Goal: Communication & Community: Answer question/provide support

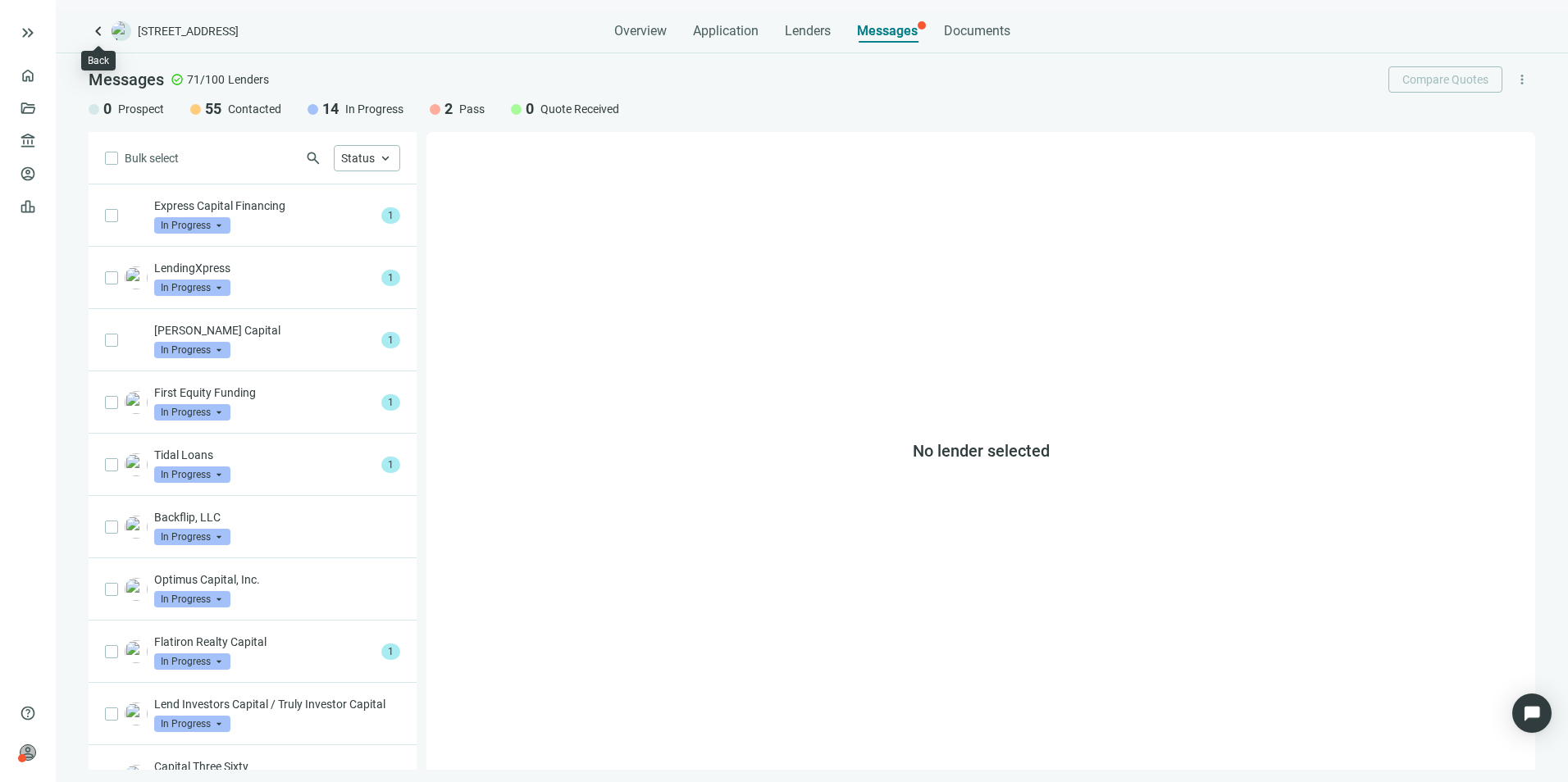
click at [97, 31] on span "keyboard_arrow_left" at bounding box center [98, 31] width 20 height 20
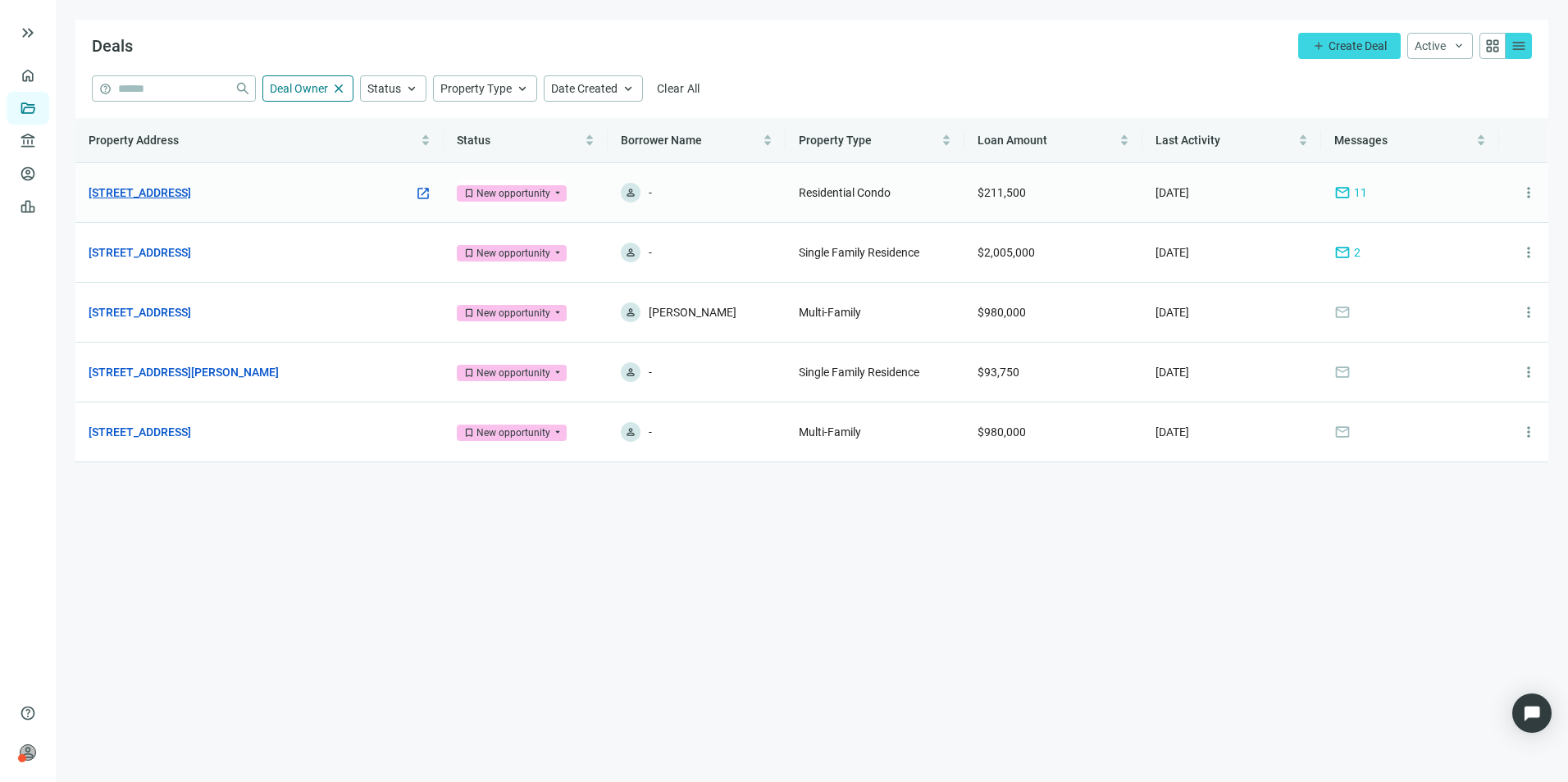
click at [191, 195] on link "[STREET_ADDRESS]" at bounding box center [140, 192] width 103 height 18
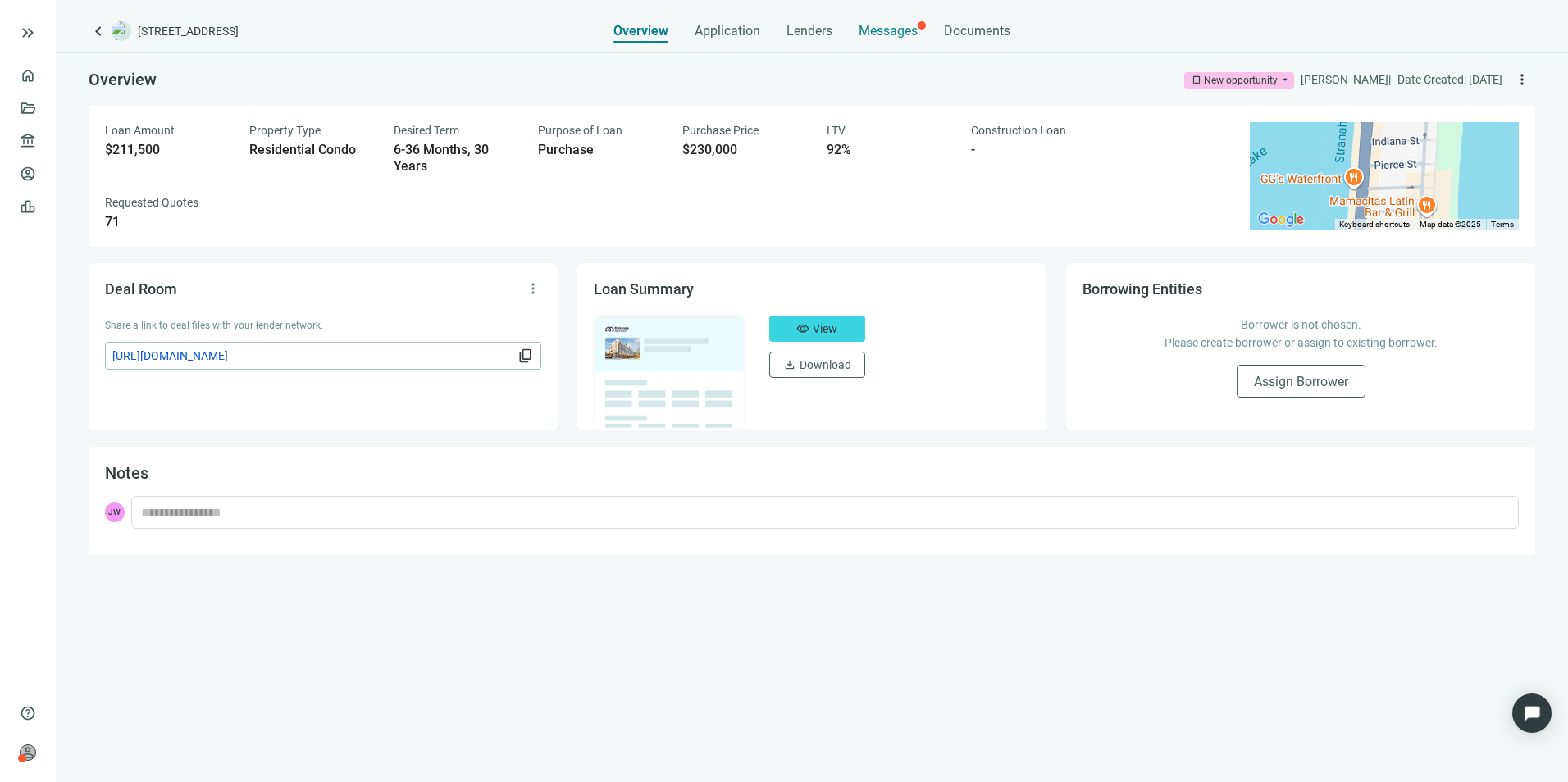
click at [879, 23] on span "Messages" at bounding box center [888, 31] width 59 height 15
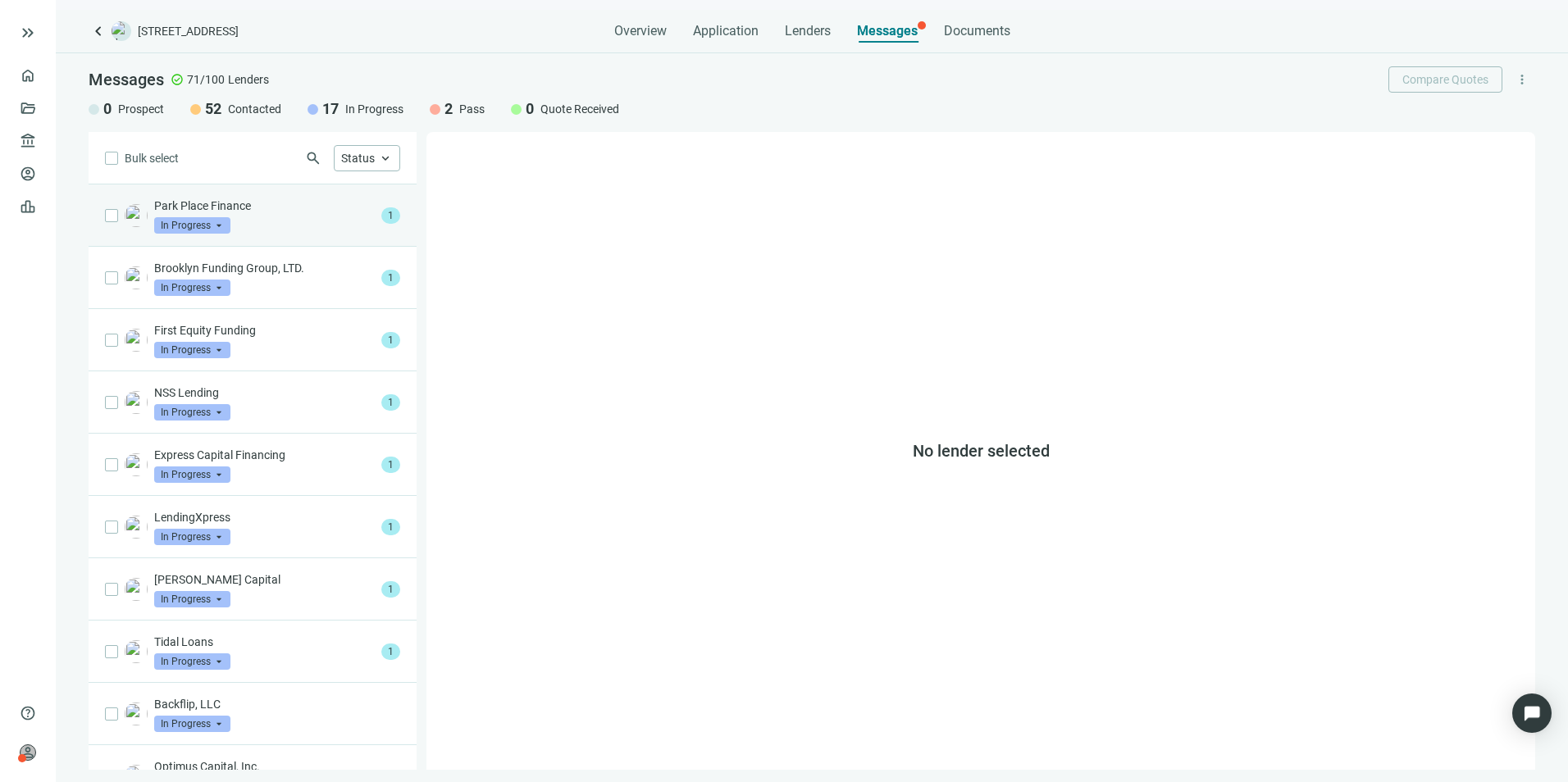
click at [271, 220] on div "Park Place Finance In Progress arrow_drop_down" at bounding box center [264, 215] width 220 height 36
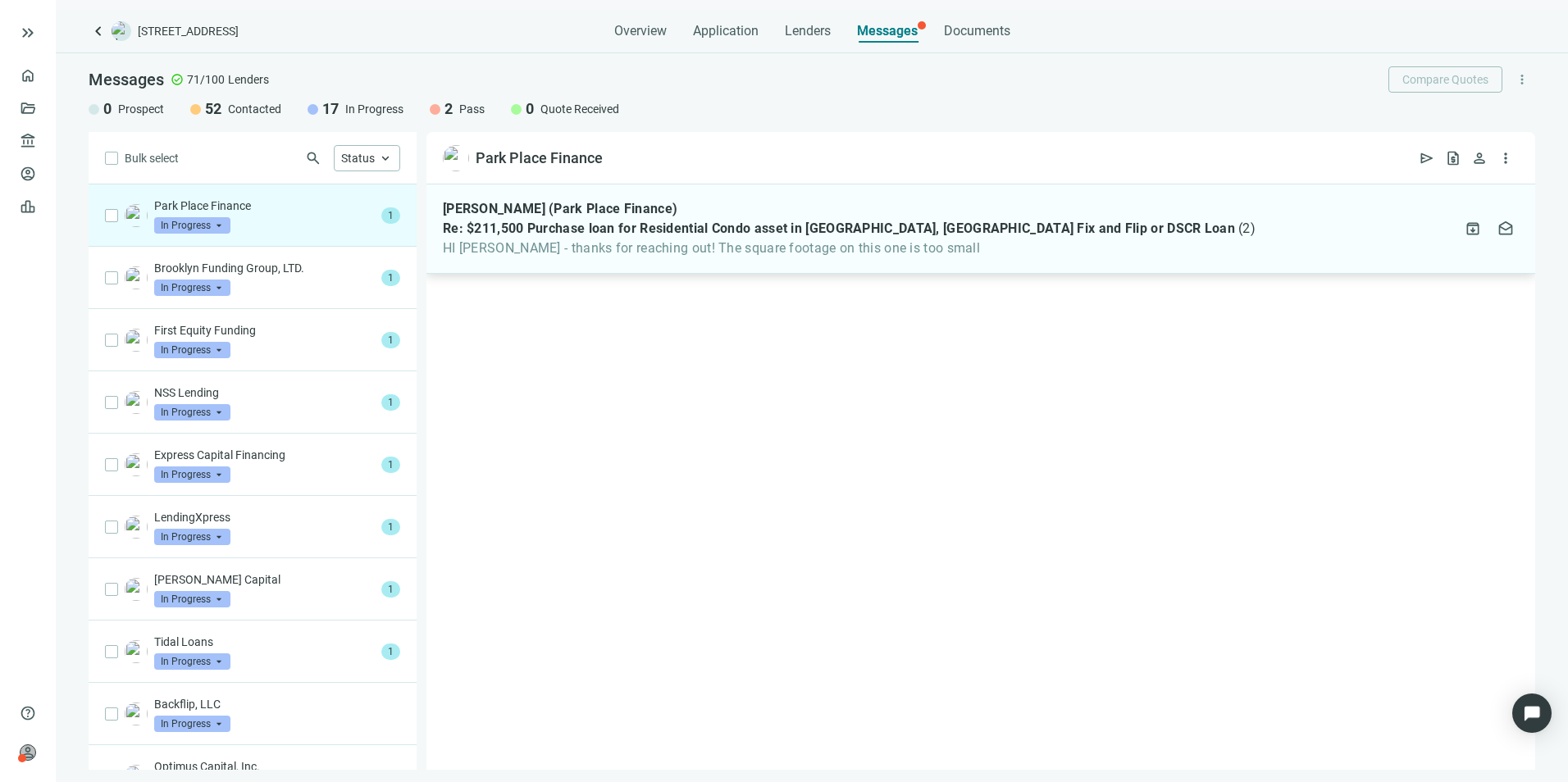
click at [687, 250] on span "HI [PERSON_NAME] - thanks for reaching out! The square footage on this one is t…" at bounding box center [849, 248] width 813 height 16
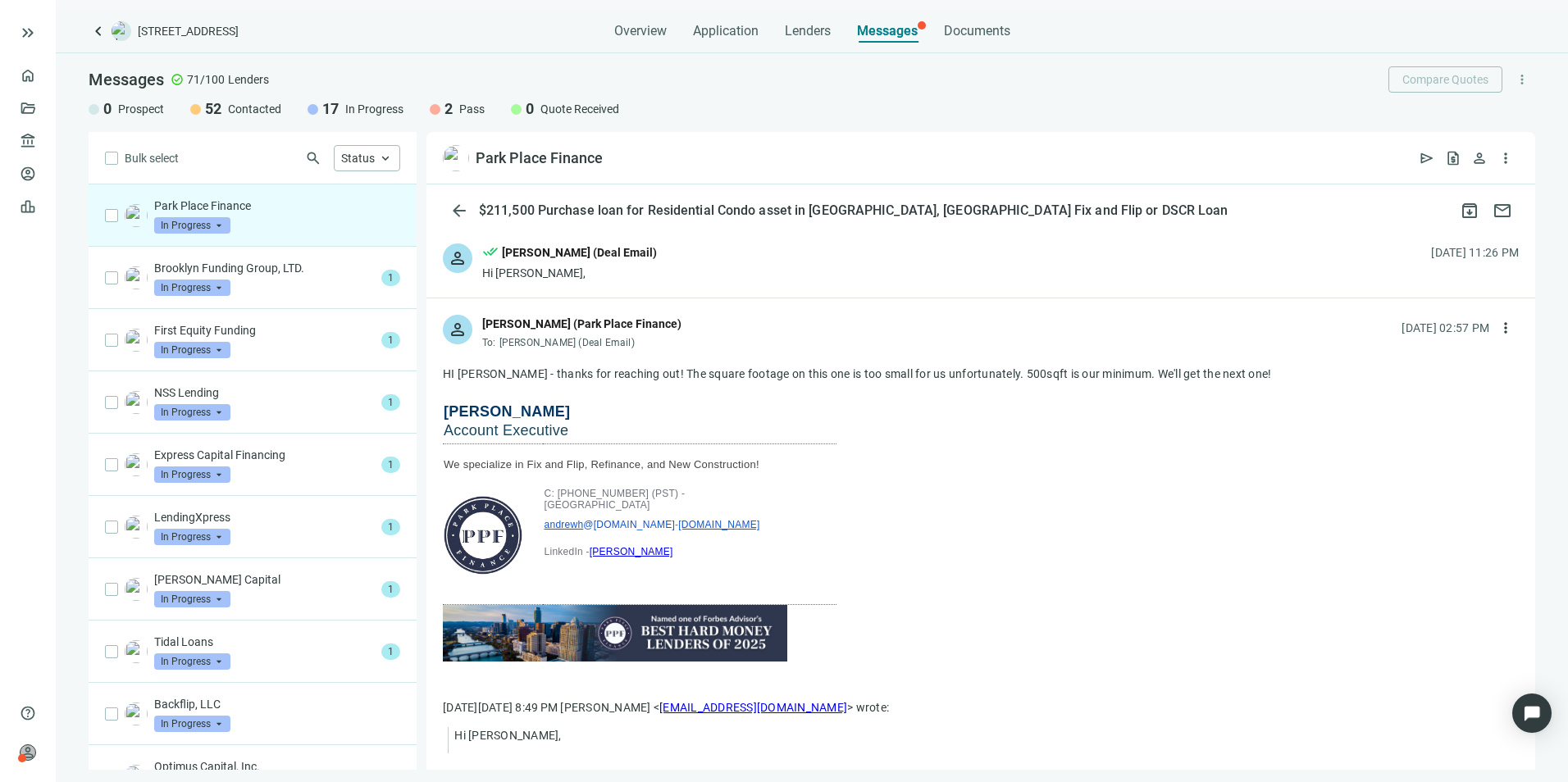
scroll to position [379, 0]
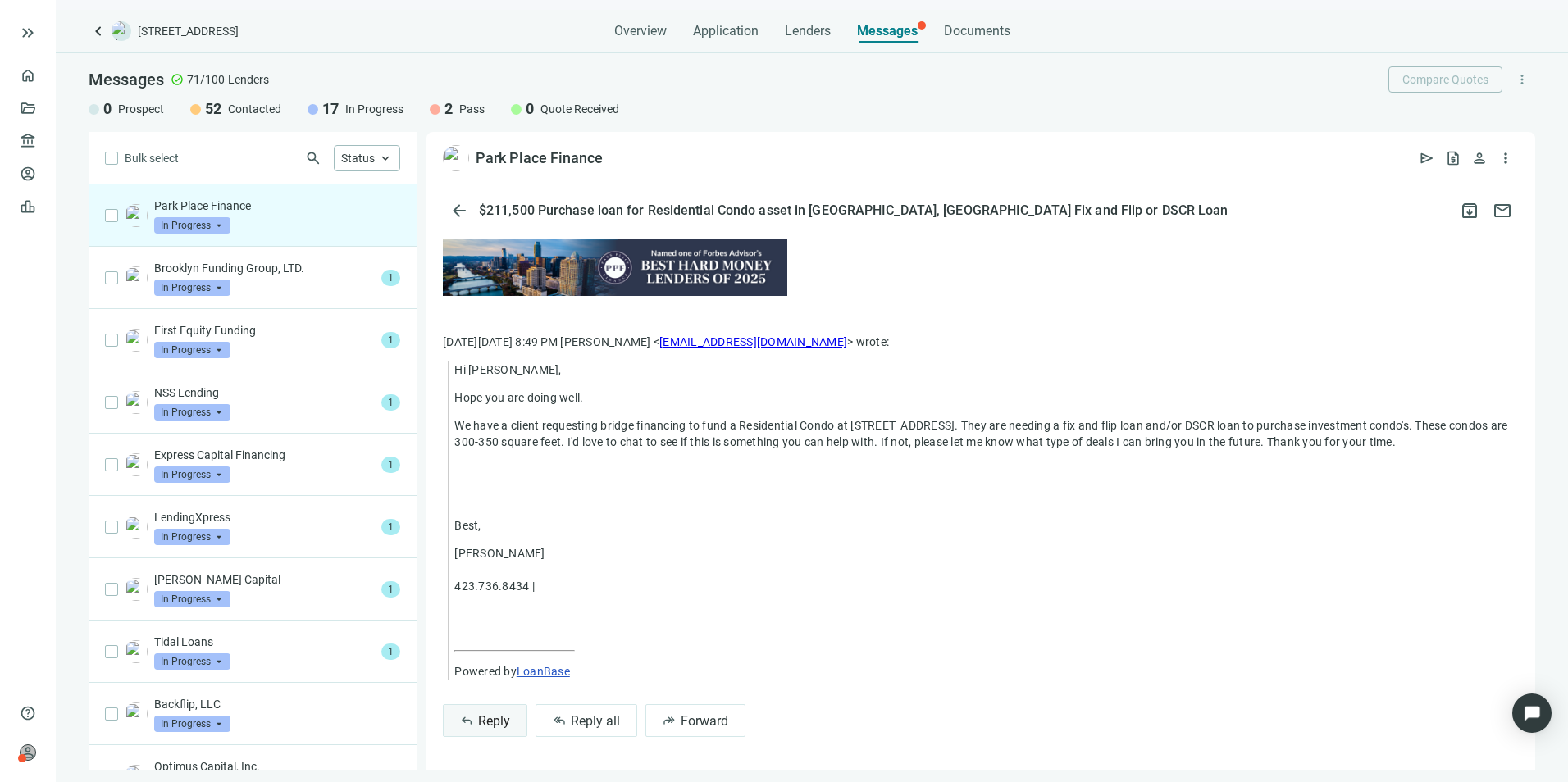
click at [477, 725] on button "reply Reply" at bounding box center [484, 720] width 85 height 32
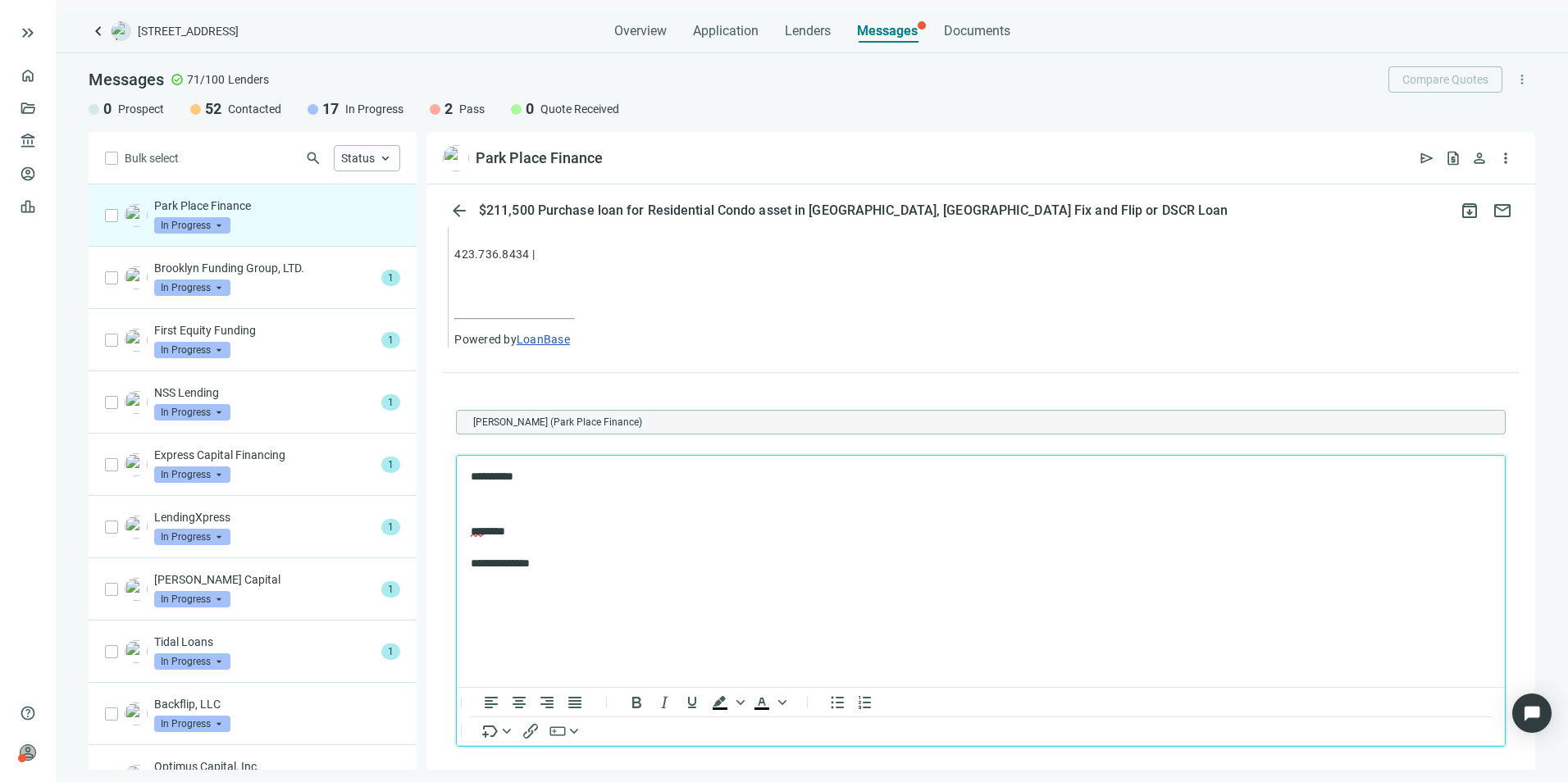
scroll to position [786, 0]
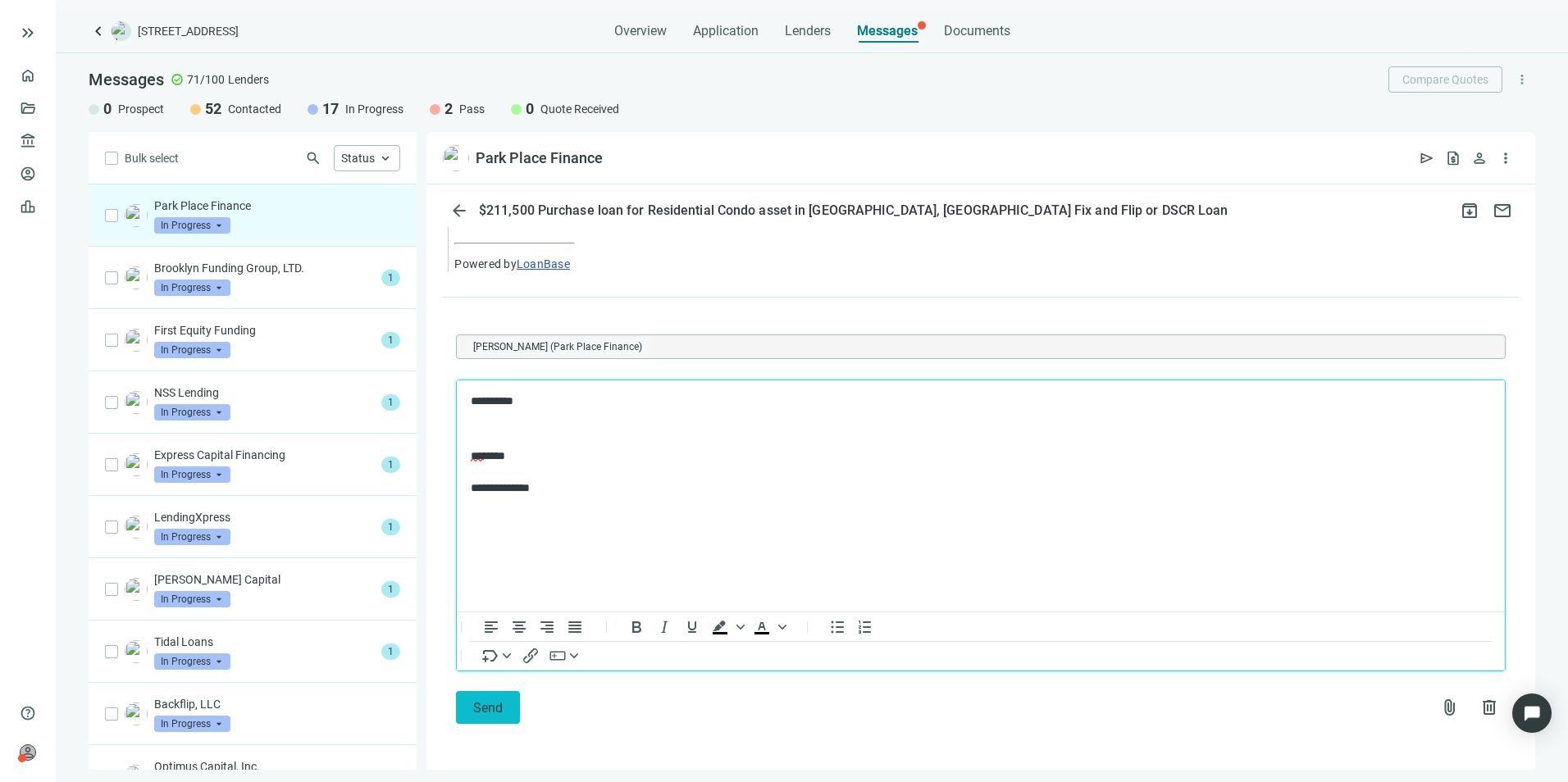
click at [506, 713] on button "Send" at bounding box center [488, 708] width 64 height 32
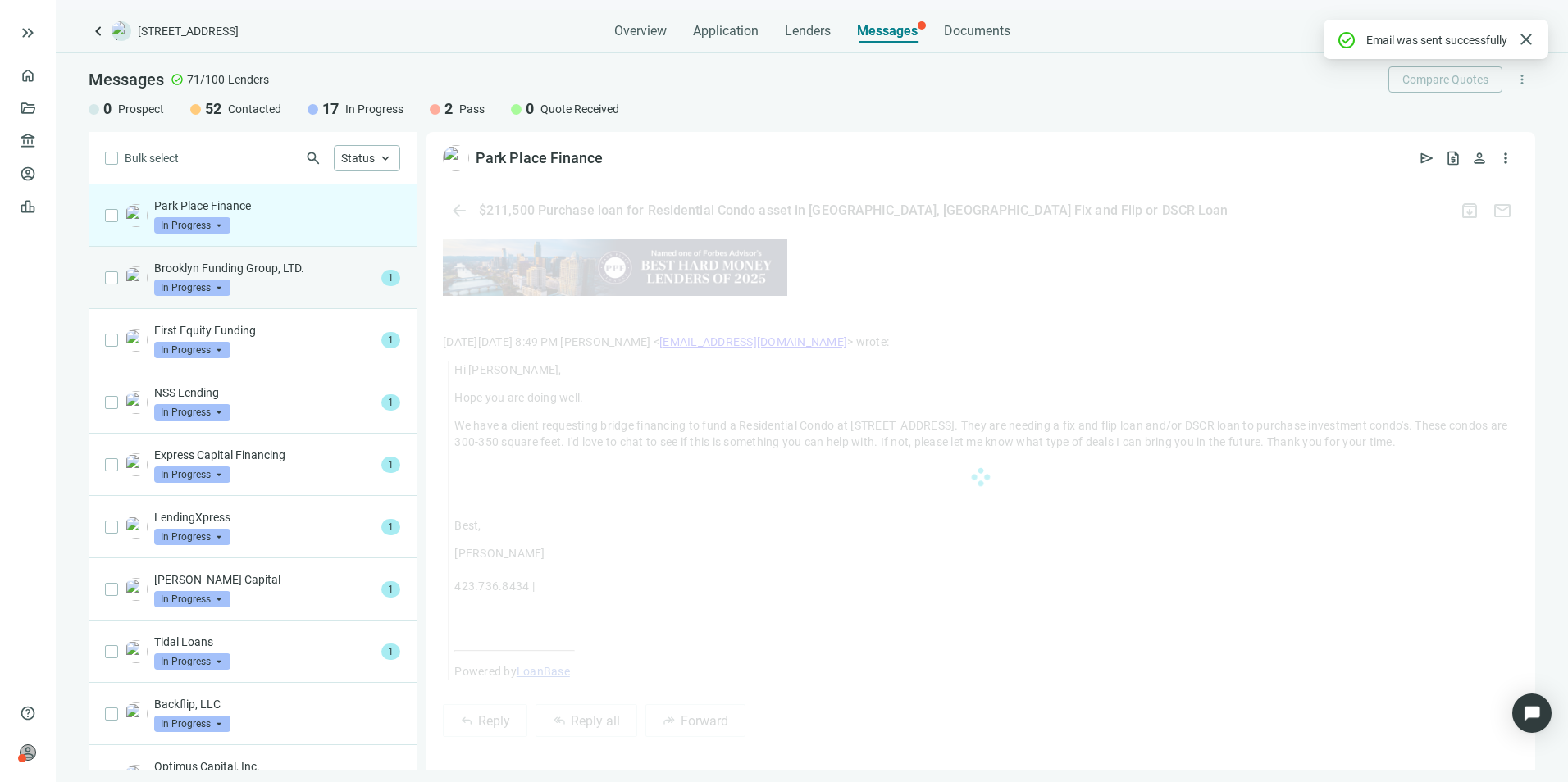
scroll to position [697, 0]
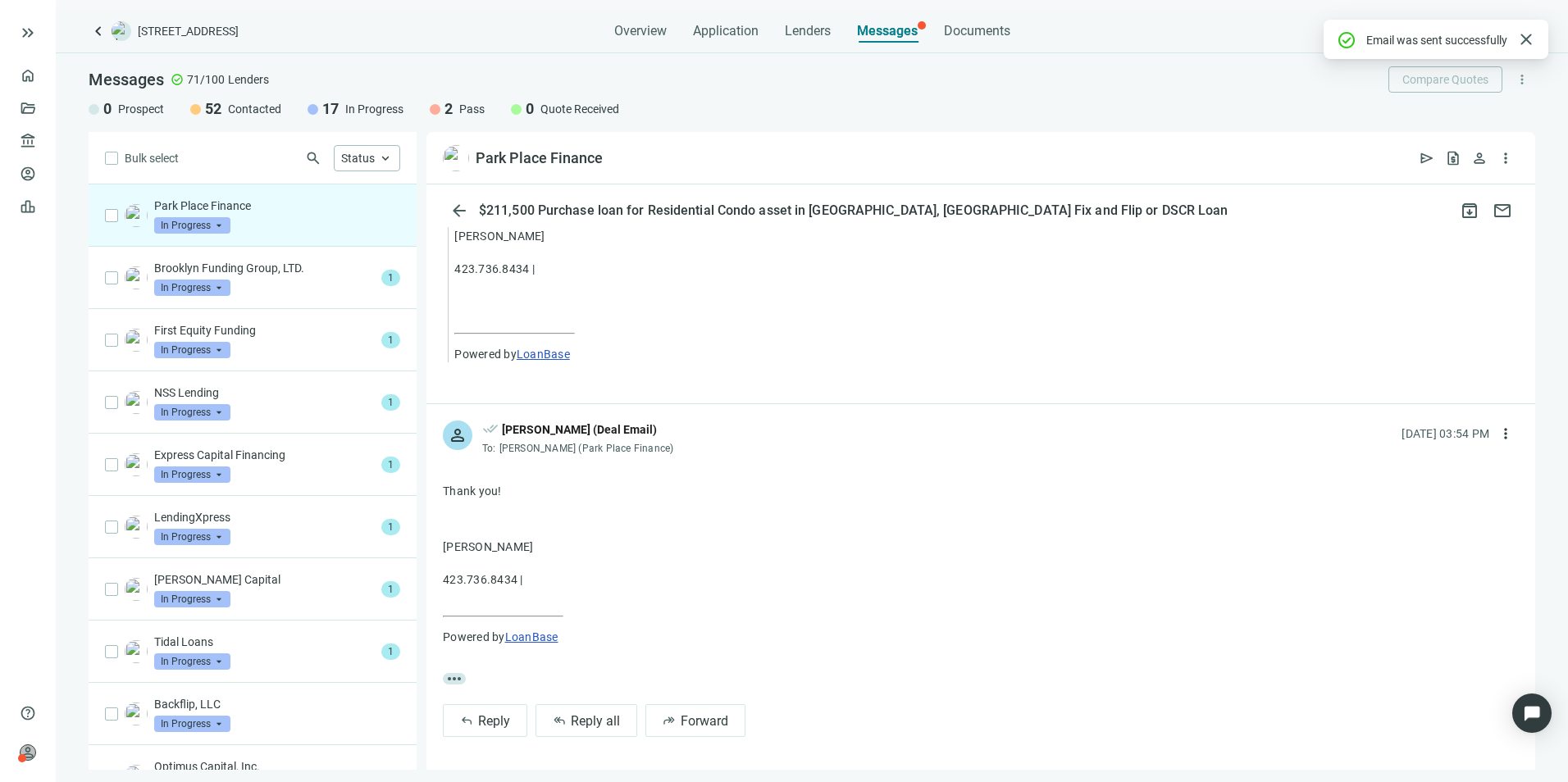
click at [224, 222] on span "In Progress" at bounding box center [191, 225] width 76 height 16
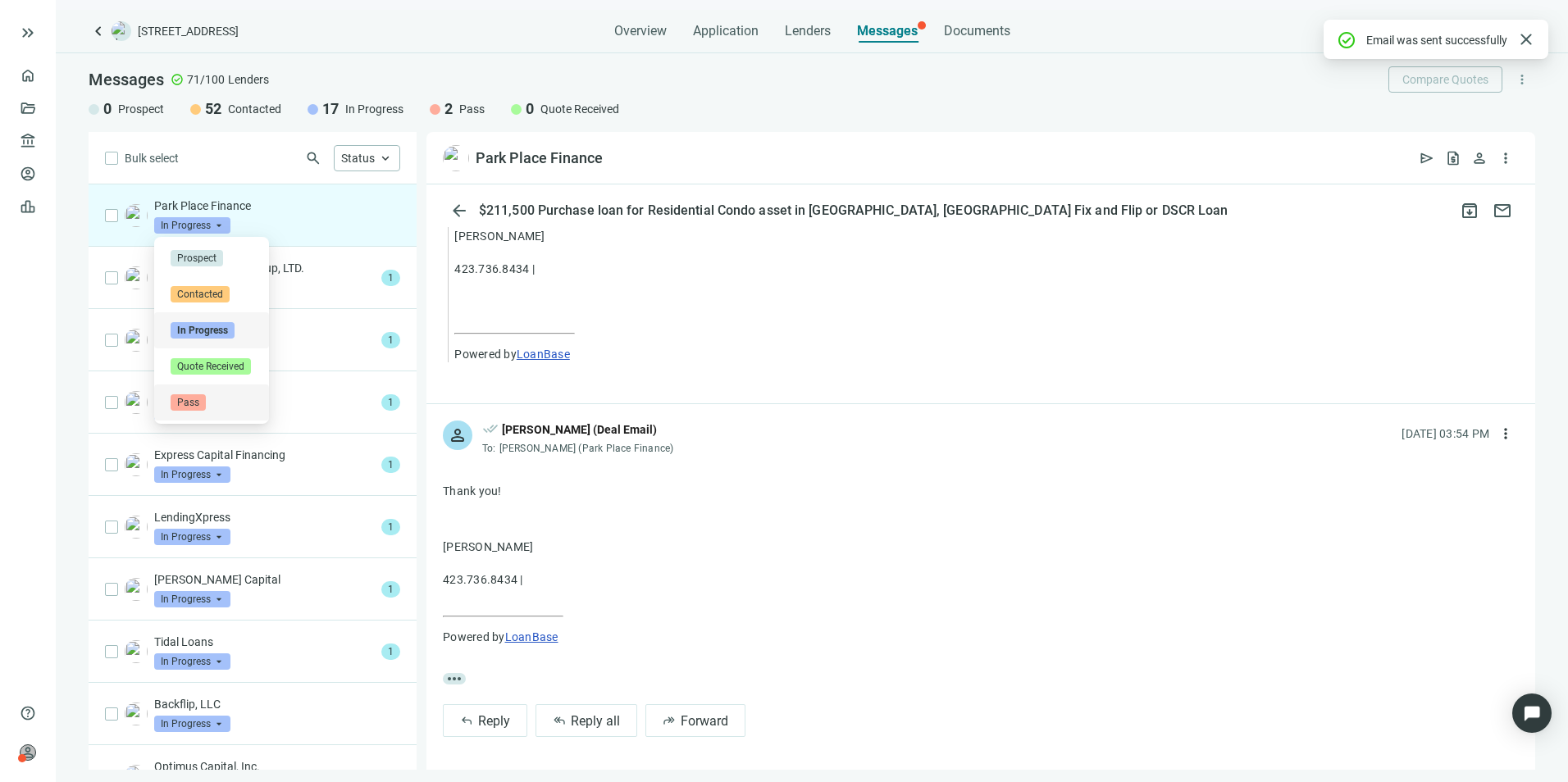
click at [190, 400] on span "Pass" at bounding box center [188, 403] width 35 height 16
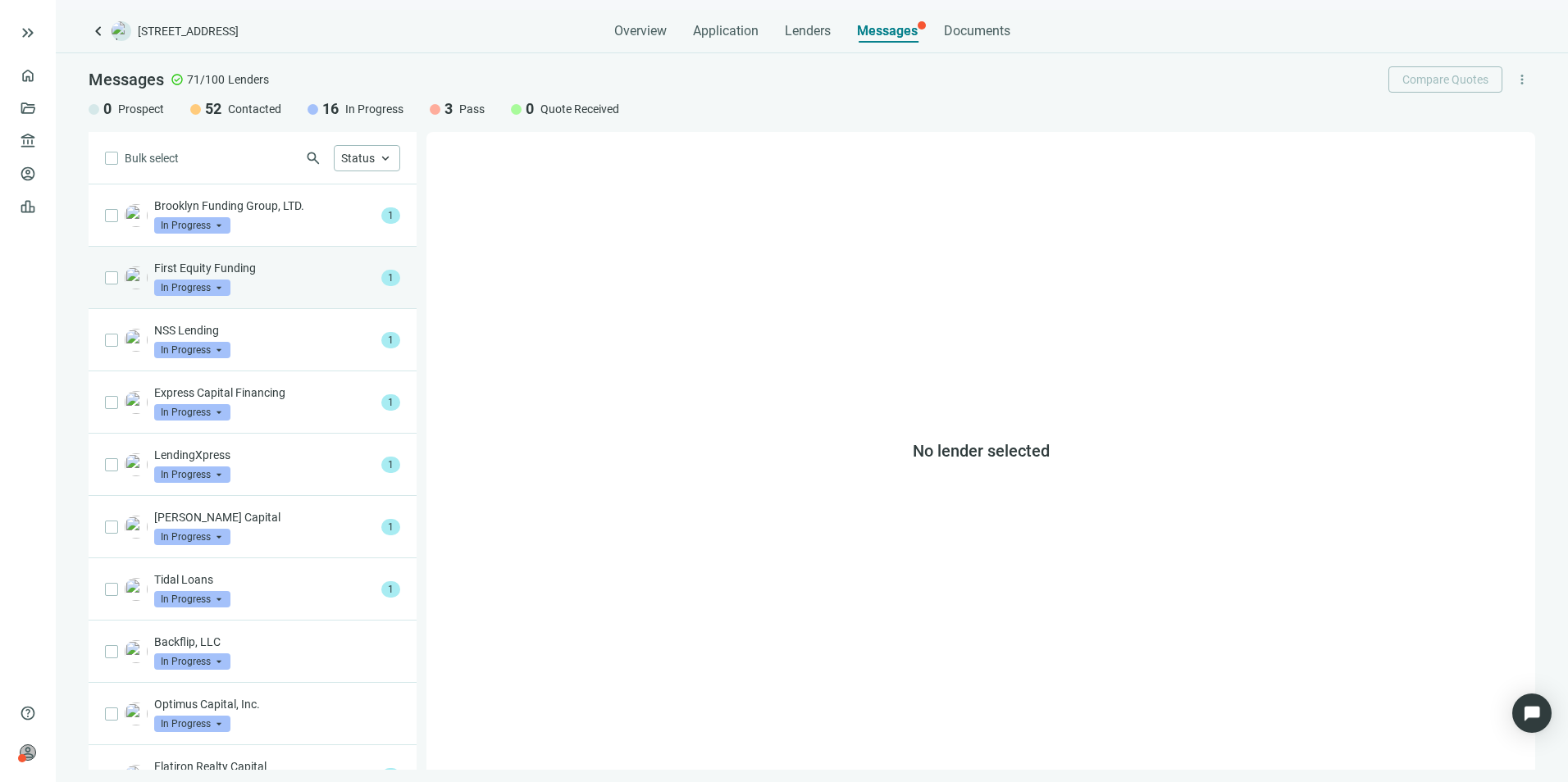
click at [304, 278] on div "First Equity Funding In Progress arrow_drop_down" at bounding box center [264, 278] width 220 height 36
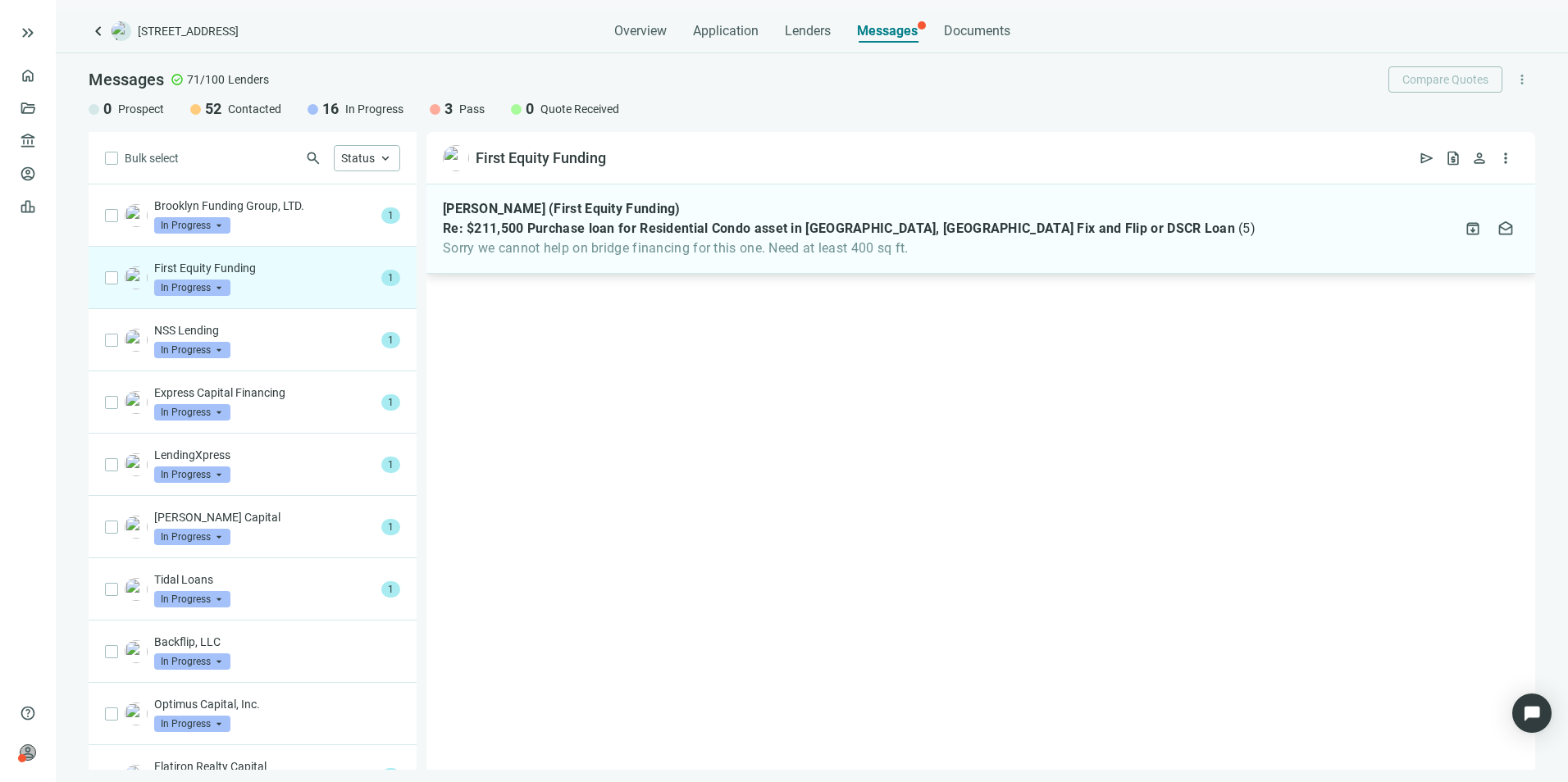
click at [798, 249] on span "Sorry we cannot help on bridge financing for this one. Need at least 400 sq ft." at bounding box center [849, 248] width 813 height 16
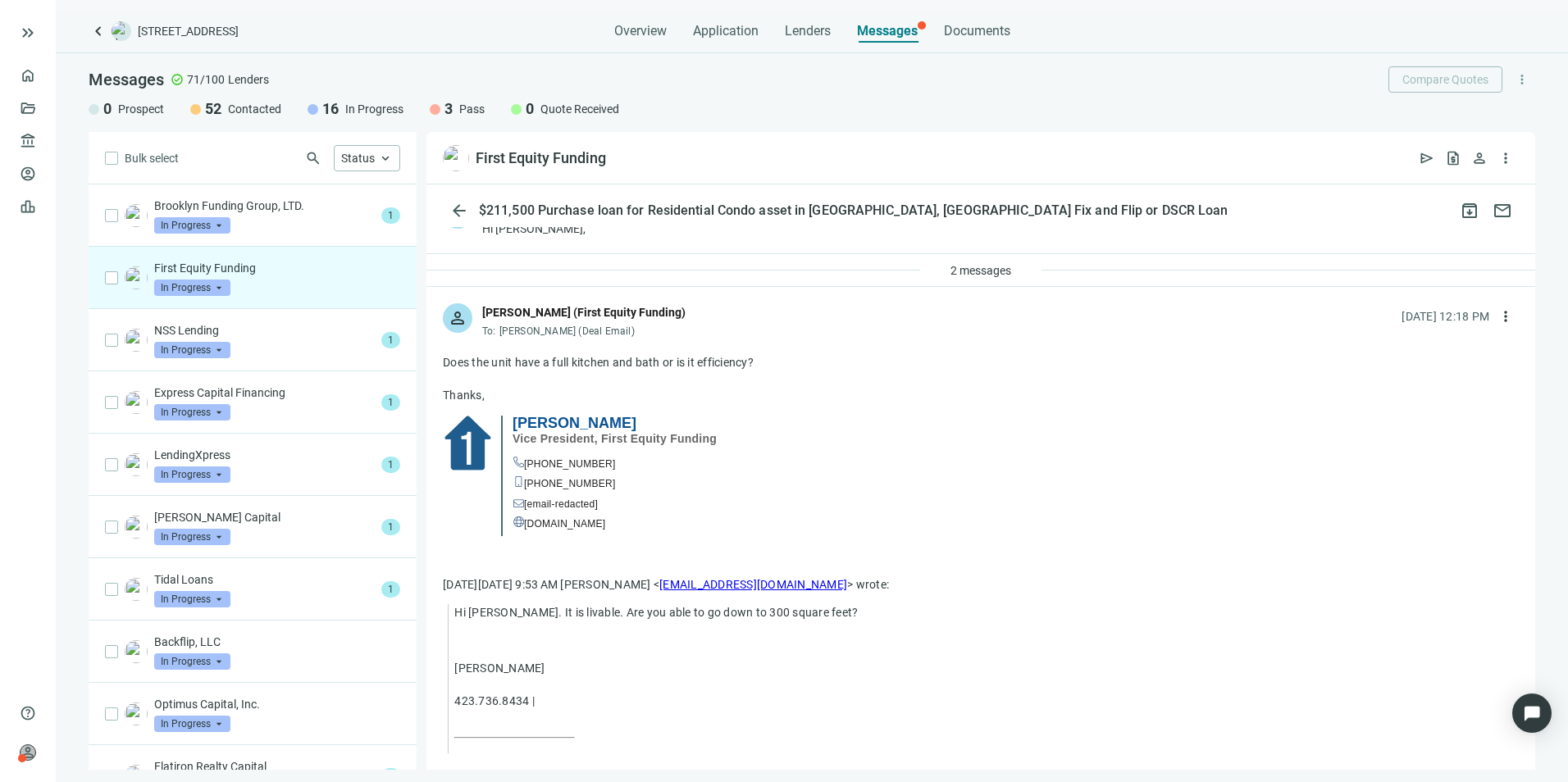
scroll to position [82, 0]
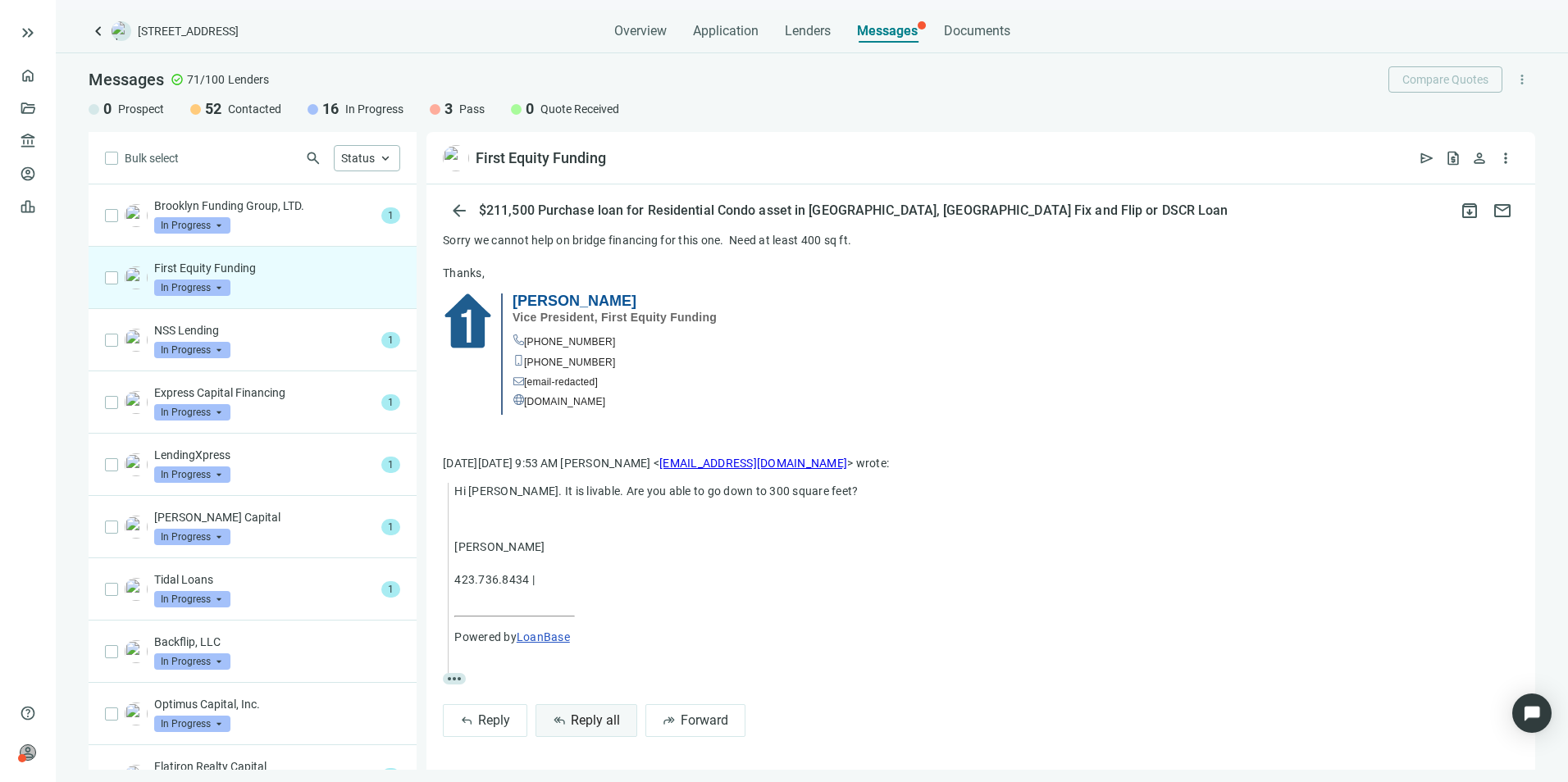
click at [596, 725] on span "Reply all" at bounding box center [596, 720] width 50 height 15
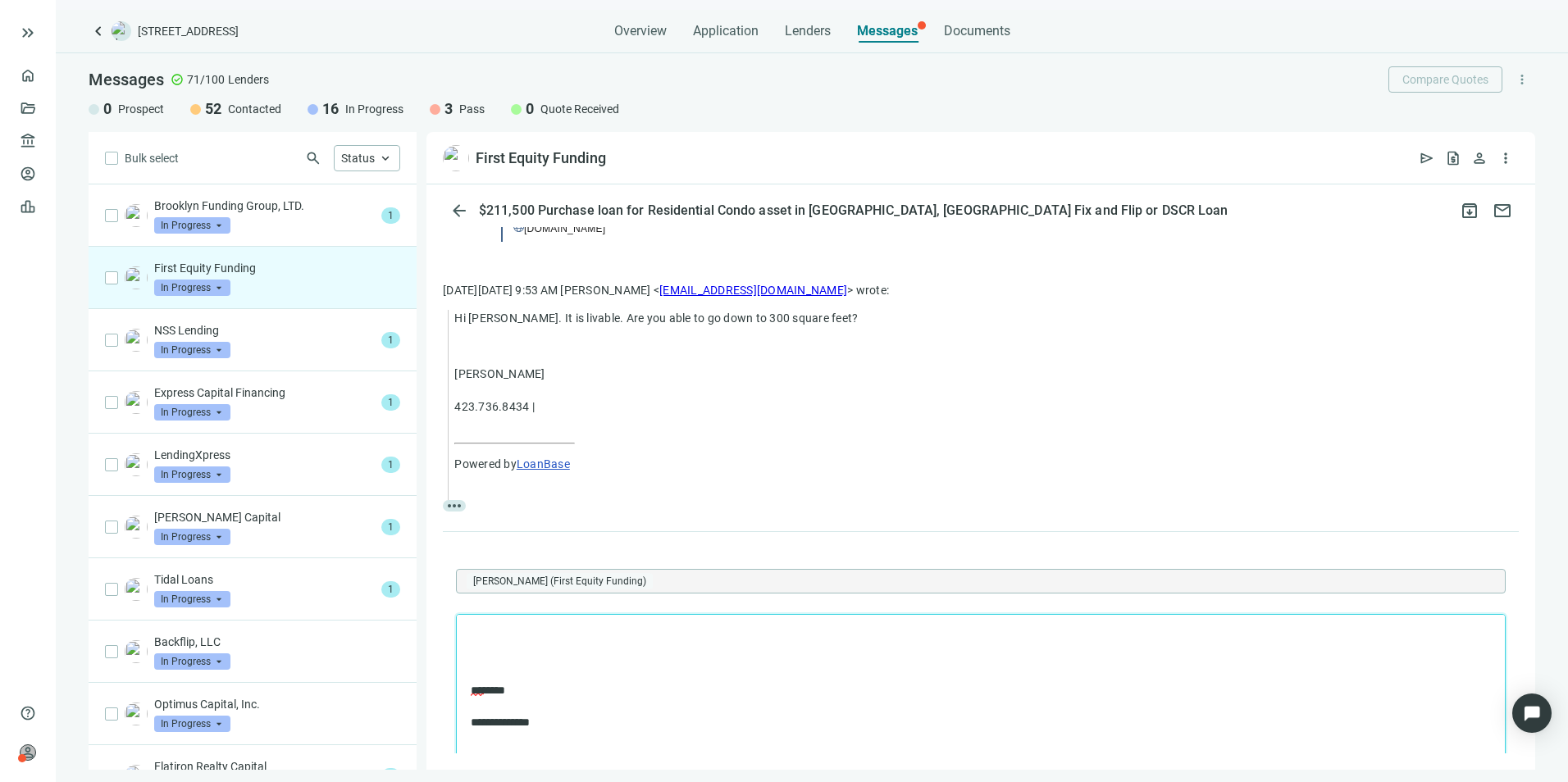
scroll to position [903, 0]
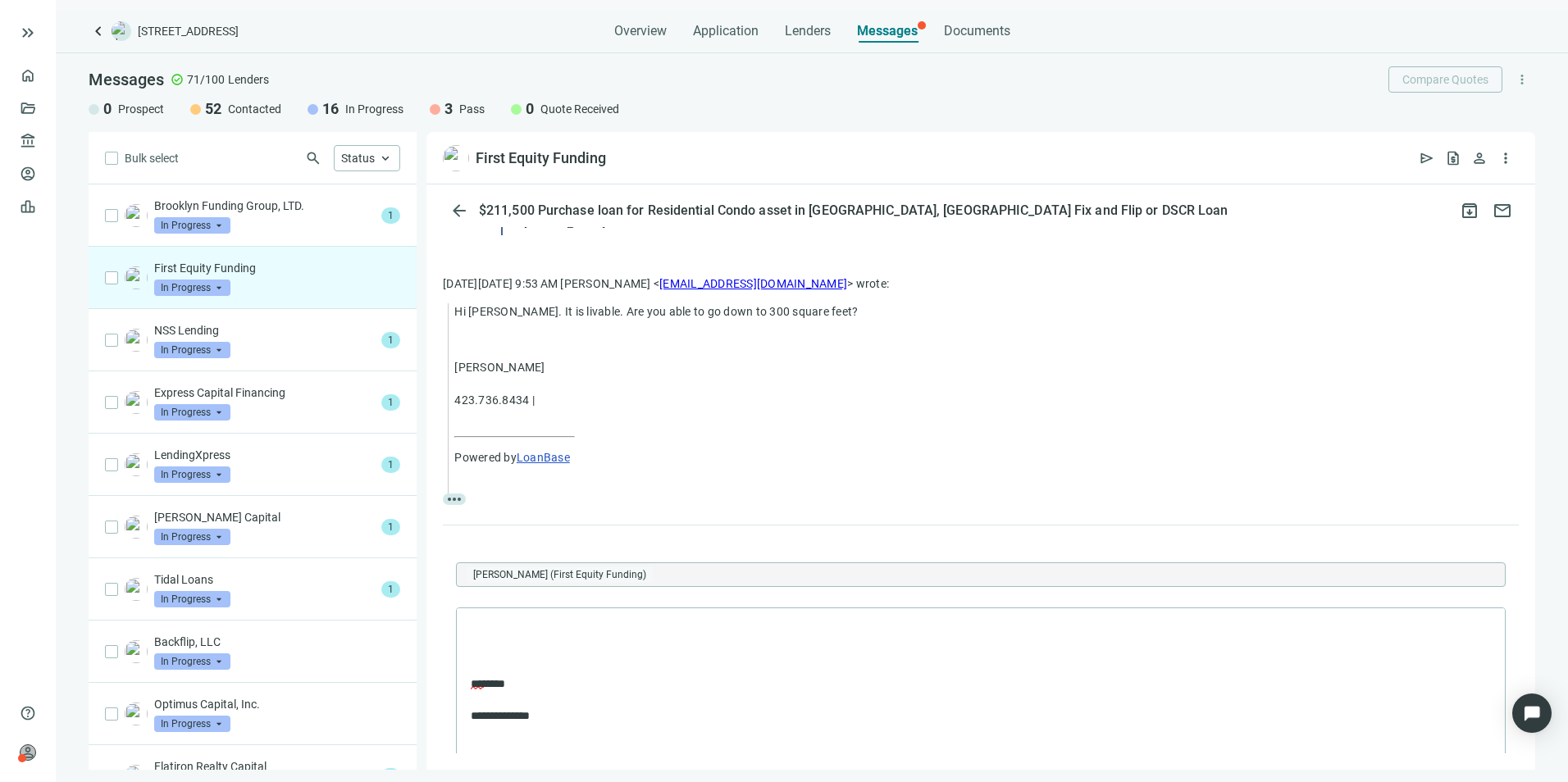
click at [455, 497] on span "more_horiz" at bounding box center [454, 499] width 23 height 11
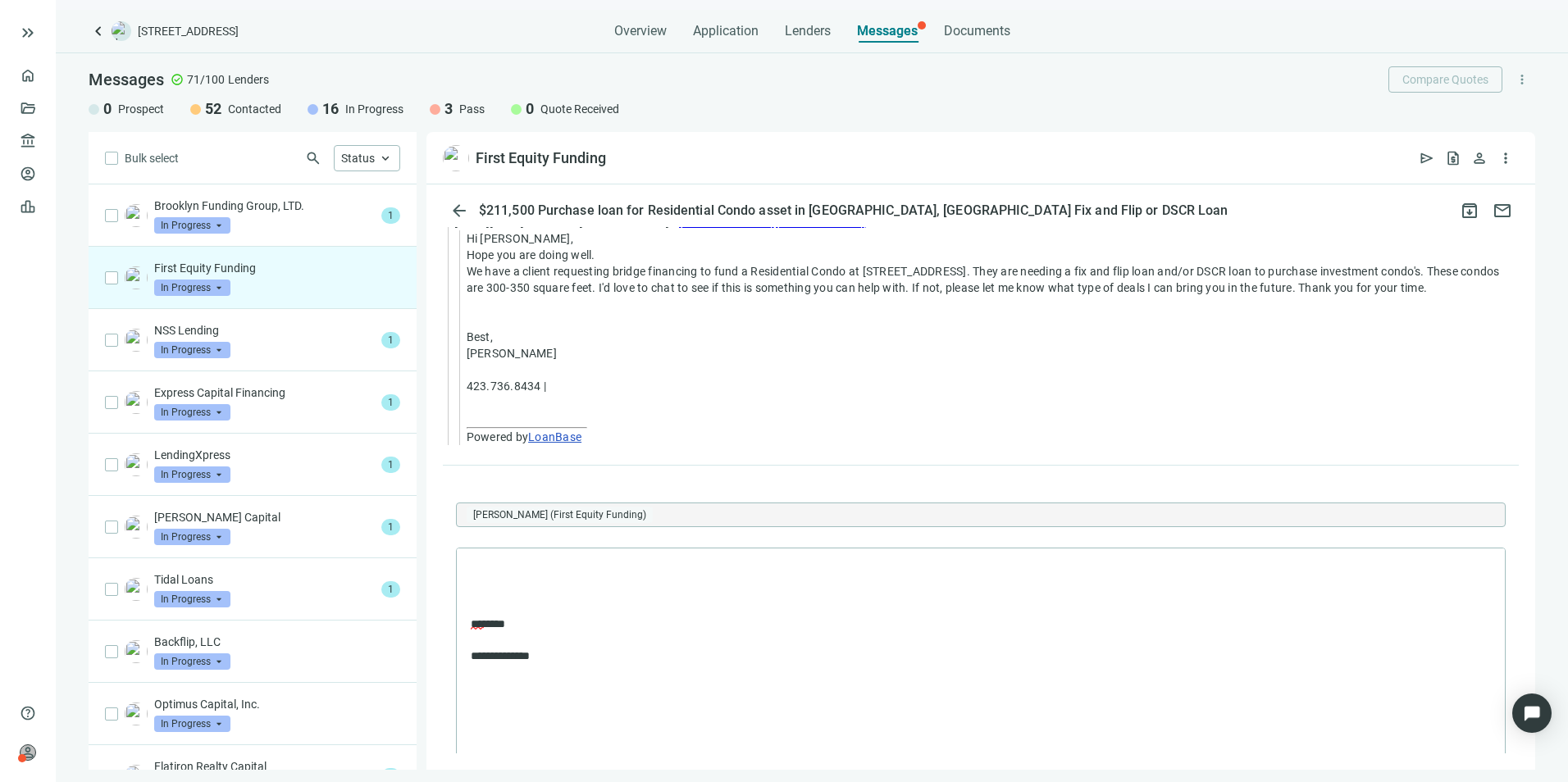
scroll to position [1630, 0]
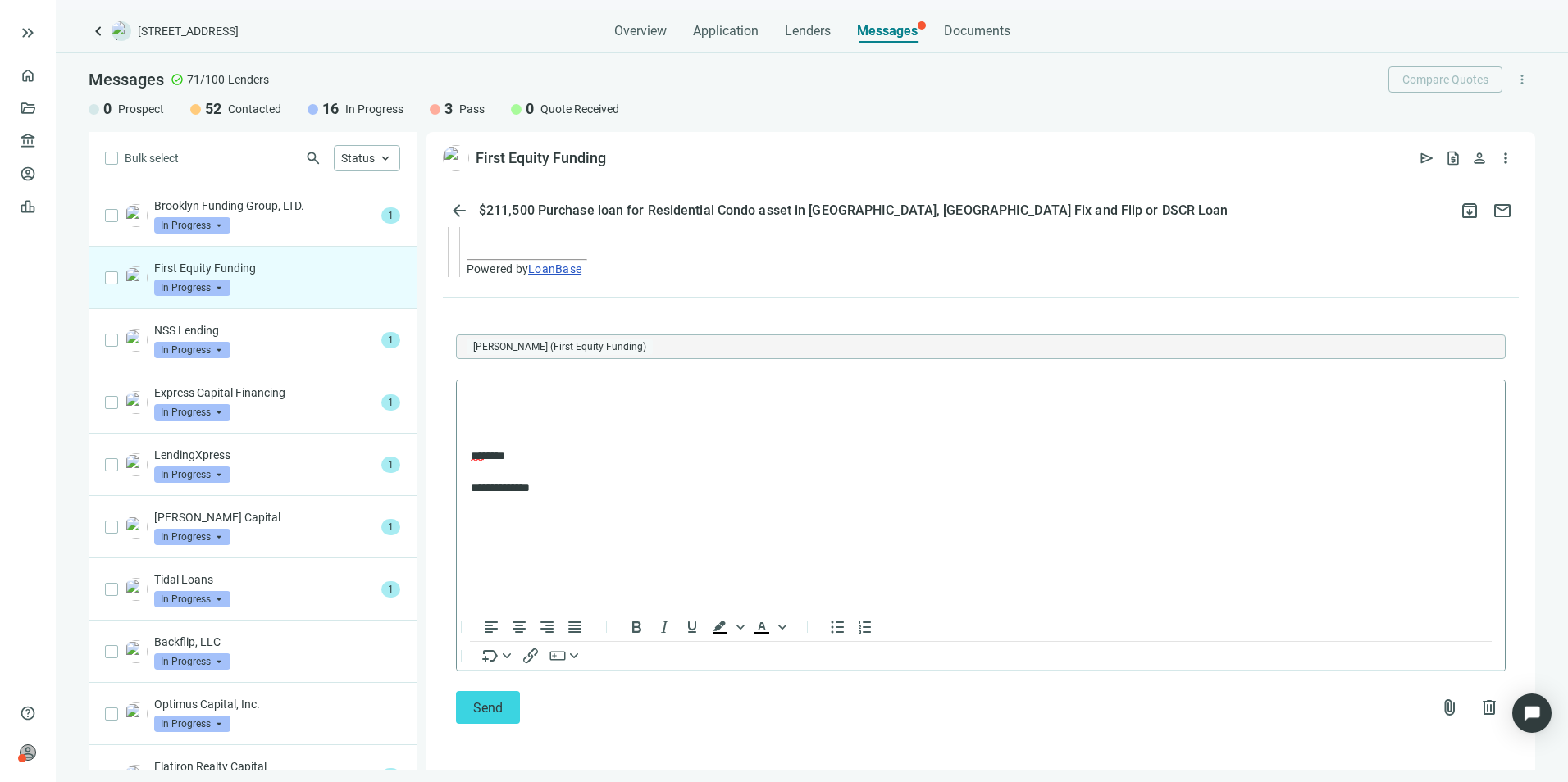
click at [514, 398] on p "Rich Text Area. Press ALT-0 for help." at bounding box center [981, 402] width 1020 height 16
click at [502, 708] on button "Send" at bounding box center [488, 708] width 64 height 32
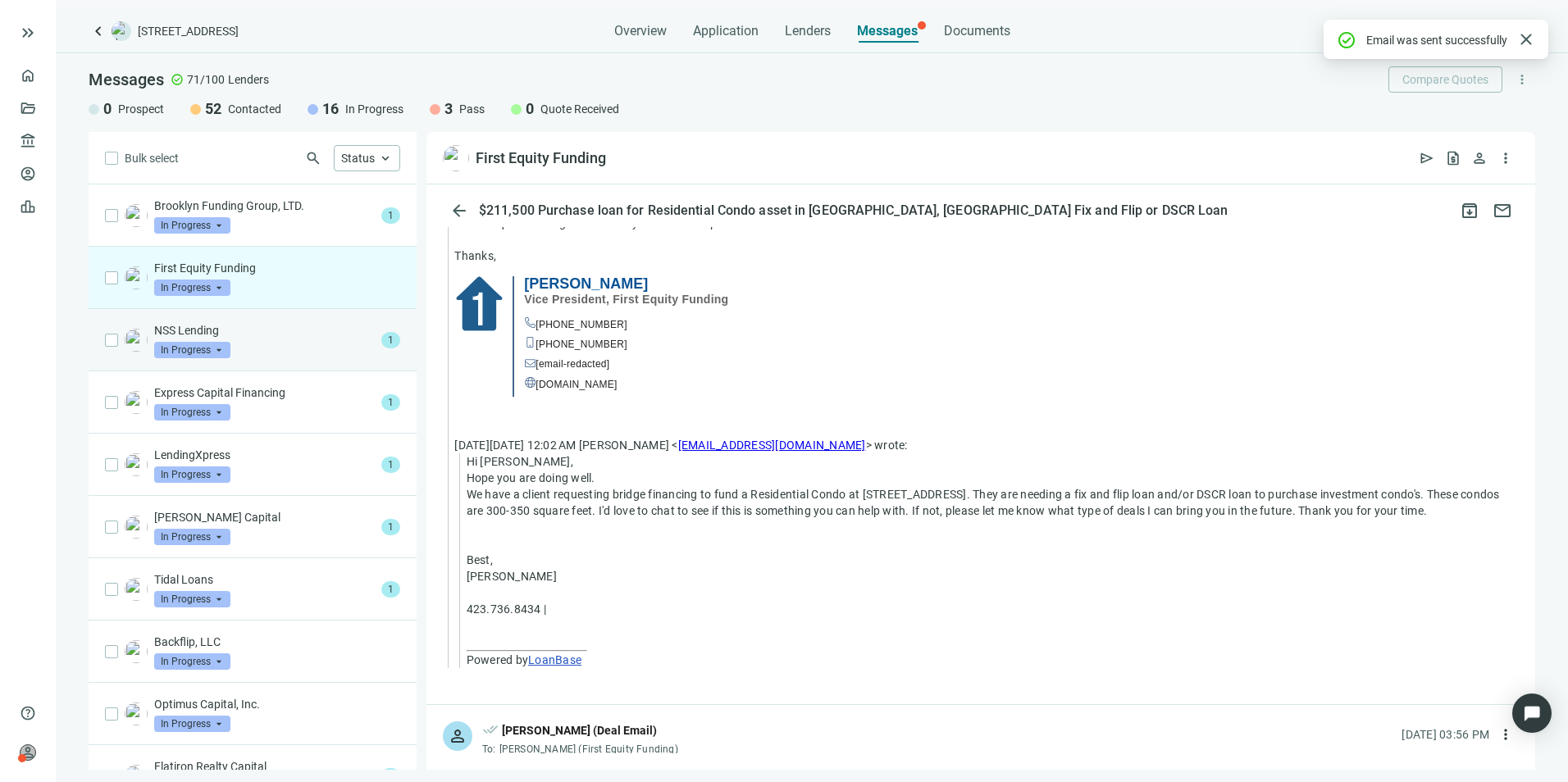
scroll to position [1539, 0]
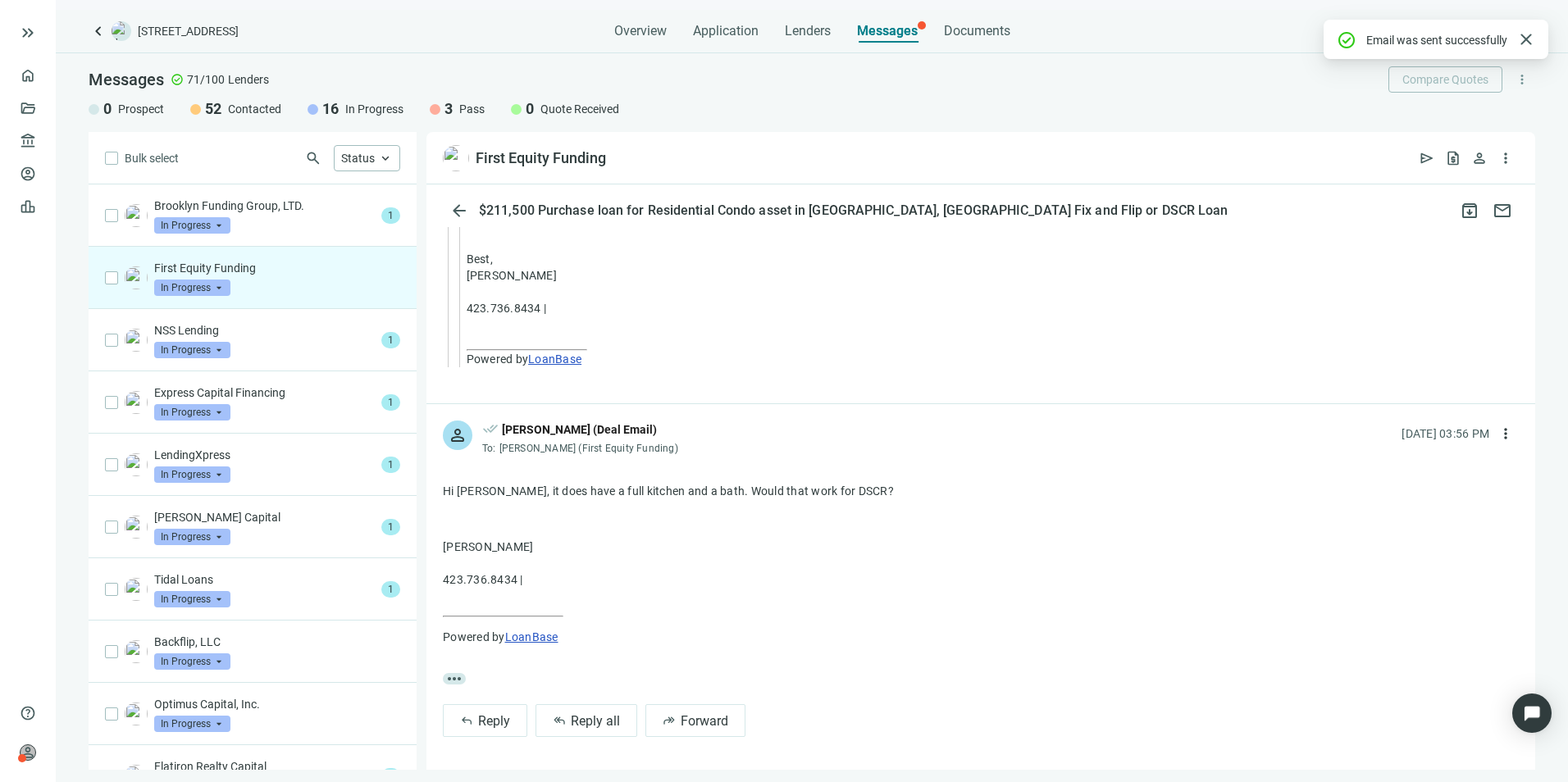
click at [220, 286] on span "In Progress" at bounding box center [191, 287] width 76 height 16
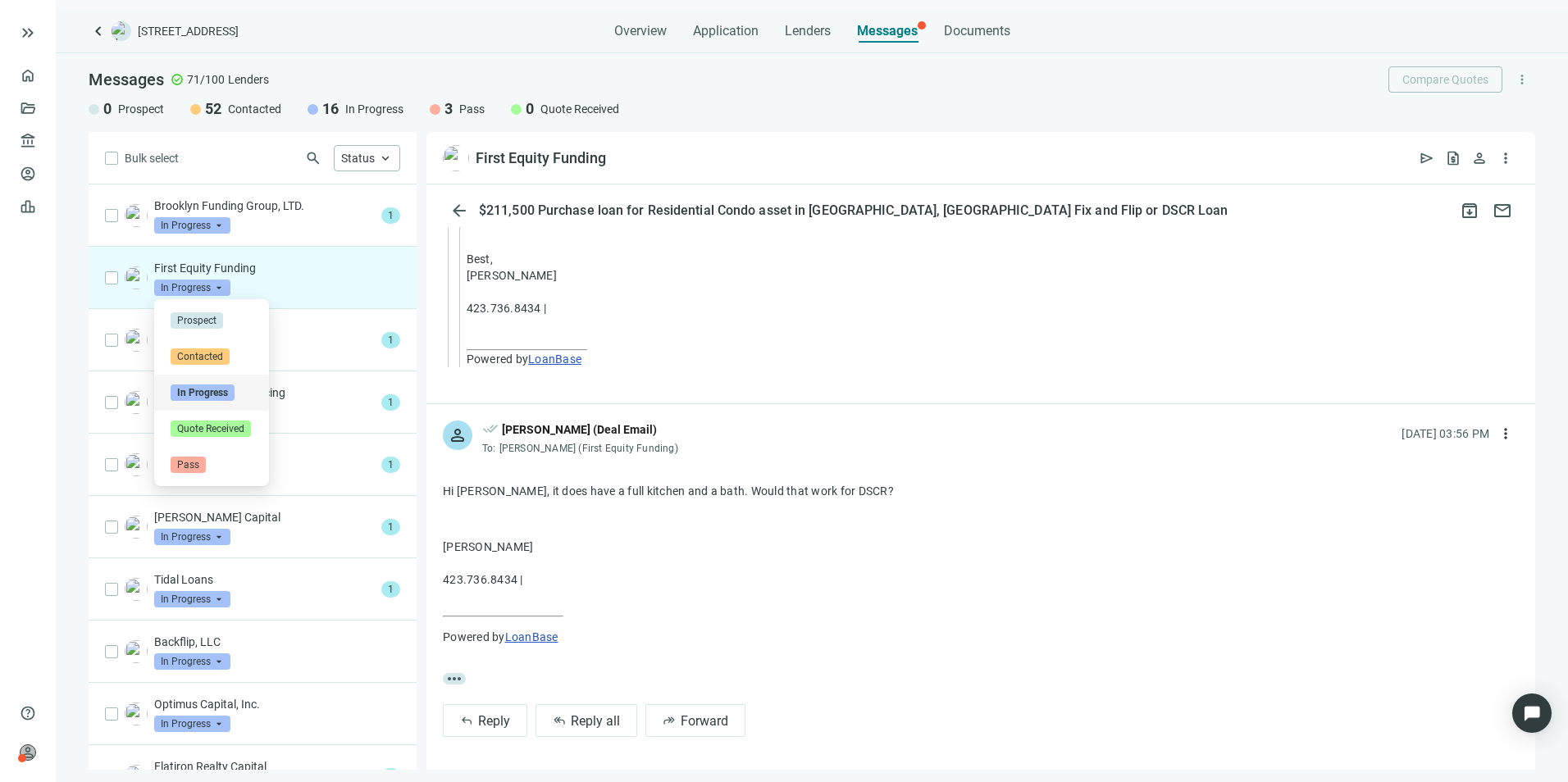
click at [316, 286] on div "First Equity Funding In Progress arrow_drop_down contacted in_progress quote_re…" at bounding box center [277, 278] width 246 height 36
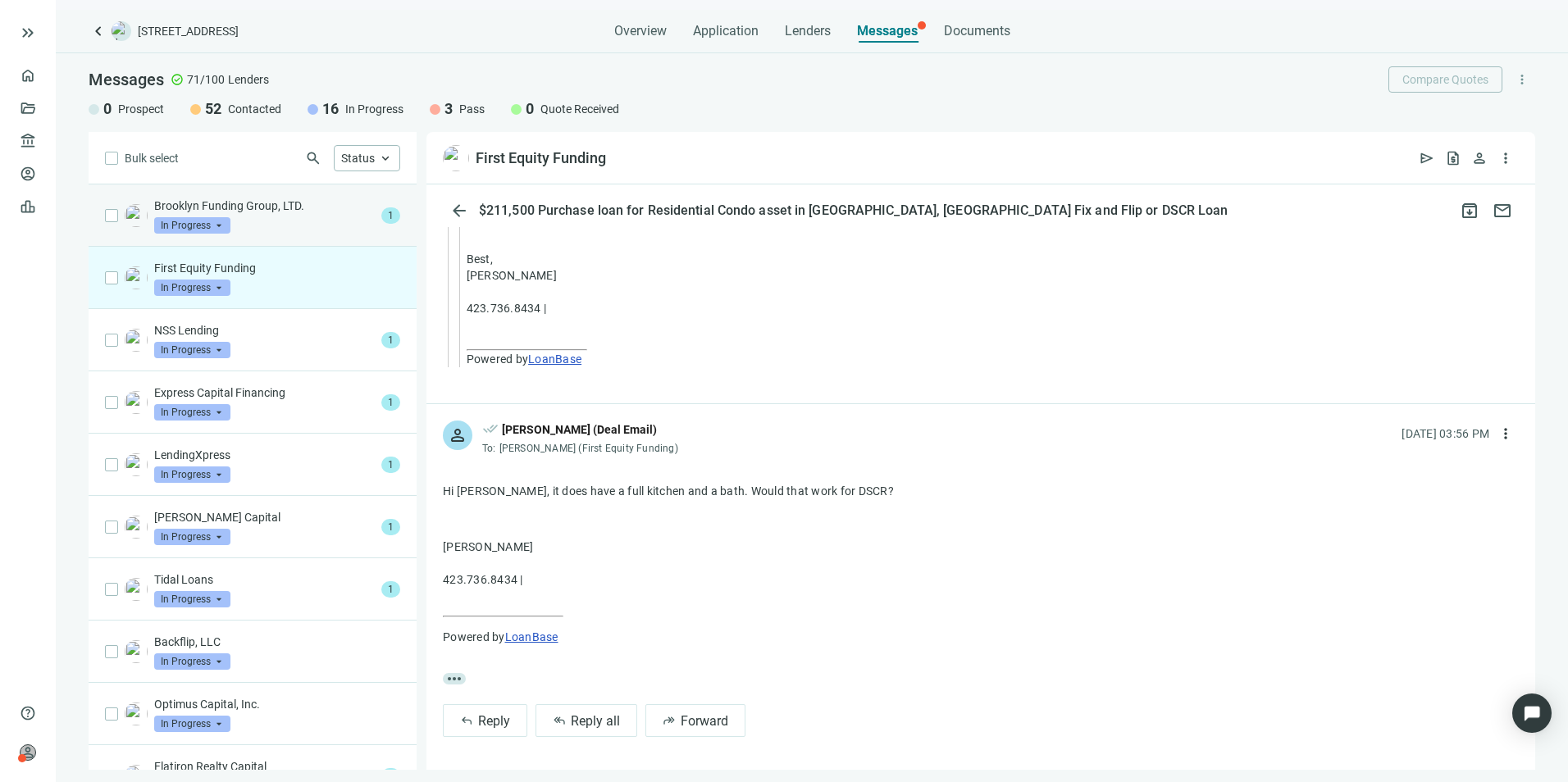
click at [324, 227] on div "Brooklyn Funding Group, LTD. In Progress arrow_drop_down" at bounding box center [264, 215] width 220 height 36
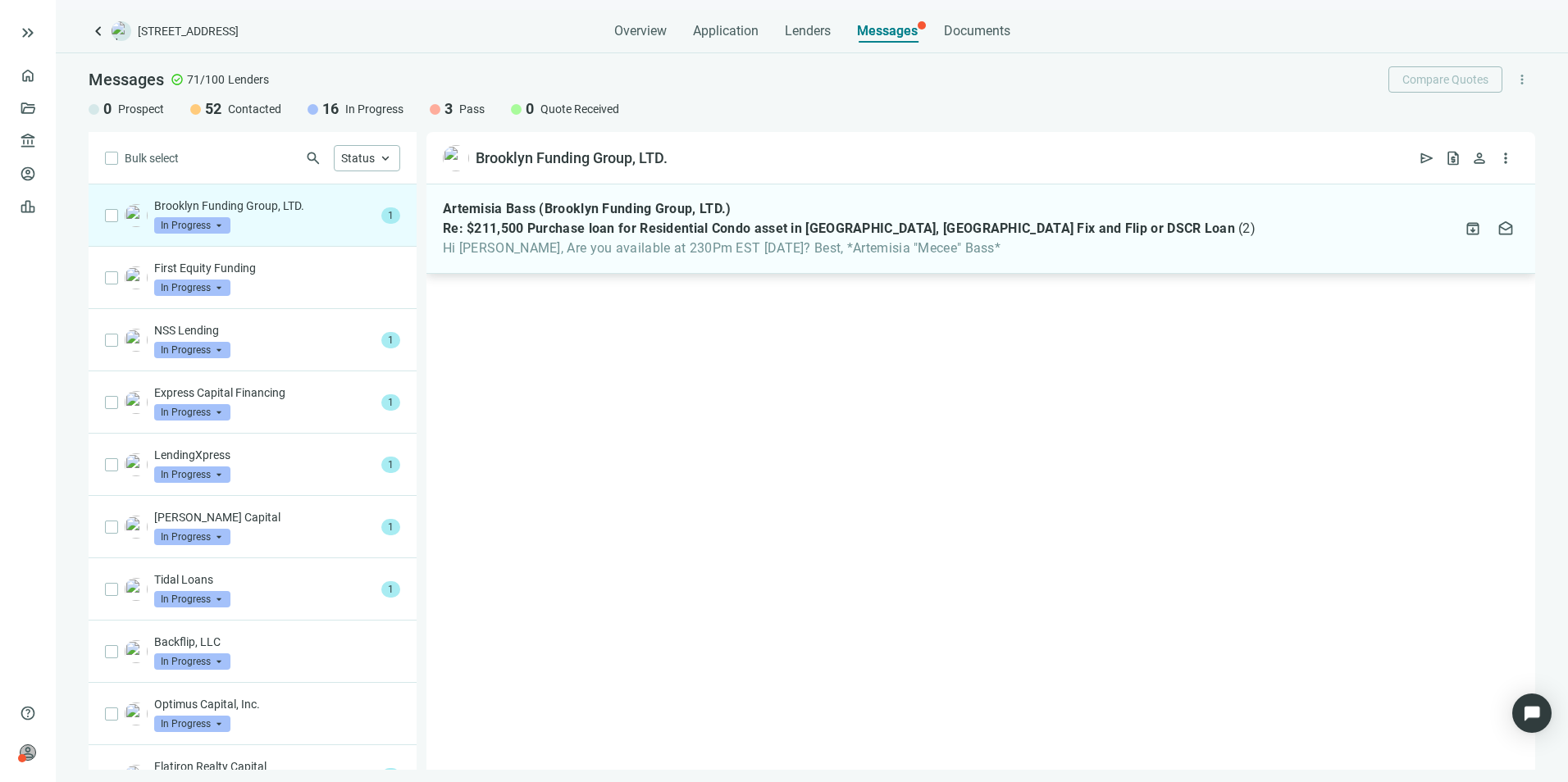
click at [911, 256] on div "Artemisia Bass (Brooklyn Funding Group, LTD.) Re: $211,500 Purchase loan for Re…" at bounding box center [980, 229] width 1108 height 90
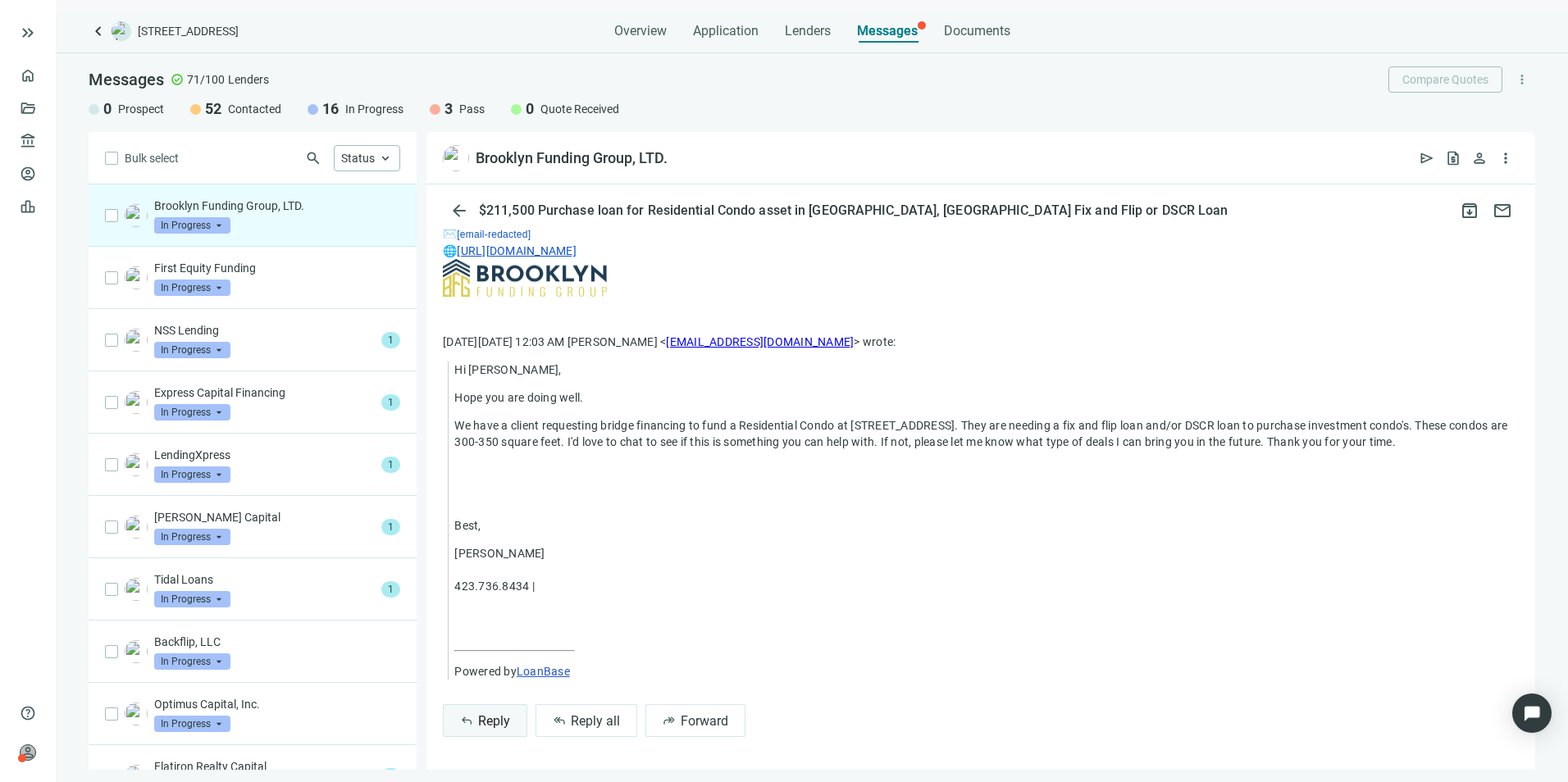
click at [488, 724] on span "Reply" at bounding box center [493, 721] width 32 height 15
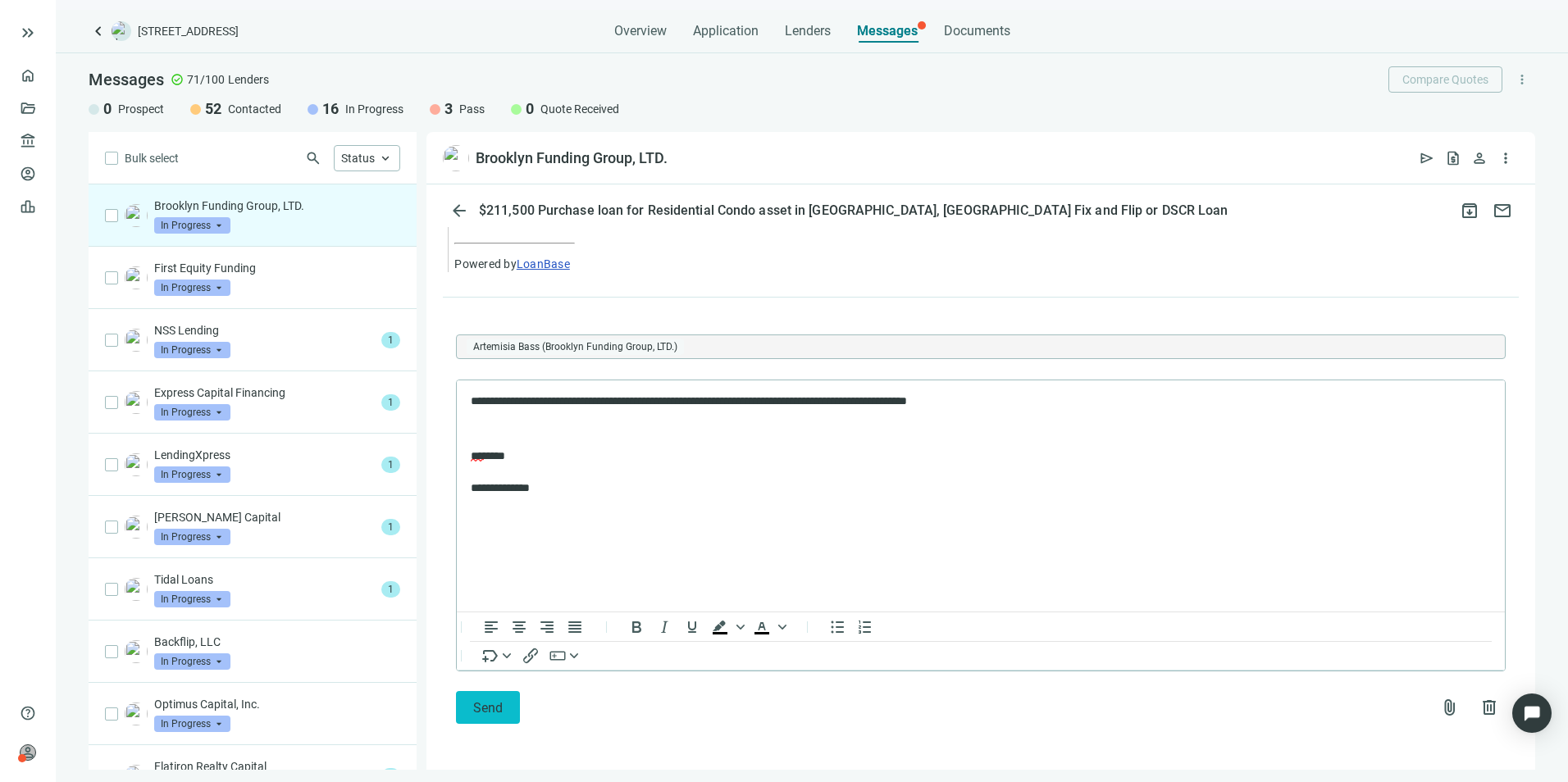
click at [484, 714] on span "Send" at bounding box center [488, 708] width 30 height 15
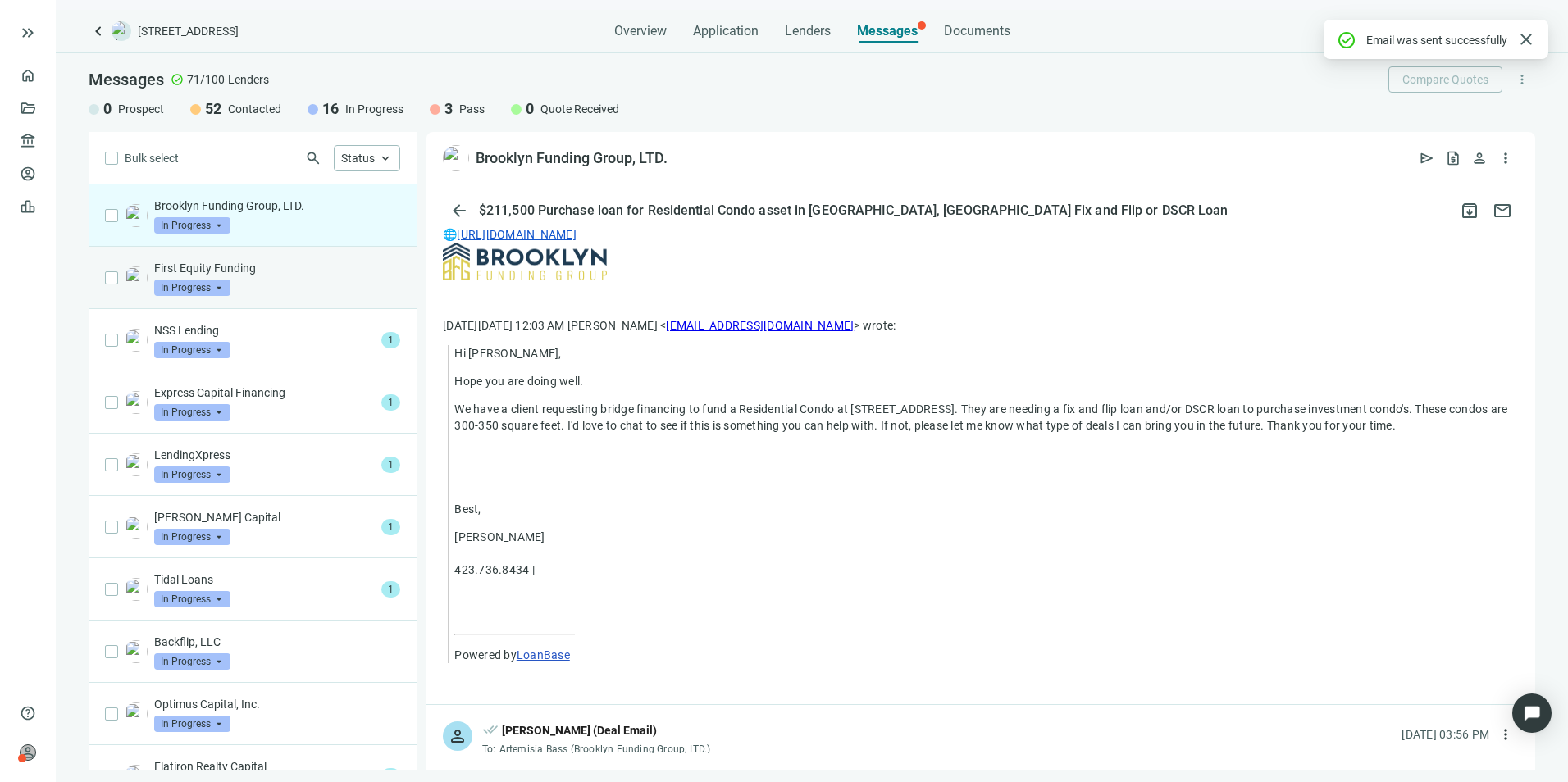
scroll to position [647, 0]
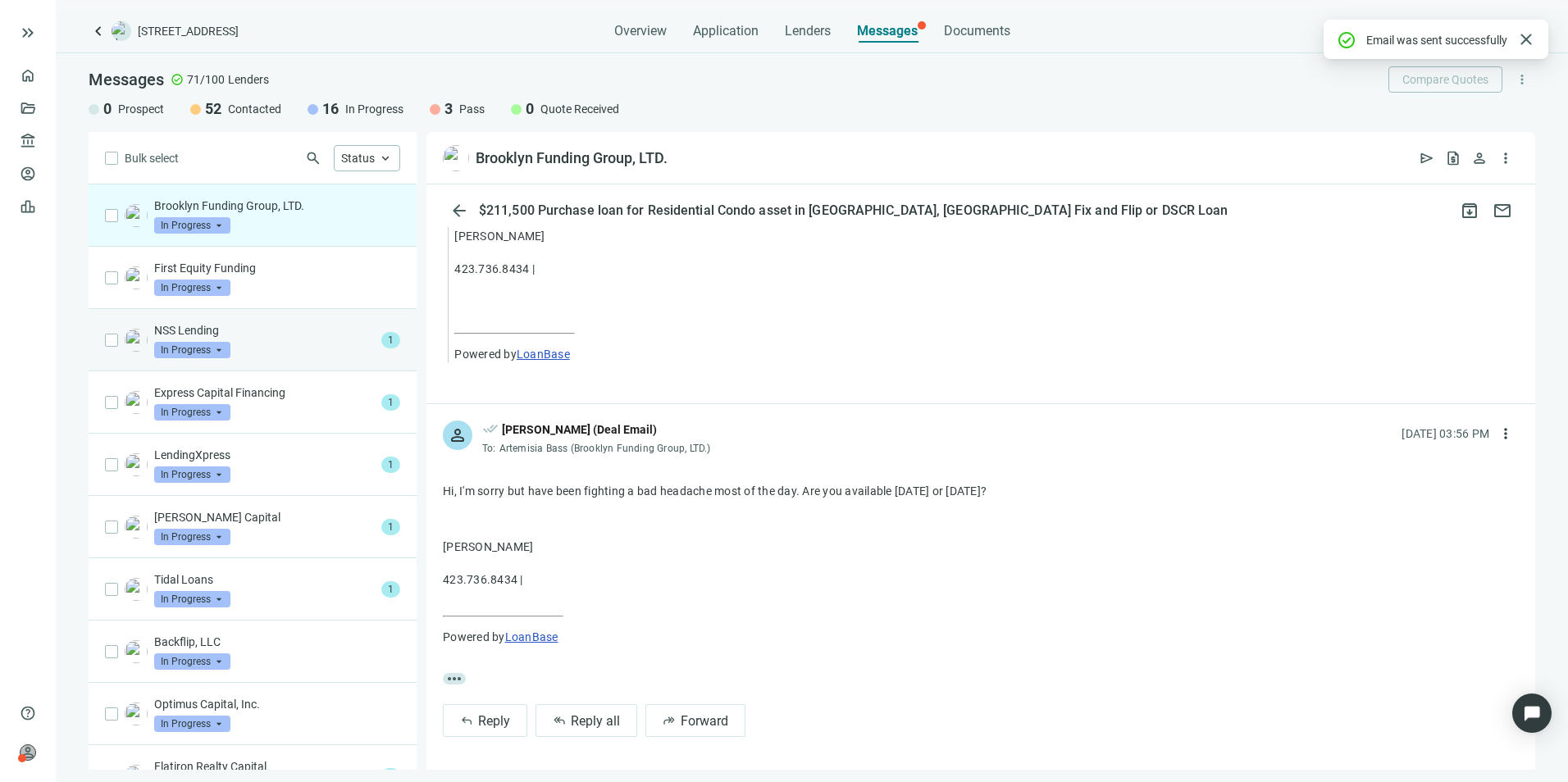
click at [274, 331] on p "NSS Lending" at bounding box center [264, 330] width 220 height 16
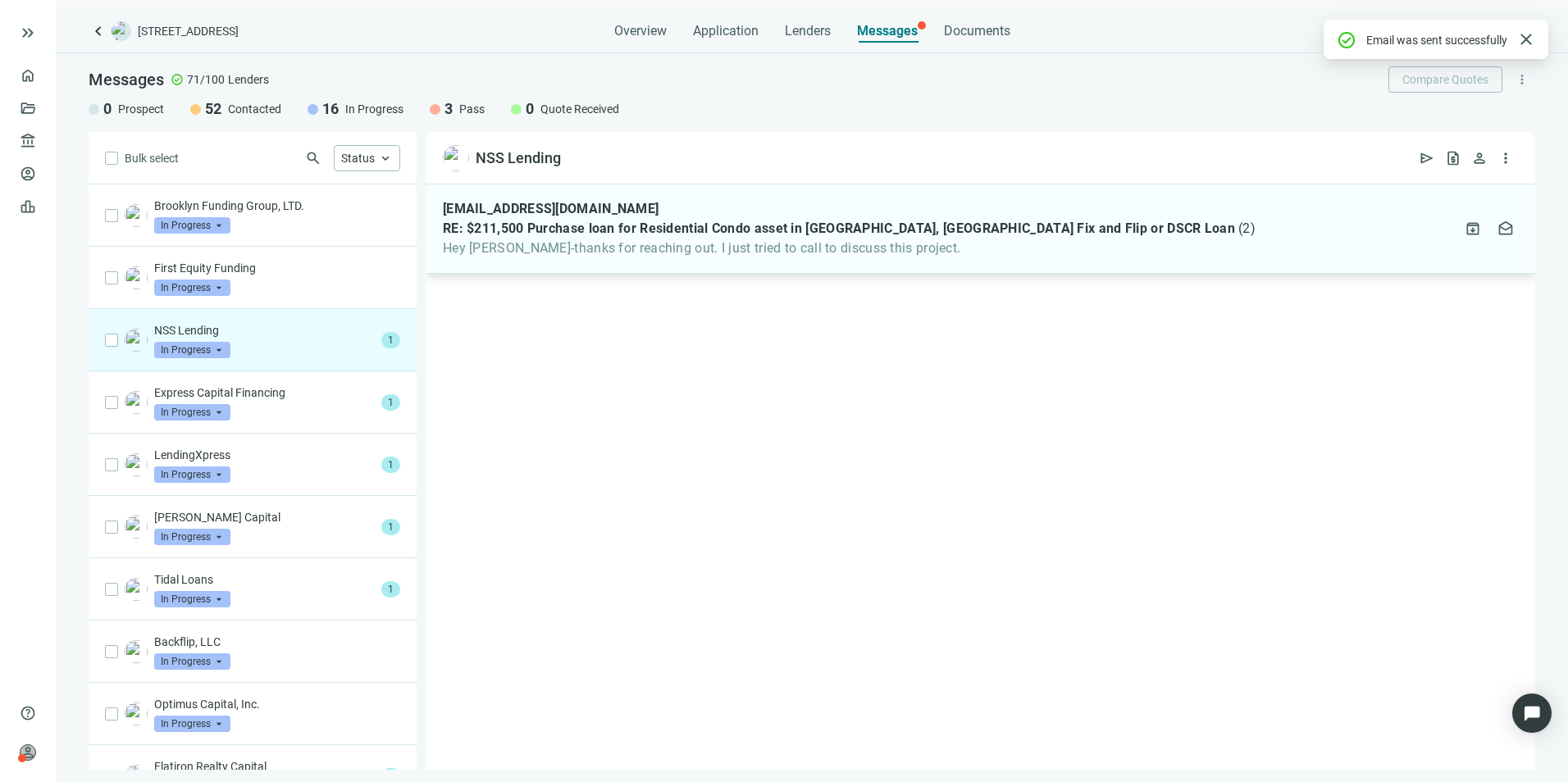
click at [703, 249] on span "Hey [PERSON_NAME]-thanks for reaching out. I just tried to call to discuss this…" at bounding box center [849, 248] width 813 height 16
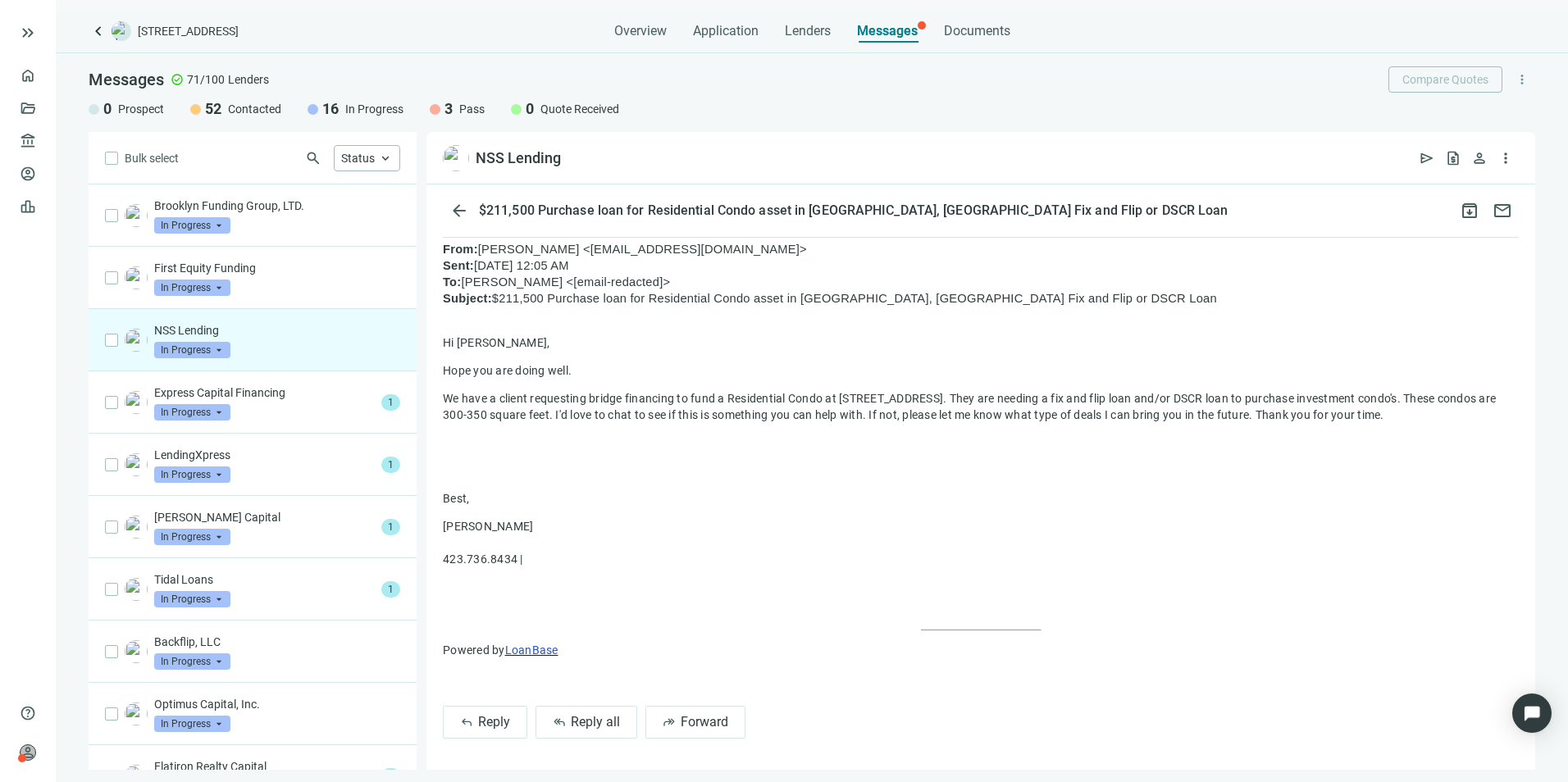
scroll to position [514, 0]
click at [490, 715] on span "Reply" at bounding box center [493, 720] width 32 height 15
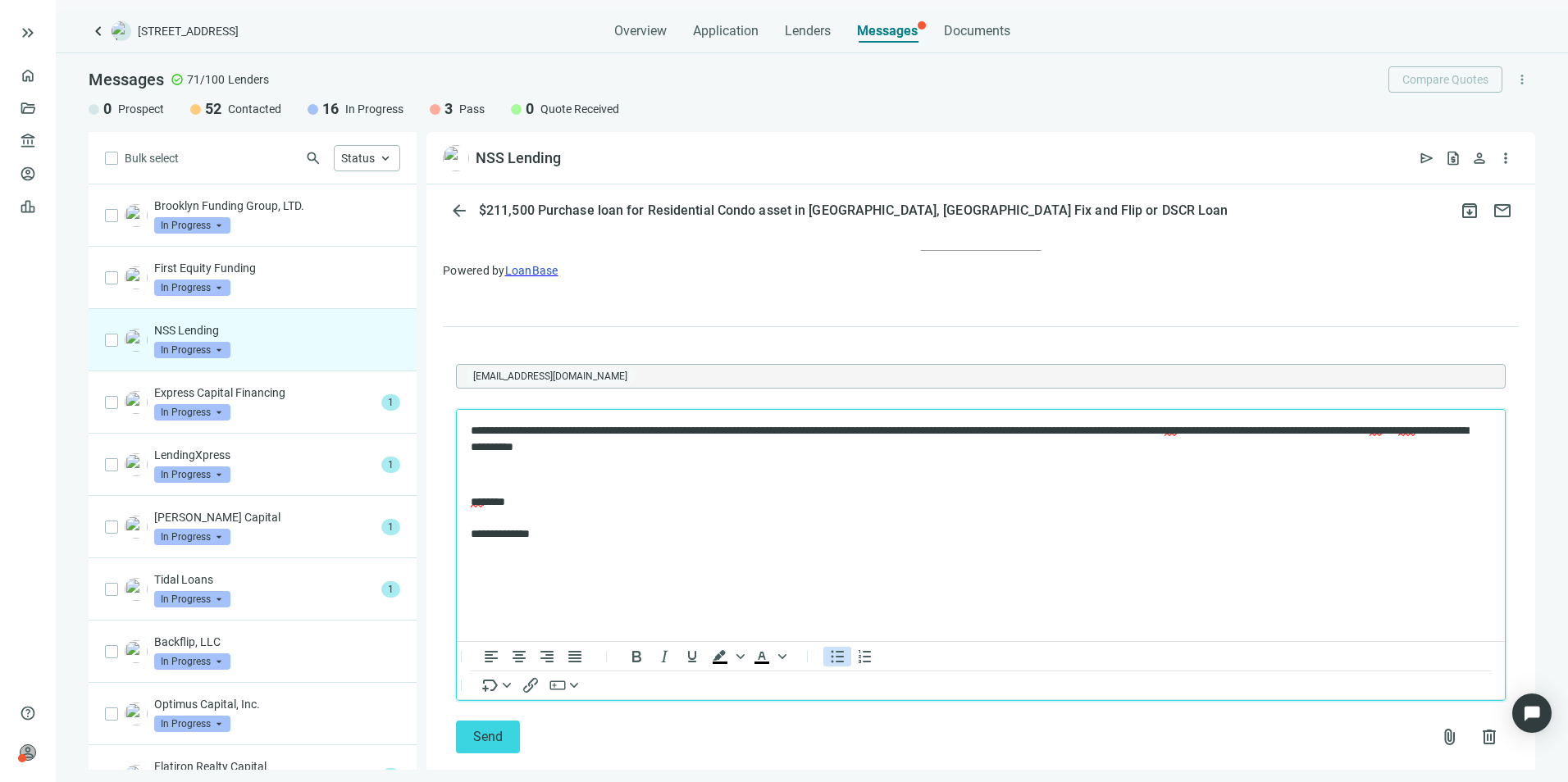
scroll to position [922, 0]
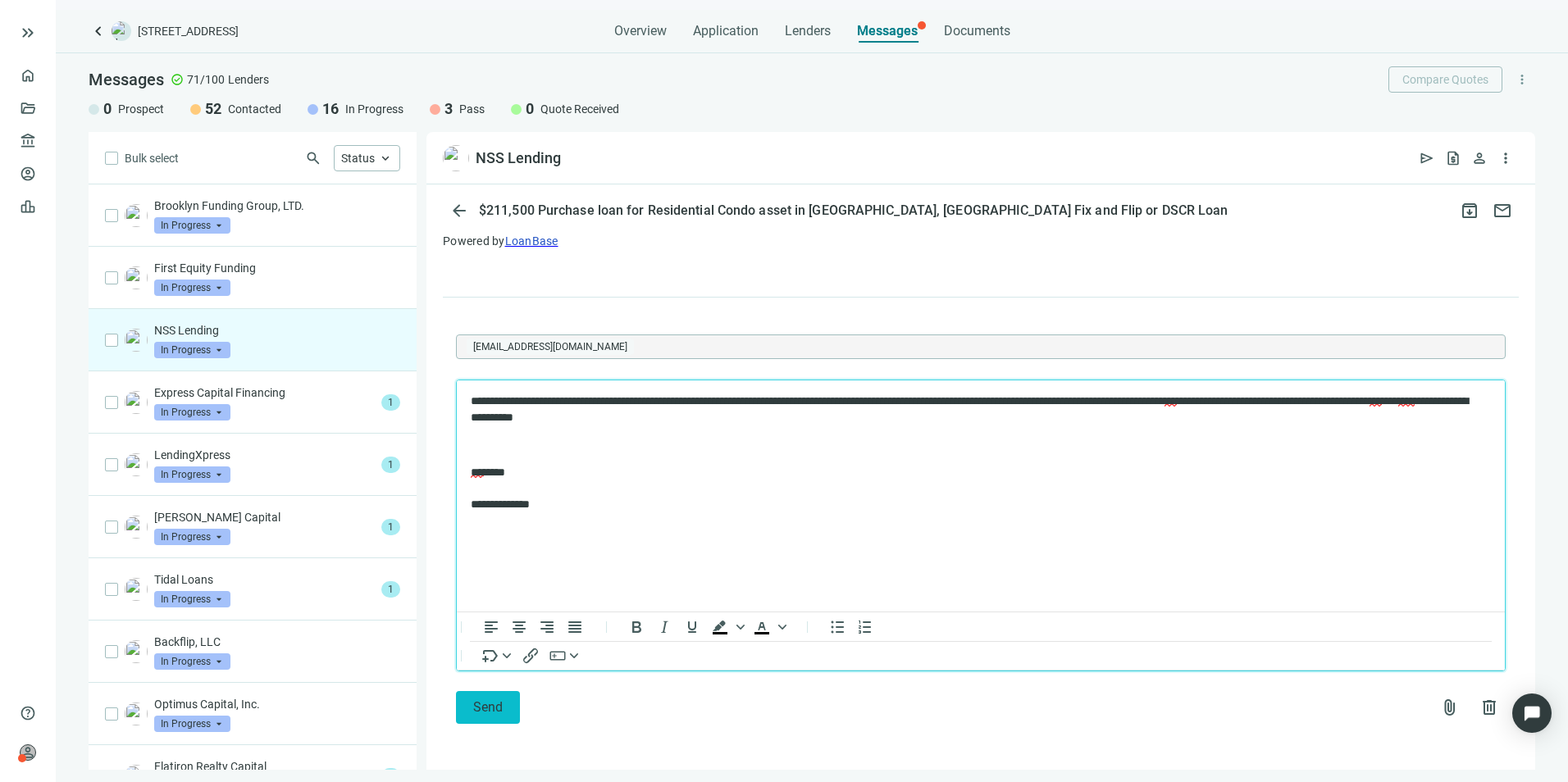
click at [480, 703] on span "Send" at bounding box center [488, 708] width 30 height 15
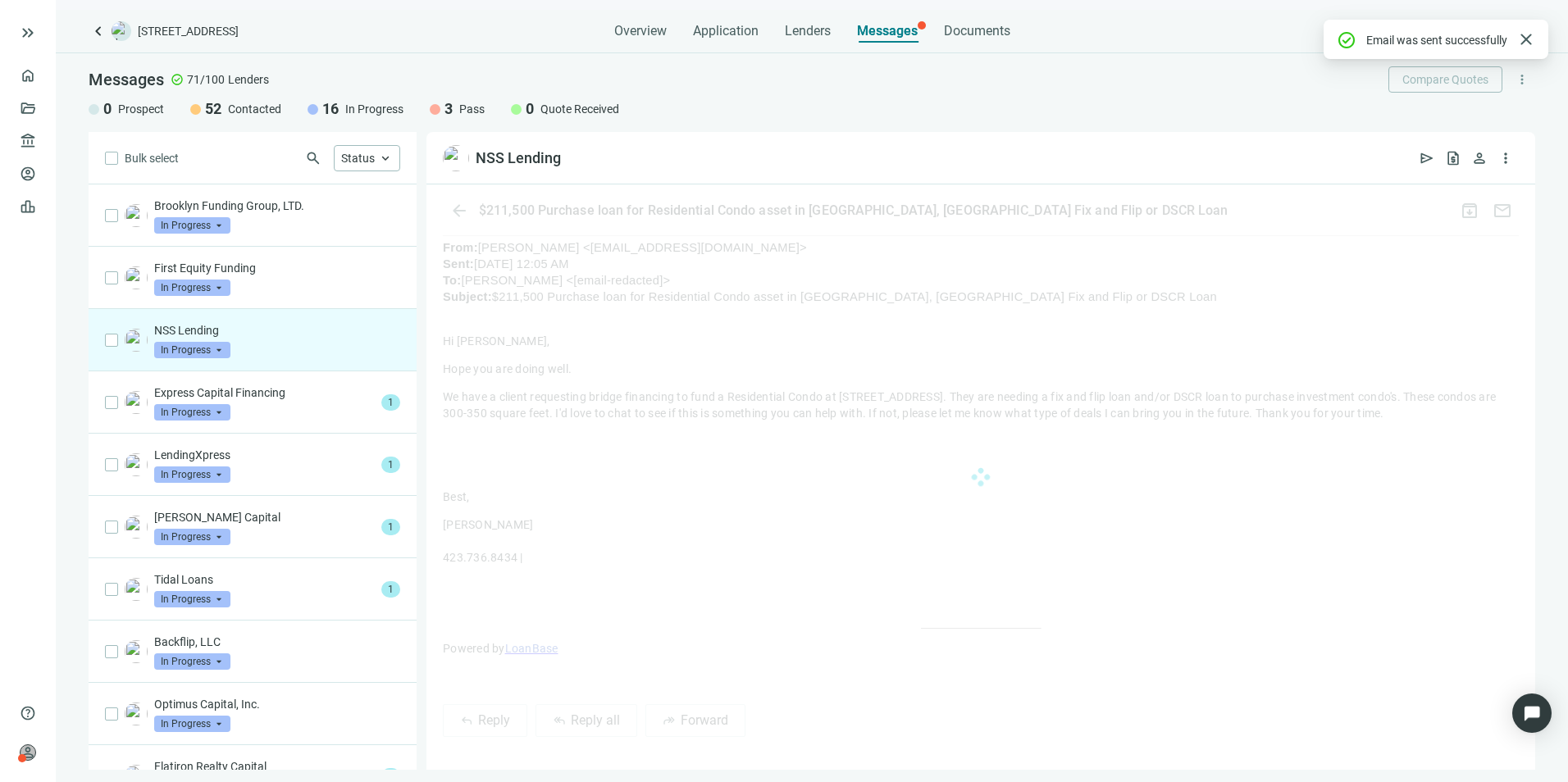
scroll to position [848, 0]
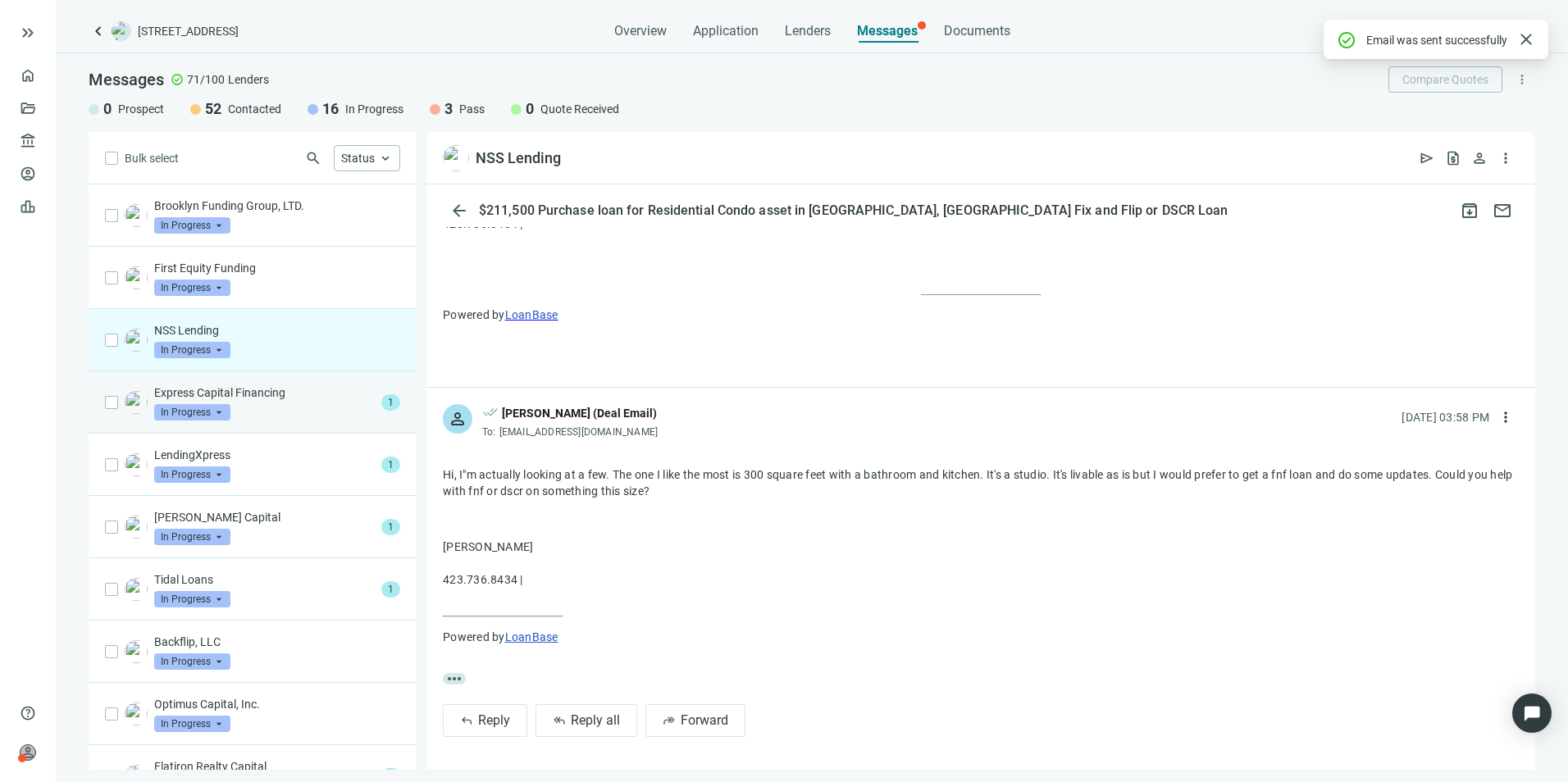
click at [289, 396] on p "Express Capital Financing" at bounding box center [264, 392] width 220 height 16
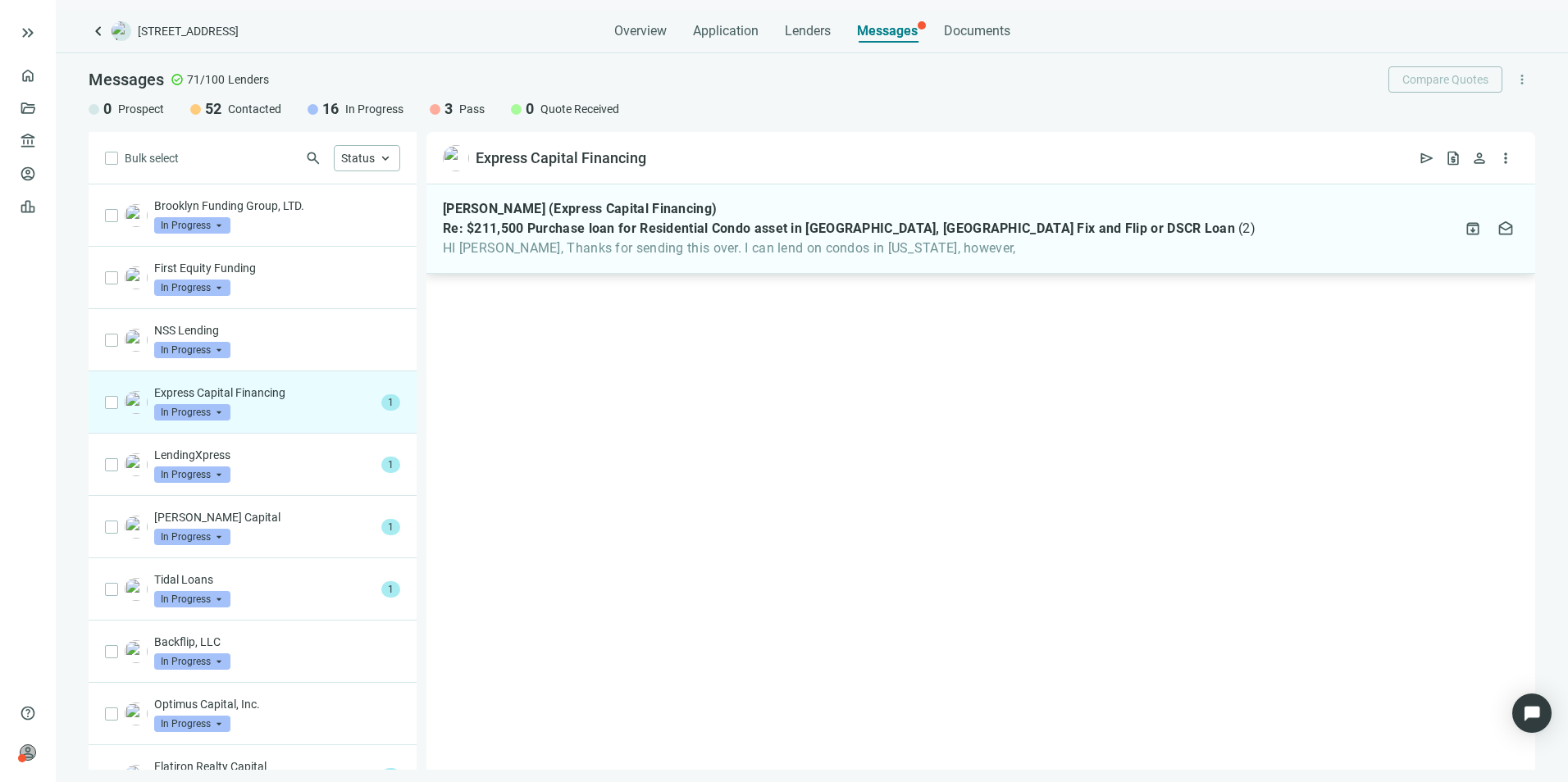
click at [884, 236] on span "Re: $211,500 Purchase loan for Residential Condo asset in [GEOGRAPHIC_DATA], [G…" at bounding box center [838, 228] width 792 height 16
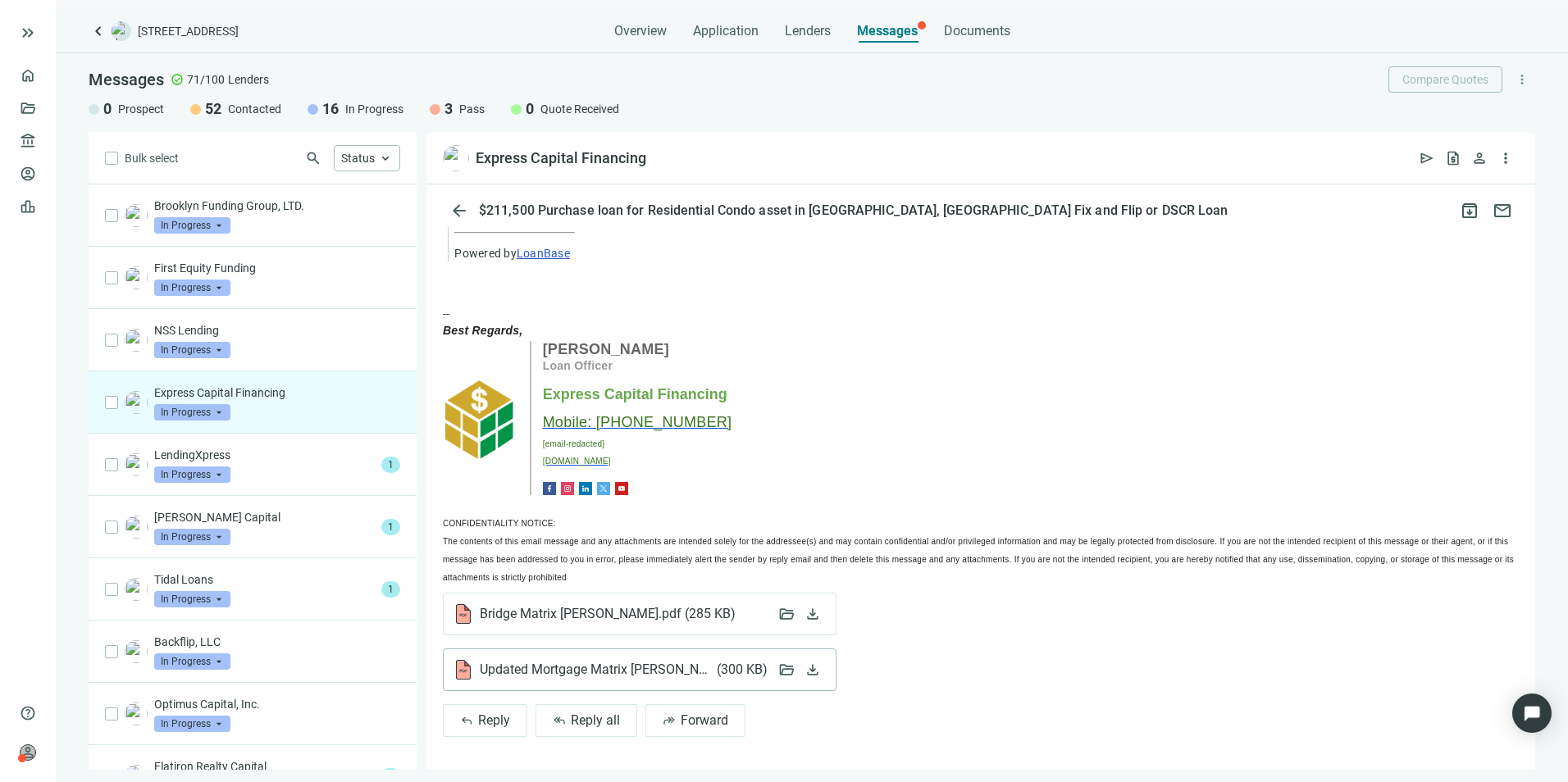
scroll to position [598, 0]
click at [494, 720] on span "Reply" at bounding box center [493, 720] width 32 height 15
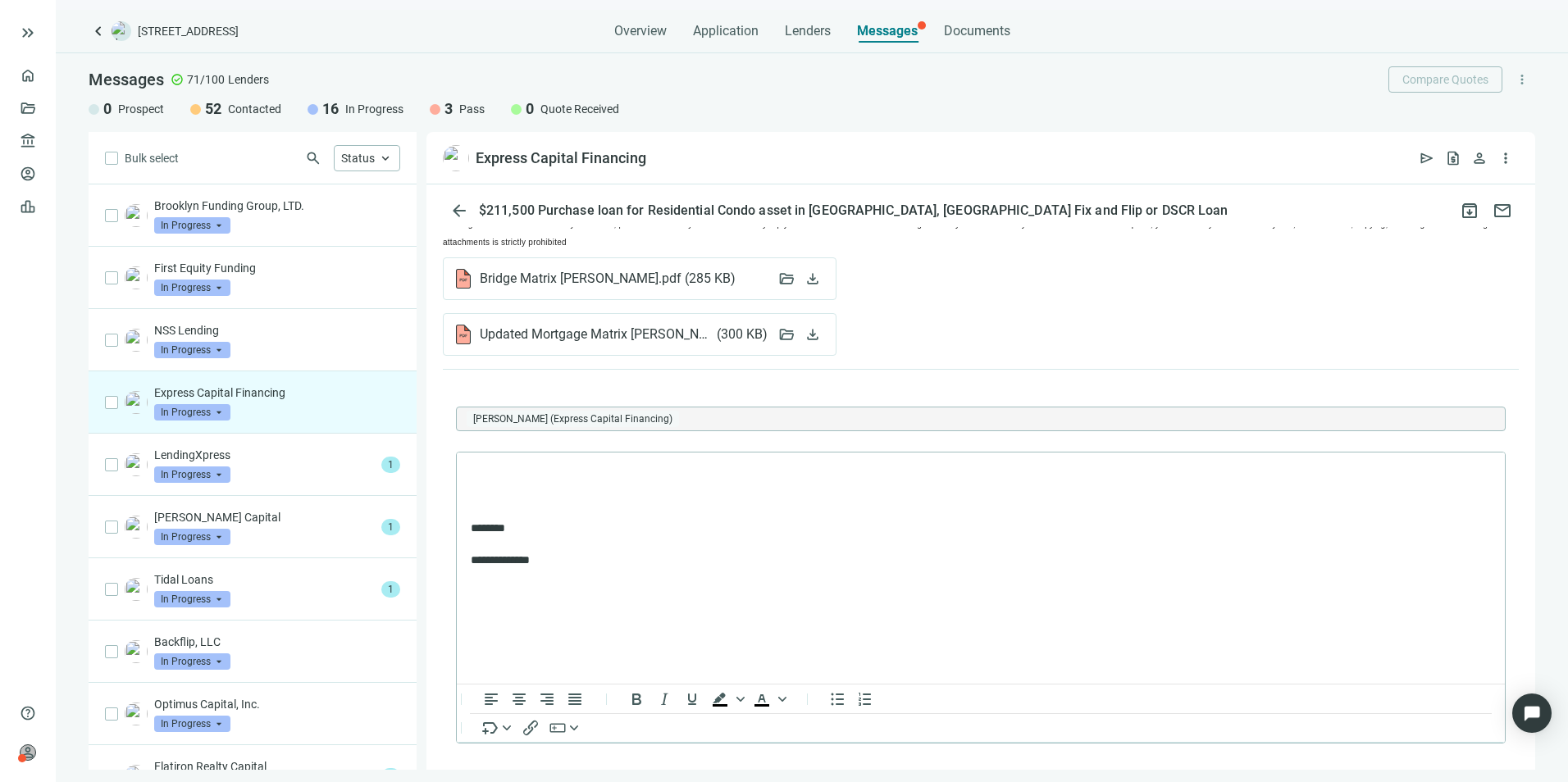
scroll to position [0, 0]
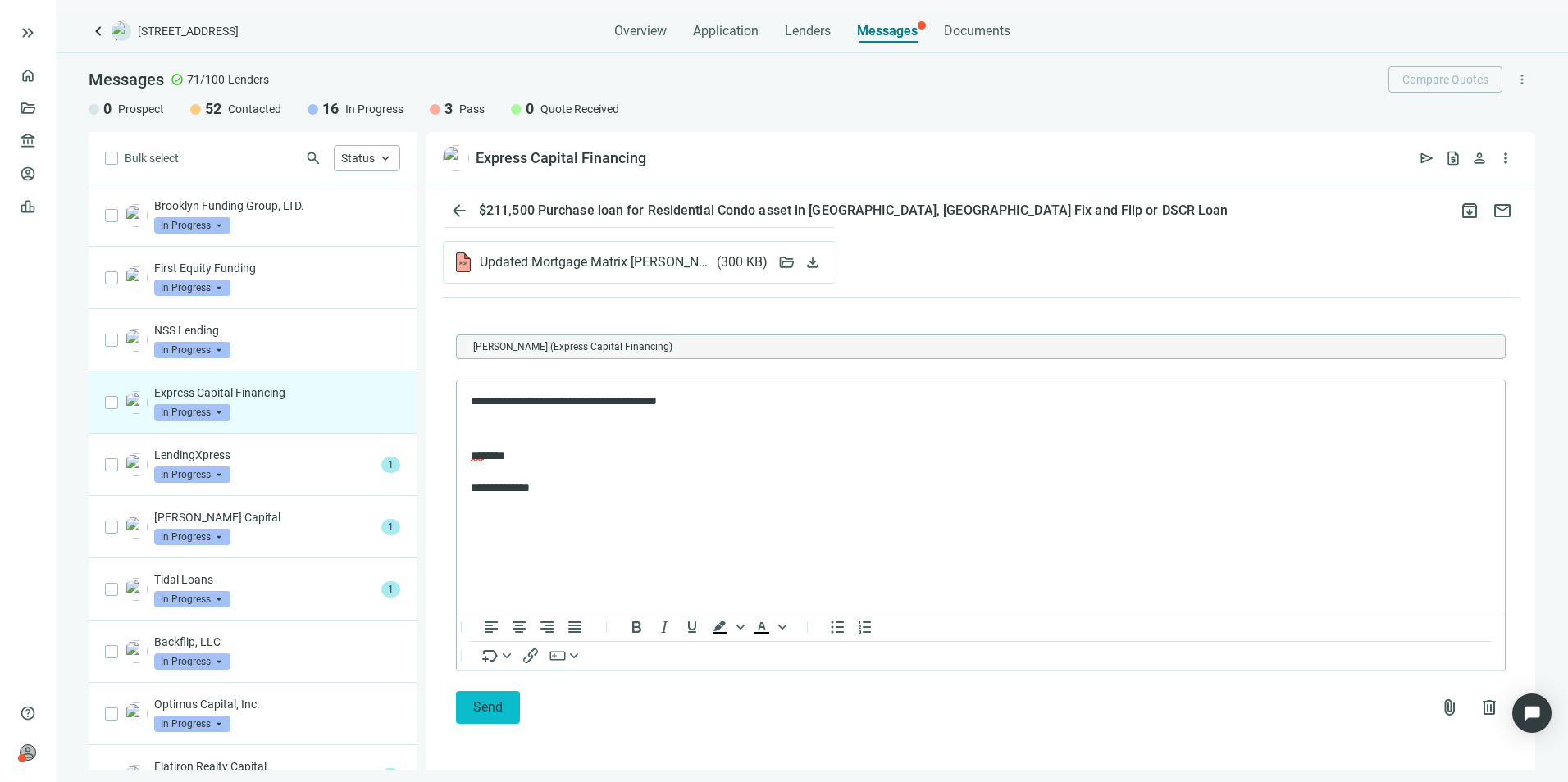
click at [497, 708] on span "Send" at bounding box center [488, 708] width 30 height 15
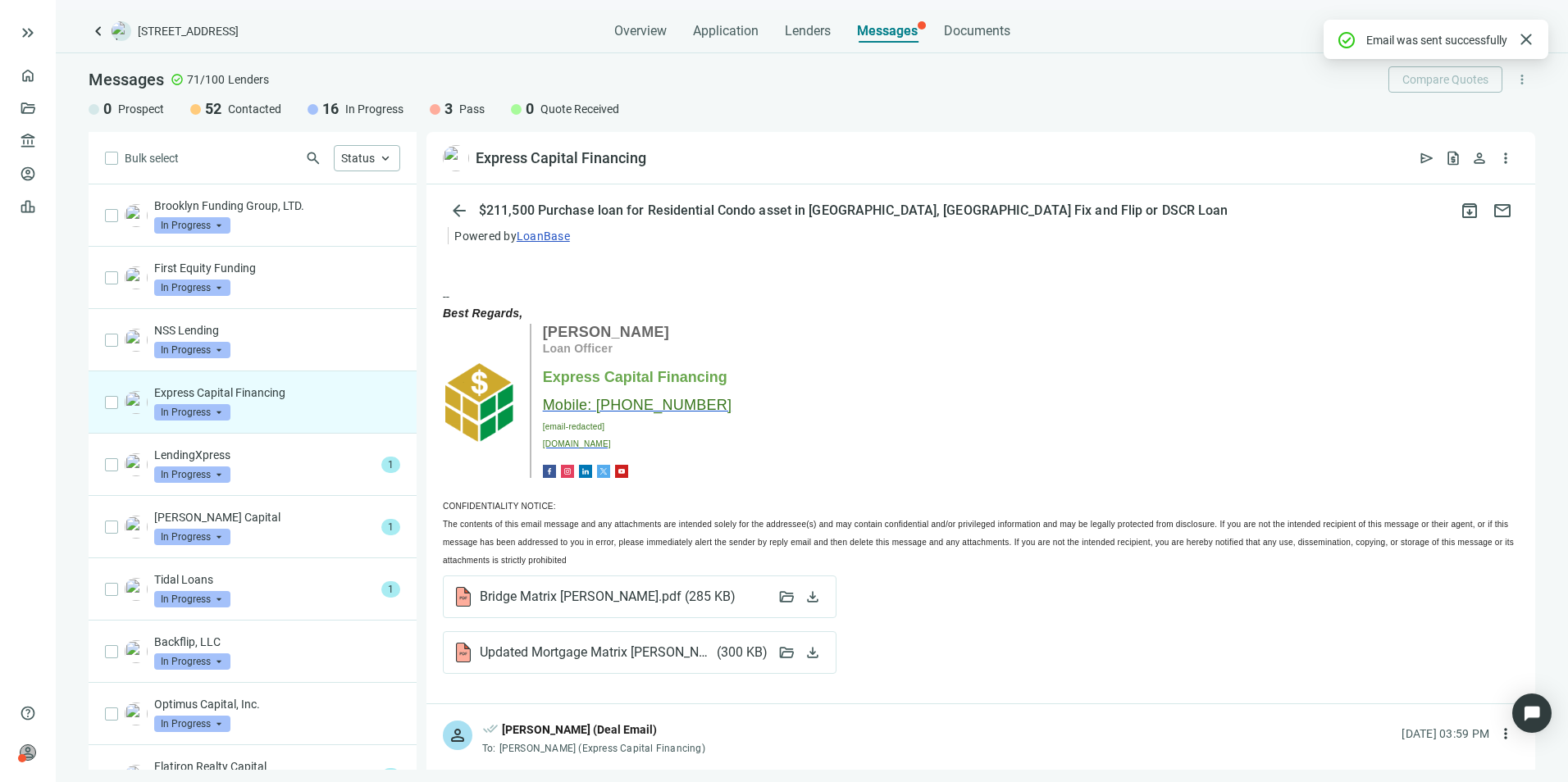
scroll to position [916, 0]
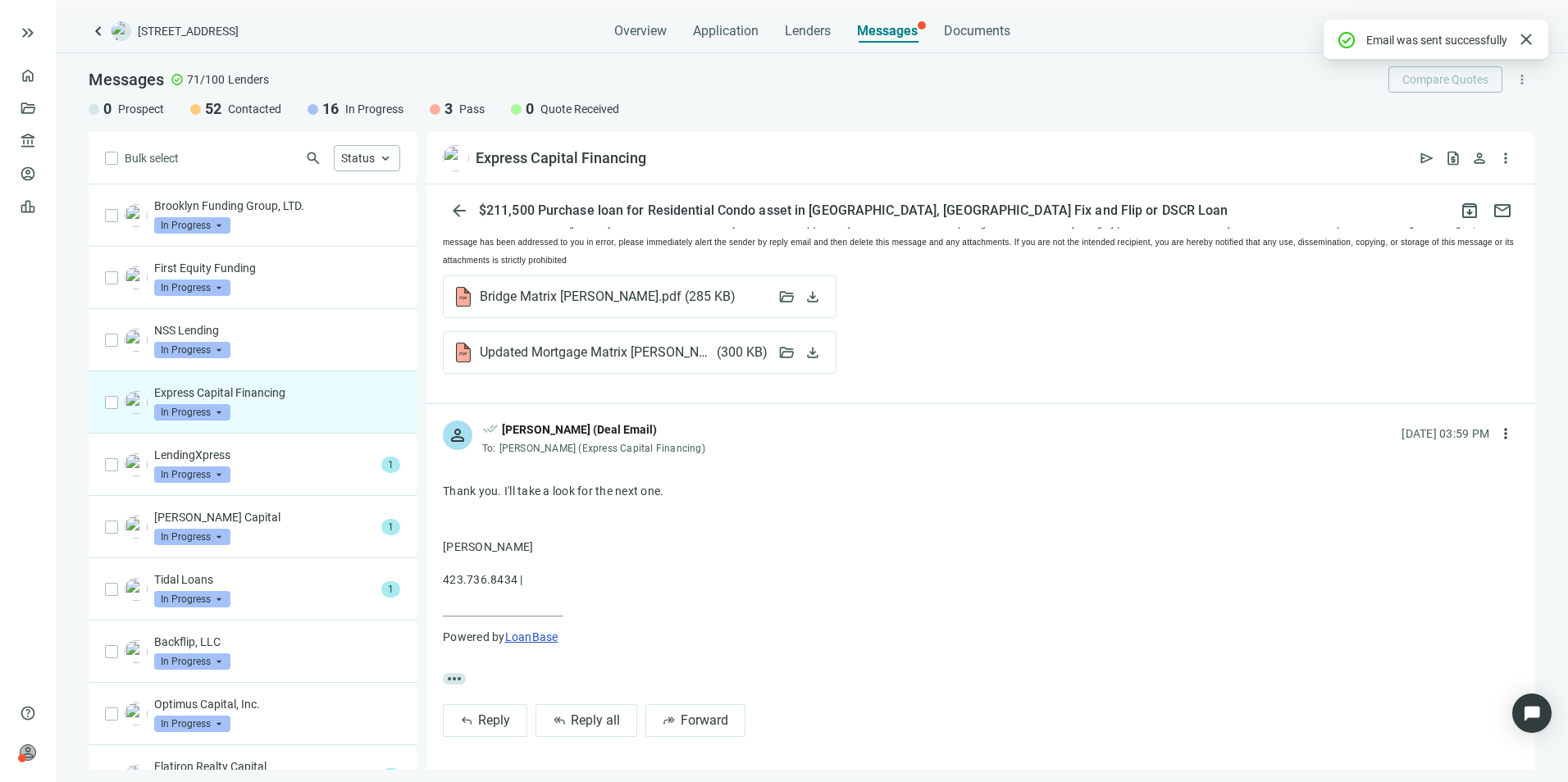
click at [220, 409] on span "In Progress" at bounding box center [191, 412] width 76 height 16
click at [183, 584] on span "Pass" at bounding box center [188, 589] width 35 height 16
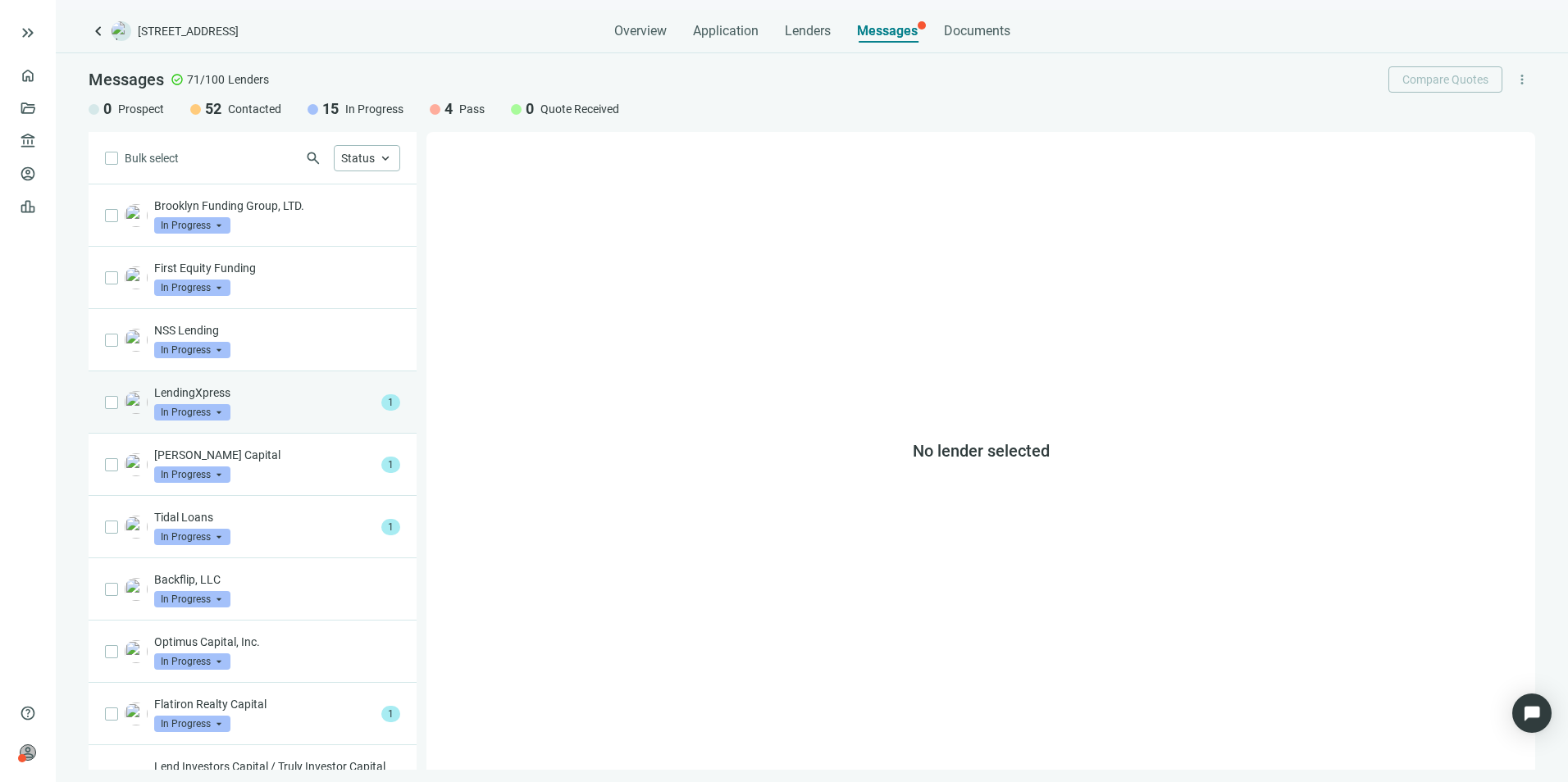
click at [308, 405] on div "LendingXpress In Progress arrow_drop_down" at bounding box center [264, 403] width 220 height 36
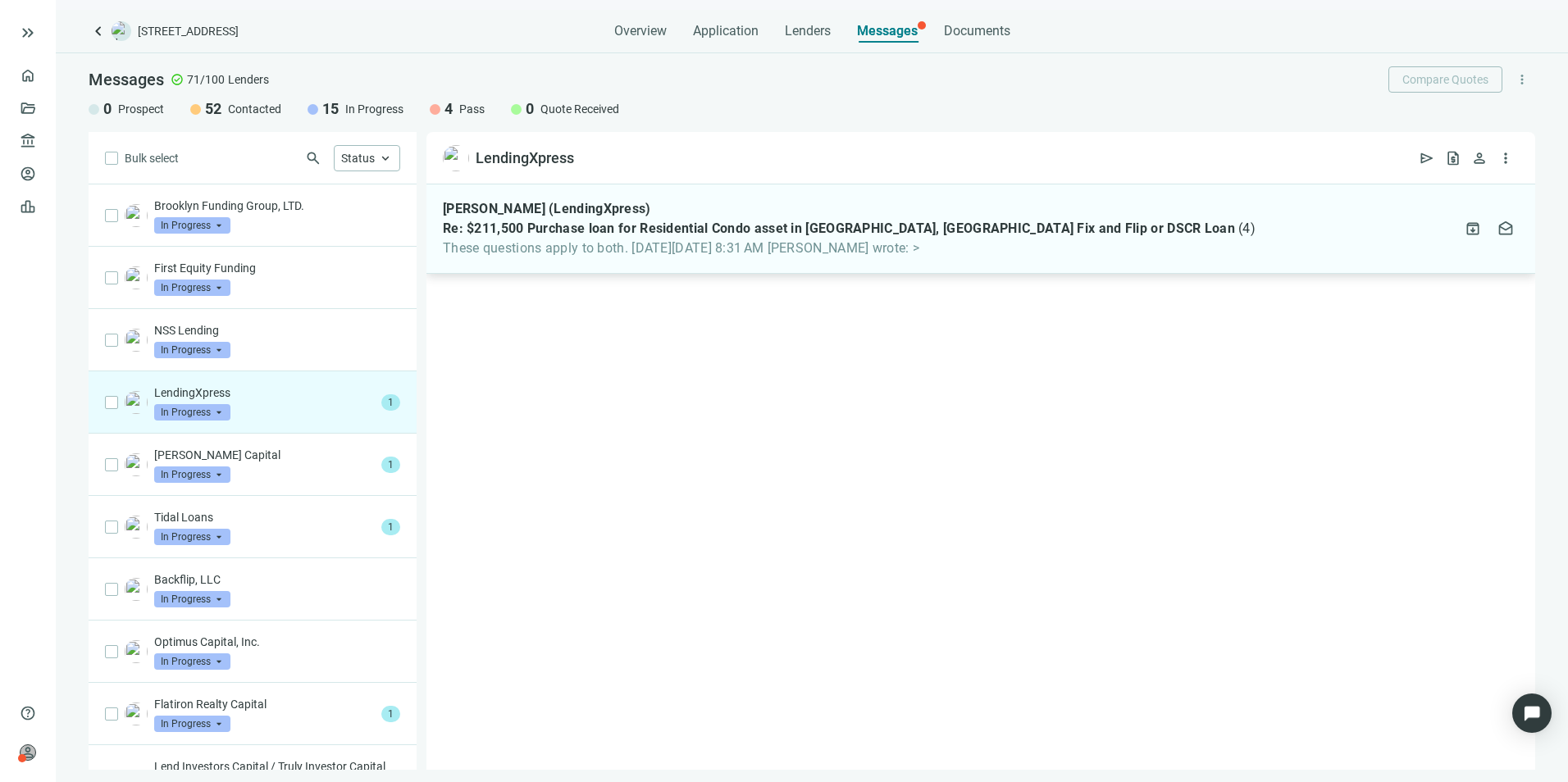
click at [688, 241] on span "These questions apply to both. [DATE][DATE] 8:31 AM [PERSON_NAME] wrote: >" at bounding box center [849, 248] width 813 height 16
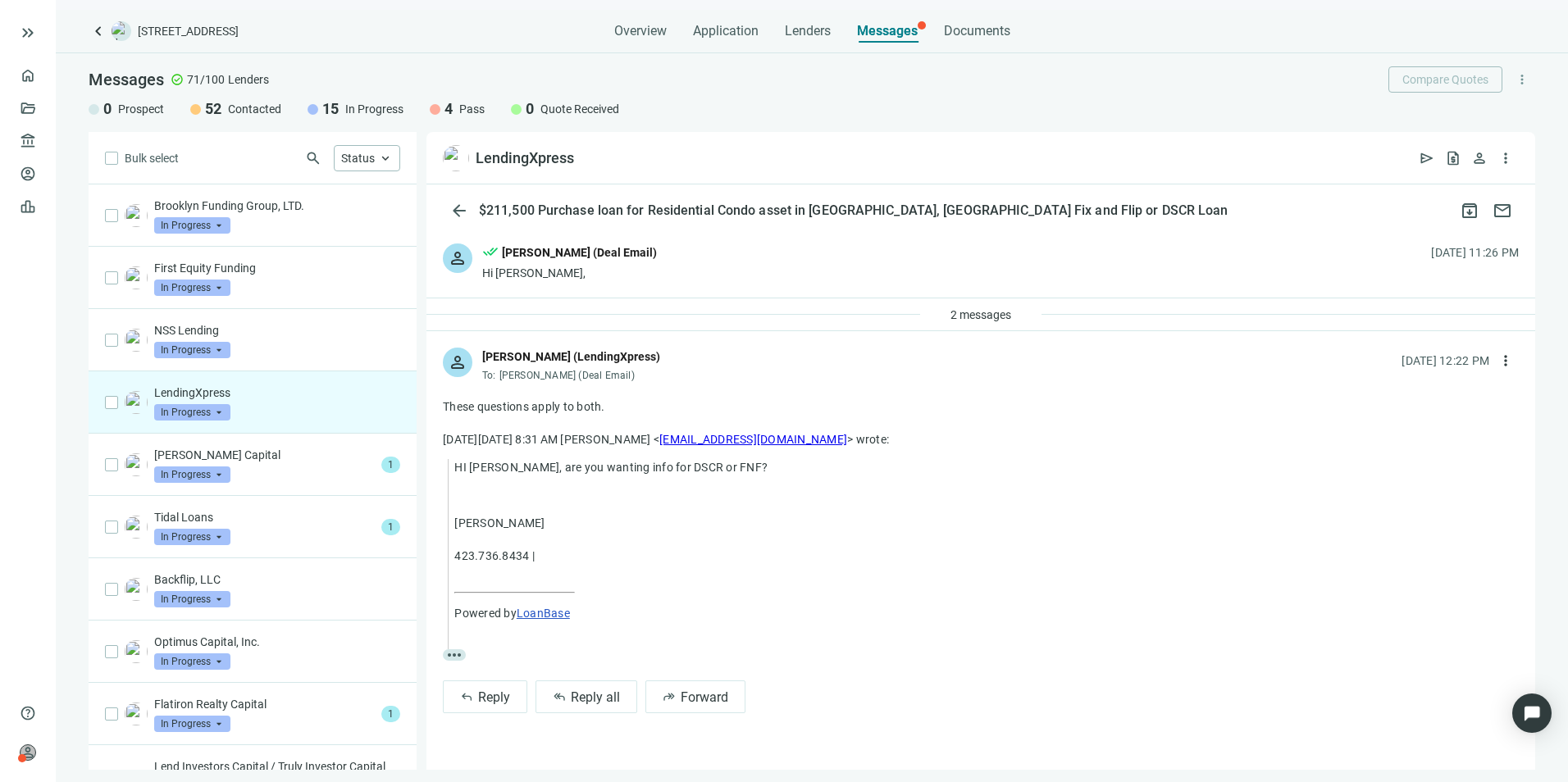
click at [454, 654] on span "more_horiz" at bounding box center [454, 655] width 23 height 11
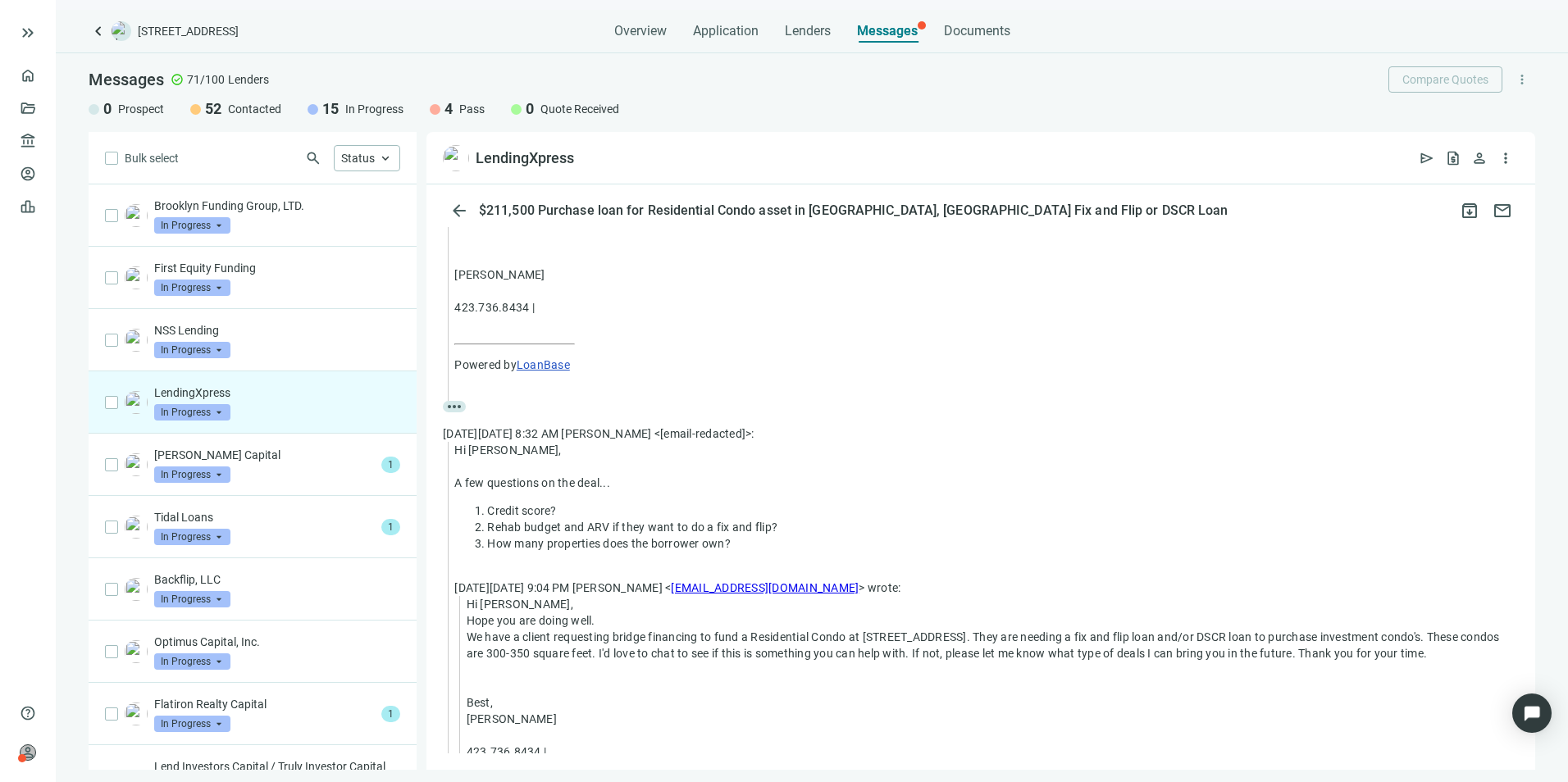
scroll to position [246, 0]
drag, startPoint x: 746, startPoint y: 555, endPoint x: 471, endPoint y: 509, distance: 278.8
click at [471, 509] on blockquote "Hi [PERSON_NAME], A few questions on the deal... Credit score? Rehab budget and…" at bounding box center [983, 781] width 1071 height 674
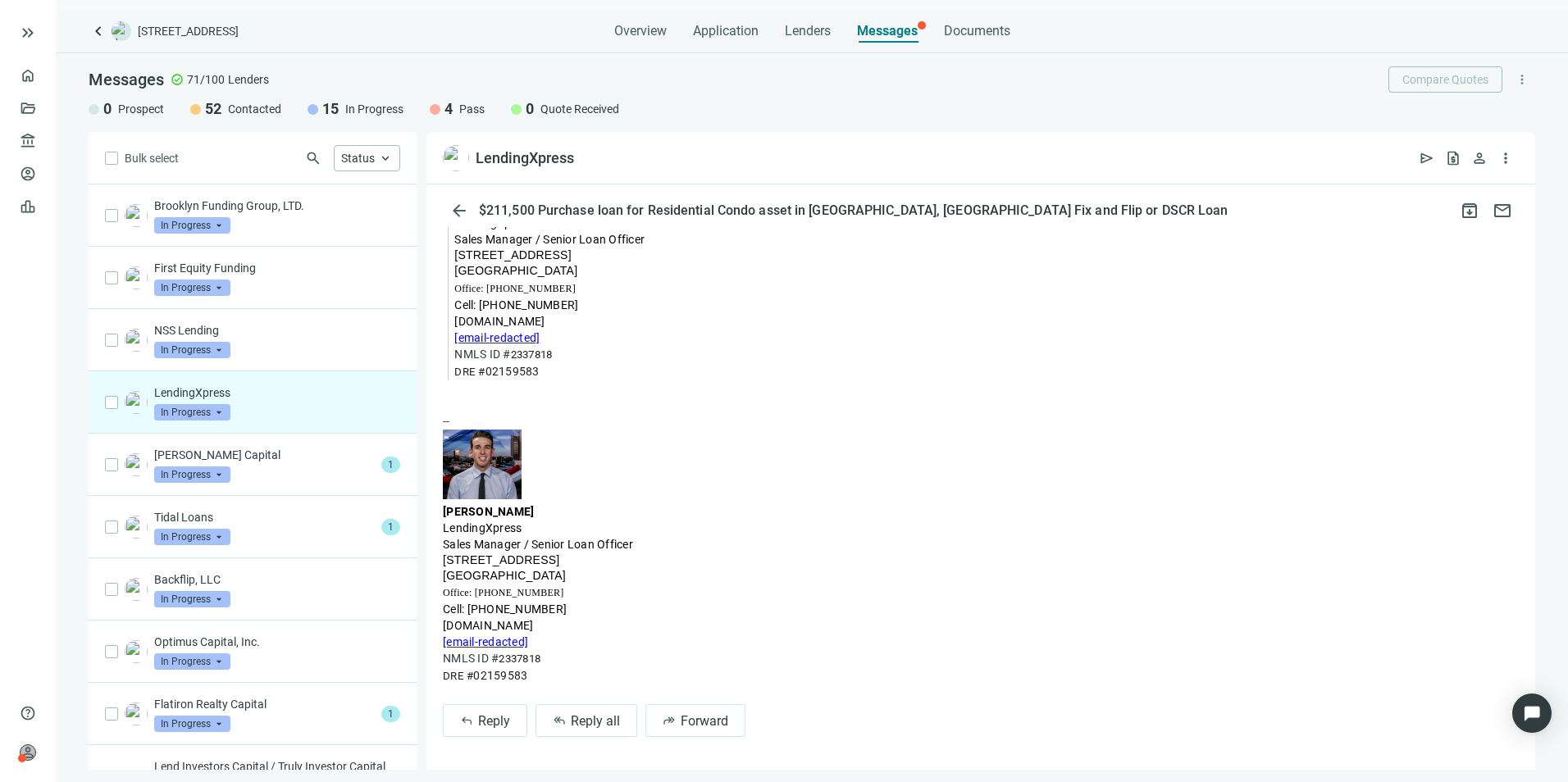
scroll to position [1001, 0]
click at [565, 731] on button "reply_all Reply all" at bounding box center [586, 720] width 102 height 32
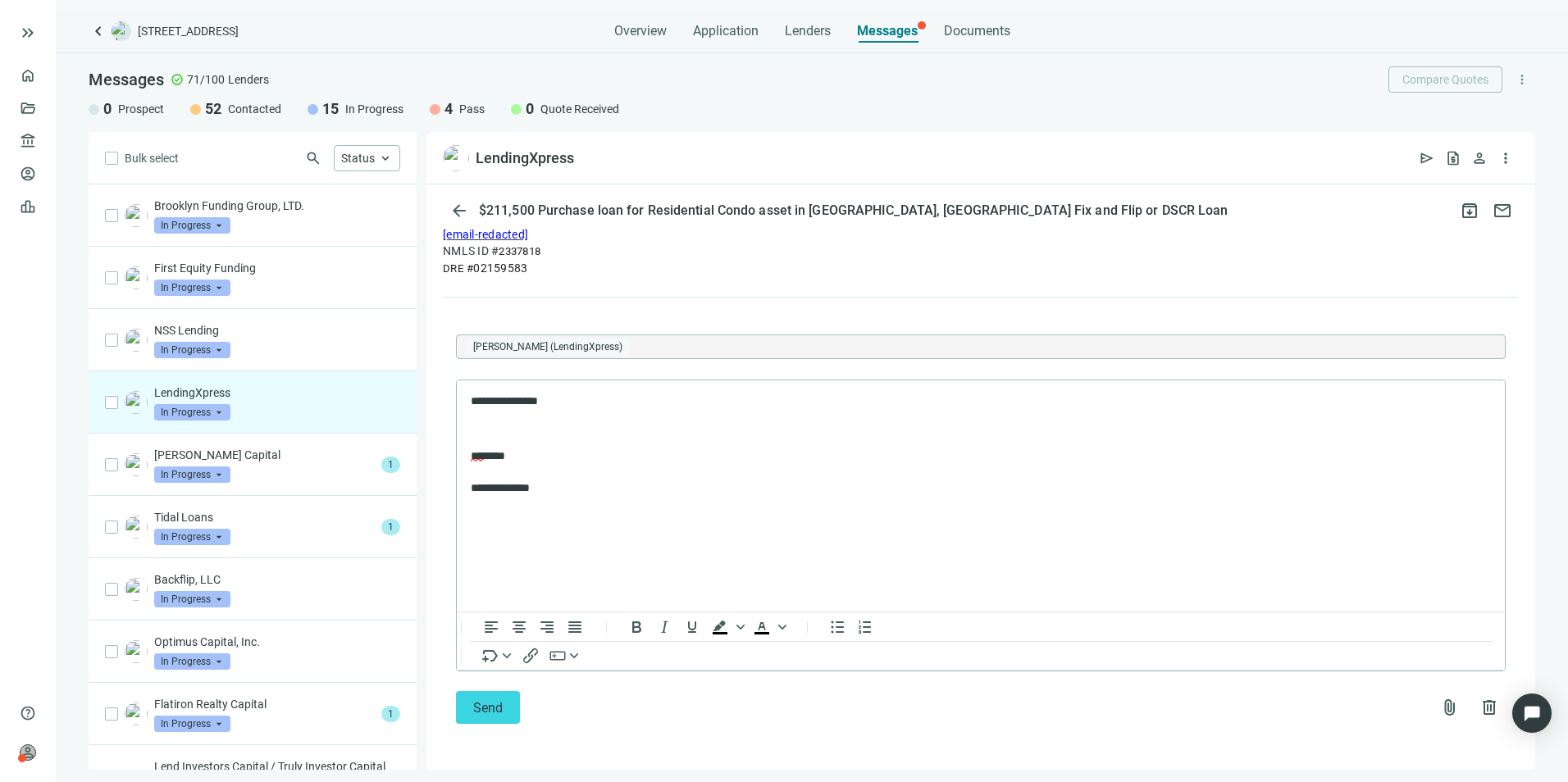
scroll to position [1408, 0]
click at [496, 425] on p "Rich Text Area. Press ALT-0 for help." at bounding box center [981, 429] width 1020 height 16
click at [616, 406] on p "**********" at bounding box center [972, 402] width 1004 height 16
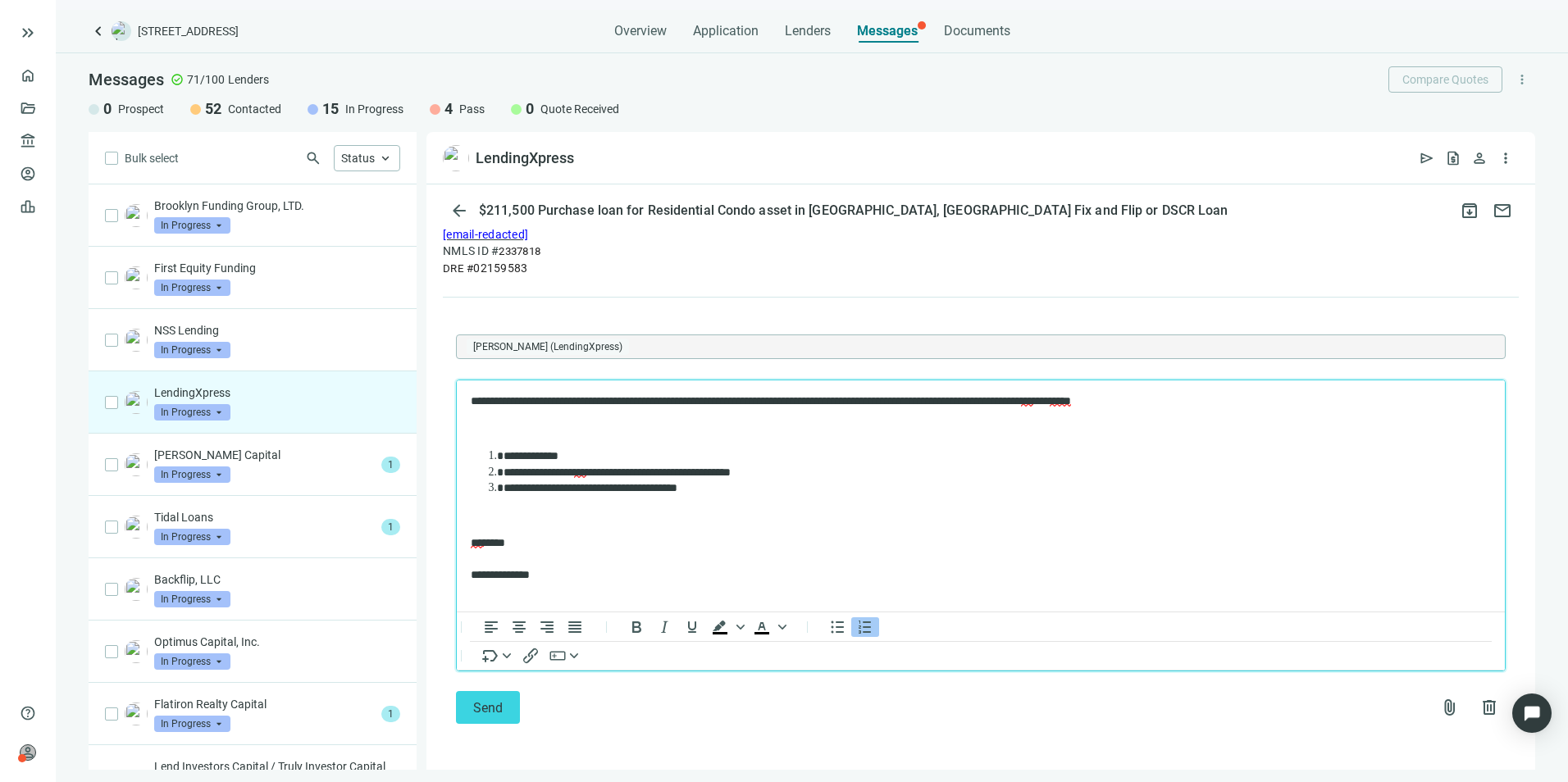
click at [619, 457] on li "**********" at bounding box center [989, 456] width 971 height 16
click at [622, 447] on body "**********" at bounding box center [981, 489] width 1022 height 191
click at [822, 475] on li "**********" at bounding box center [989, 473] width 971 height 16
click at [796, 483] on li "**********" at bounding box center [989, 488] width 971 height 16
click at [1231, 395] on p "**********" at bounding box center [972, 402] width 1004 height 16
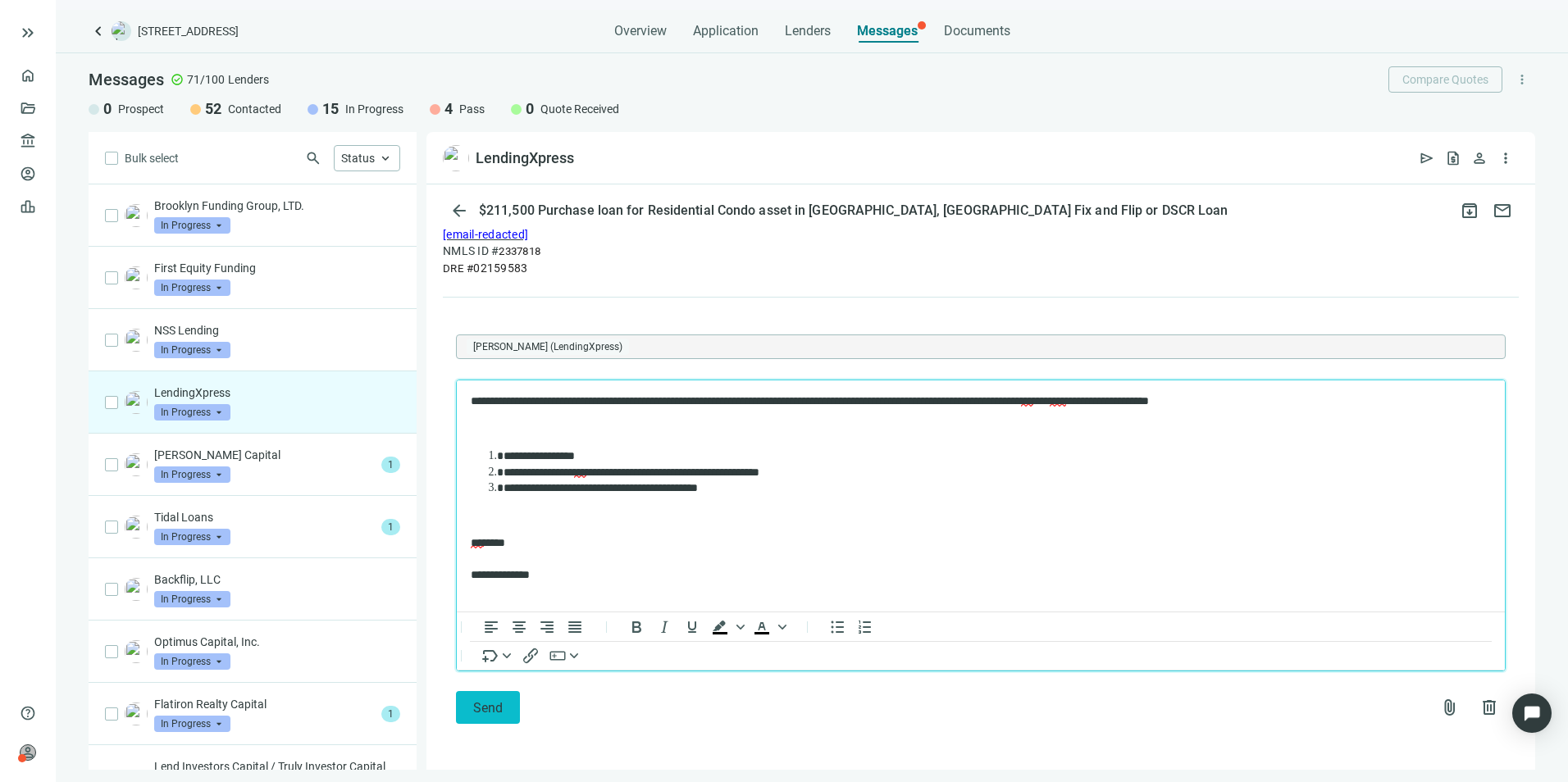
click at [496, 706] on span "Send" at bounding box center [488, 708] width 30 height 15
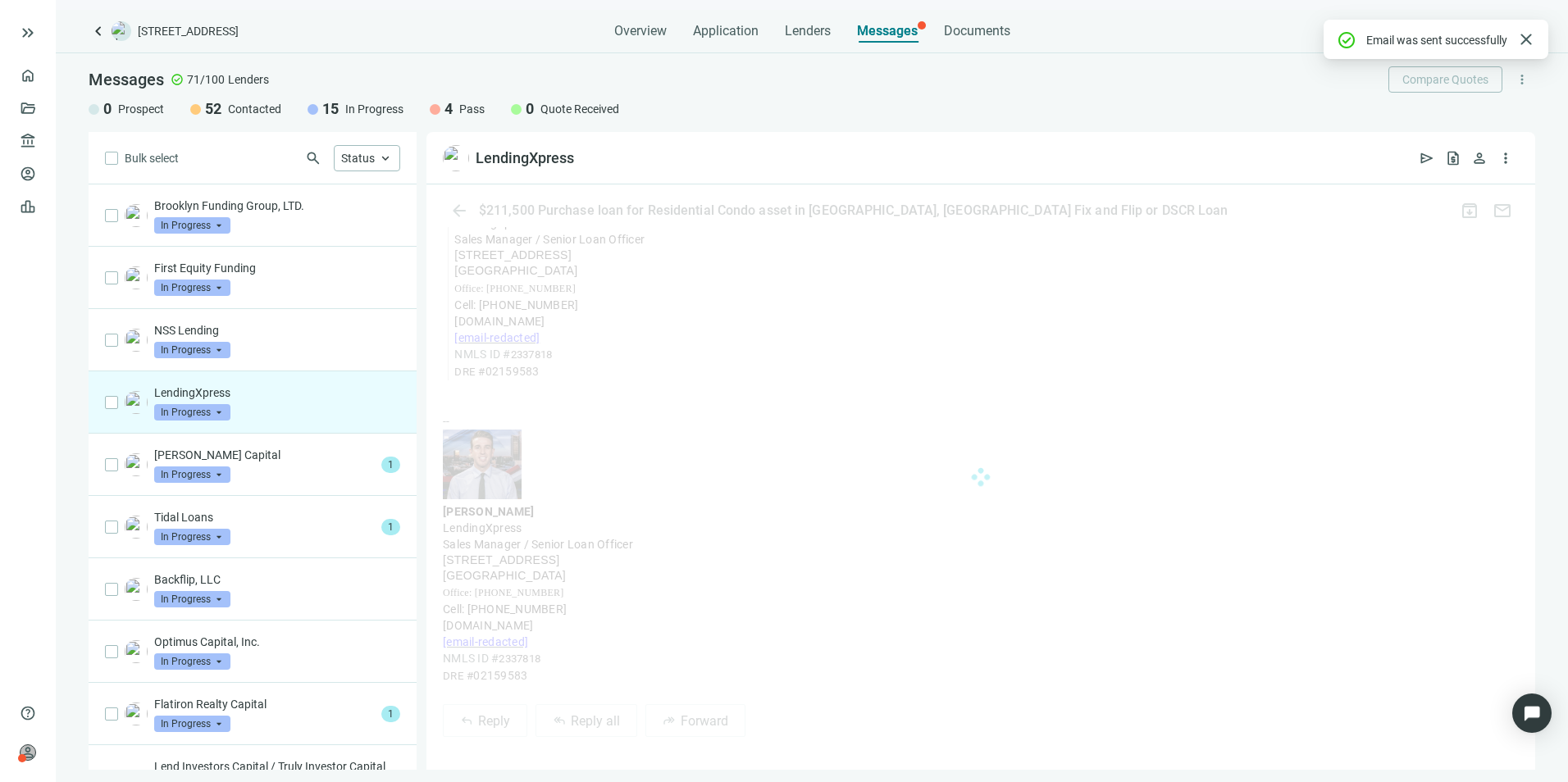
scroll to position [1407, 0]
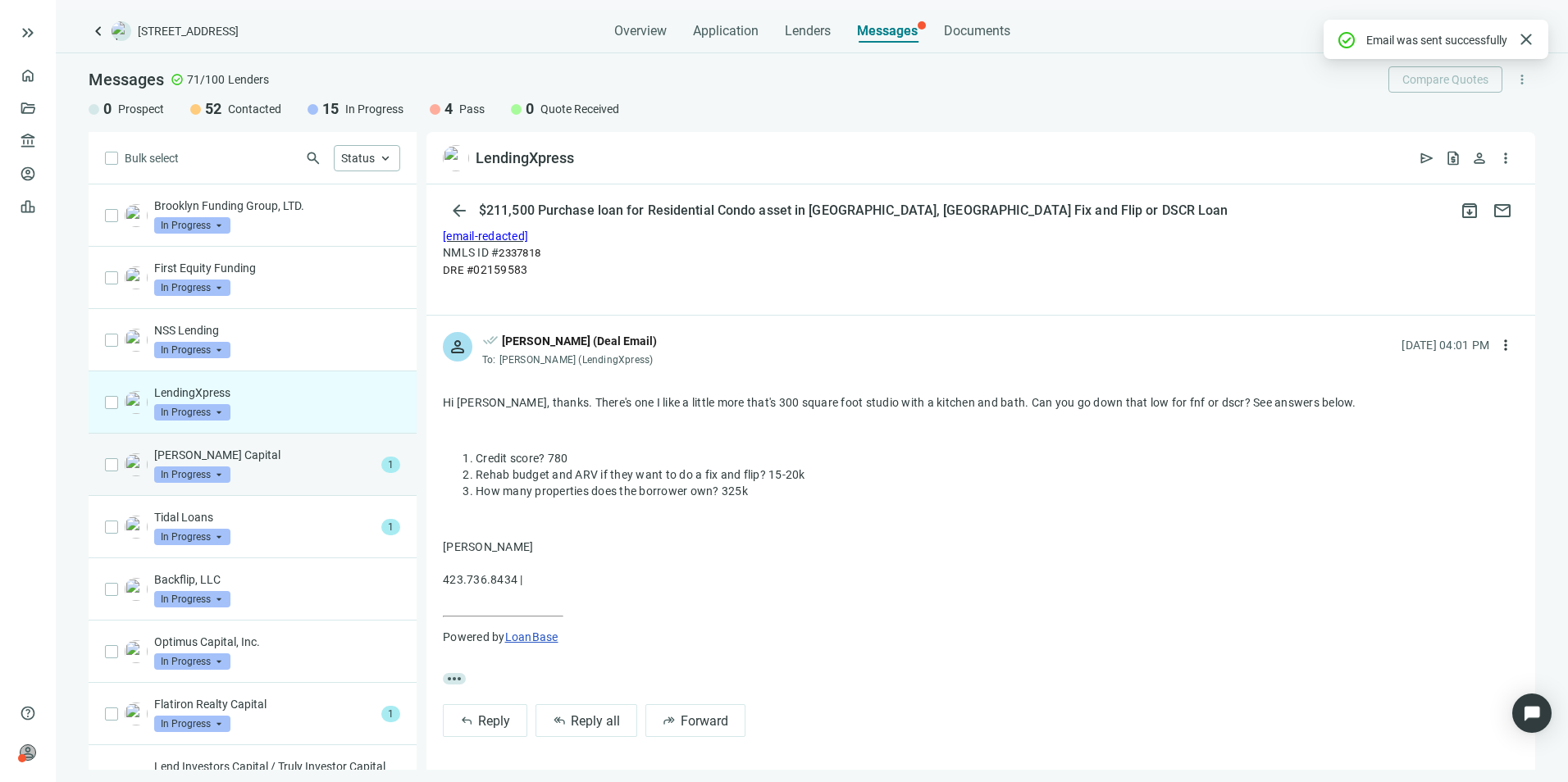
click at [275, 469] on div "[PERSON_NAME] Capital In Progress arrow_drop_down" at bounding box center [264, 465] width 220 height 36
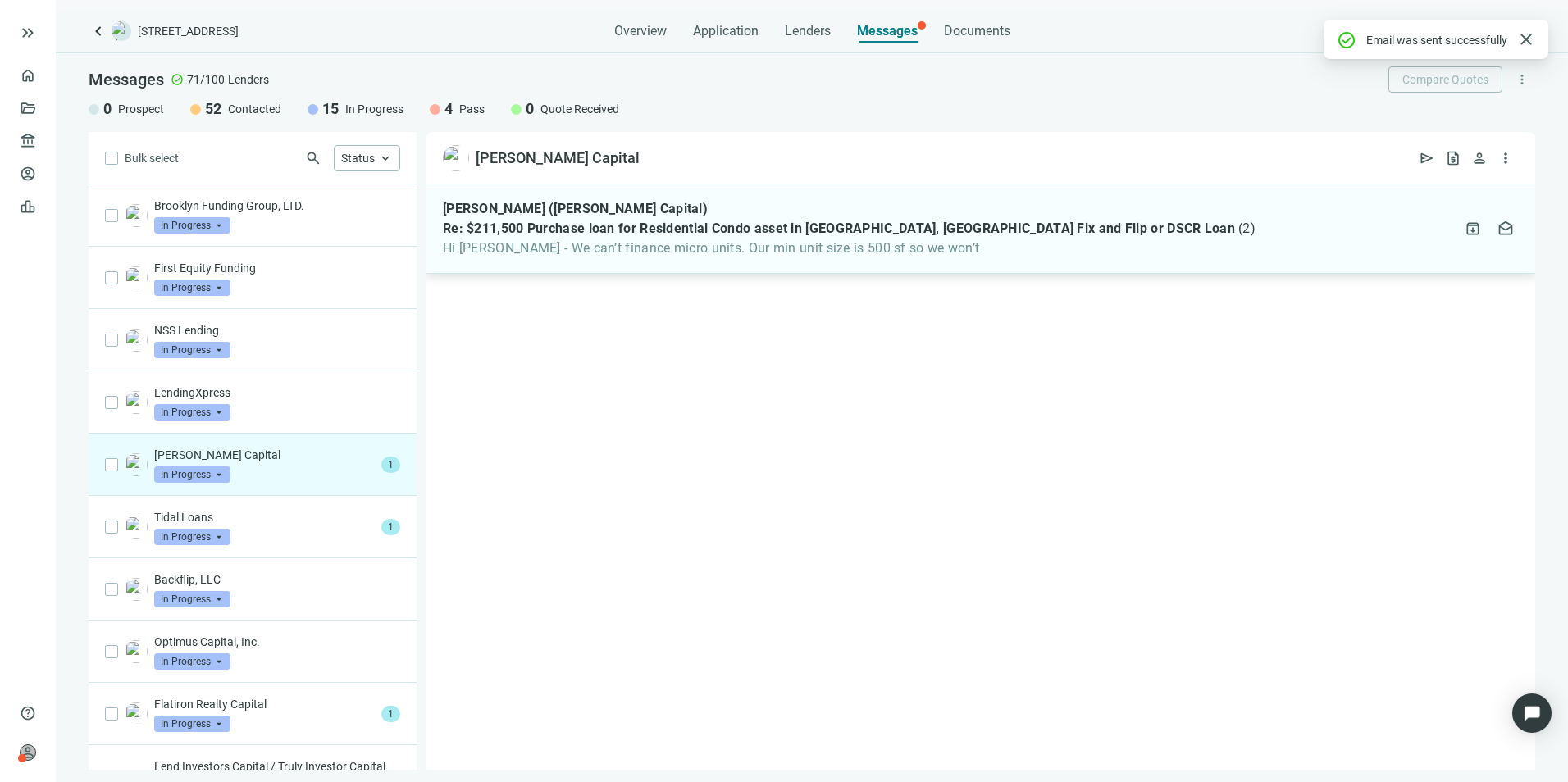
click at [903, 256] on div "[PERSON_NAME] ([PERSON_NAME] Capital) Re: $211,500 Purchase loan for Residentia…" at bounding box center [980, 229] width 1108 height 90
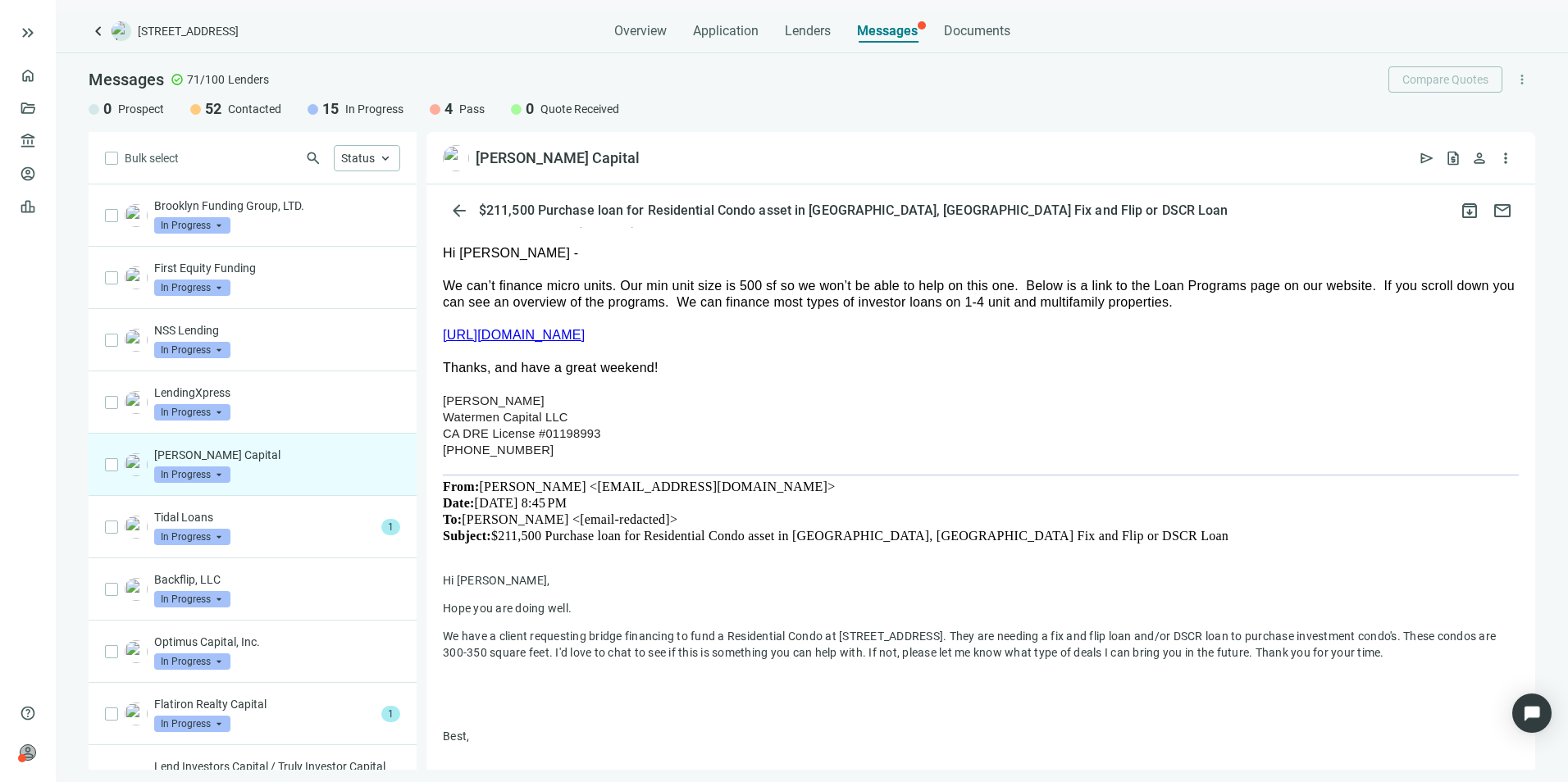
scroll to position [332, 0]
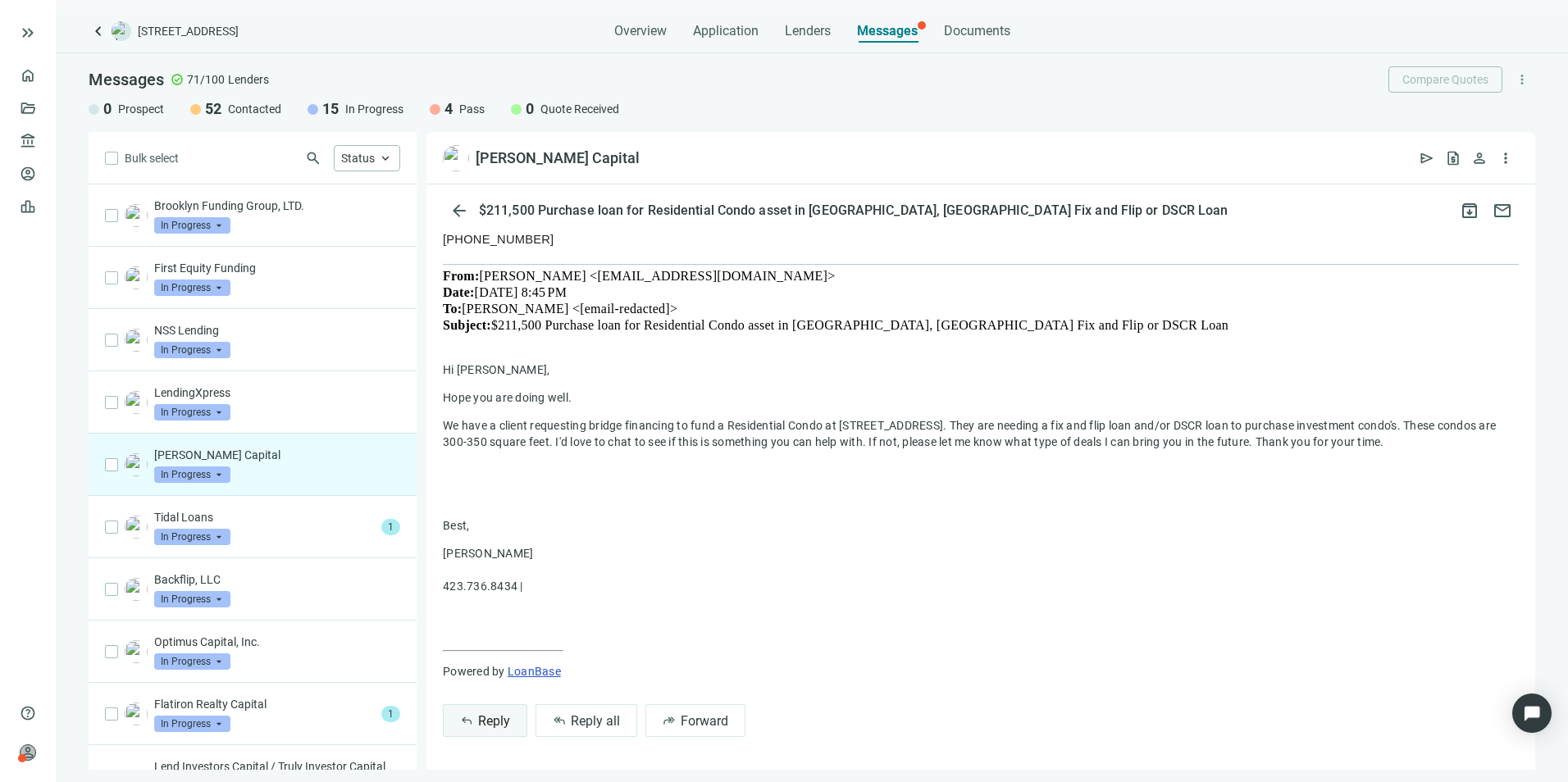
click at [481, 726] on span "Reply" at bounding box center [493, 721] width 32 height 15
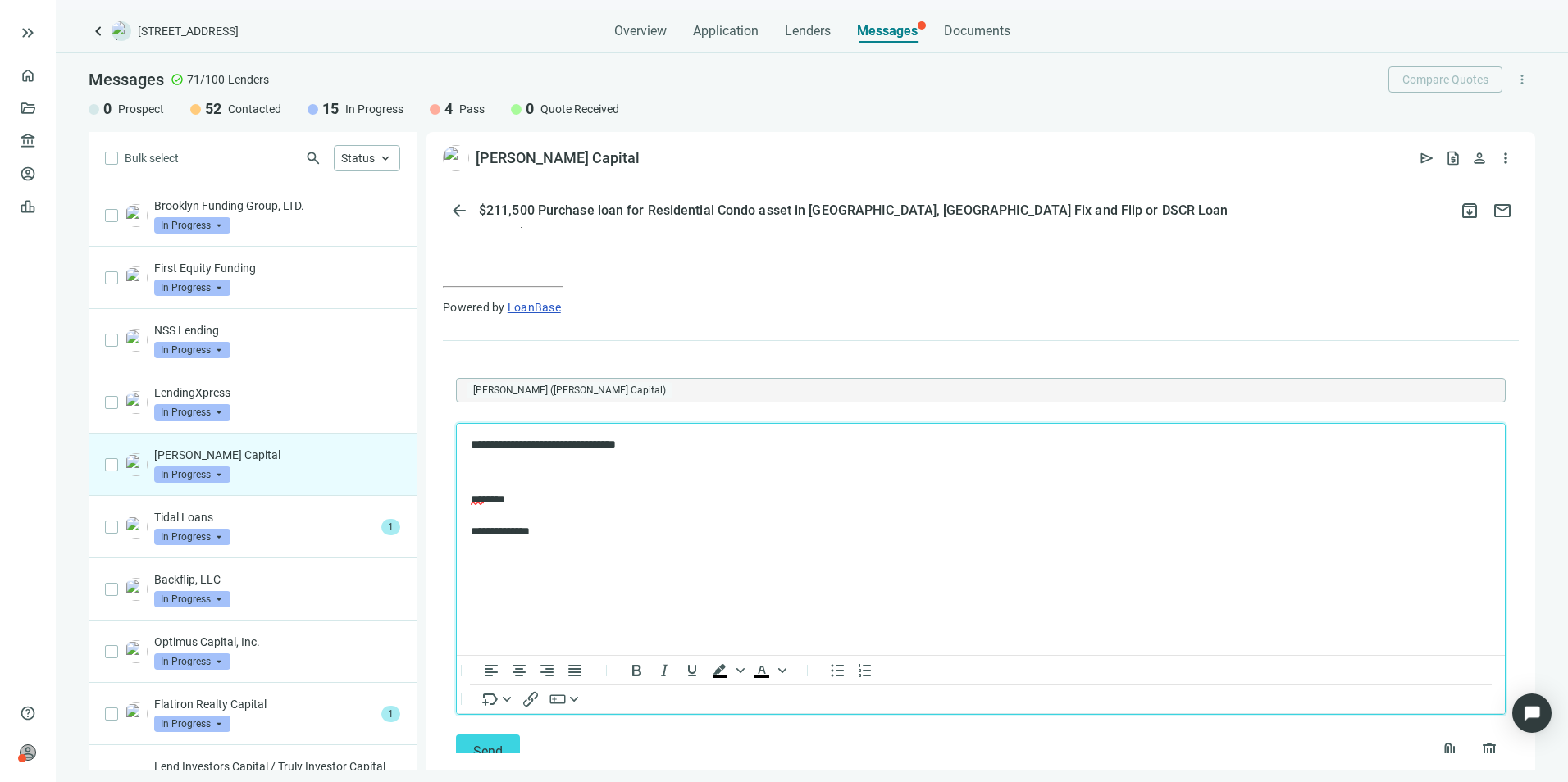
scroll to position [739, 0]
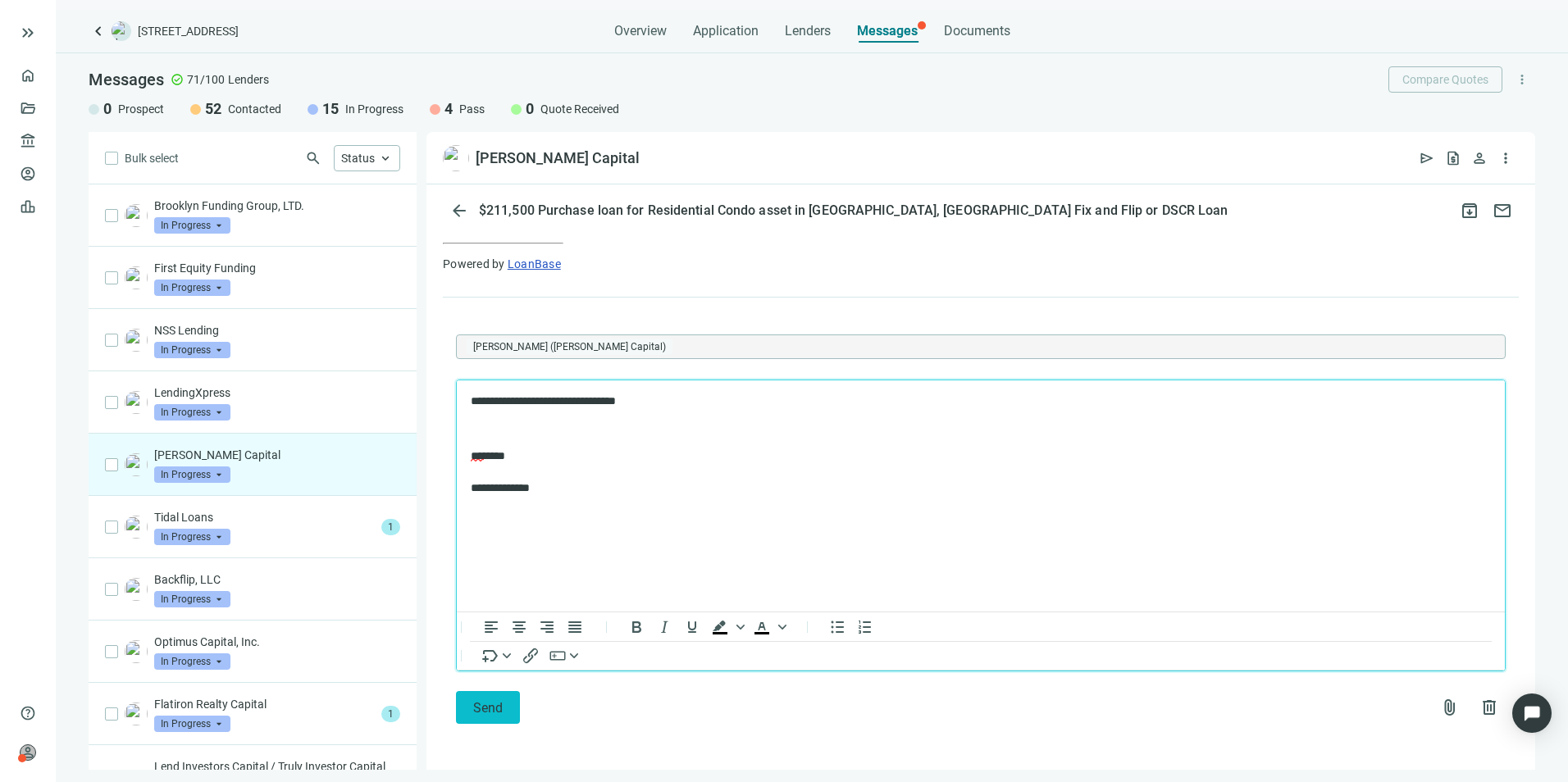
click at [499, 709] on span "Send" at bounding box center [488, 708] width 30 height 15
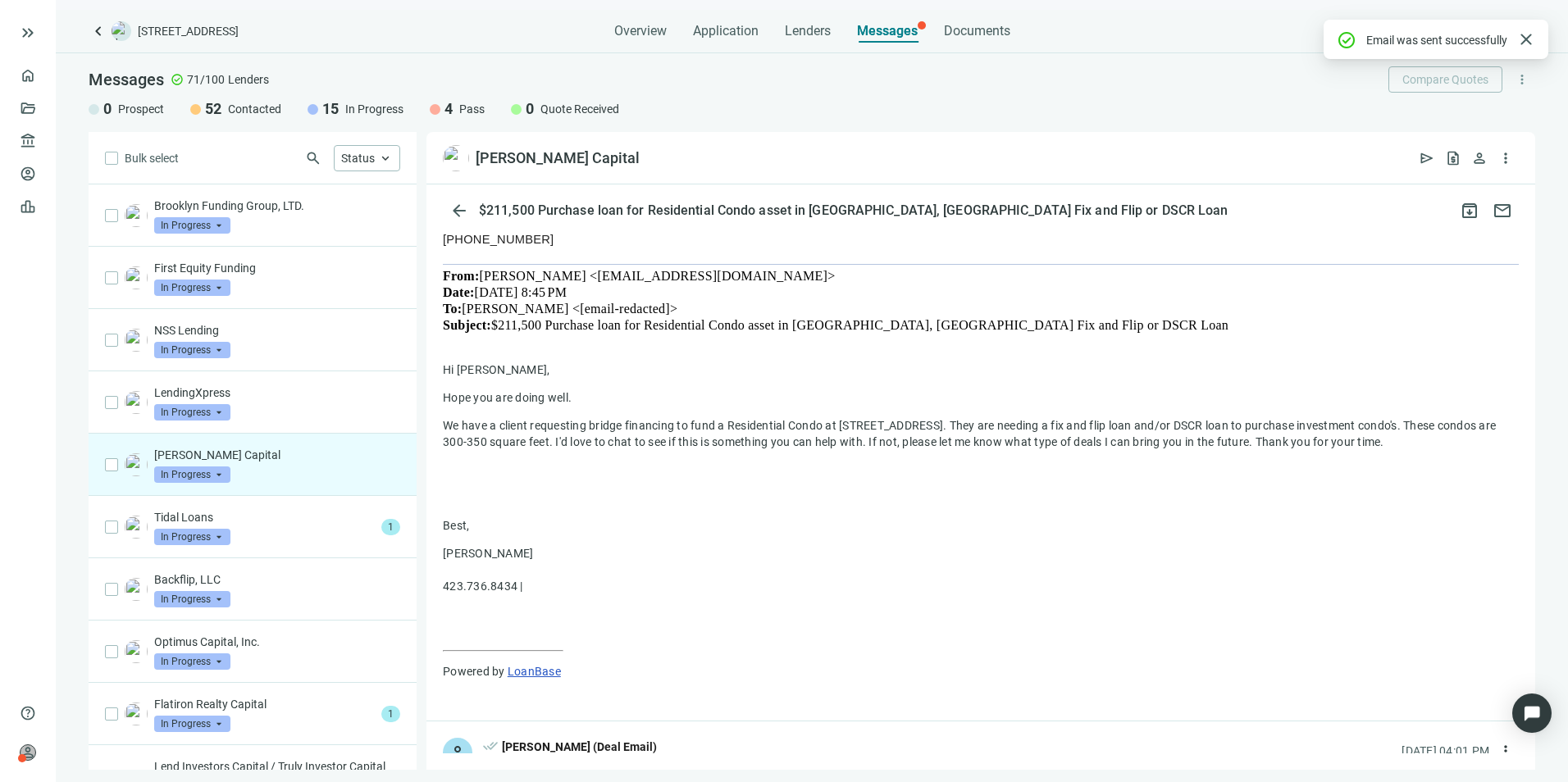
scroll to position [649, 0]
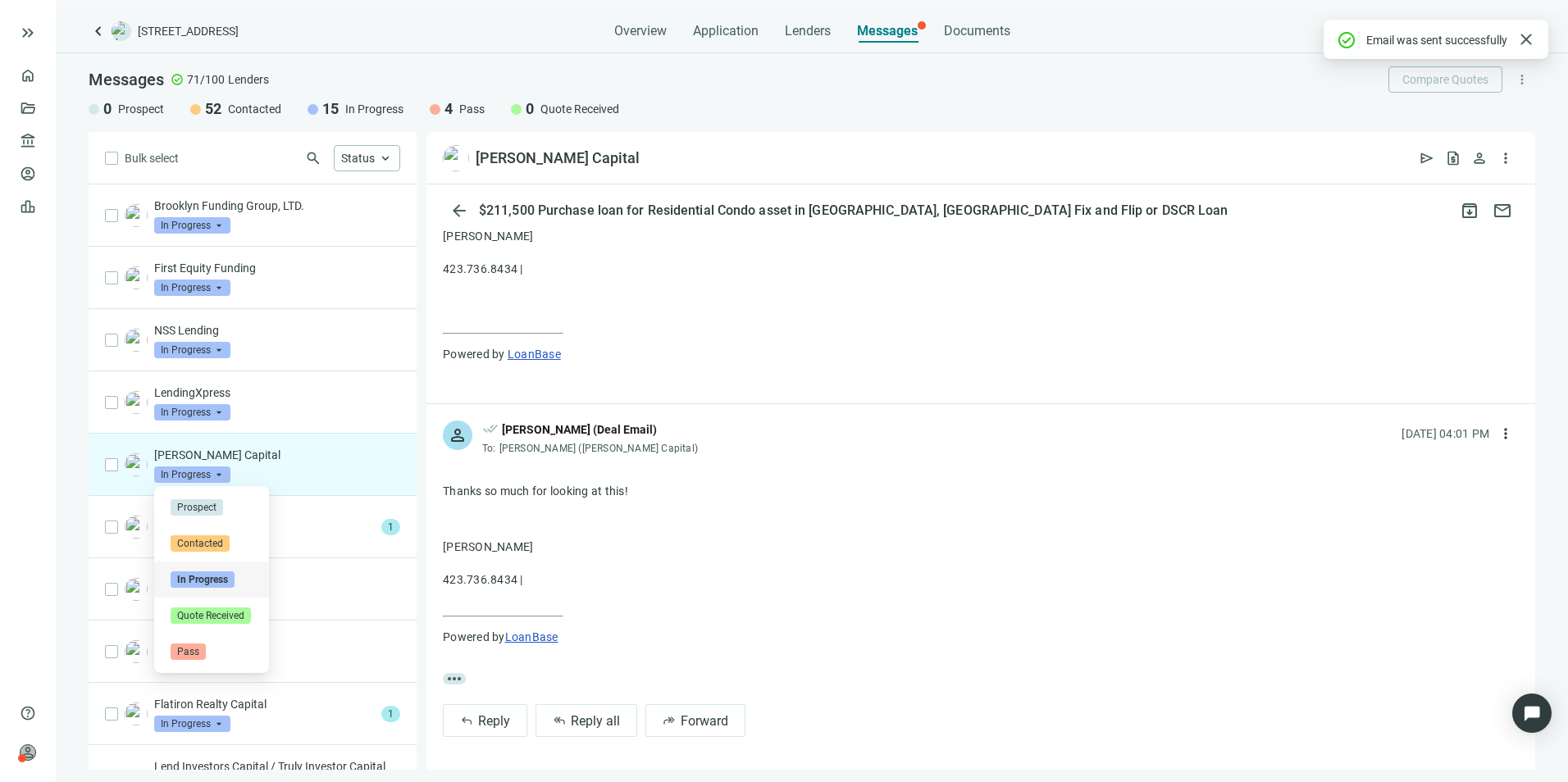
click at [219, 478] on span "In Progress" at bounding box center [191, 474] width 76 height 16
click at [193, 646] on span "Pass" at bounding box center [188, 651] width 35 height 16
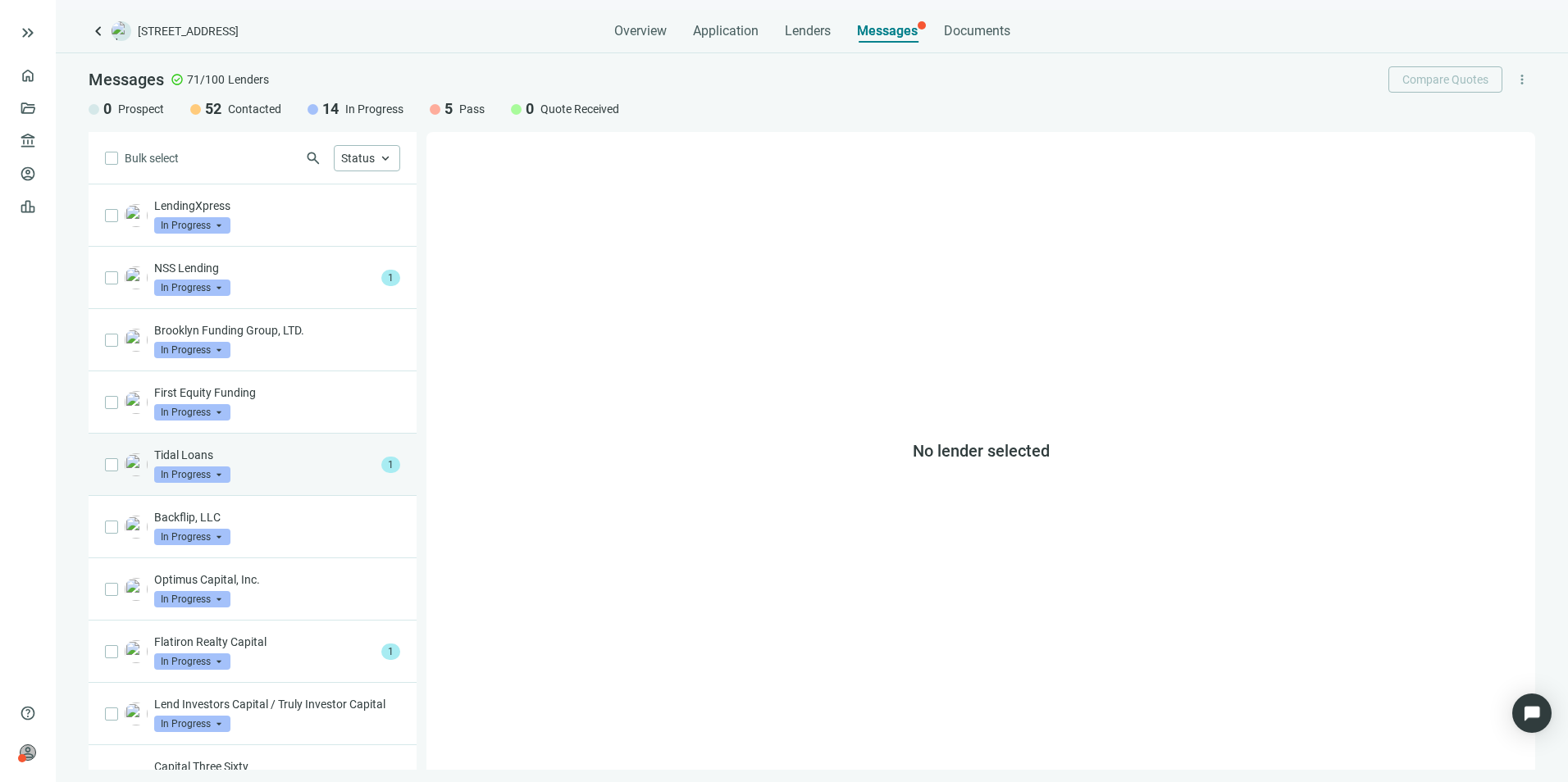
click at [290, 474] on div "Tidal Loans In Progress arrow_drop_down" at bounding box center [264, 465] width 220 height 36
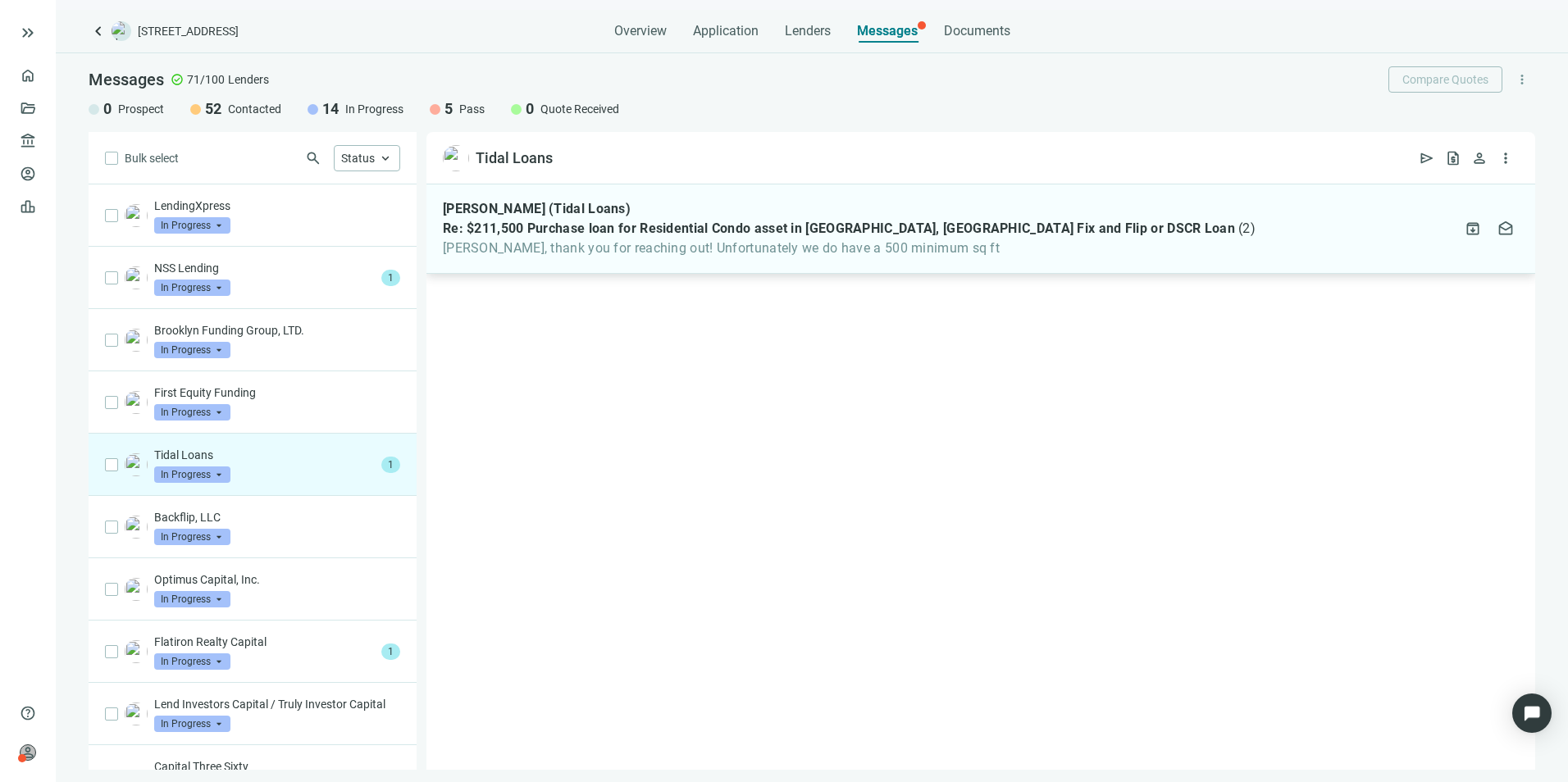
click at [702, 226] on span "Re: $211,500 Purchase loan for Residential Condo asset in [GEOGRAPHIC_DATA], [G…" at bounding box center [838, 228] width 792 height 16
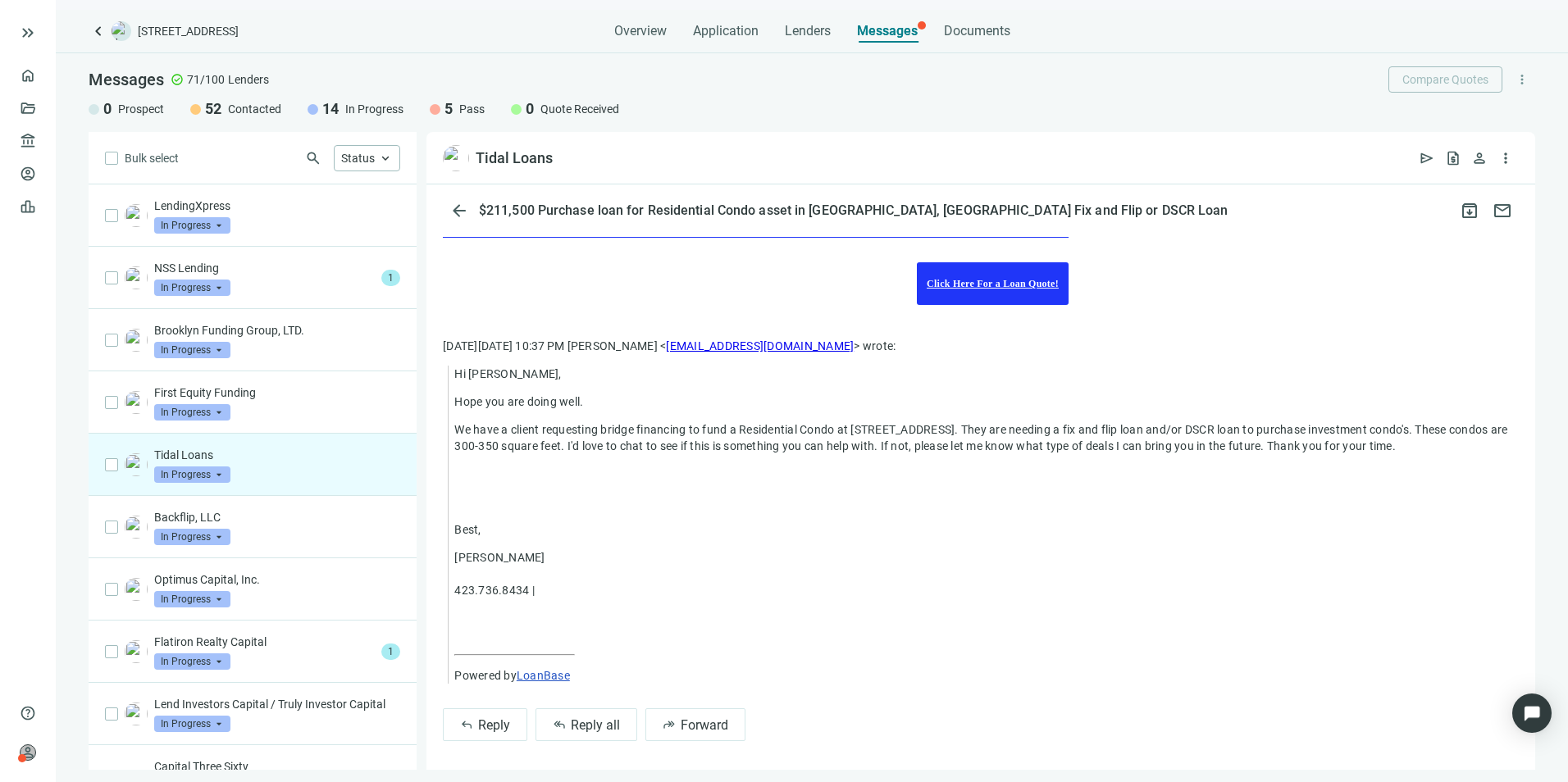
scroll to position [390, 0]
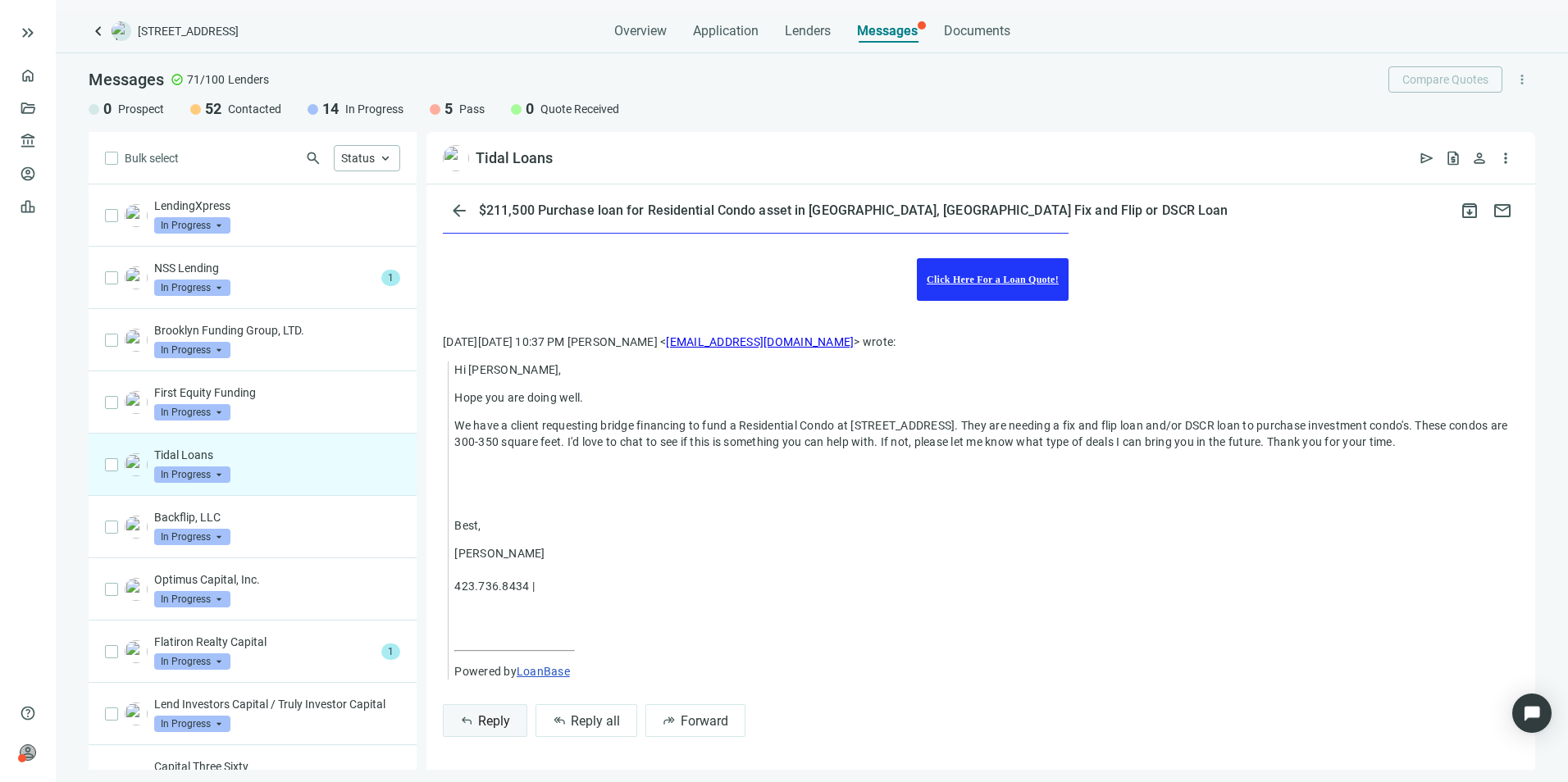
click at [515, 720] on button "reply Reply" at bounding box center [484, 720] width 85 height 32
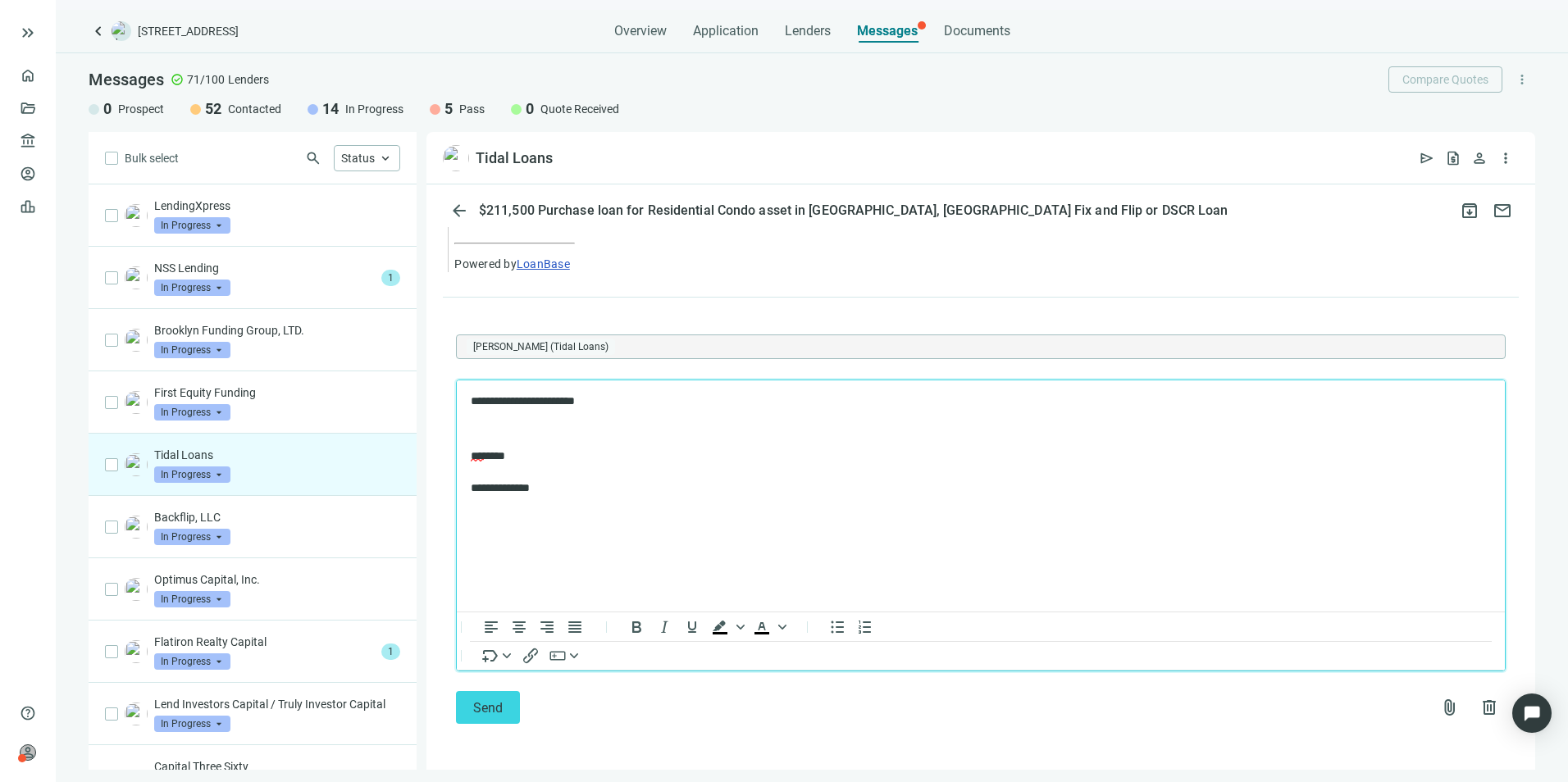
scroll to position [797, 0]
click at [504, 712] on button "Send" at bounding box center [488, 708] width 64 height 32
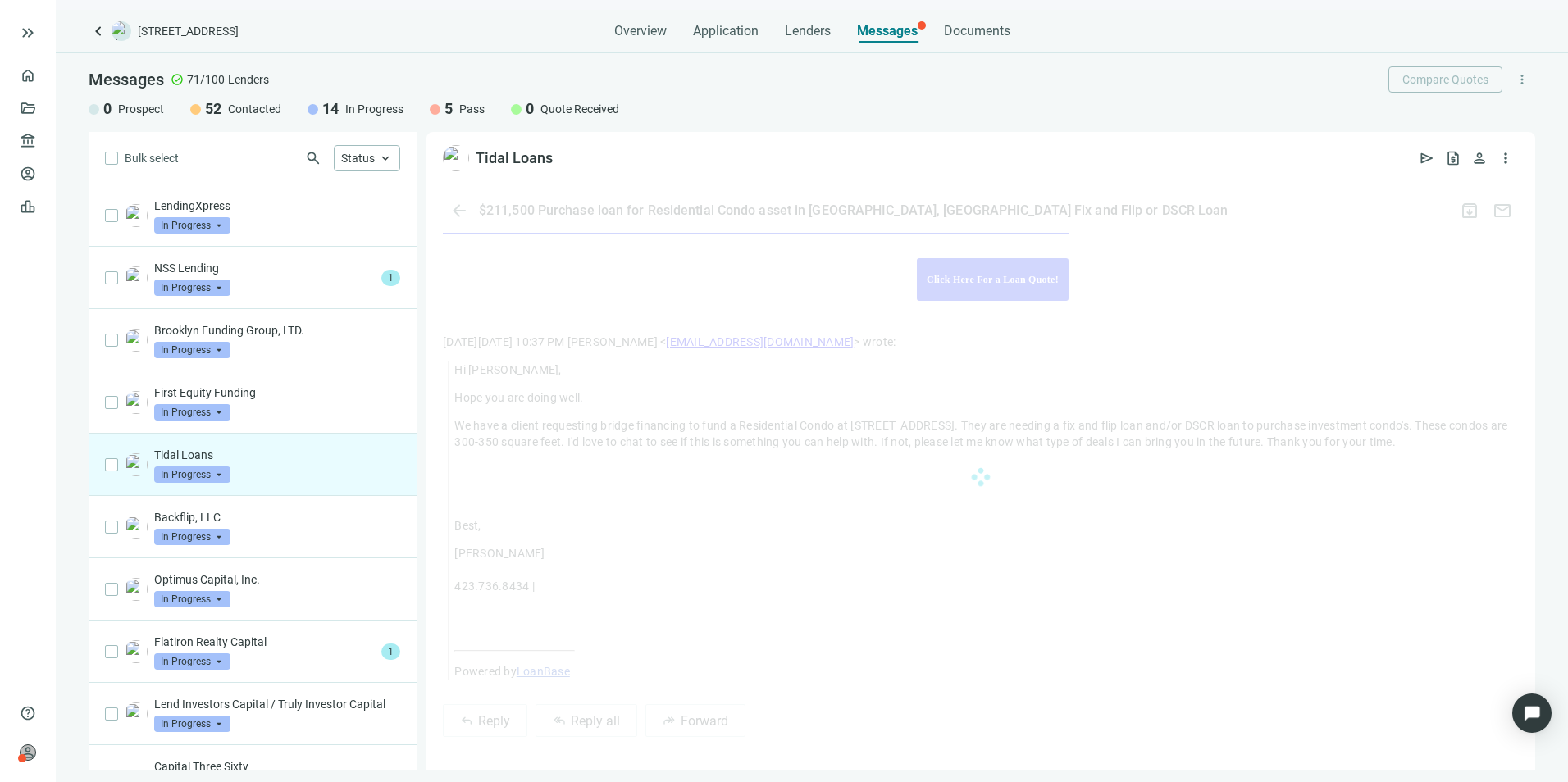
scroll to position [707, 0]
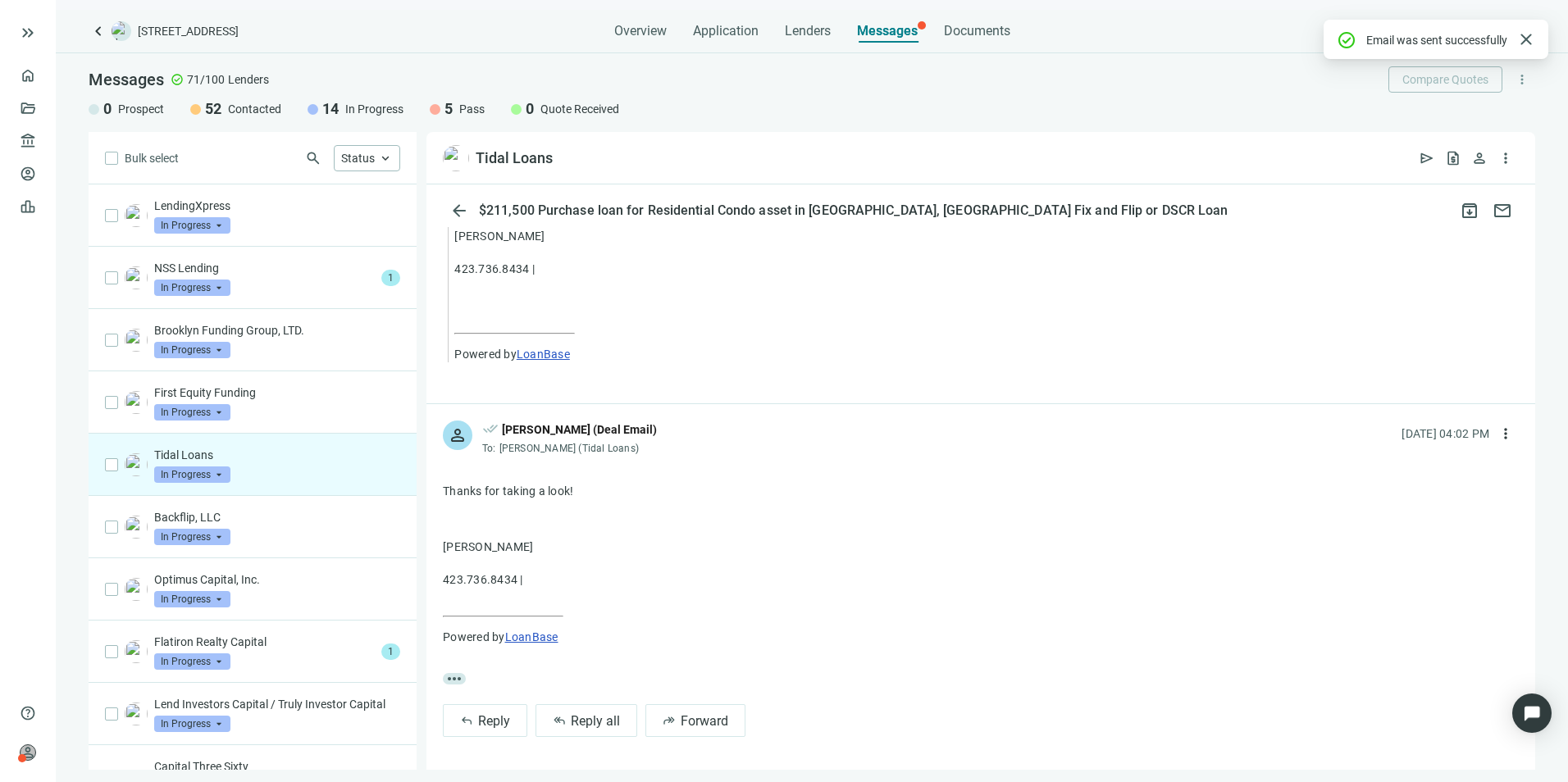
drag, startPoint x: 215, startPoint y: 474, endPoint x: 220, endPoint y: 481, distance: 8.6
click at [216, 474] on span "In Progress" at bounding box center [191, 474] width 76 height 16
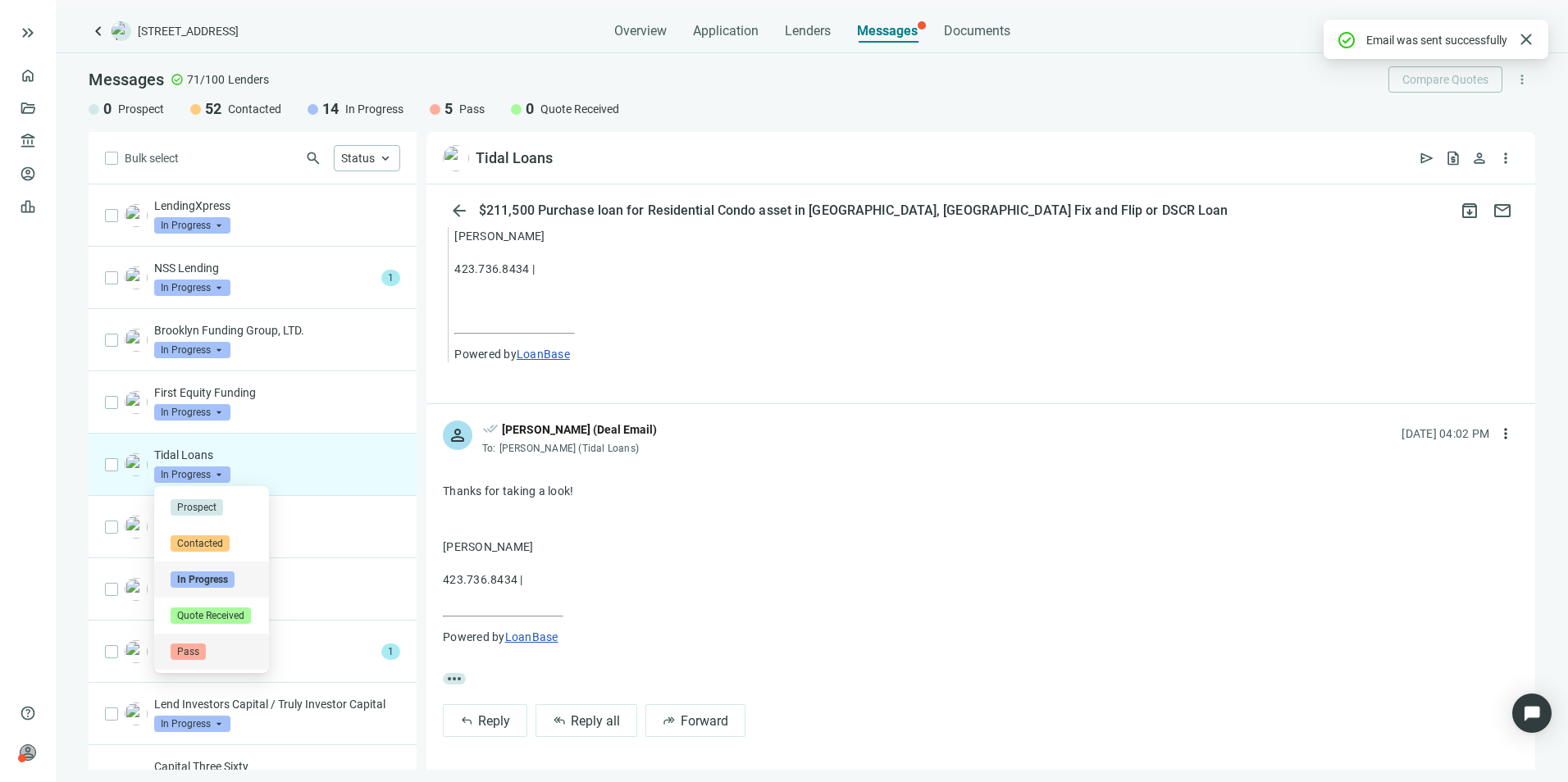
click at [189, 641] on div "Pass" at bounding box center [211, 652] width 115 height 36
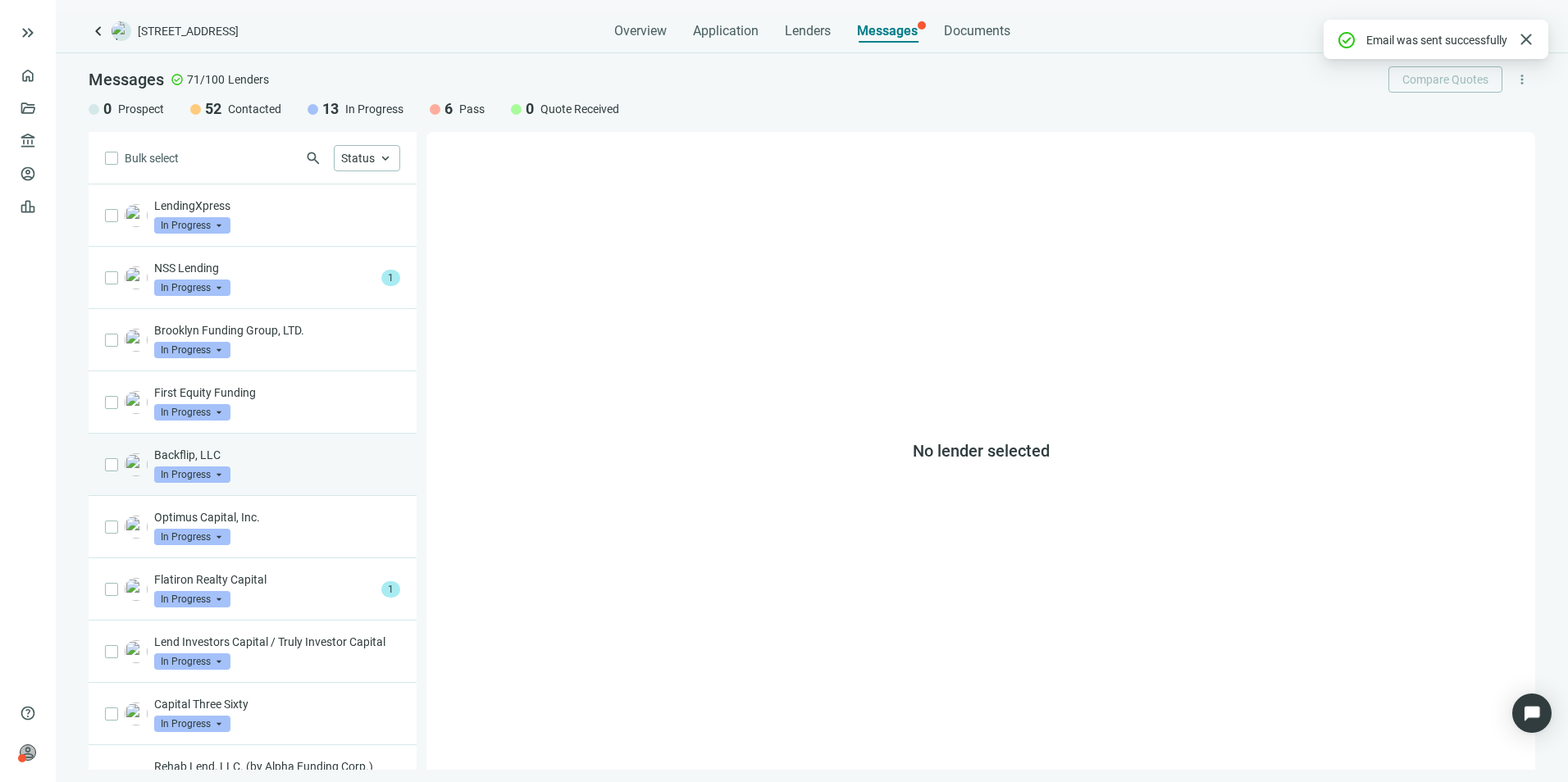
click at [283, 447] on p "Backflip, LLC" at bounding box center [277, 455] width 246 height 16
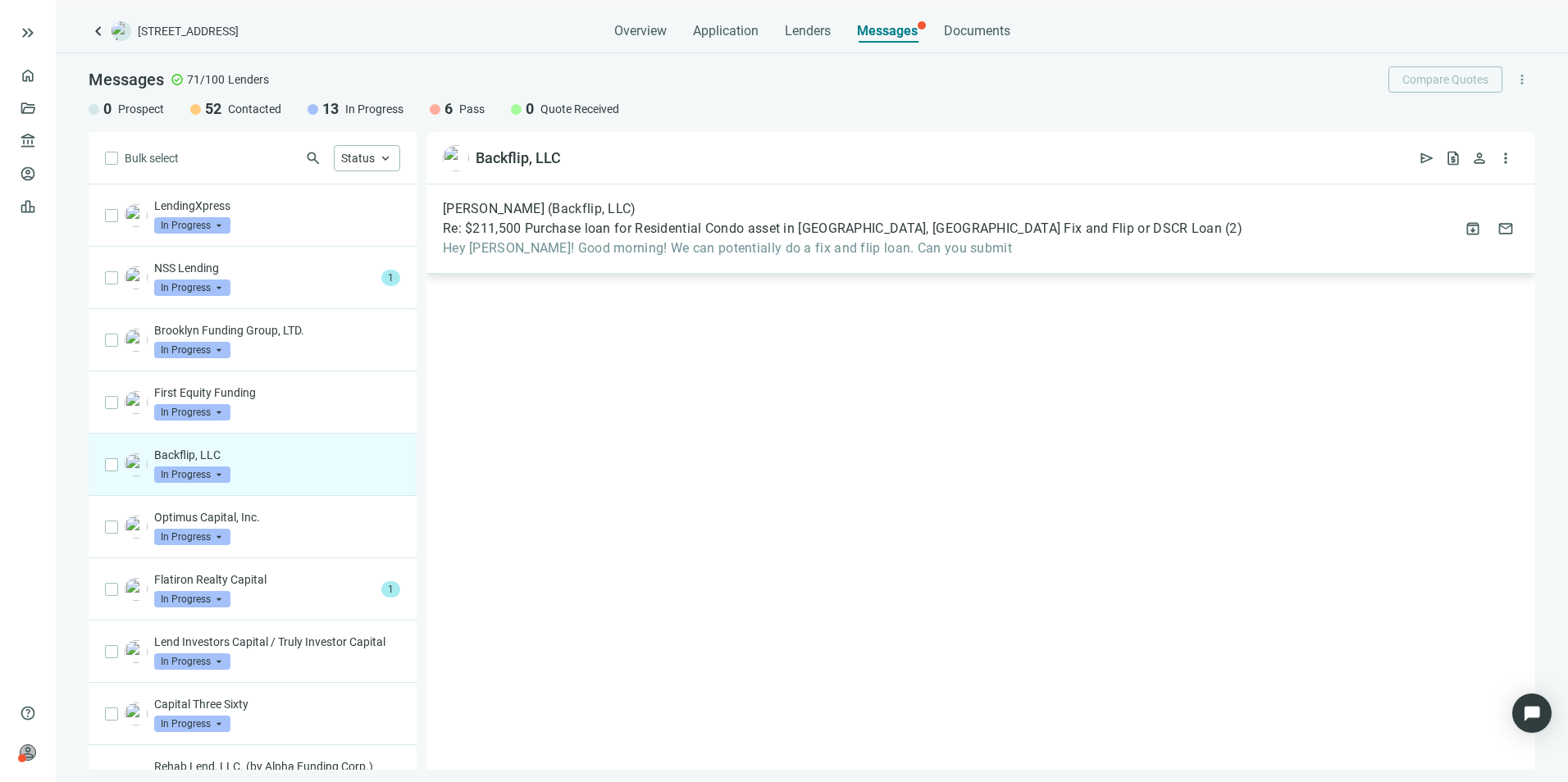
click at [870, 238] on div "[PERSON_NAME] (Backflip, LLC) Re: $211,500 Purchase loan for Residential Condo …" at bounding box center [843, 228] width 800 height 56
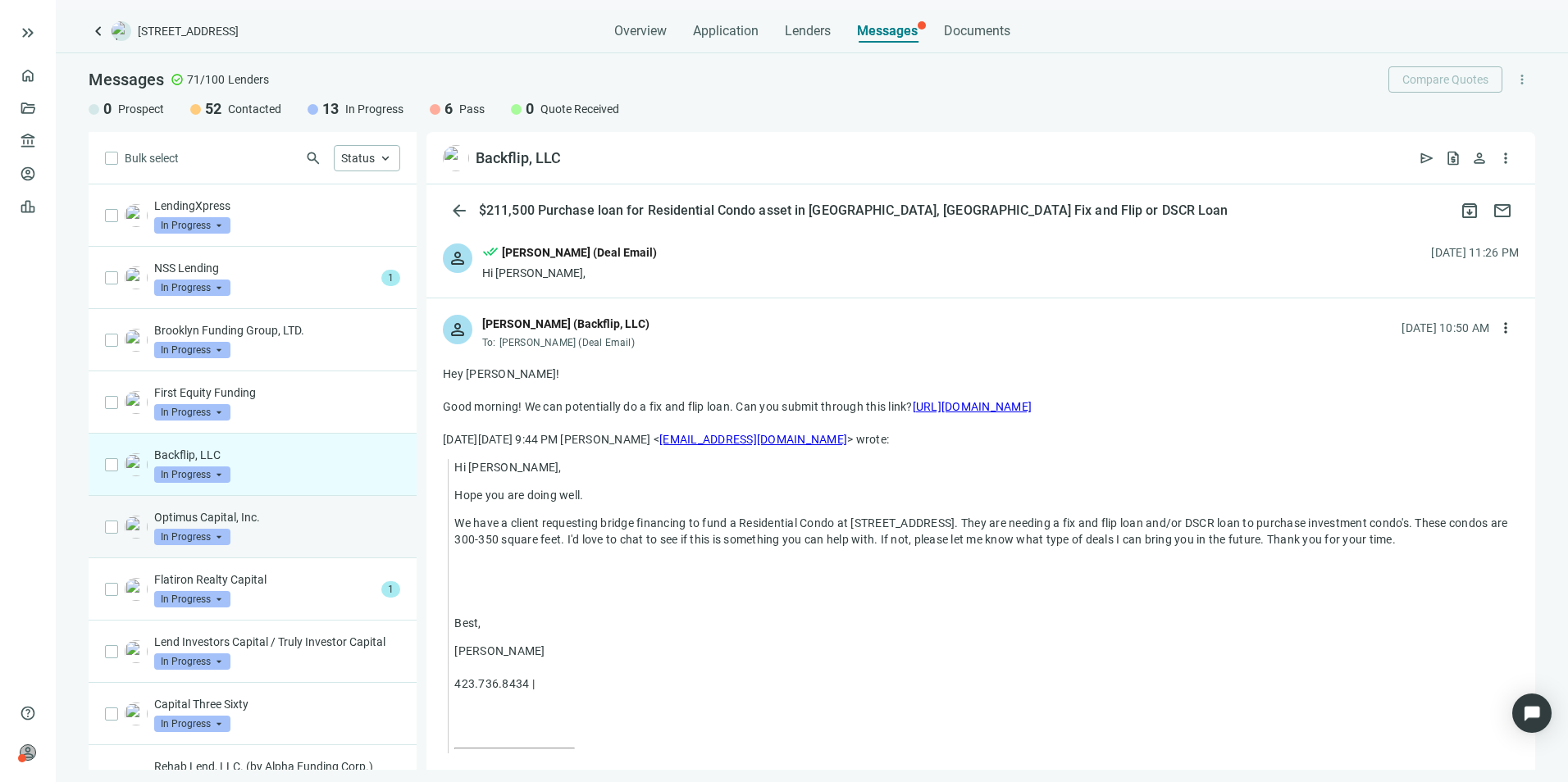
click at [318, 522] on p "Optimus Capital, Inc." at bounding box center [277, 517] width 246 height 16
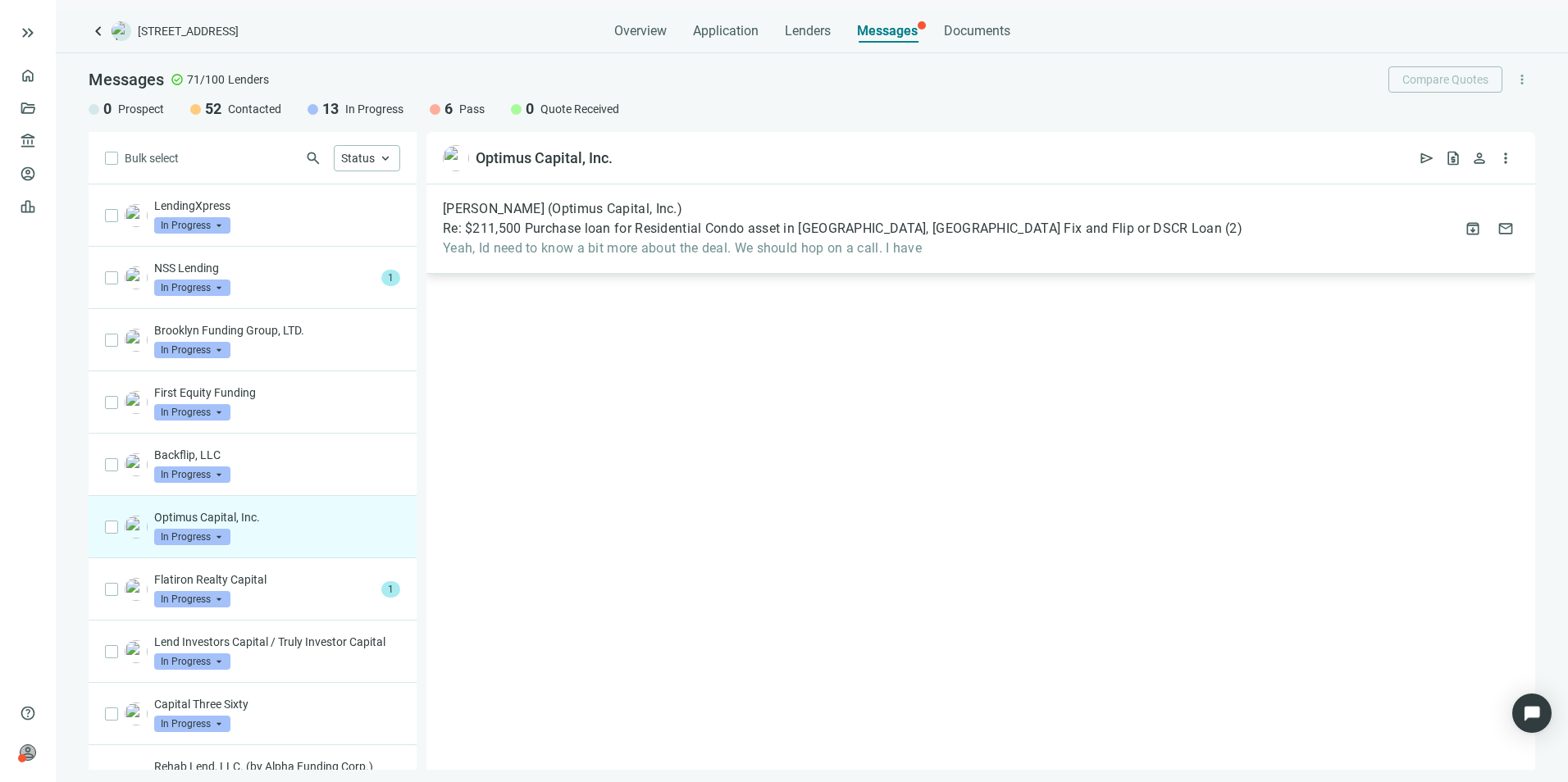
click at [838, 238] on div "[PERSON_NAME] (Optimus Capital, Inc.) Re: $211,500 Purchase loan for Residentia…" at bounding box center [843, 228] width 800 height 56
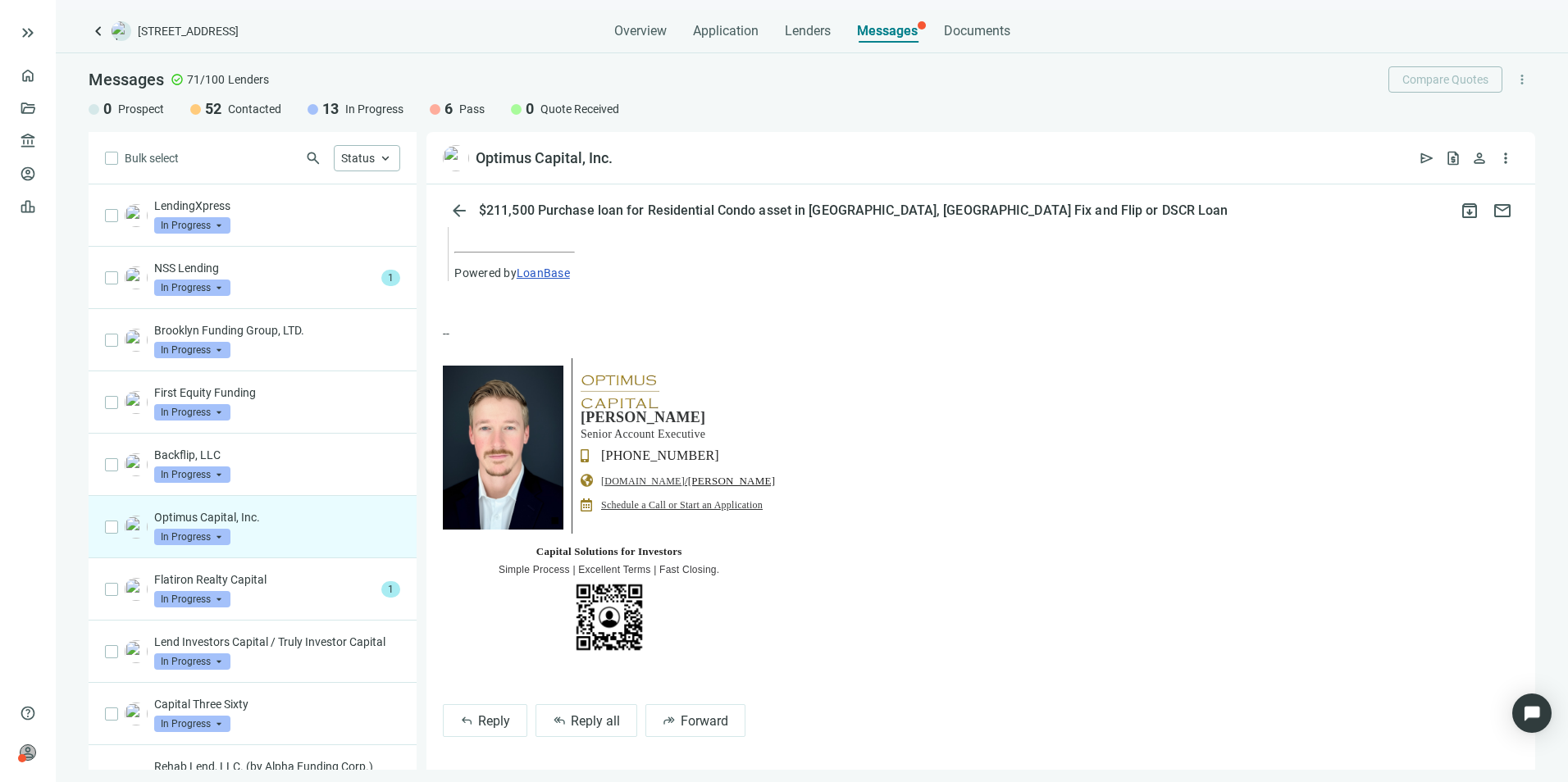
scroll to position [512, 0]
click at [473, 722] on span "reply" at bounding box center [466, 720] width 13 height 13
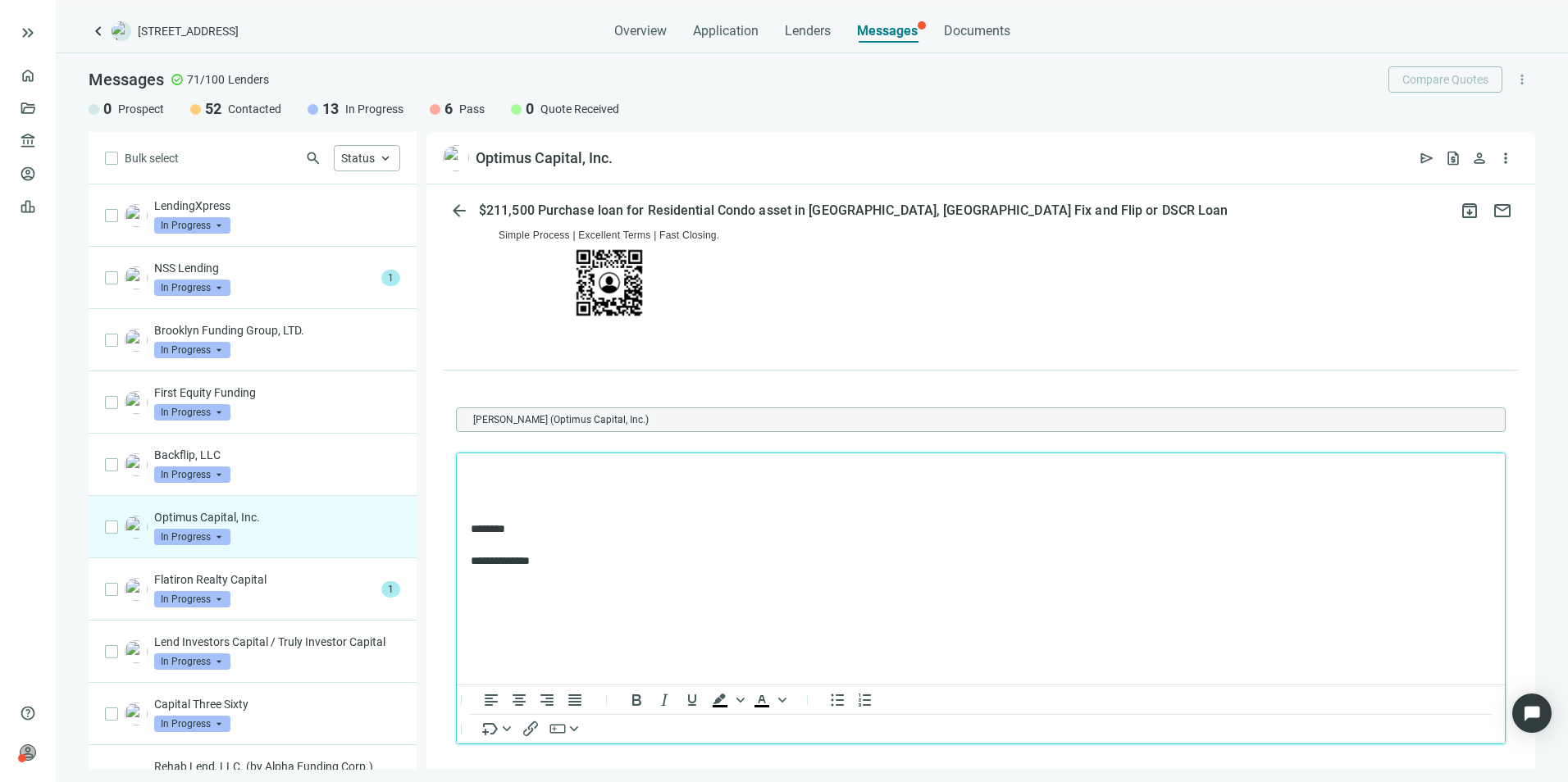
scroll to position [0, 0]
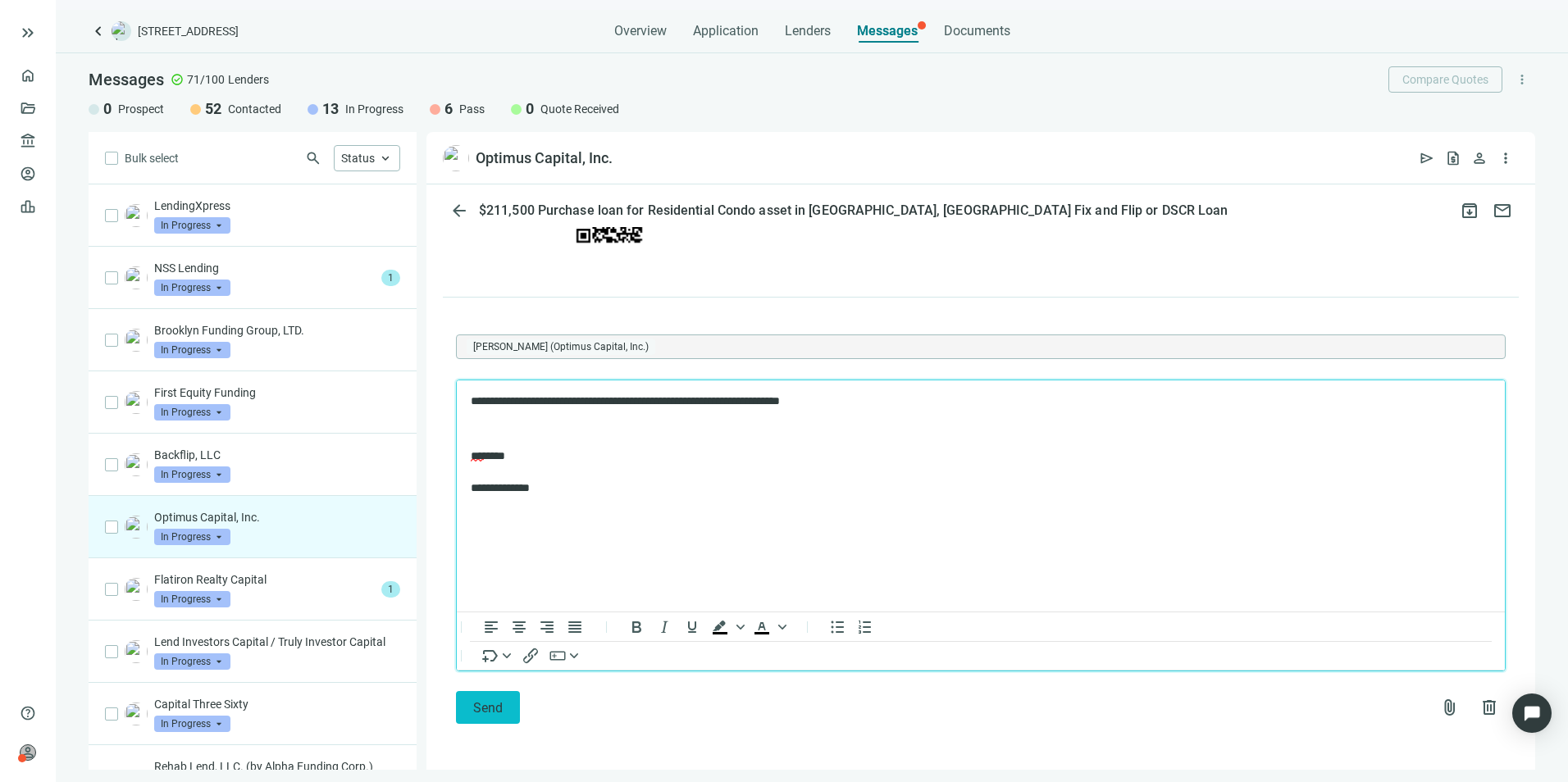
click at [501, 714] on span "Send" at bounding box center [488, 708] width 30 height 15
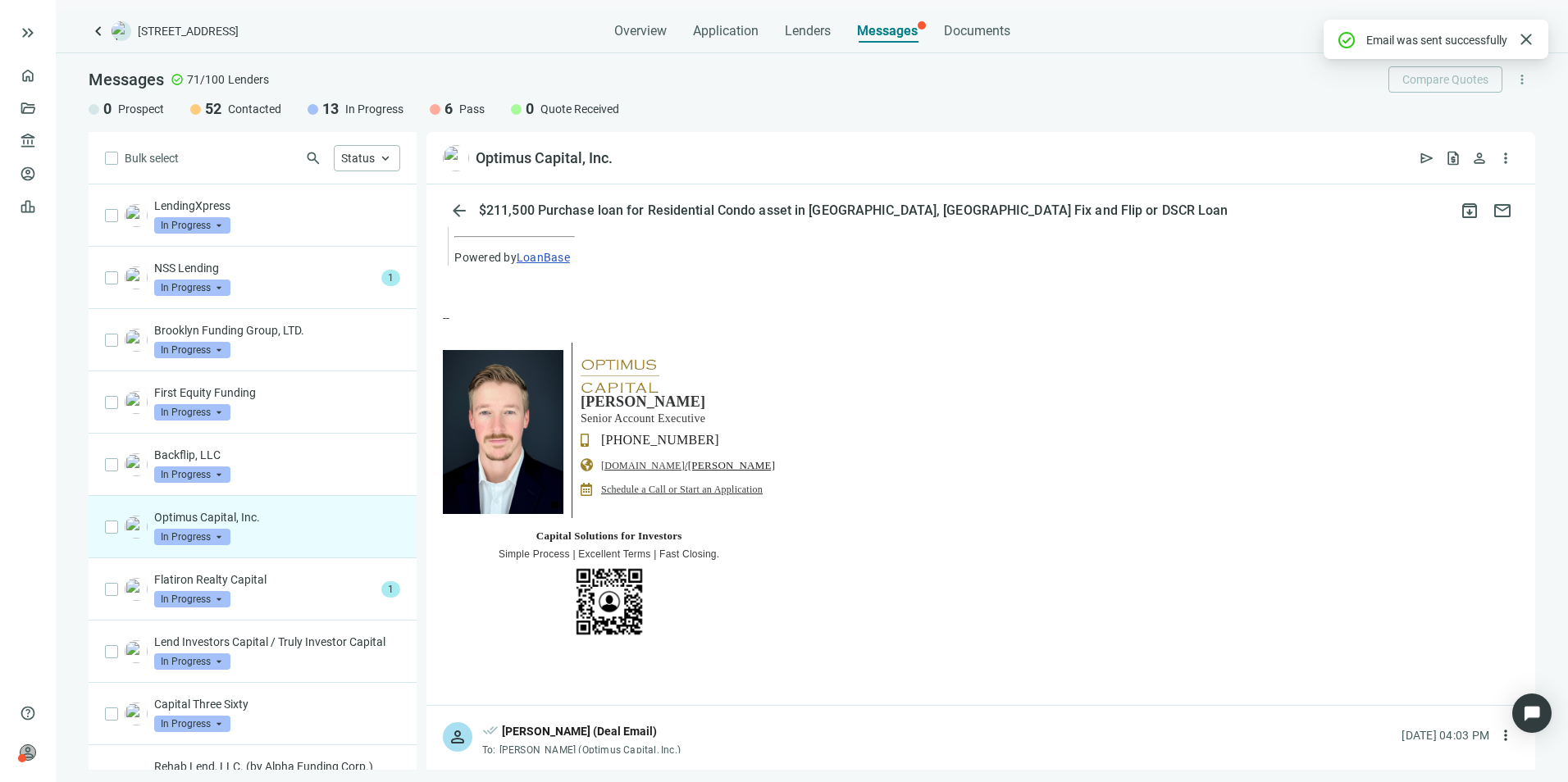
scroll to position [829, 0]
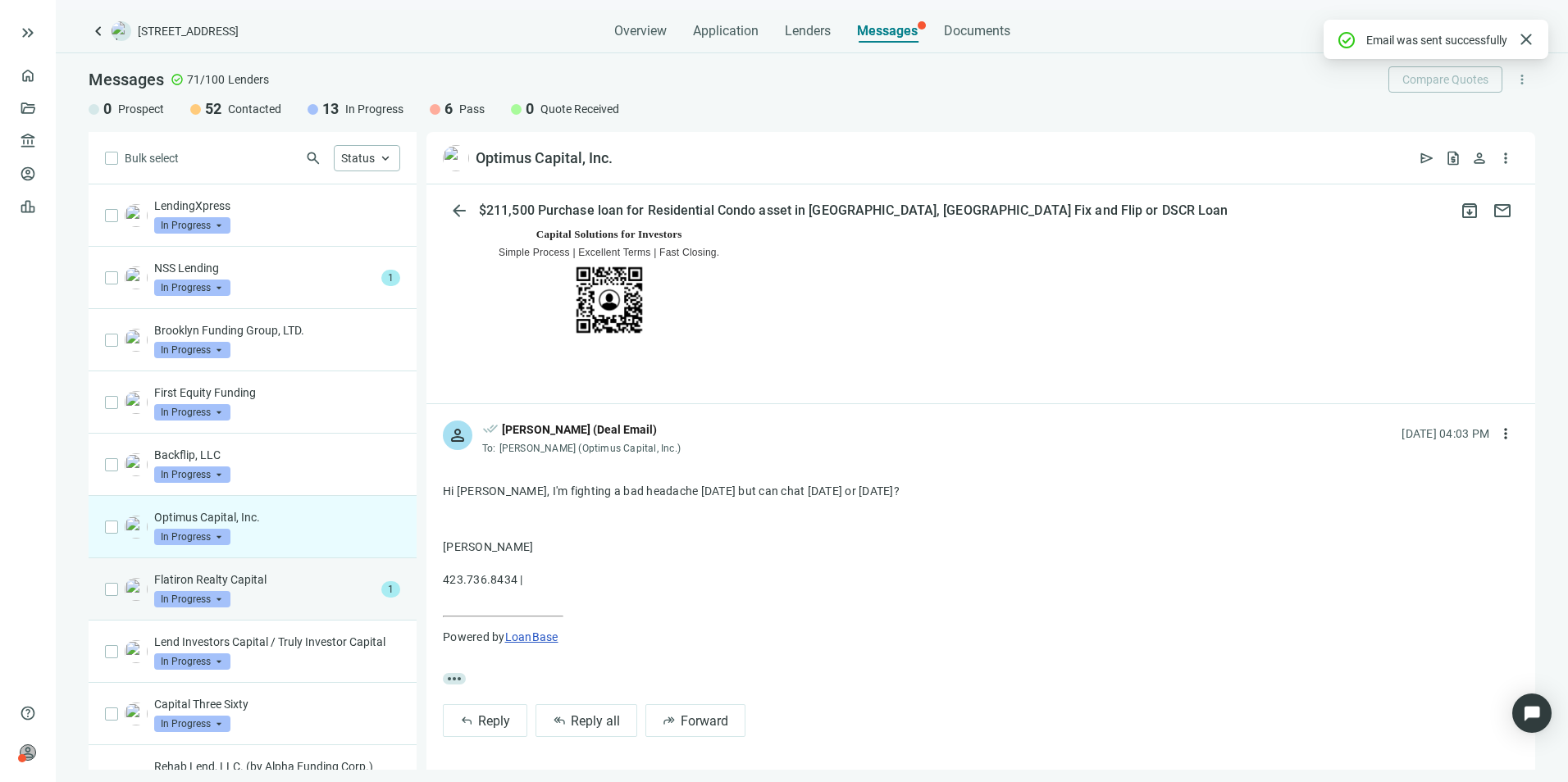
click at [260, 574] on p "Flatiron Realty Capital" at bounding box center [264, 579] width 220 height 16
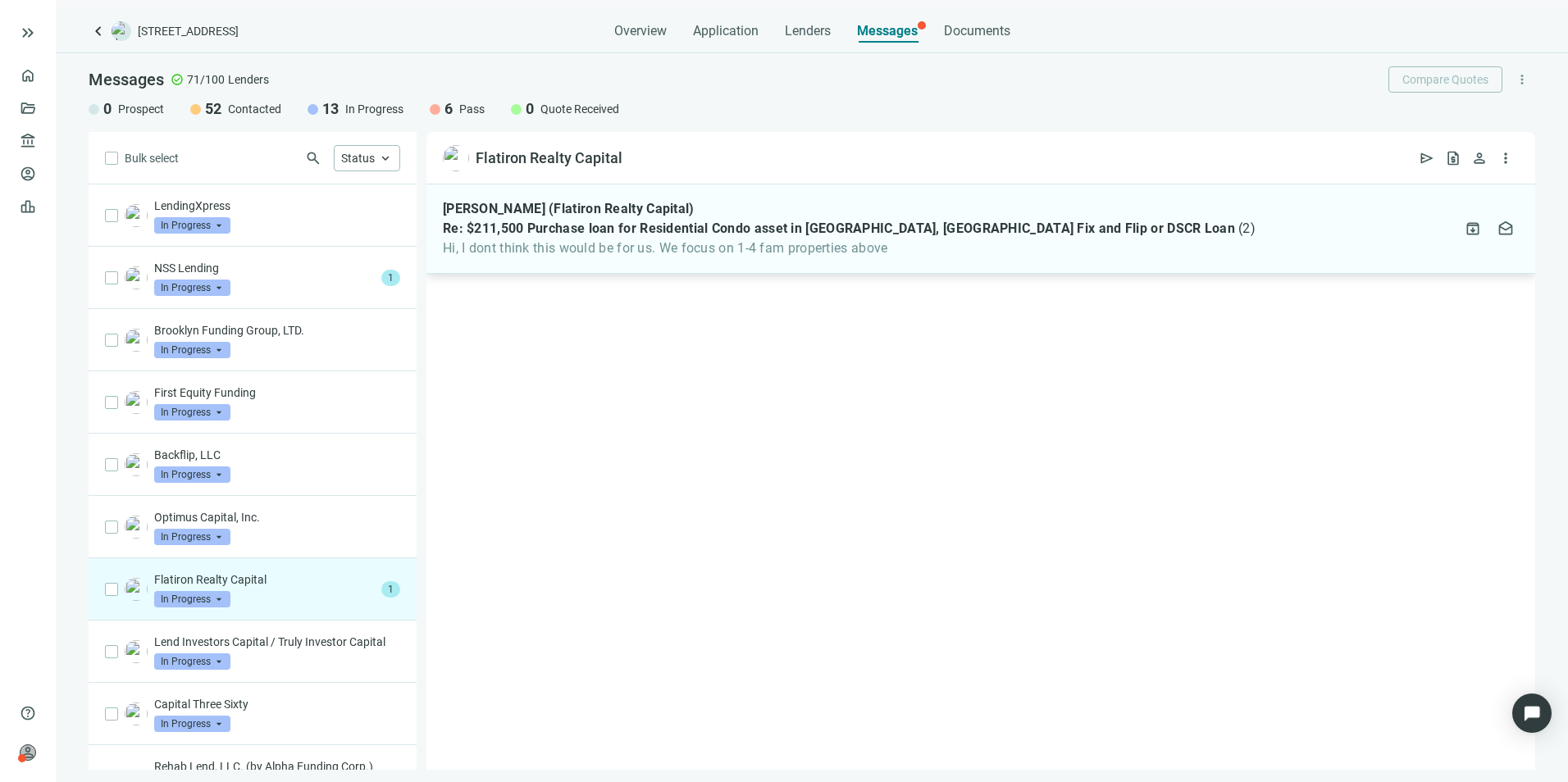
click at [872, 245] on span "Hi, I dont think this would be for us. We focus on 1-4 fam properties above" at bounding box center [849, 248] width 813 height 16
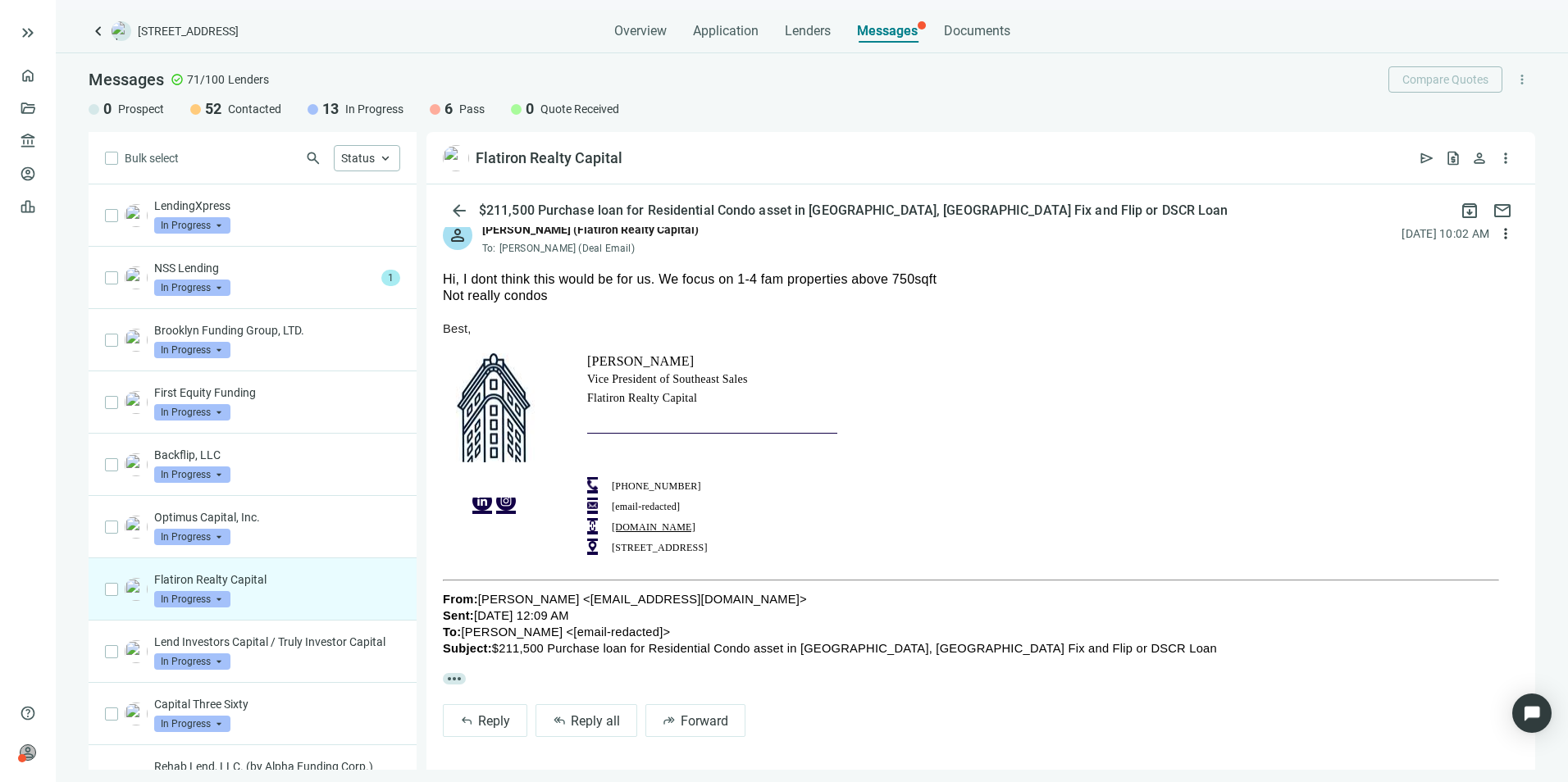
scroll to position [98, 0]
click at [487, 720] on span "Reply" at bounding box center [493, 721] width 32 height 15
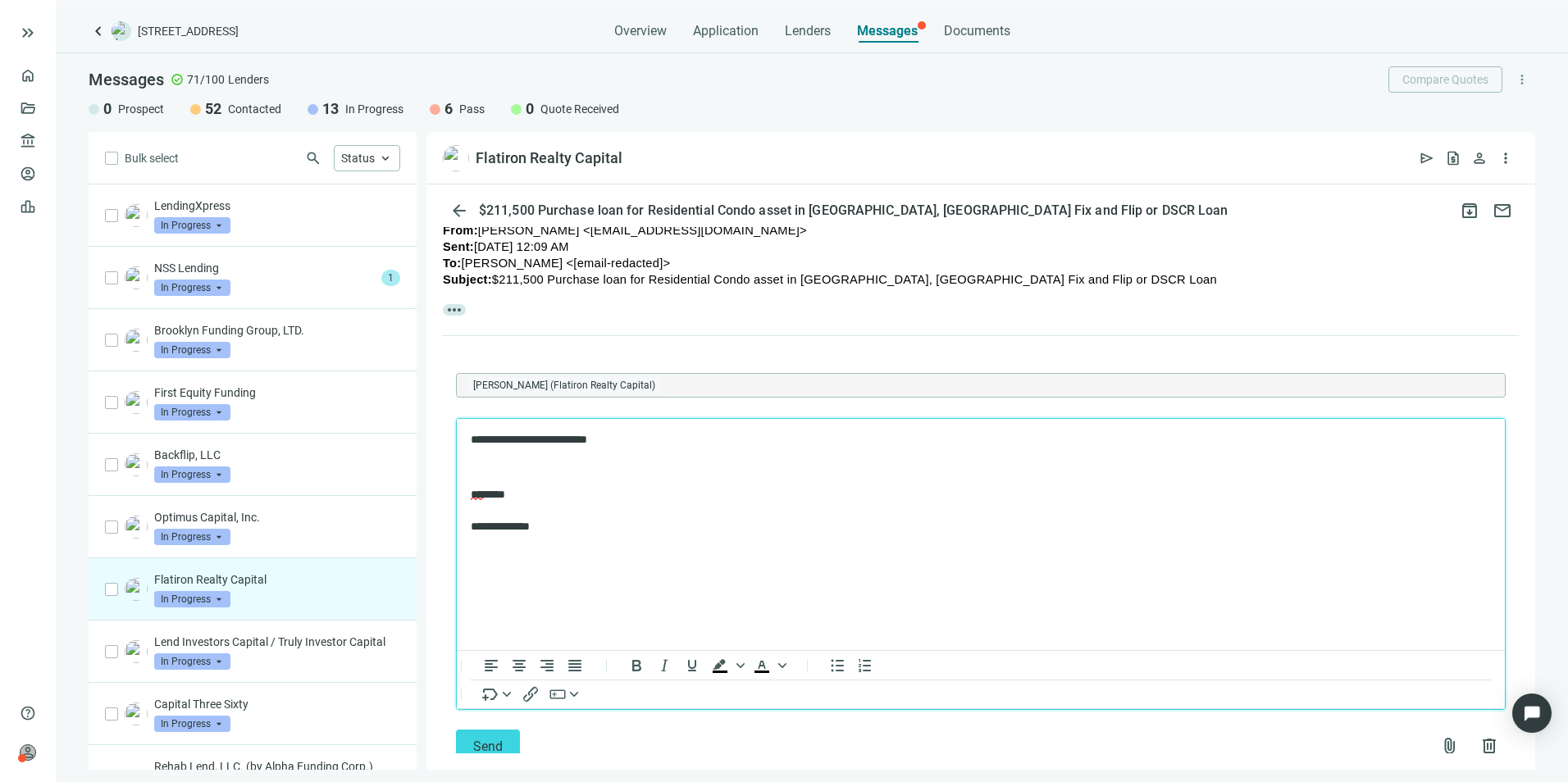
scroll to position [506, 0]
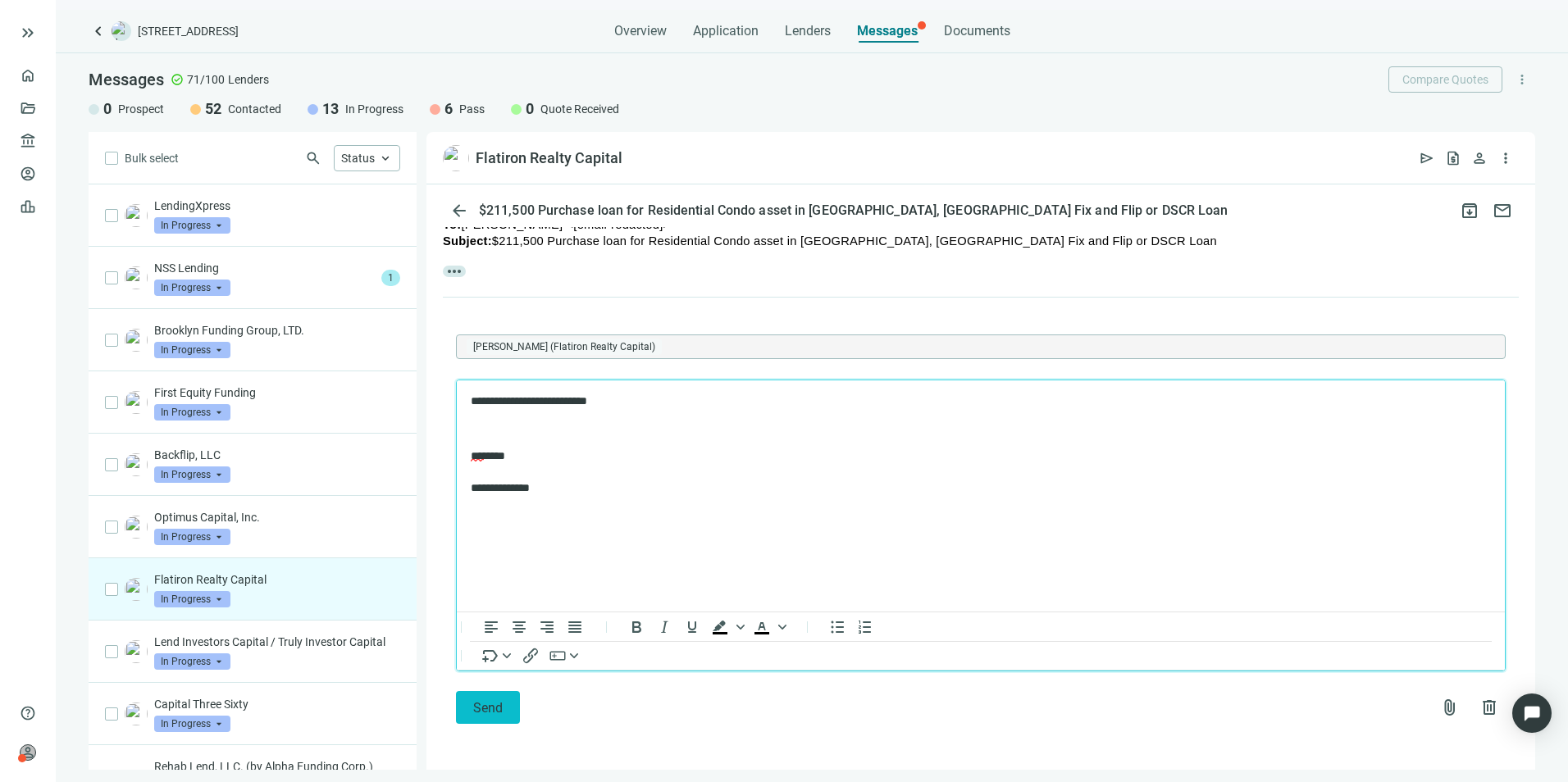
click at [496, 716] on button "Send" at bounding box center [488, 708] width 64 height 32
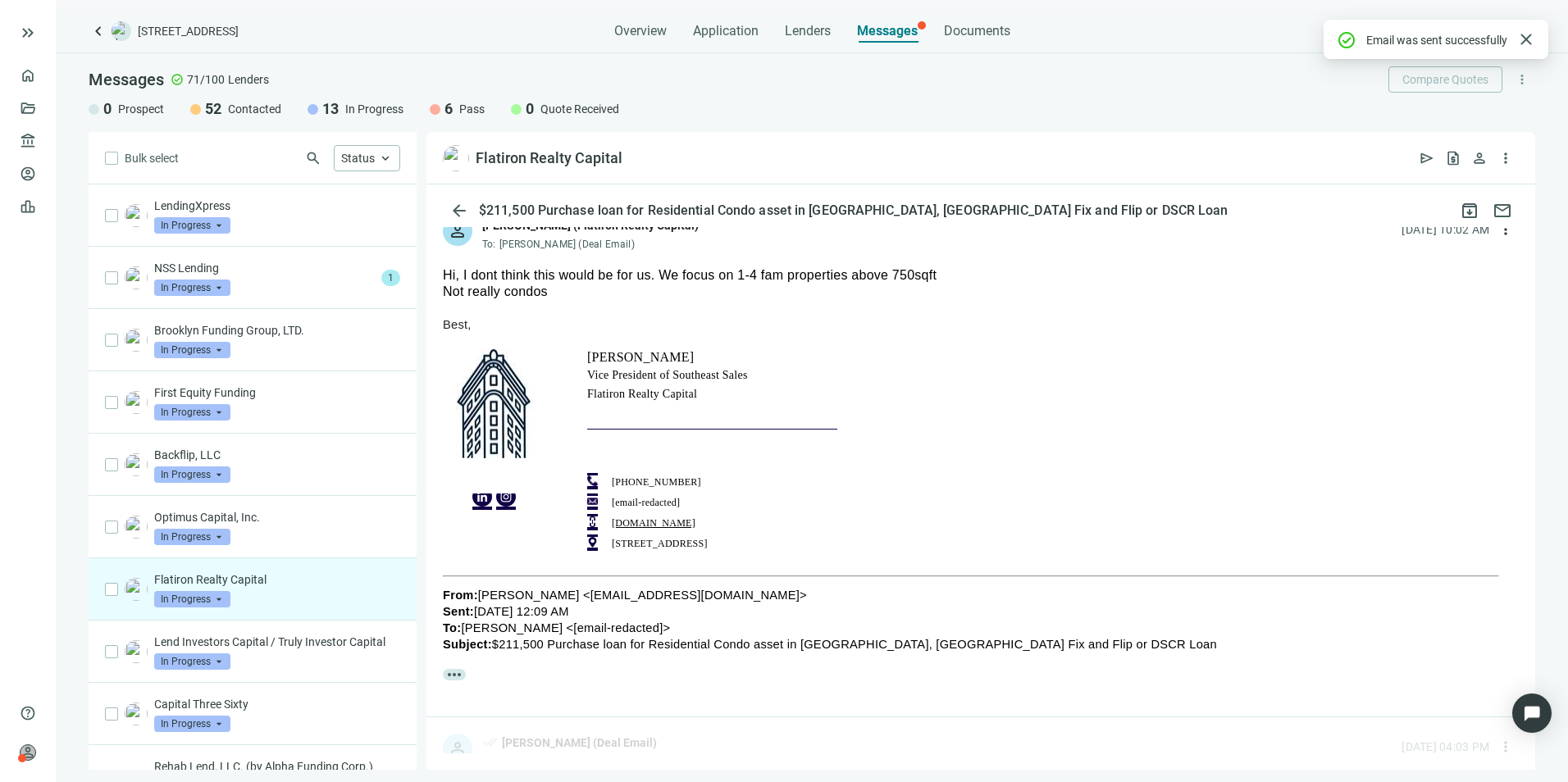
scroll to position [416, 0]
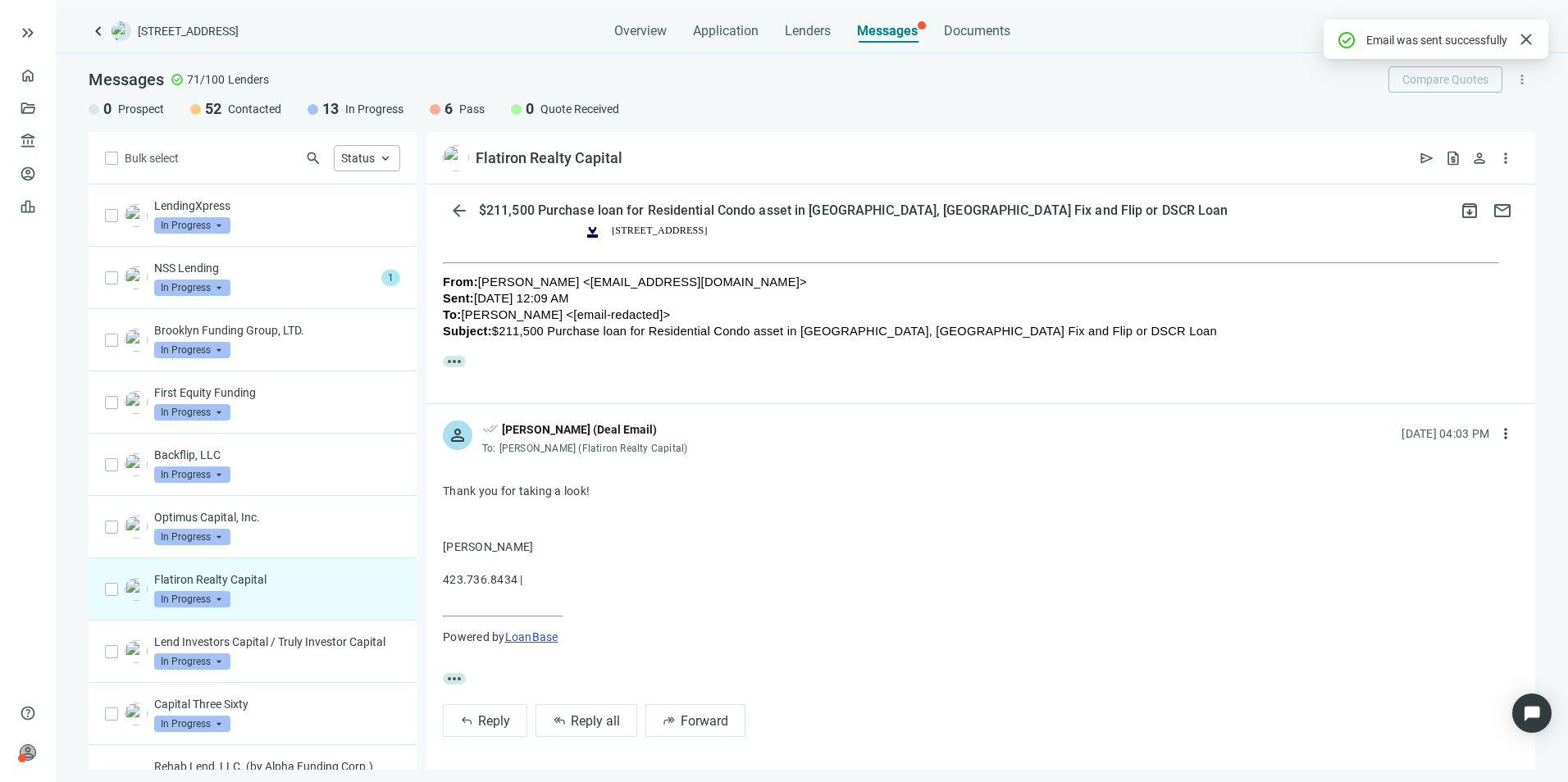
click at [225, 605] on span "In Progress" at bounding box center [191, 599] width 76 height 16
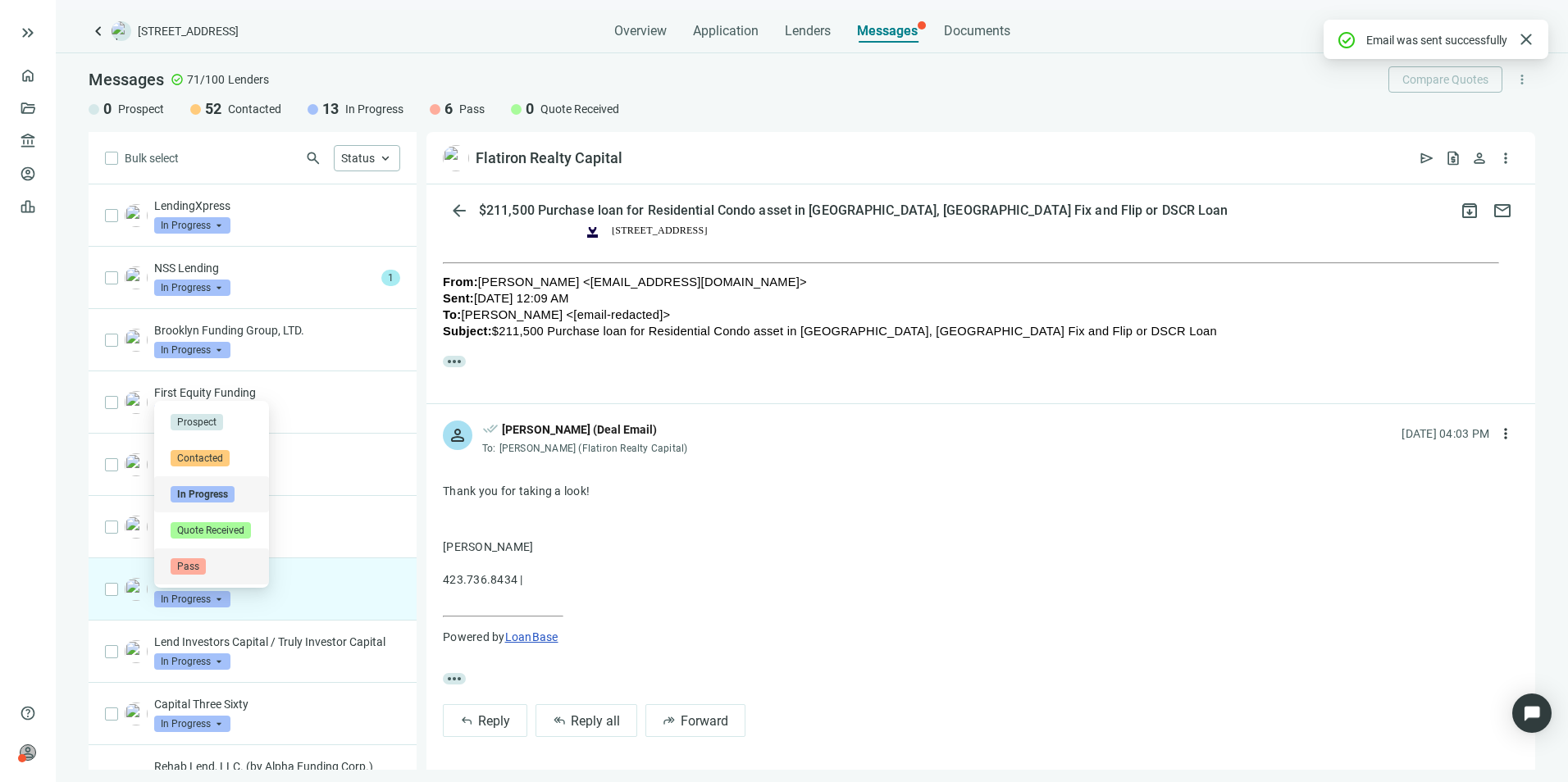
click at [193, 559] on span "Pass" at bounding box center [188, 566] width 35 height 16
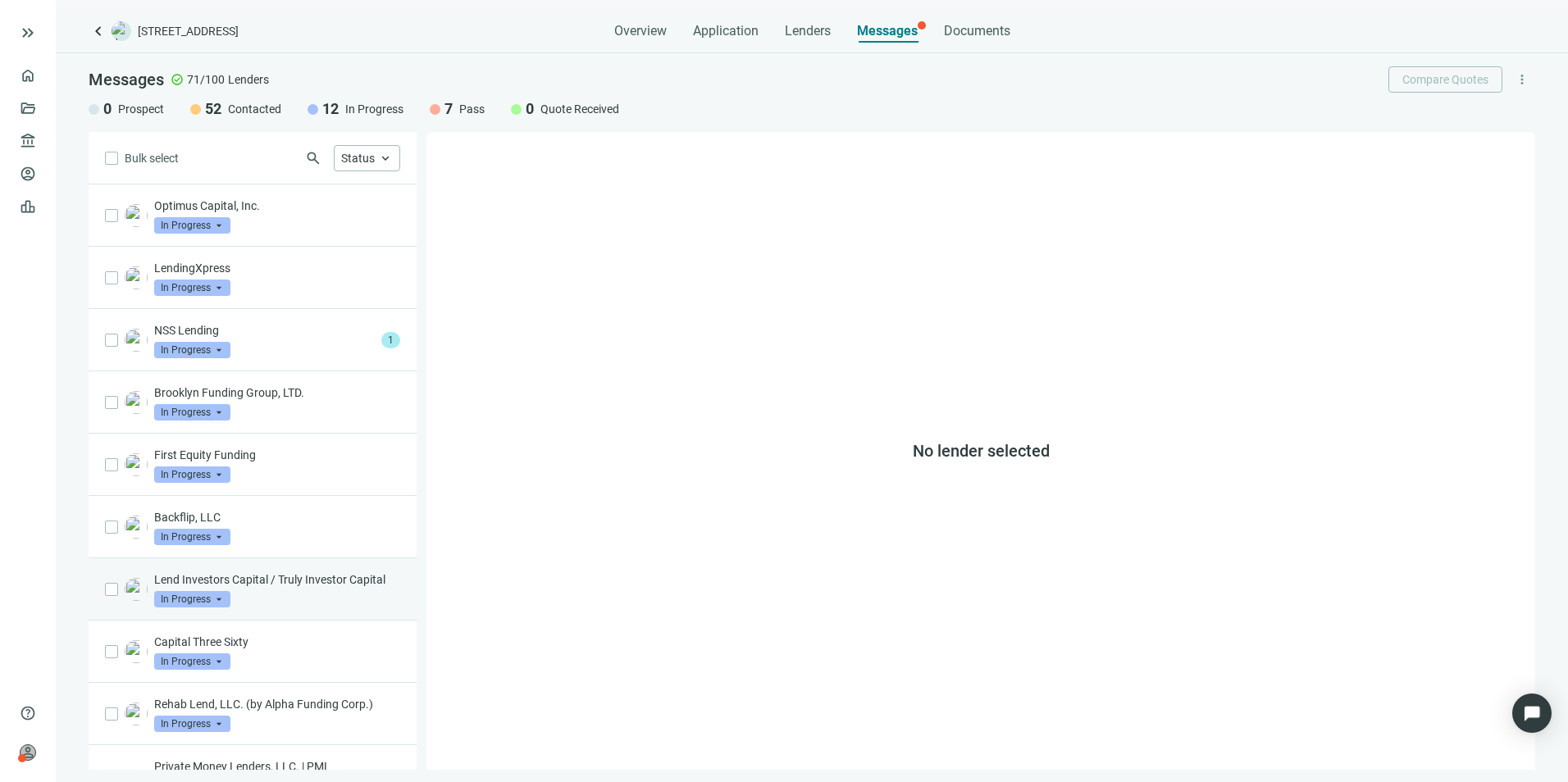
click at [302, 588] on p "Lend Investors Capital / Truly Investor Capital" at bounding box center [277, 579] width 246 height 16
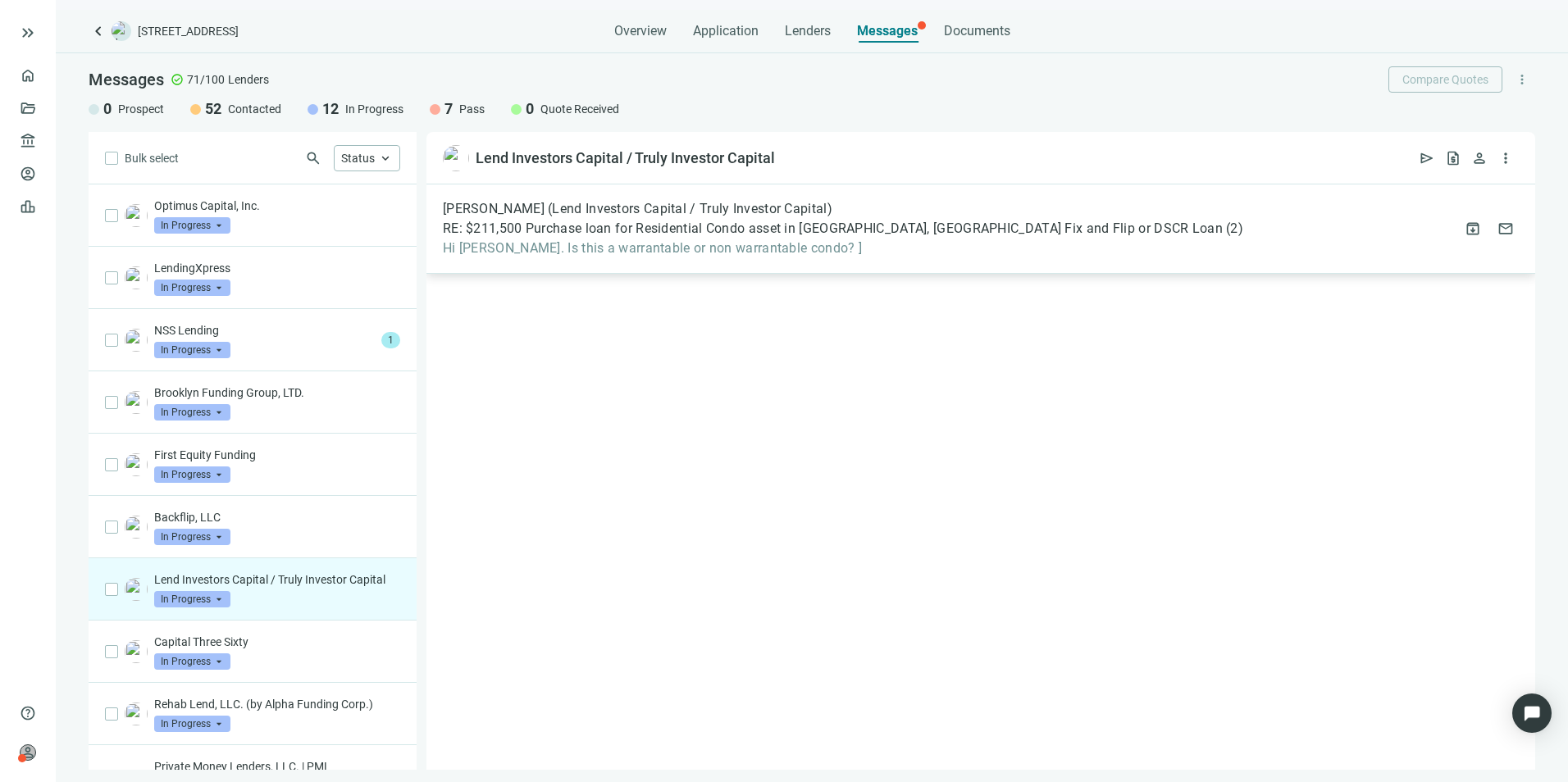
click at [761, 241] on span "Hi [PERSON_NAME]. Is this a warrantable or non warrantable condo? ]" at bounding box center [843, 248] width 801 height 16
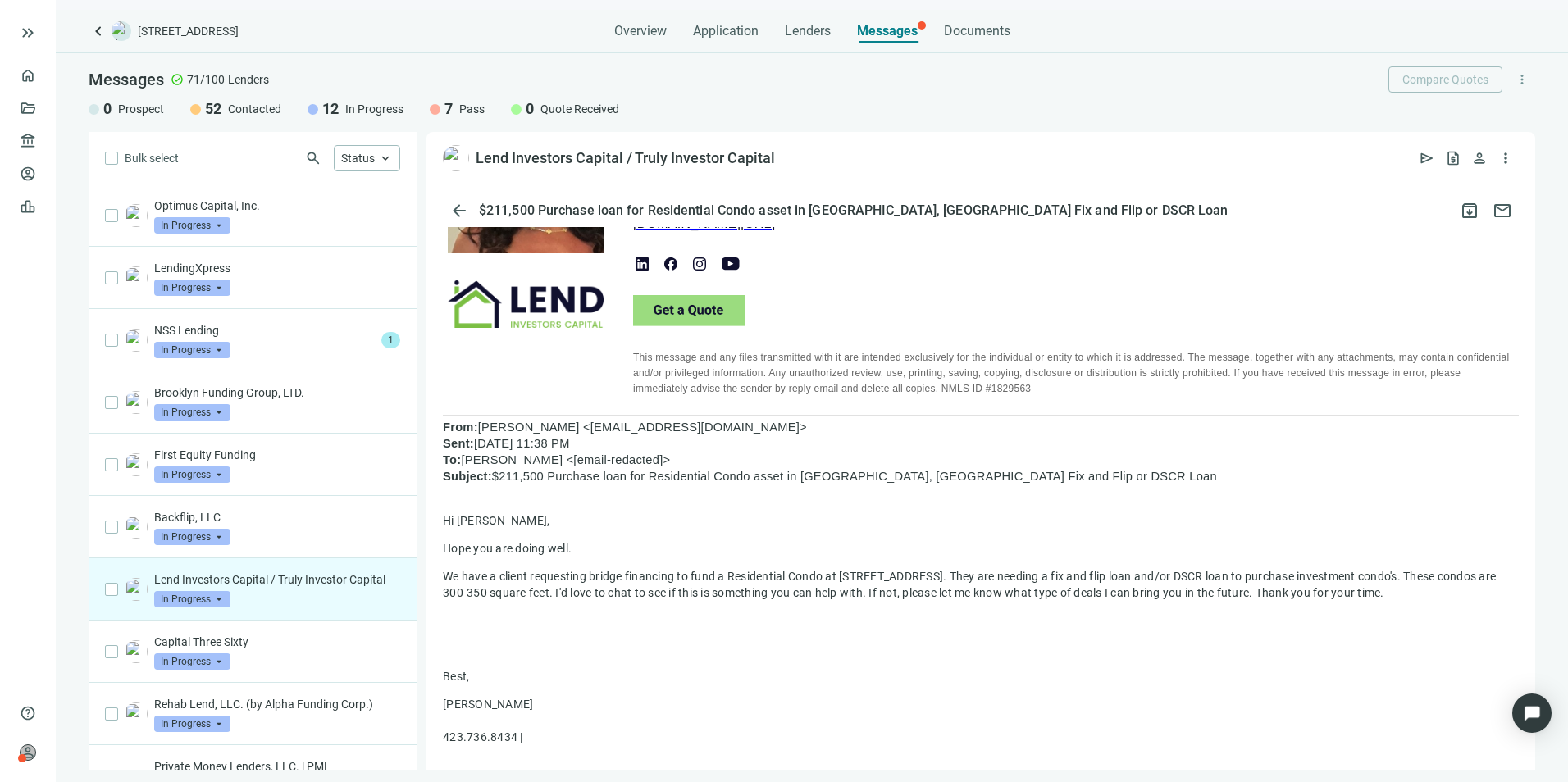
scroll to position [492, 0]
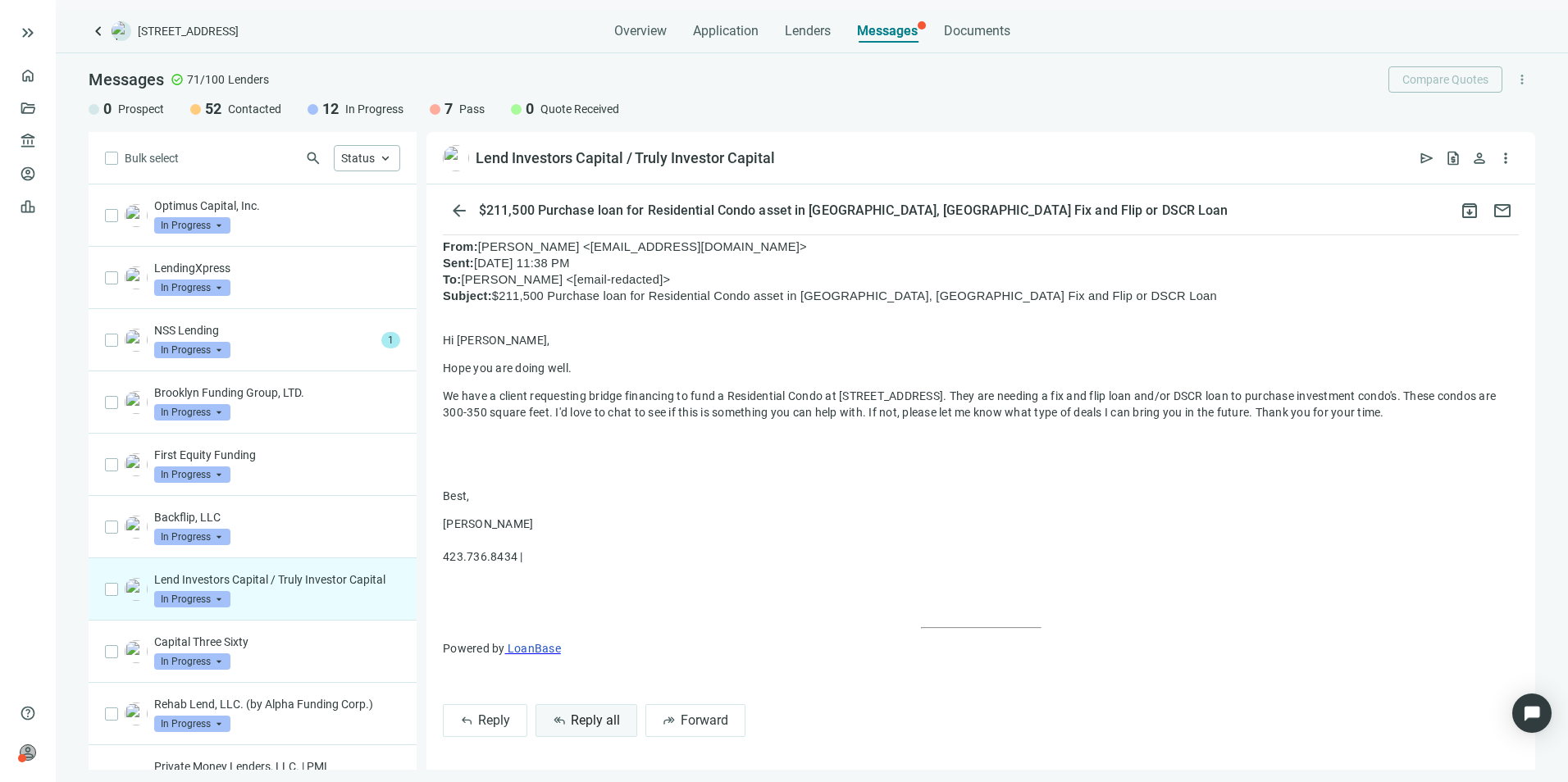
click at [582, 710] on button "reply_all Reply all" at bounding box center [586, 720] width 102 height 32
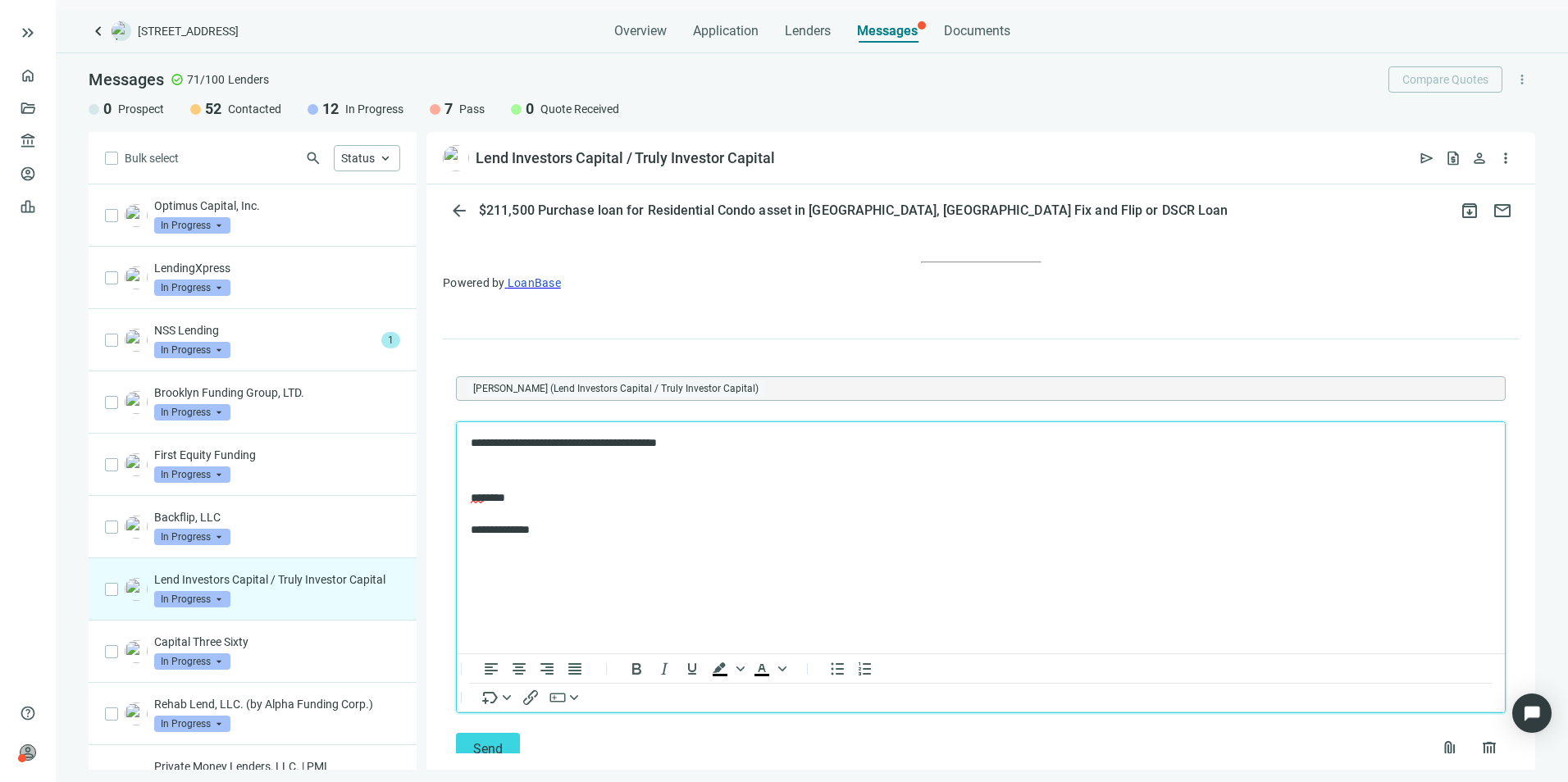
scroll to position [927, 0]
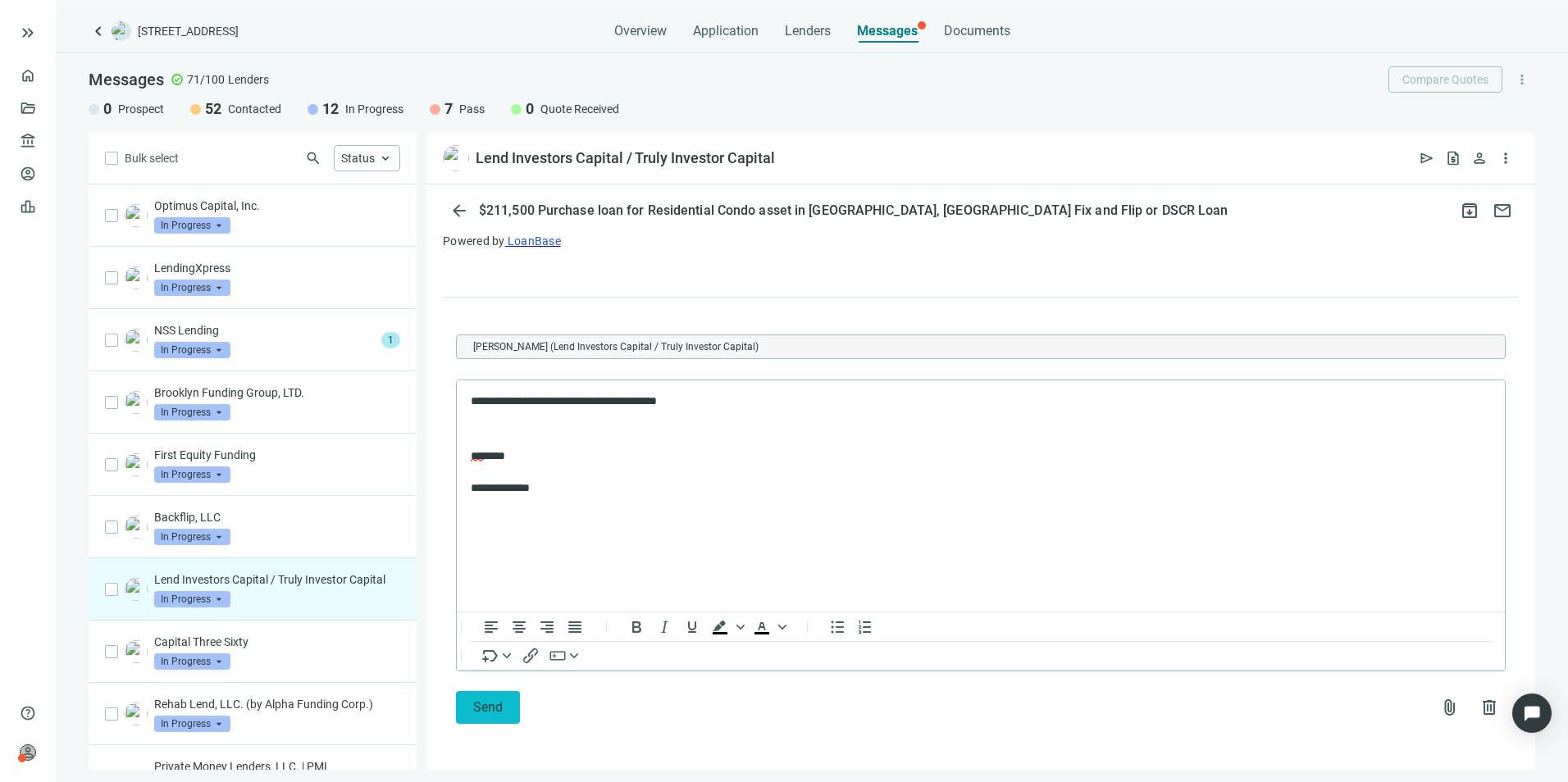
click at [497, 710] on span "Send" at bounding box center [488, 708] width 30 height 15
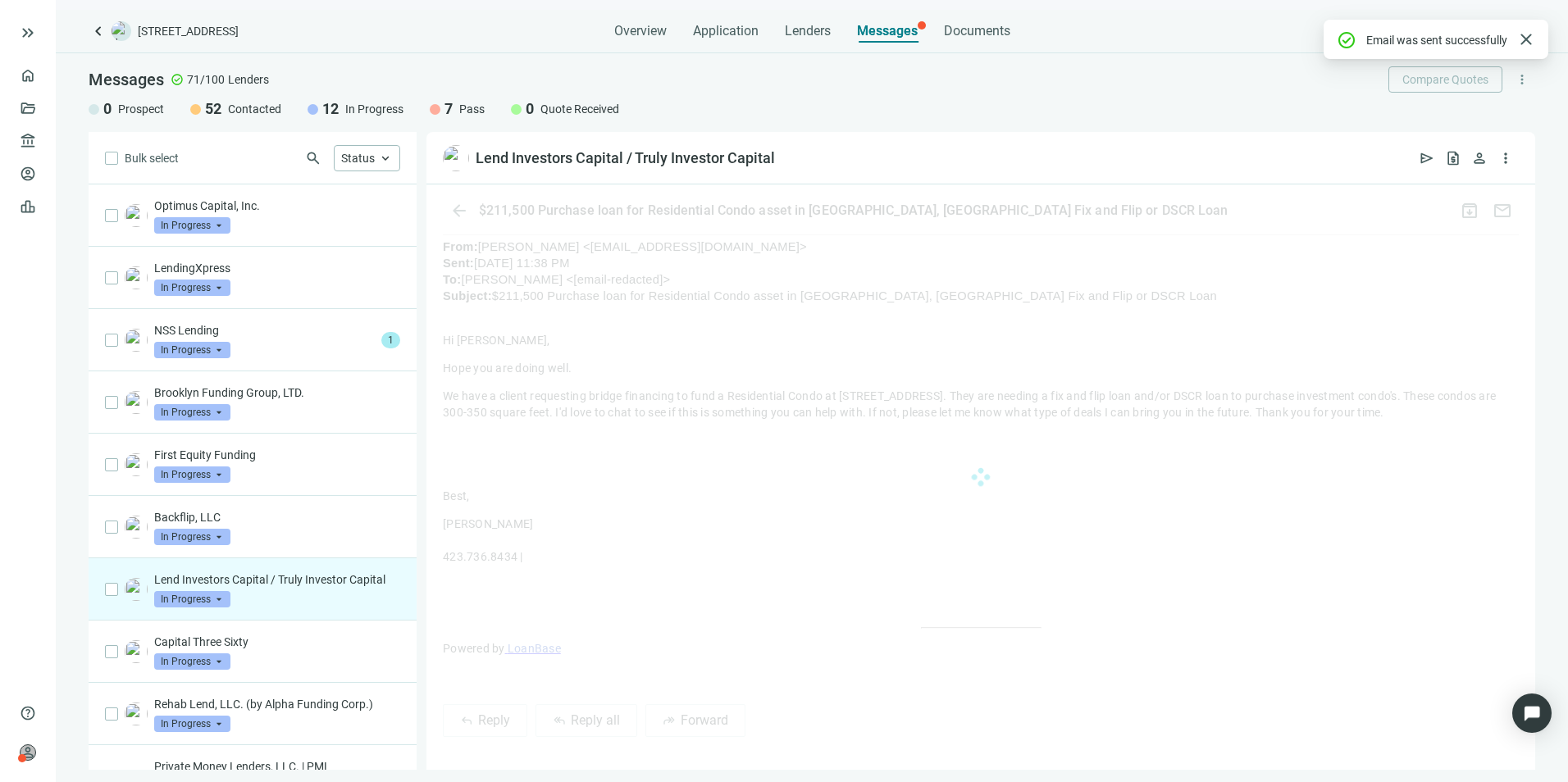
scroll to position [838, 0]
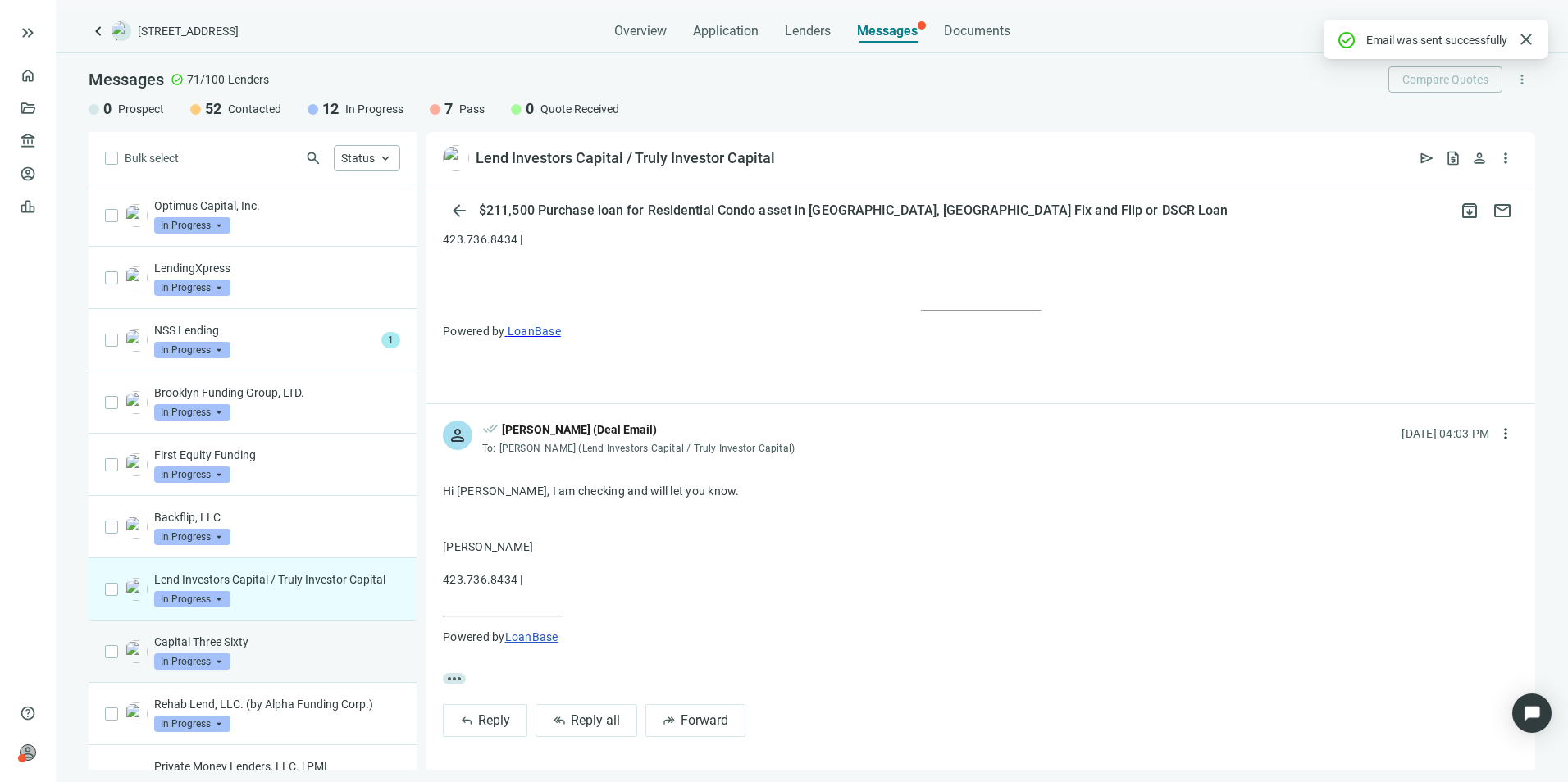
click at [280, 650] on p "Capital Three Sixty" at bounding box center [277, 642] width 246 height 16
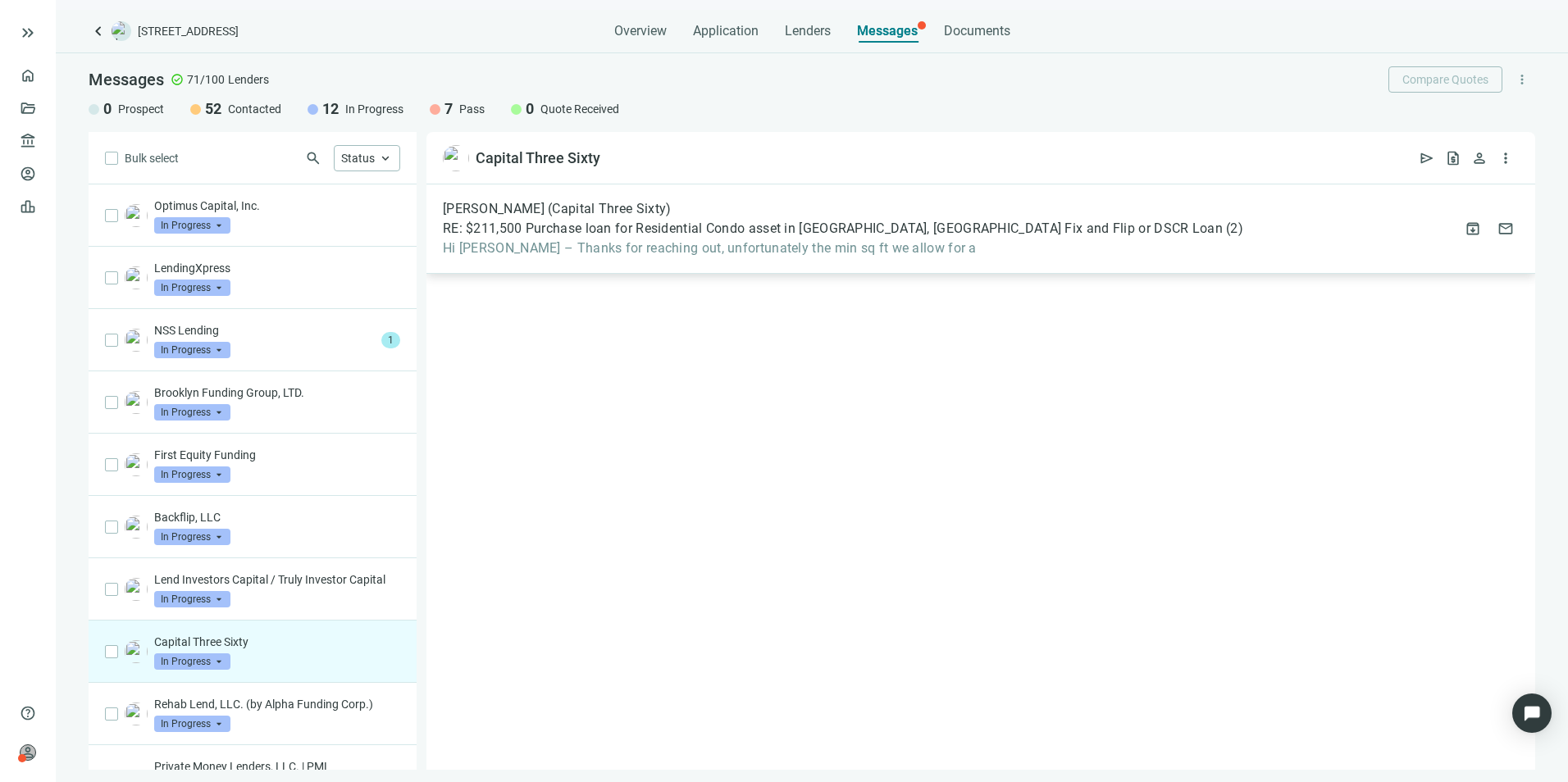
click at [863, 232] on span "RE: $211,500 Purchase loan for Residential Condo asset in [GEOGRAPHIC_DATA], [G…" at bounding box center [832, 228] width 780 height 16
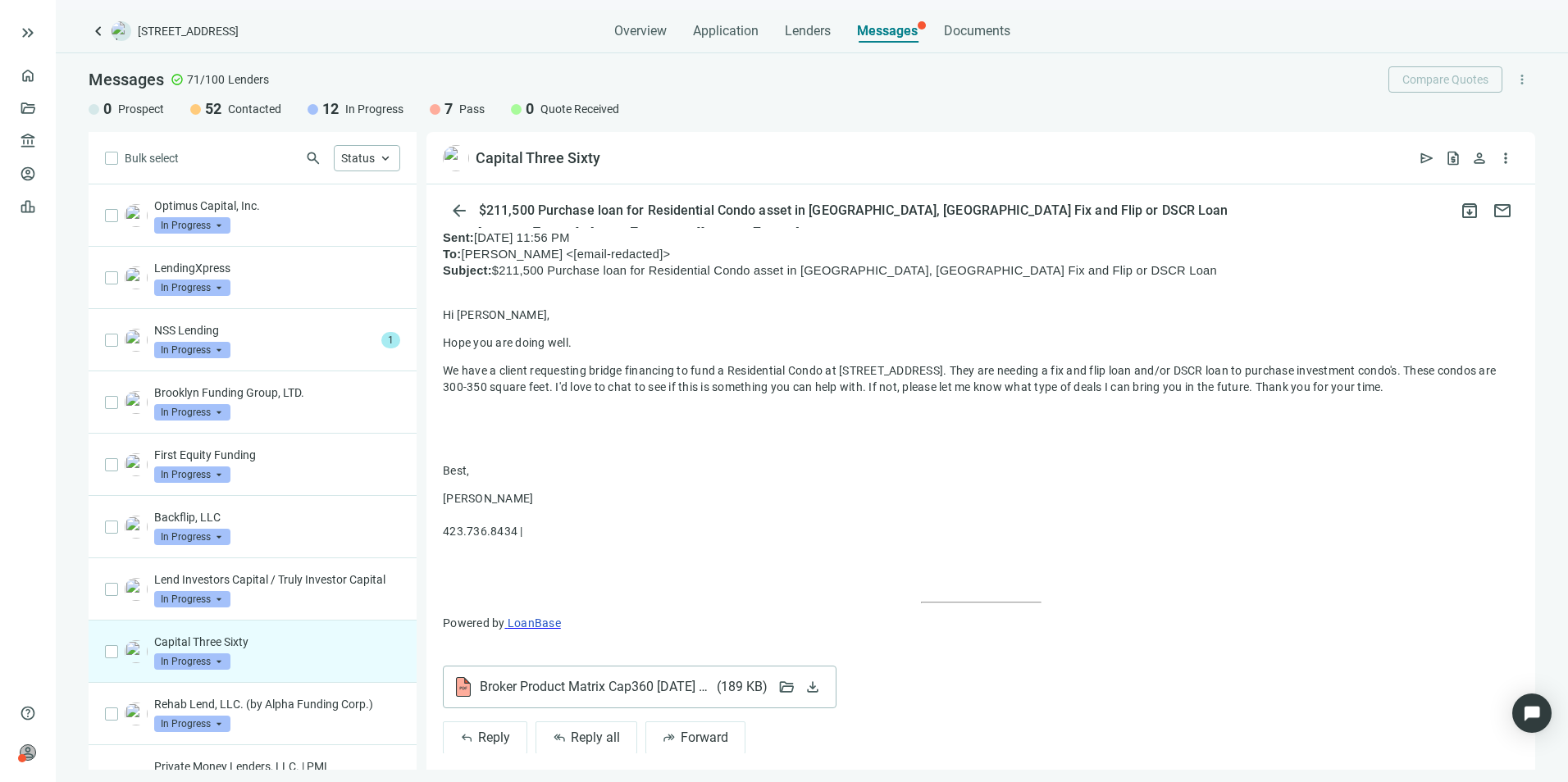
scroll to position [781, 0]
click at [469, 731] on span "reply" at bounding box center [466, 737] width 13 height 13
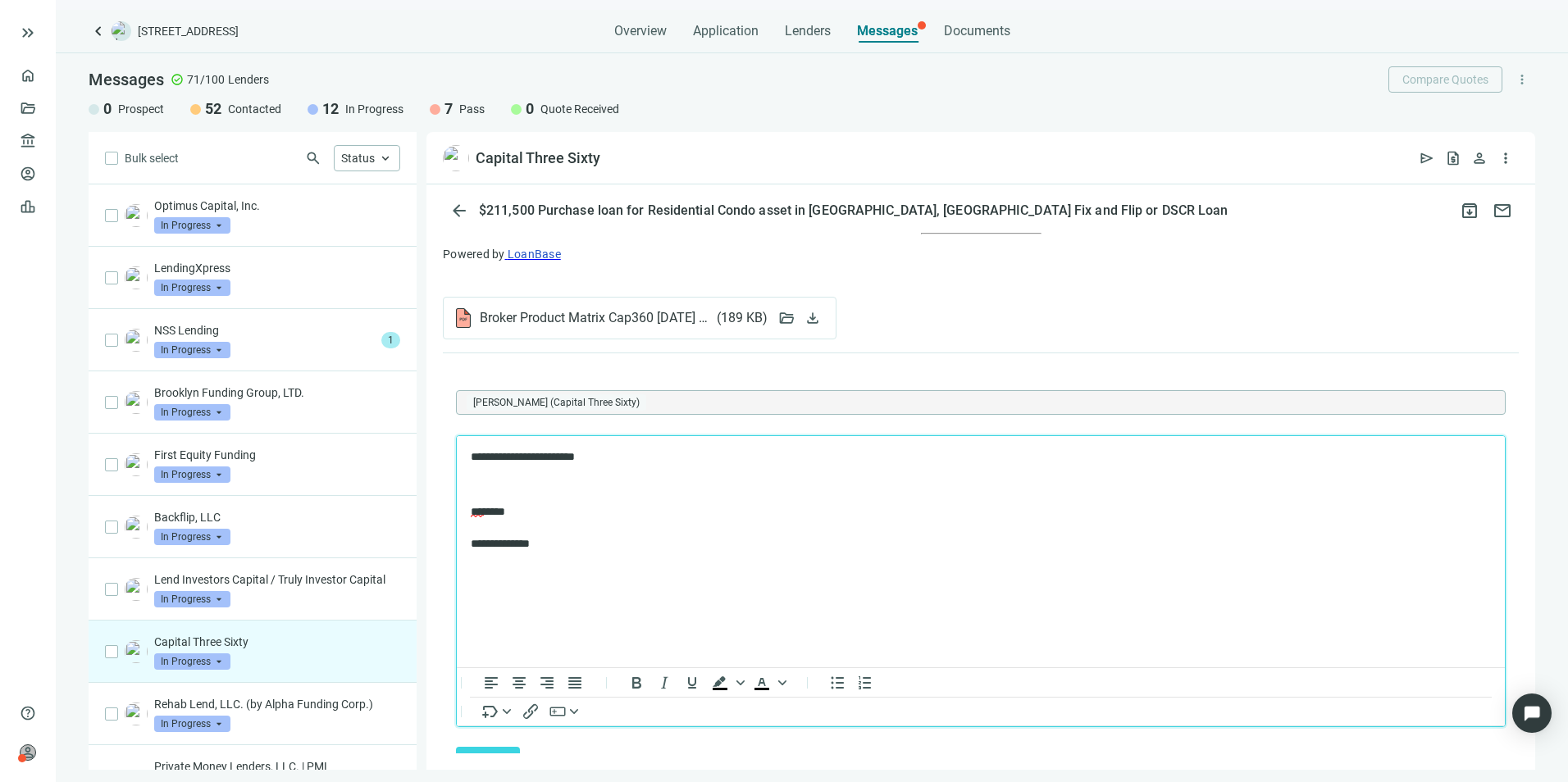
scroll to position [1188, 0]
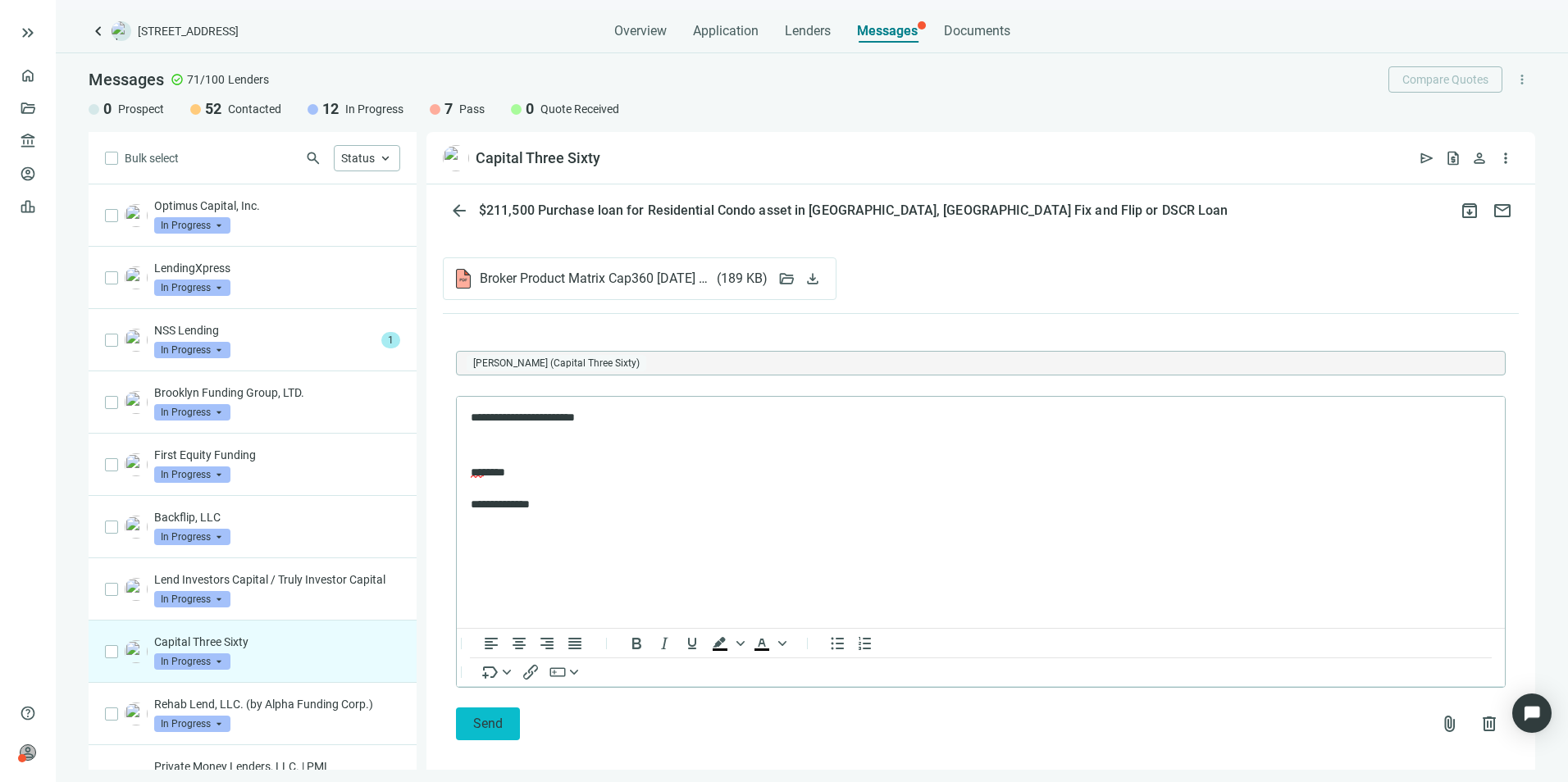
click at [503, 708] on button "Send" at bounding box center [488, 724] width 64 height 32
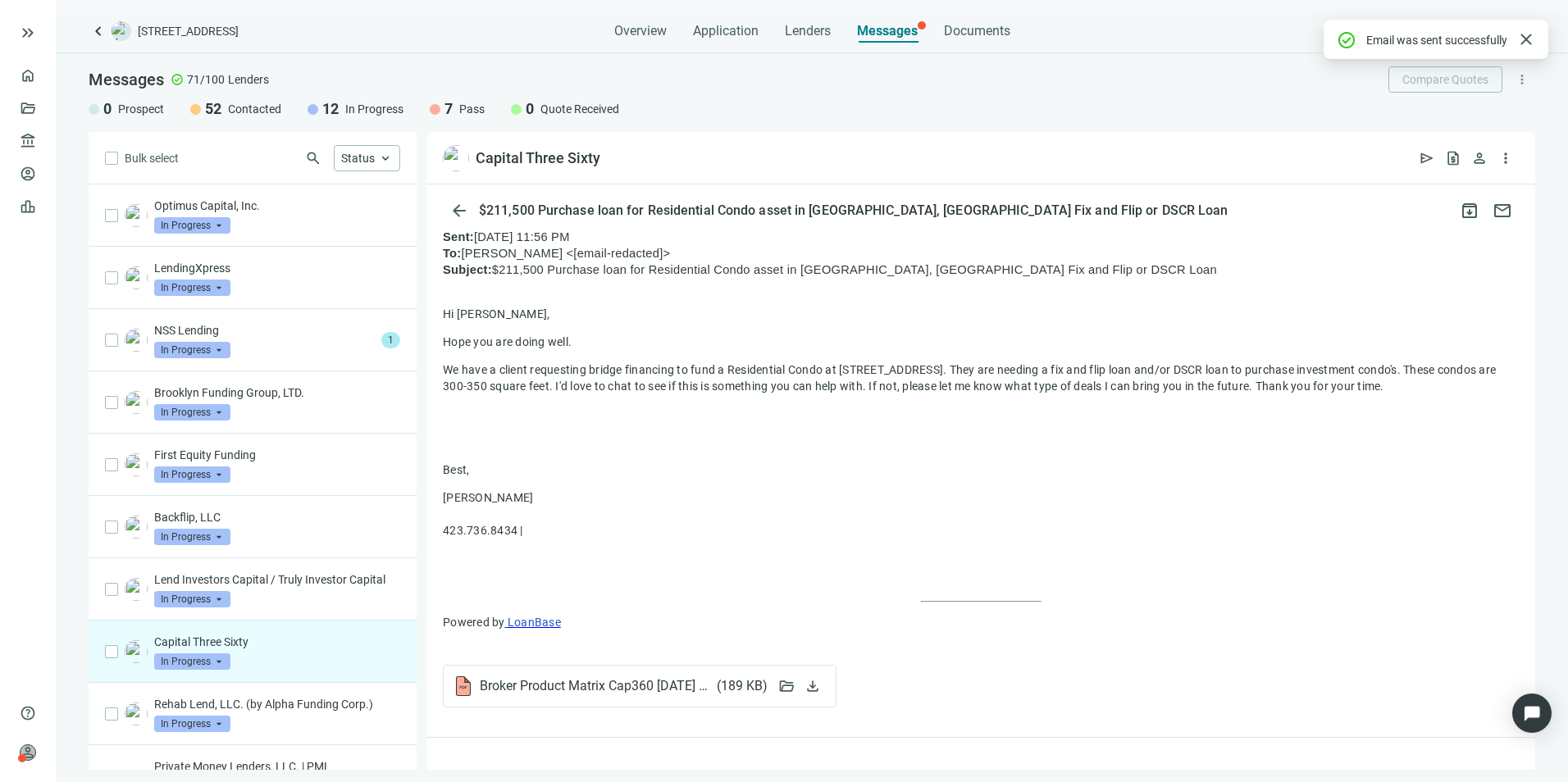
scroll to position [1098, 0]
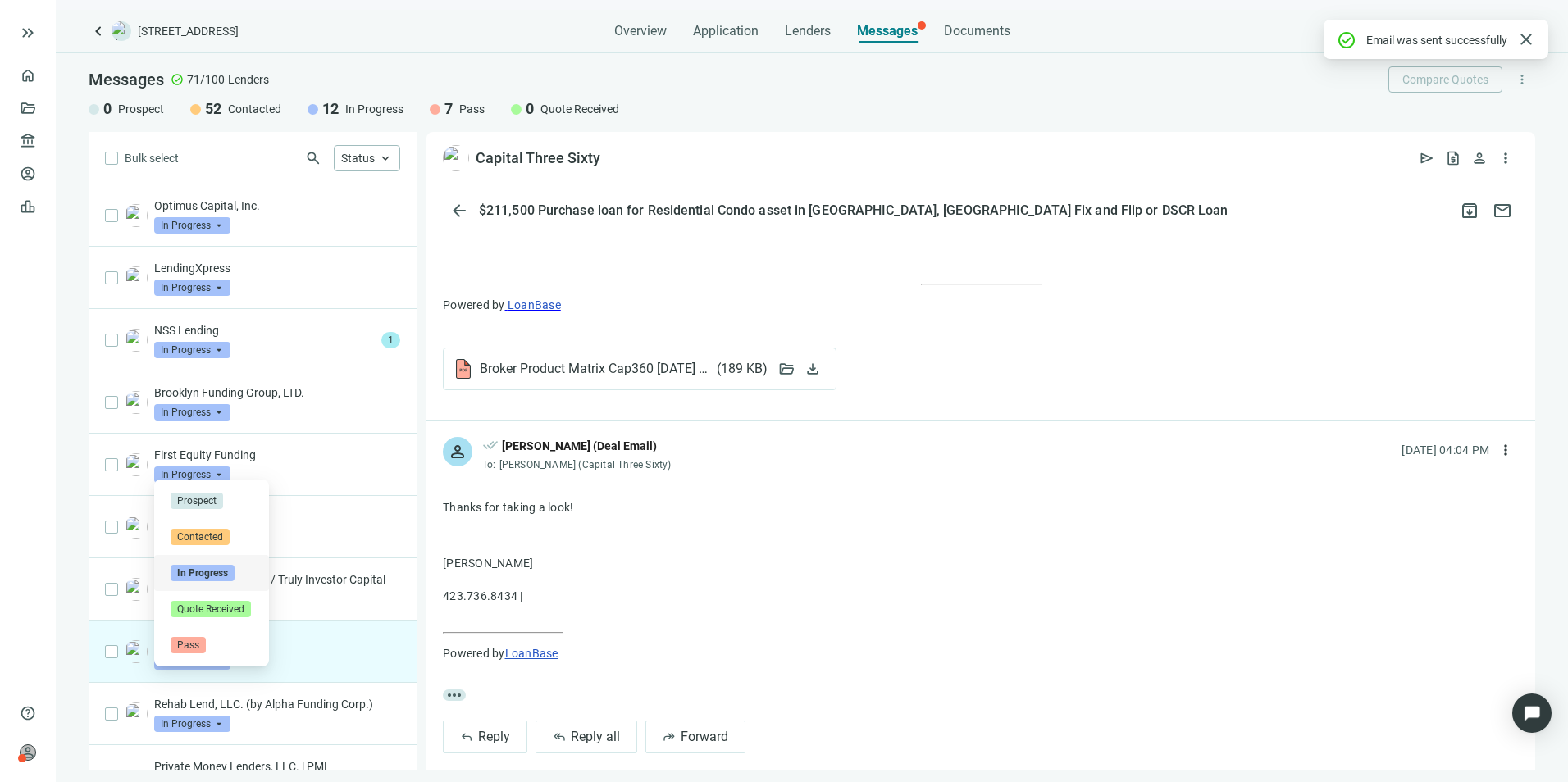
click at [224, 670] on span "In Progress" at bounding box center [191, 661] width 76 height 16
click at [197, 644] on span "Pass" at bounding box center [188, 645] width 35 height 16
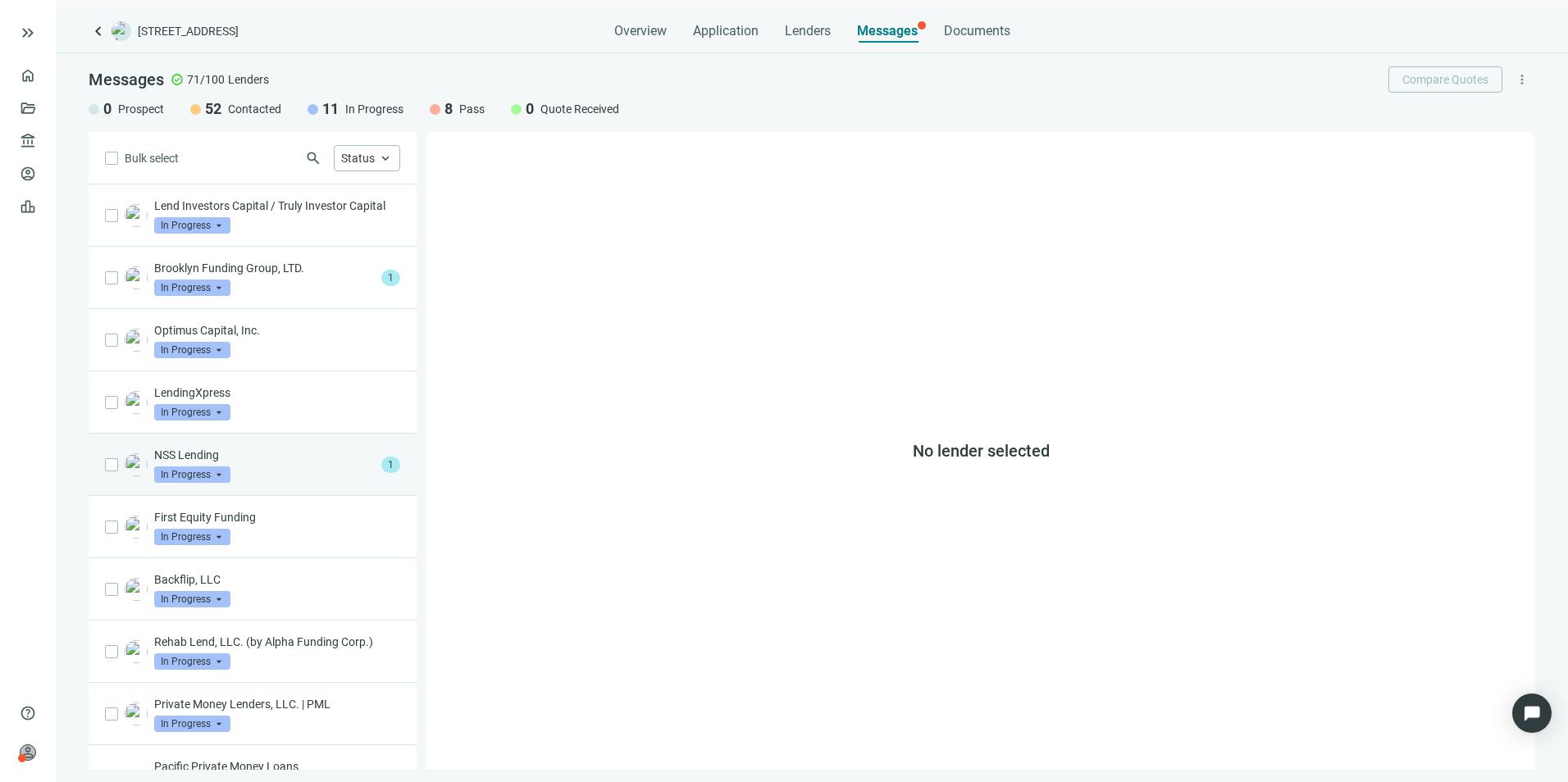
click at [254, 463] on p "NSS Lending" at bounding box center [264, 455] width 220 height 16
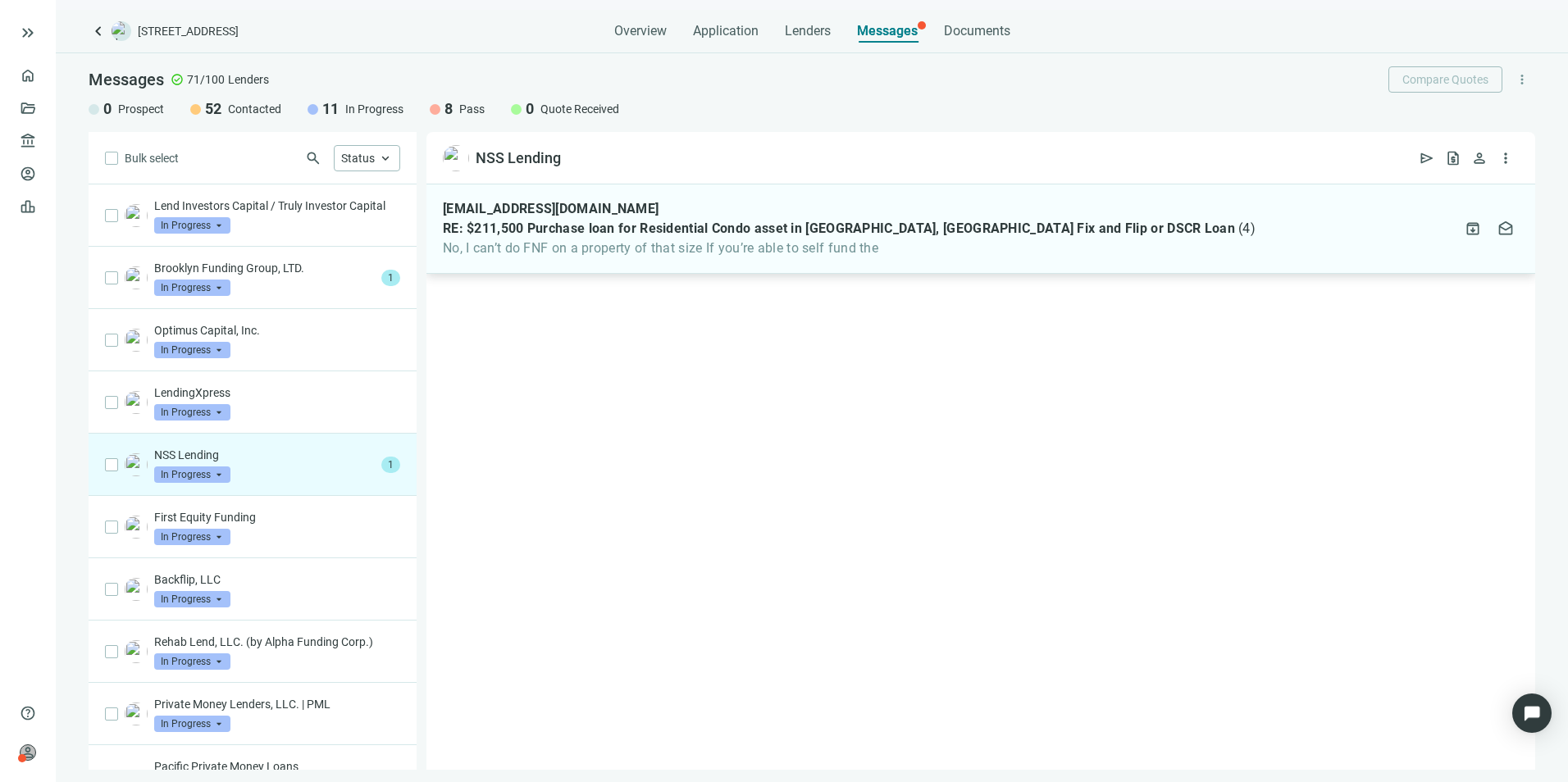
click at [514, 250] on span "No, I can’t do FNF on a property of that size If you’re able to self fund the" at bounding box center [849, 248] width 813 height 16
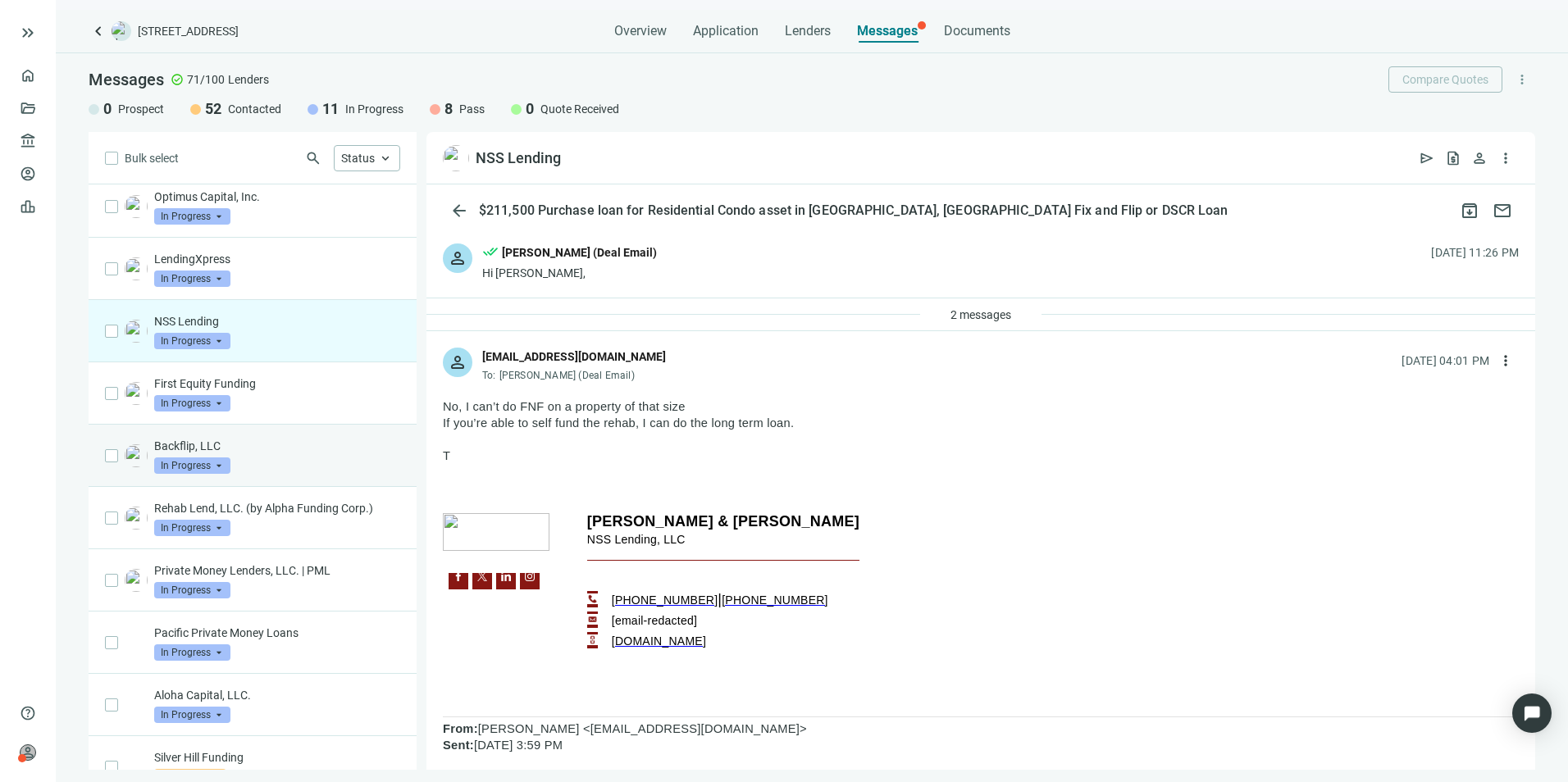
scroll to position [164, 0]
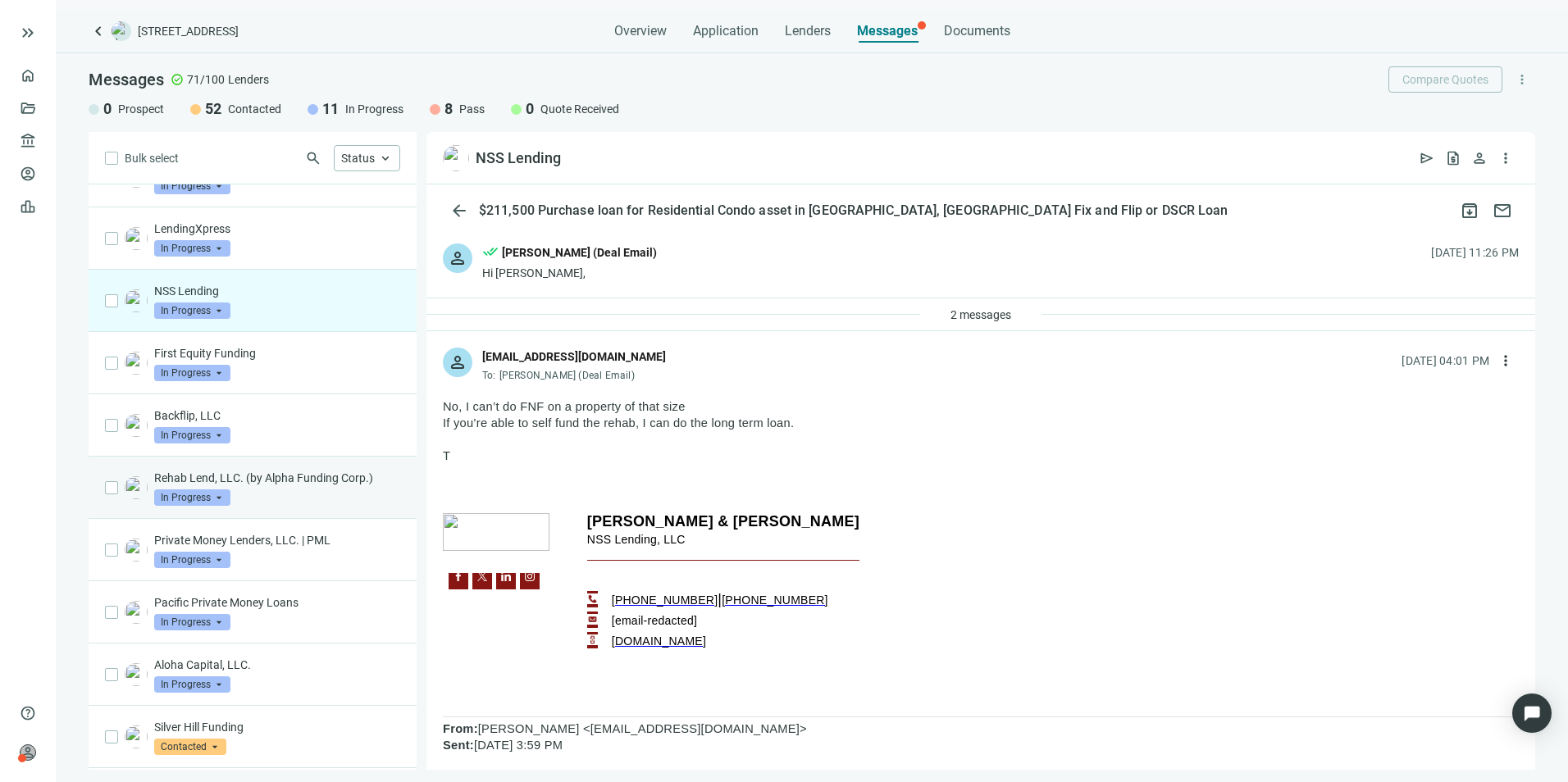
click at [286, 506] on div "Rehab Lend, LLC. (by Alpha Funding Corp.) In Progress arrow_drop_down" at bounding box center [277, 488] width 246 height 36
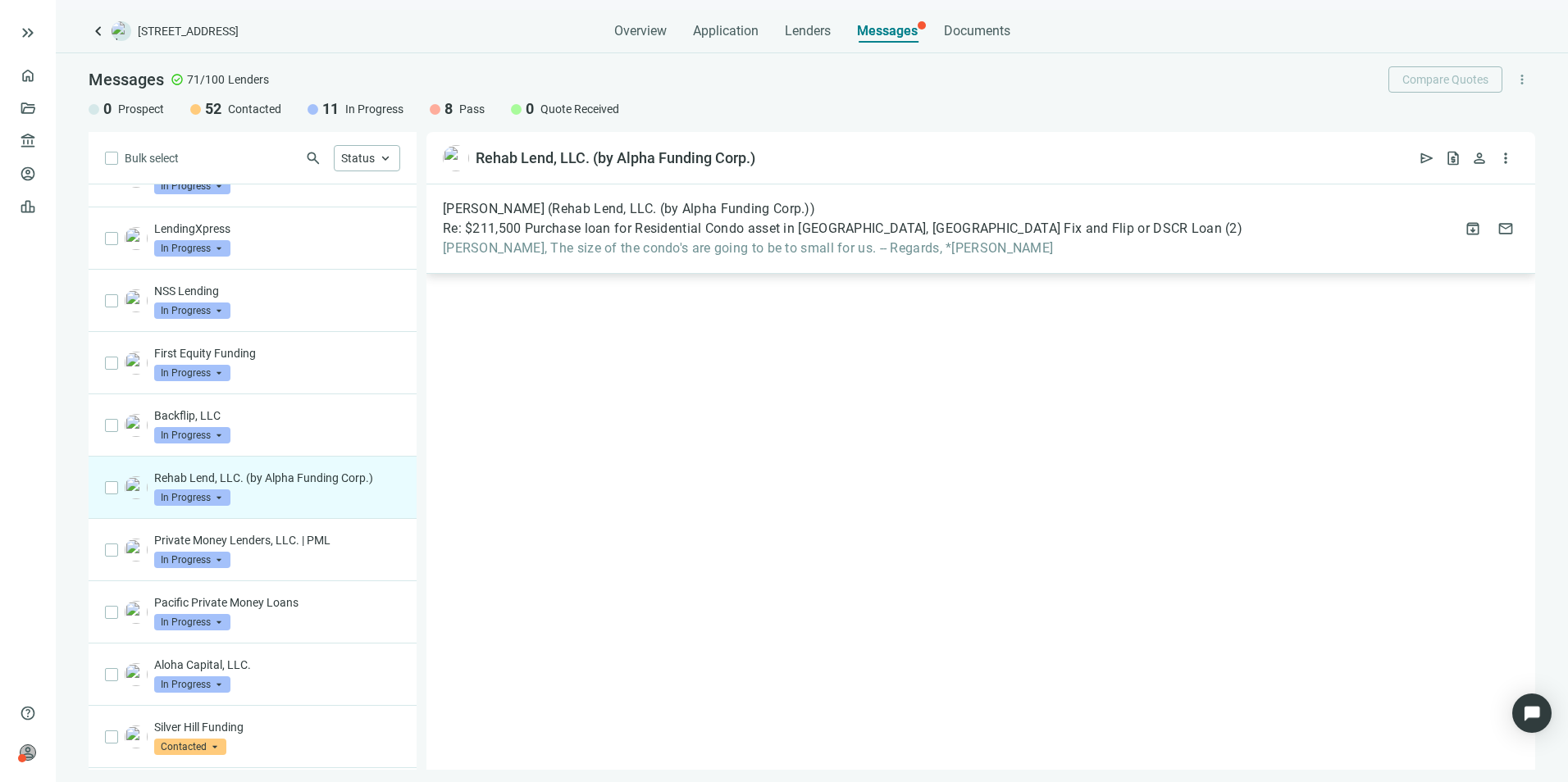
click at [948, 243] on span "[PERSON_NAME], The size of the condo's are going to be to small for us. -- Rega…" at bounding box center [843, 248] width 800 height 16
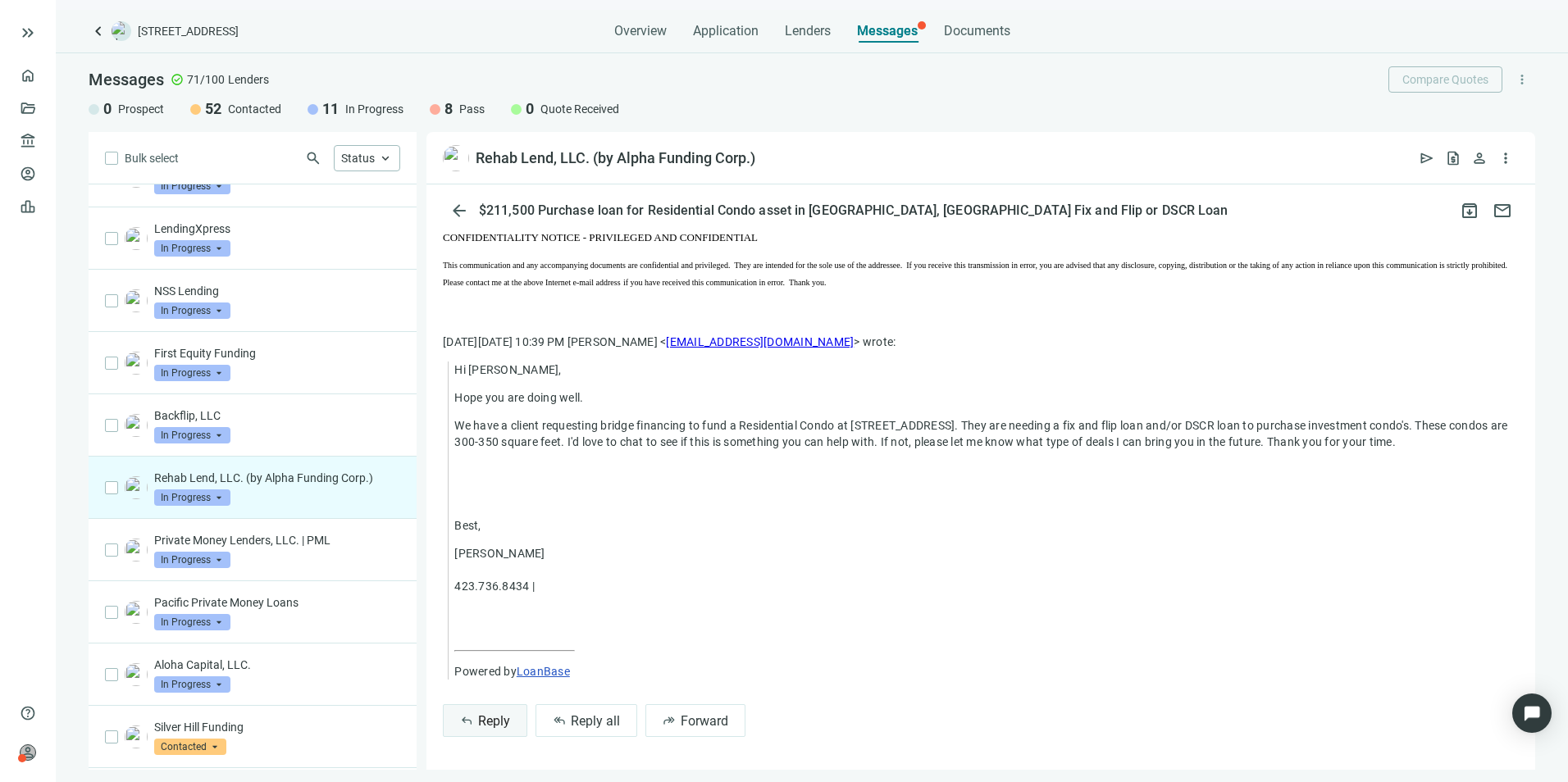
click at [487, 728] on span "Reply" at bounding box center [493, 721] width 32 height 15
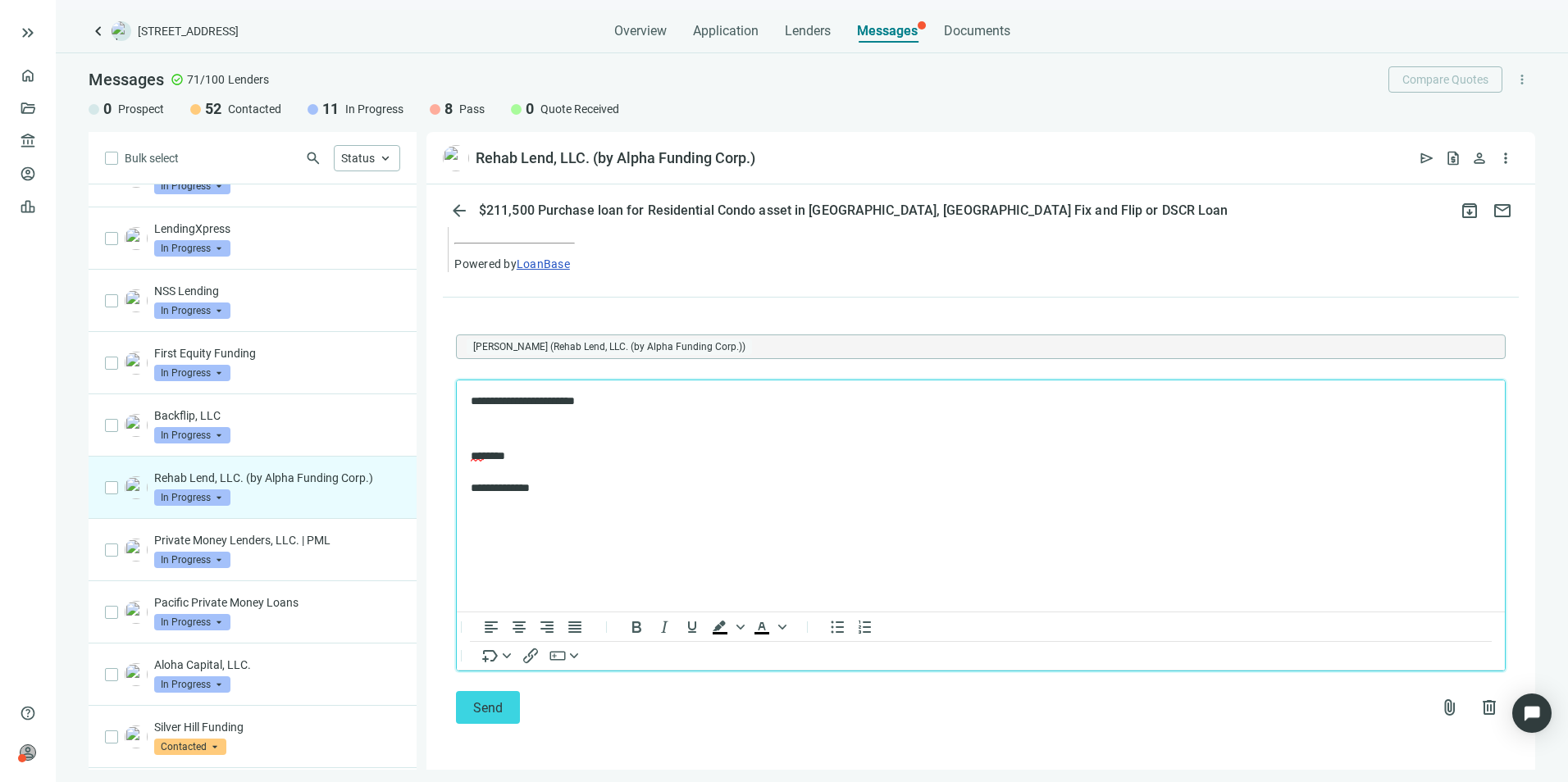
scroll to position [773, 0]
click at [502, 708] on span "Send" at bounding box center [488, 708] width 30 height 15
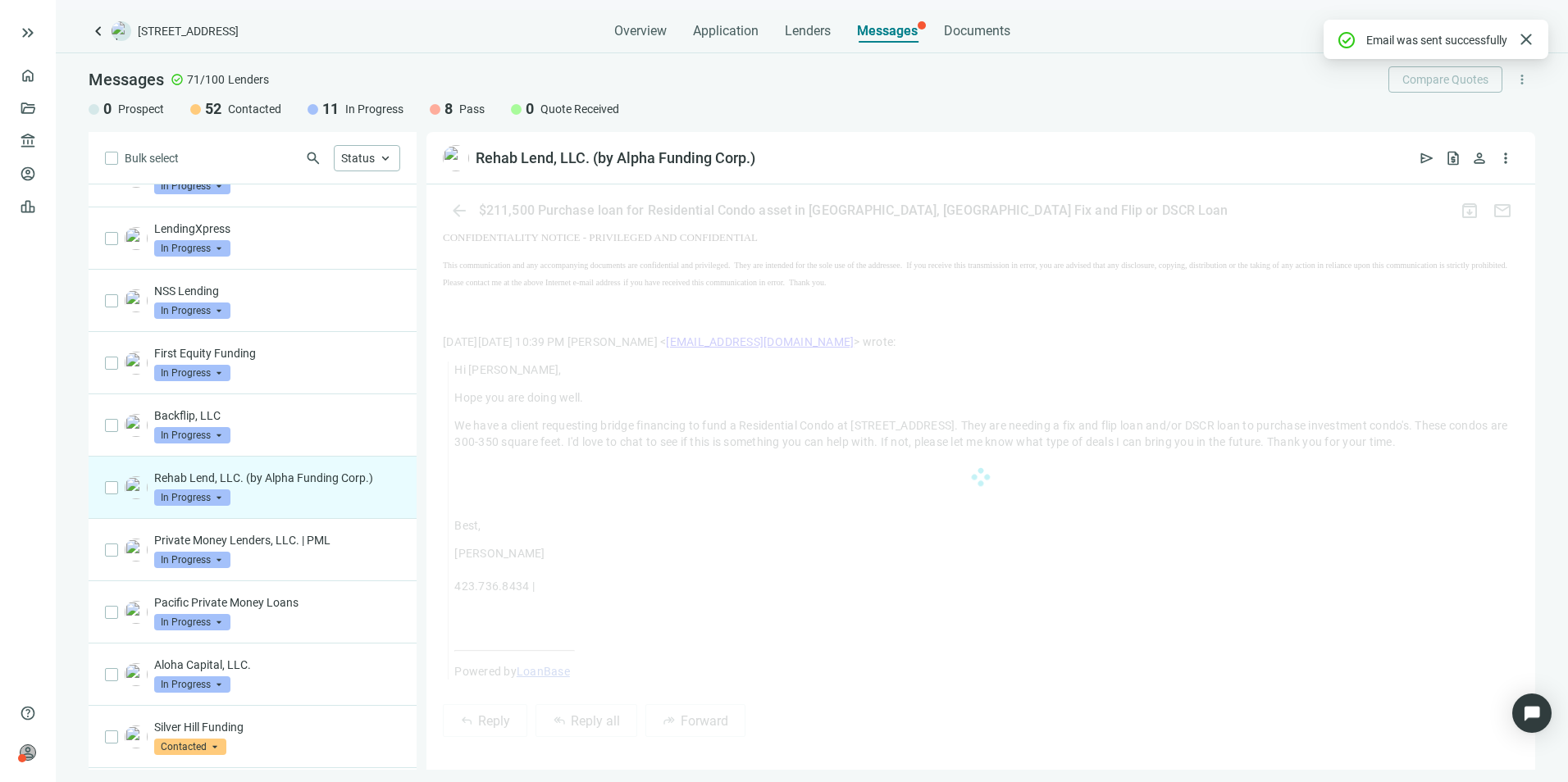
scroll to position [683, 0]
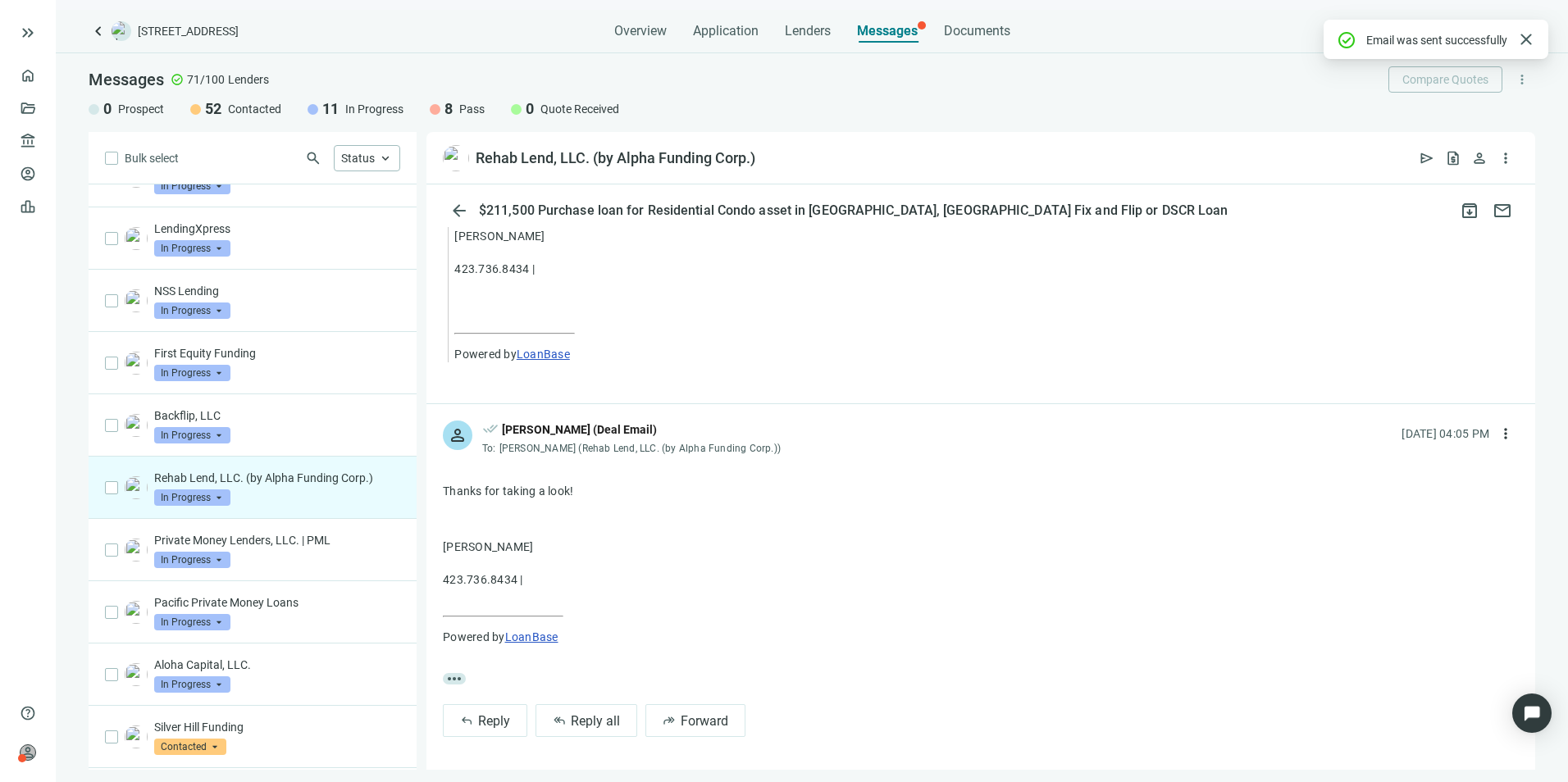
click at [216, 506] on span "In Progress" at bounding box center [191, 497] width 76 height 16
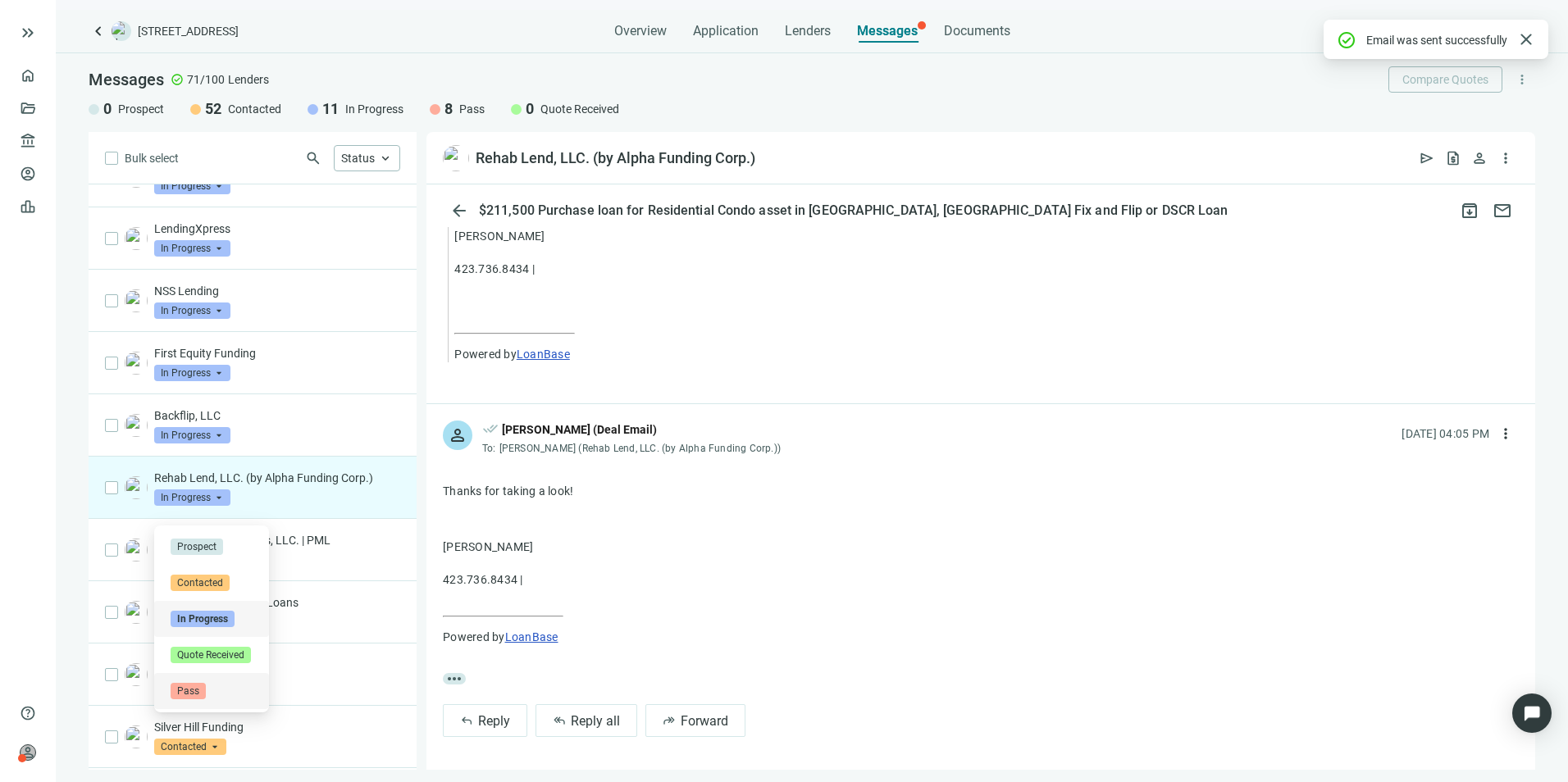
click at [190, 691] on span "Pass" at bounding box center [188, 691] width 35 height 16
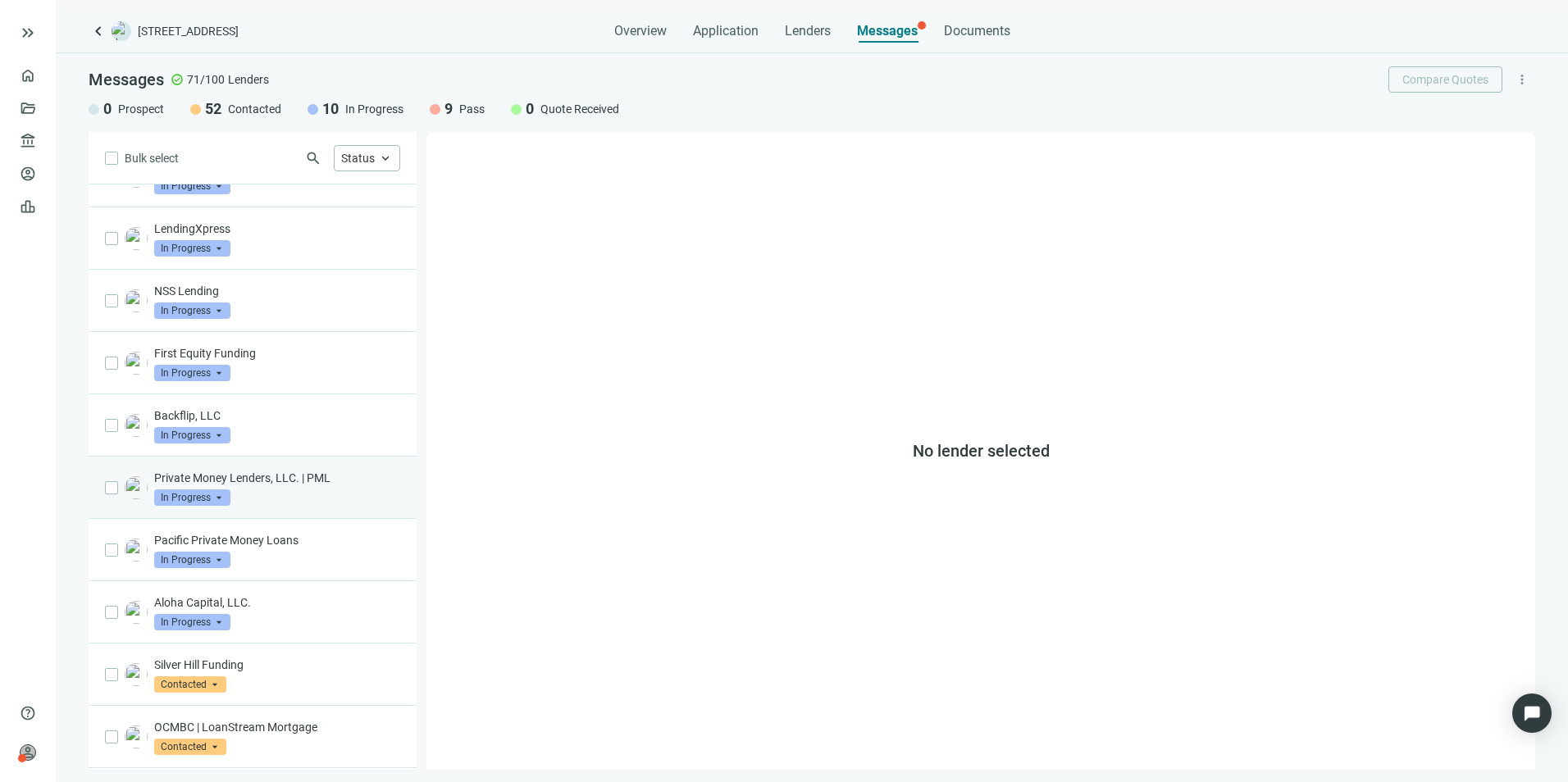
click at [257, 486] on p "Private Money Lenders, LLC. | PML" at bounding box center [277, 478] width 246 height 16
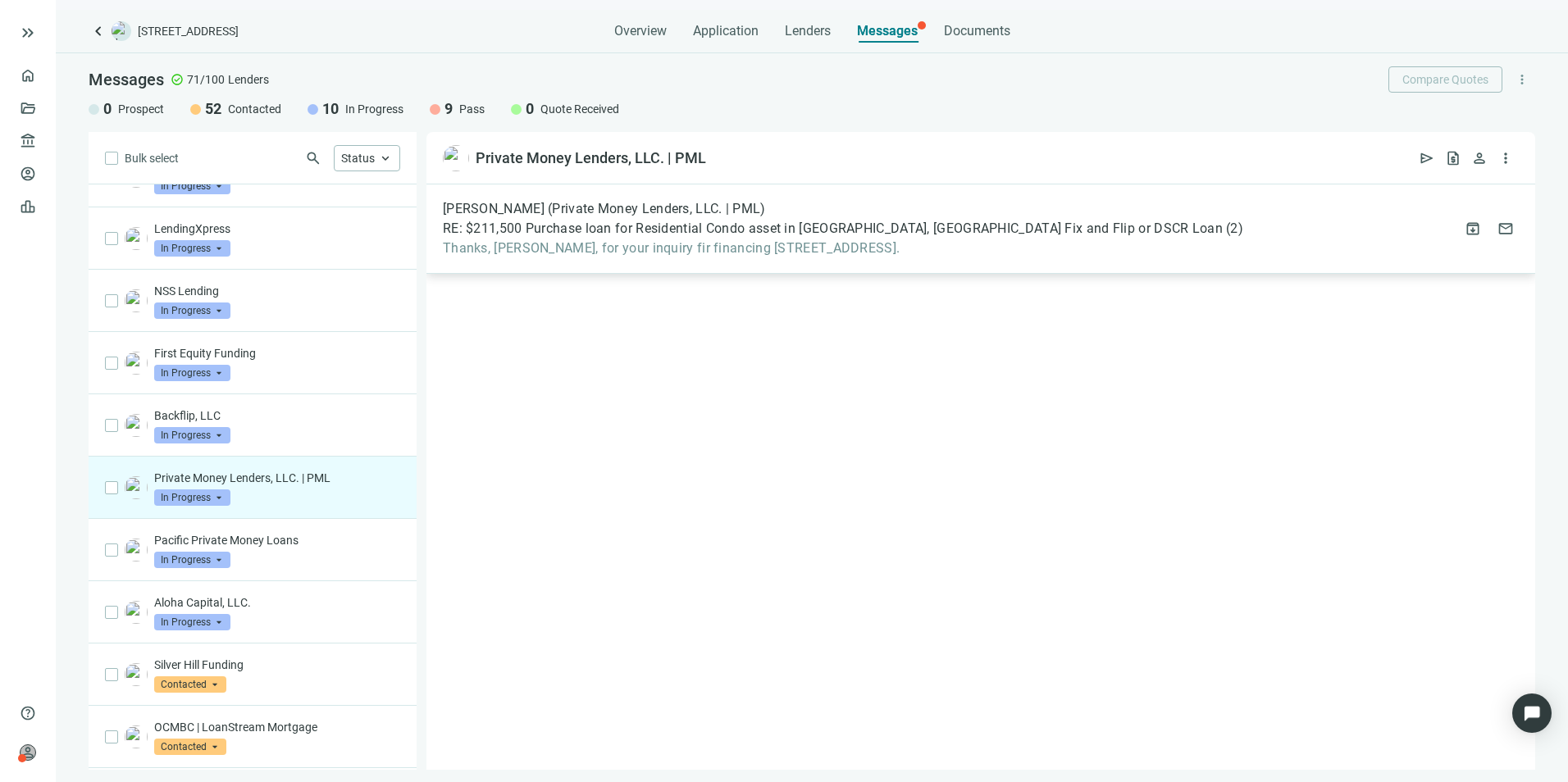
click at [751, 247] on span "Thanks, [PERSON_NAME], for your inquiry fir financing [STREET_ADDRESS]." at bounding box center [843, 248] width 801 height 16
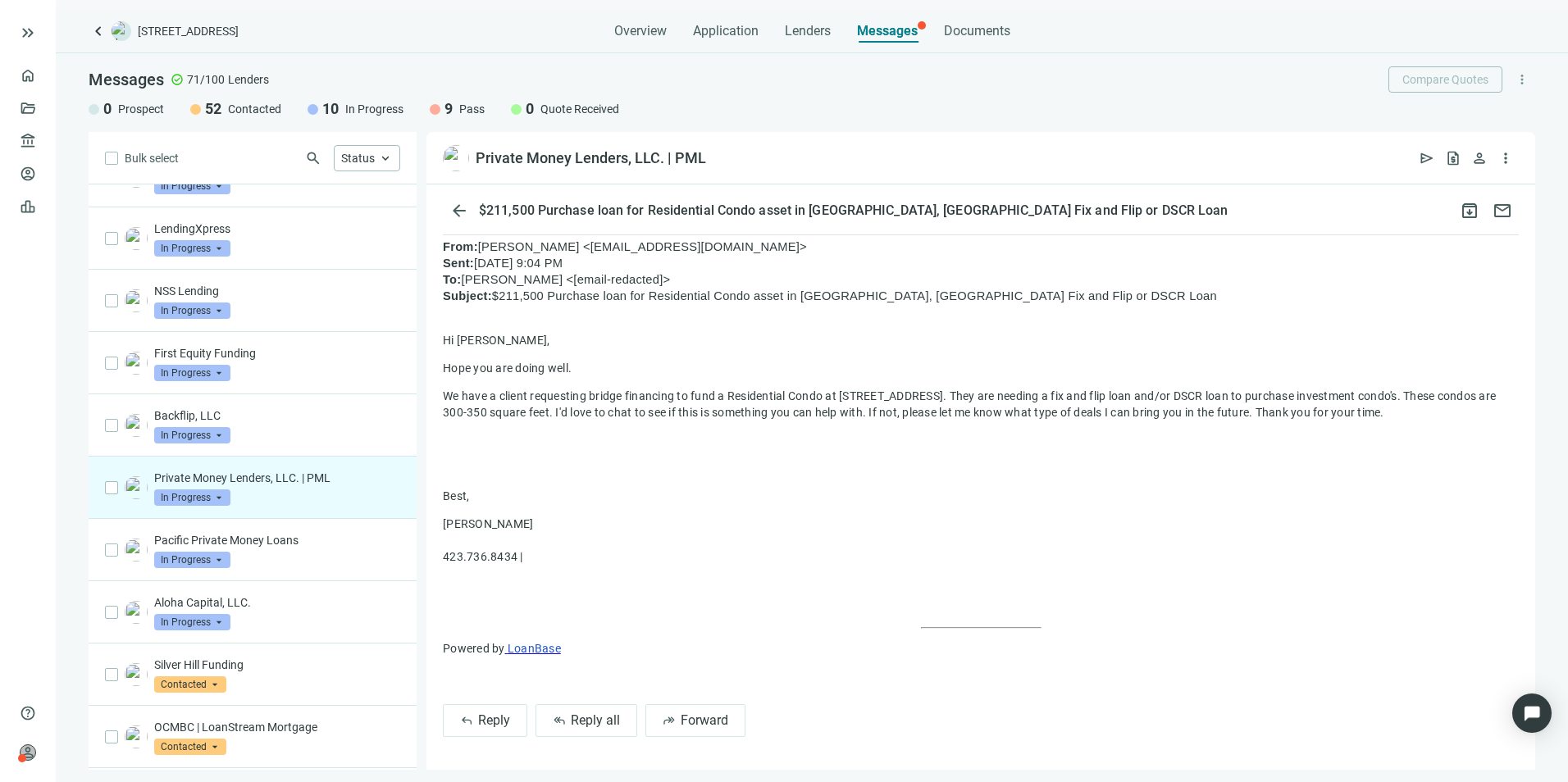
scroll to position [328, 0]
click at [502, 728] on span "Reply" at bounding box center [493, 720] width 32 height 15
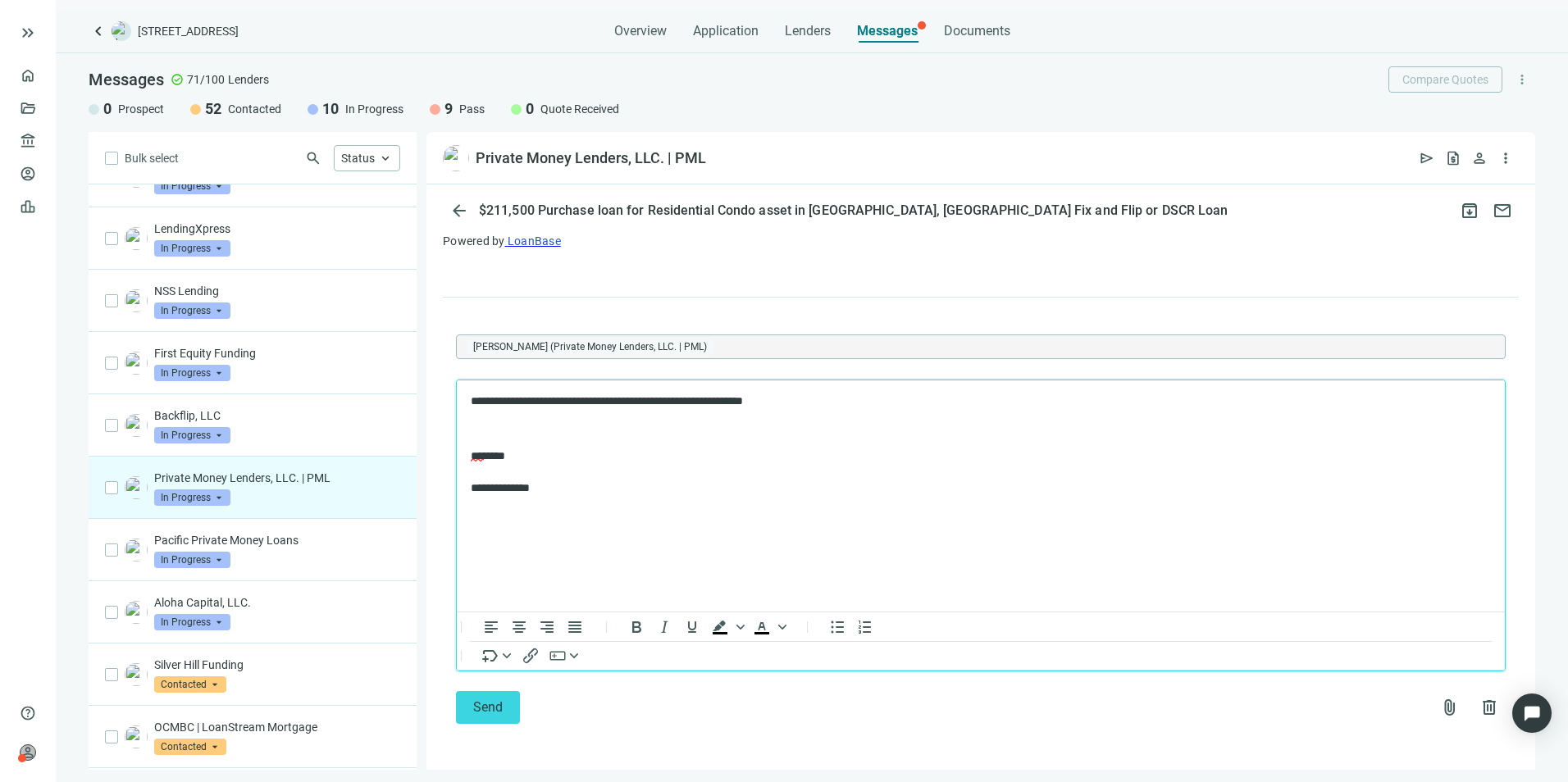
scroll to position [748, 0]
drag, startPoint x: 842, startPoint y: 397, endPoint x: 484, endPoint y: 403, distance: 358.1
click at [484, 403] on p "**********" at bounding box center [972, 401] width 1004 height 16
click at [483, 709] on span "Send" at bounding box center [488, 708] width 30 height 15
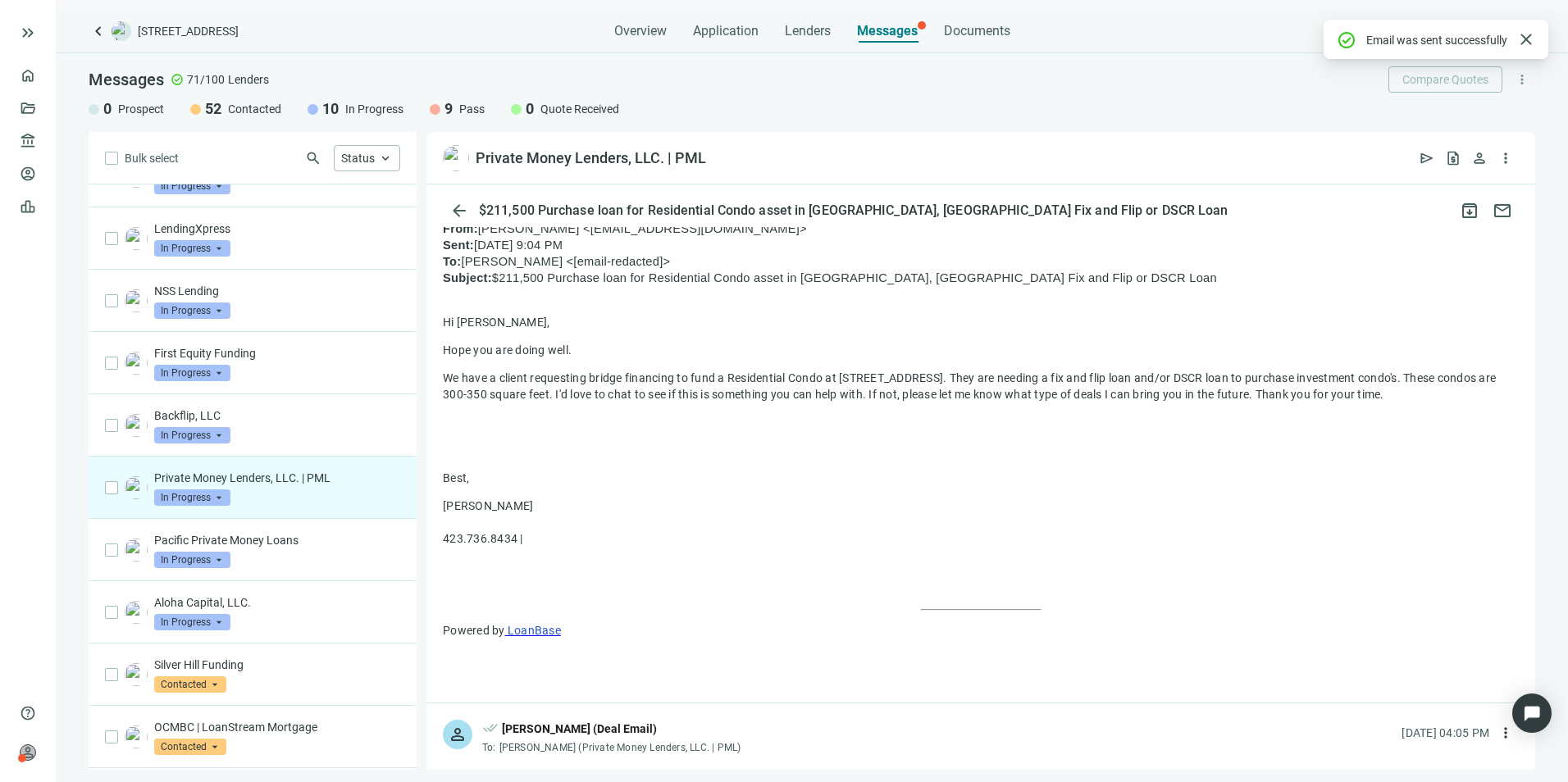
scroll to position [658, 0]
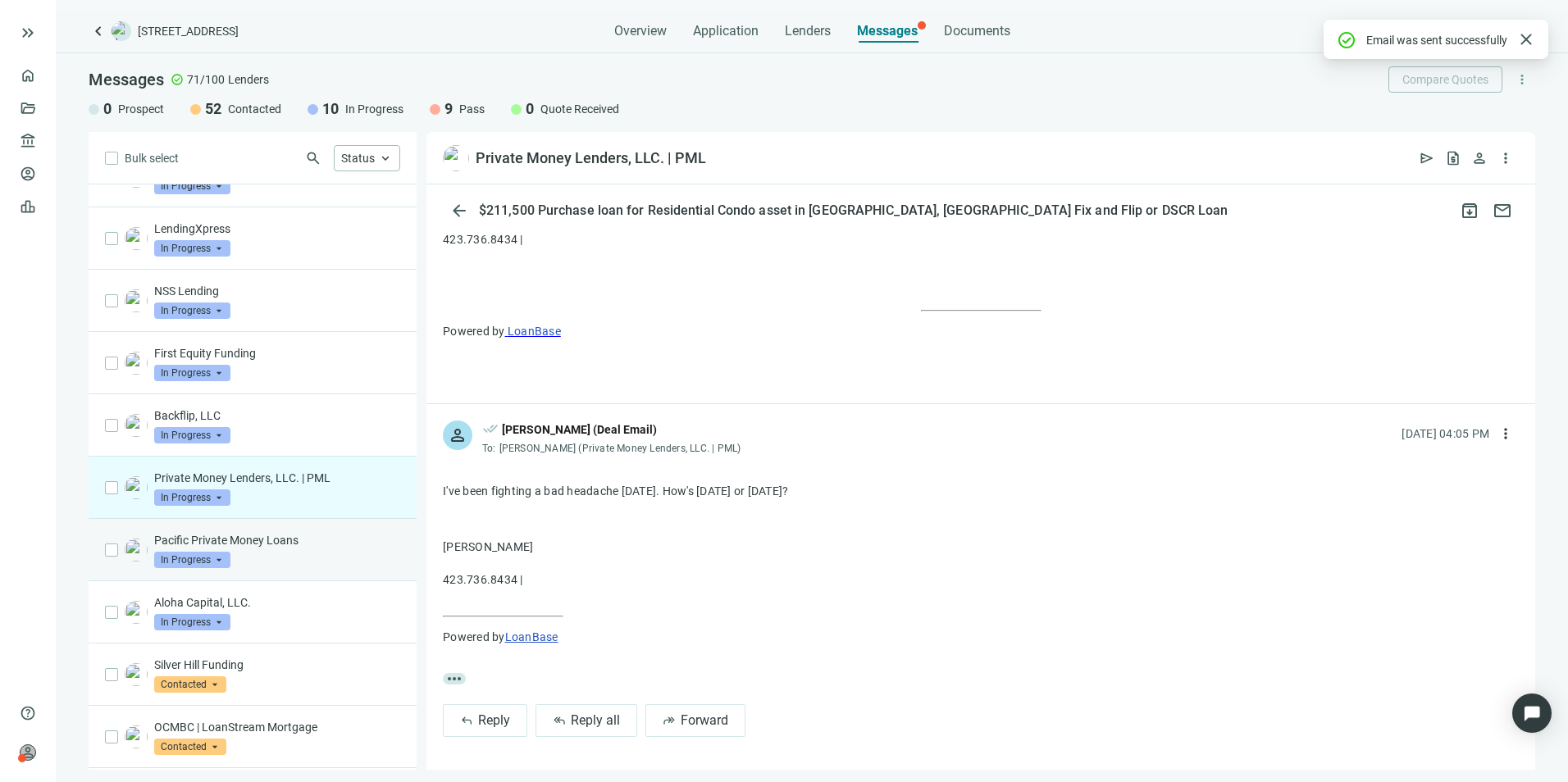
click at [278, 549] on p "Pacific Private Money Loans" at bounding box center [277, 540] width 246 height 16
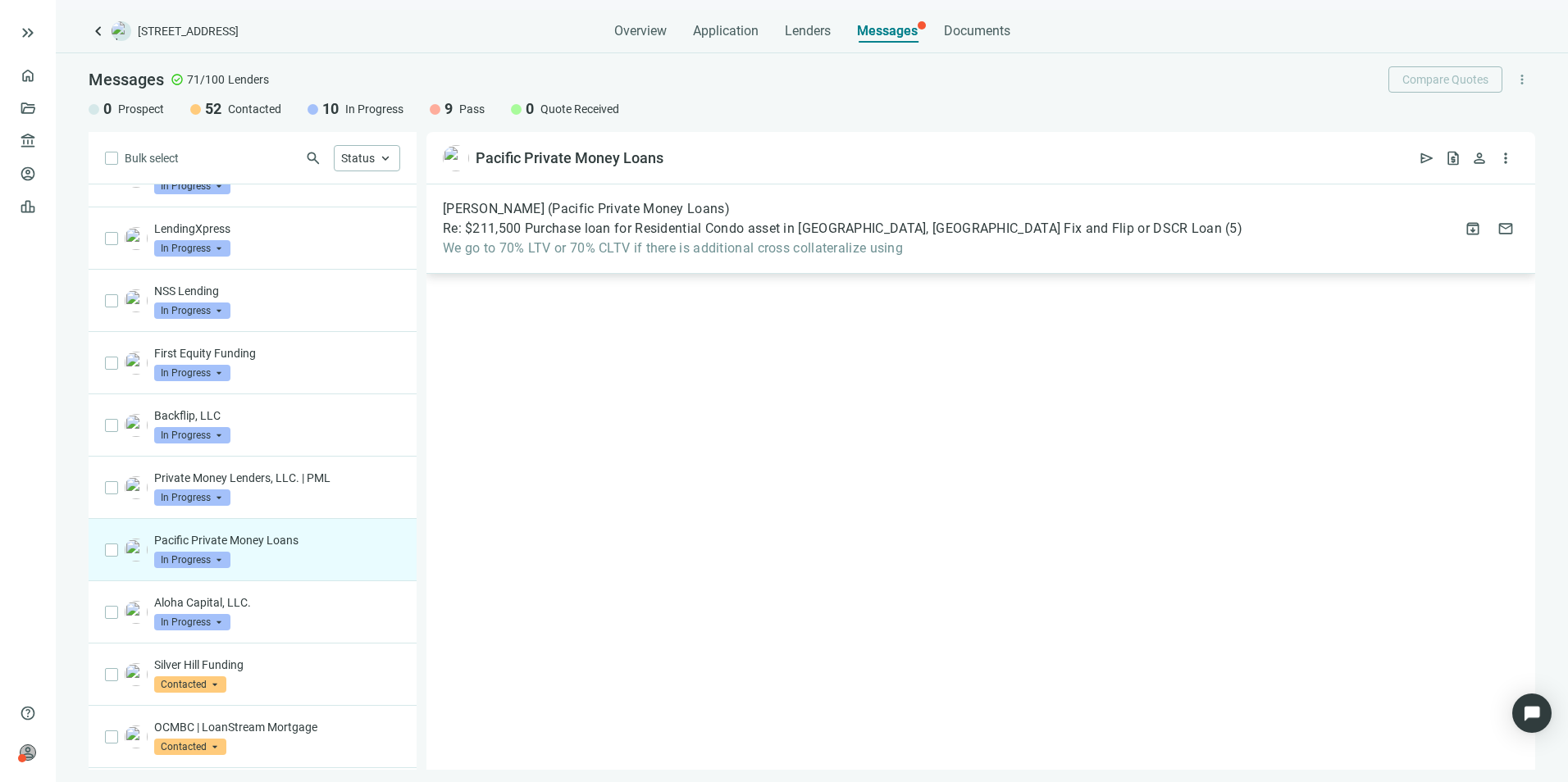
click at [756, 232] on span "Re: $211,500 Purchase loan for Residential Condo asset in [GEOGRAPHIC_DATA], [G…" at bounding box center [832, 228] width 779 height 16
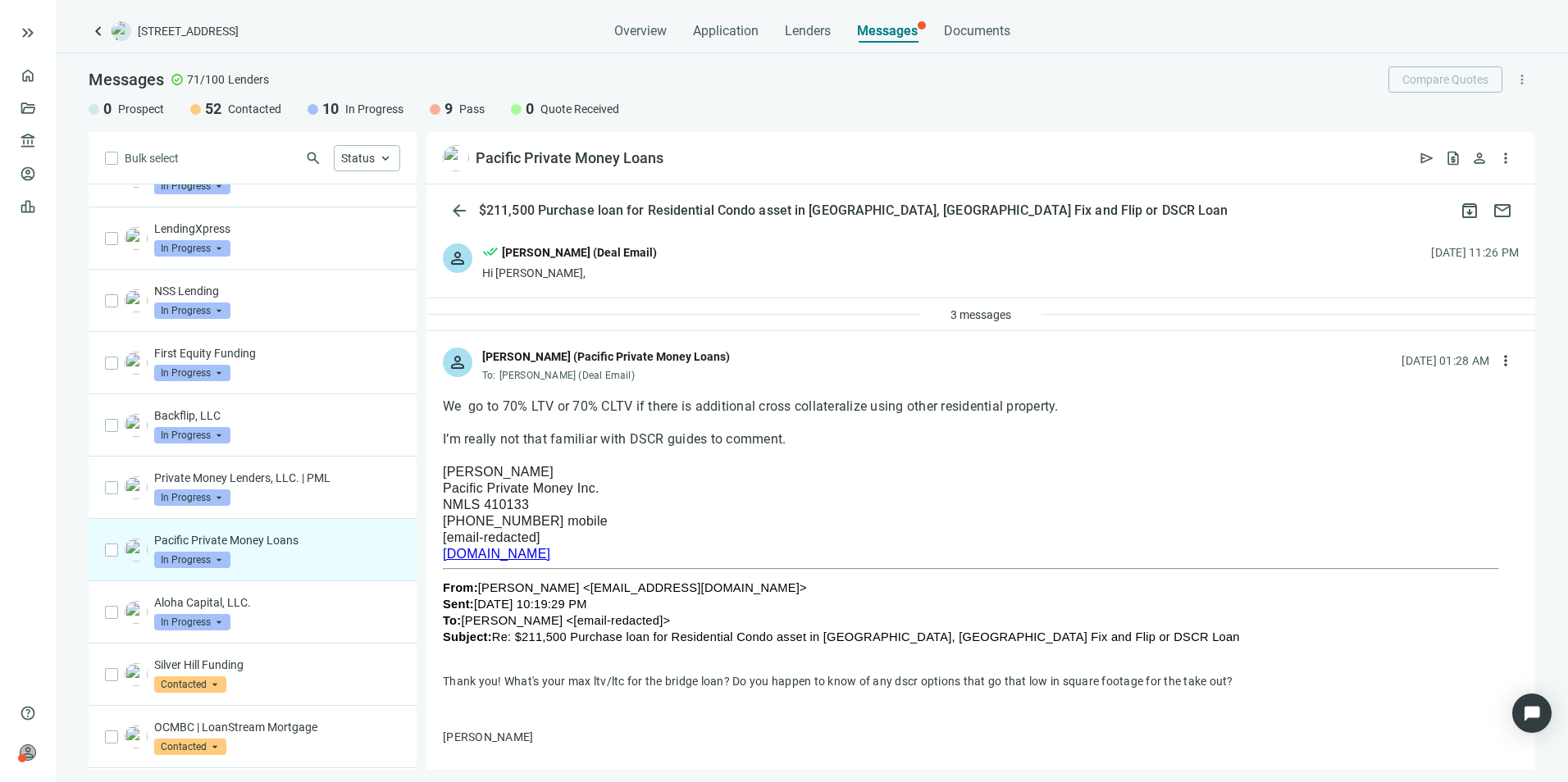
click at [224, 568] on span "In Progress" at bounding box center [191, 560] width 76 height 16
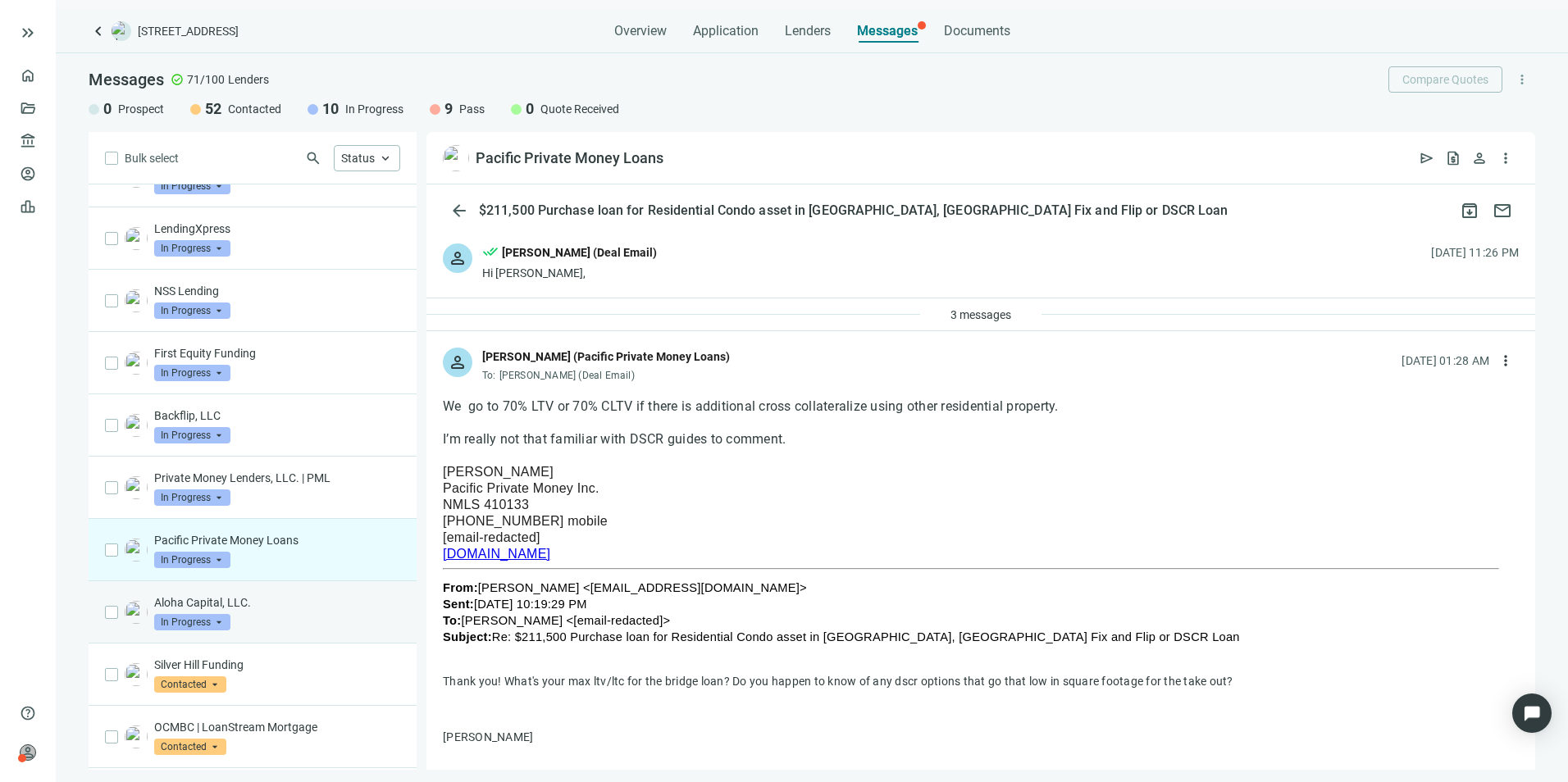
click at [220, 631] on span "In Progress" at bounding box center [191, 622] width 76 height 16
click at [332, 631] on div "Aloha Capital, LLC. In Progress arrow_drop_down contacted in_progress quote_rec…" at bounding box center [277, 613] width 246 height 36
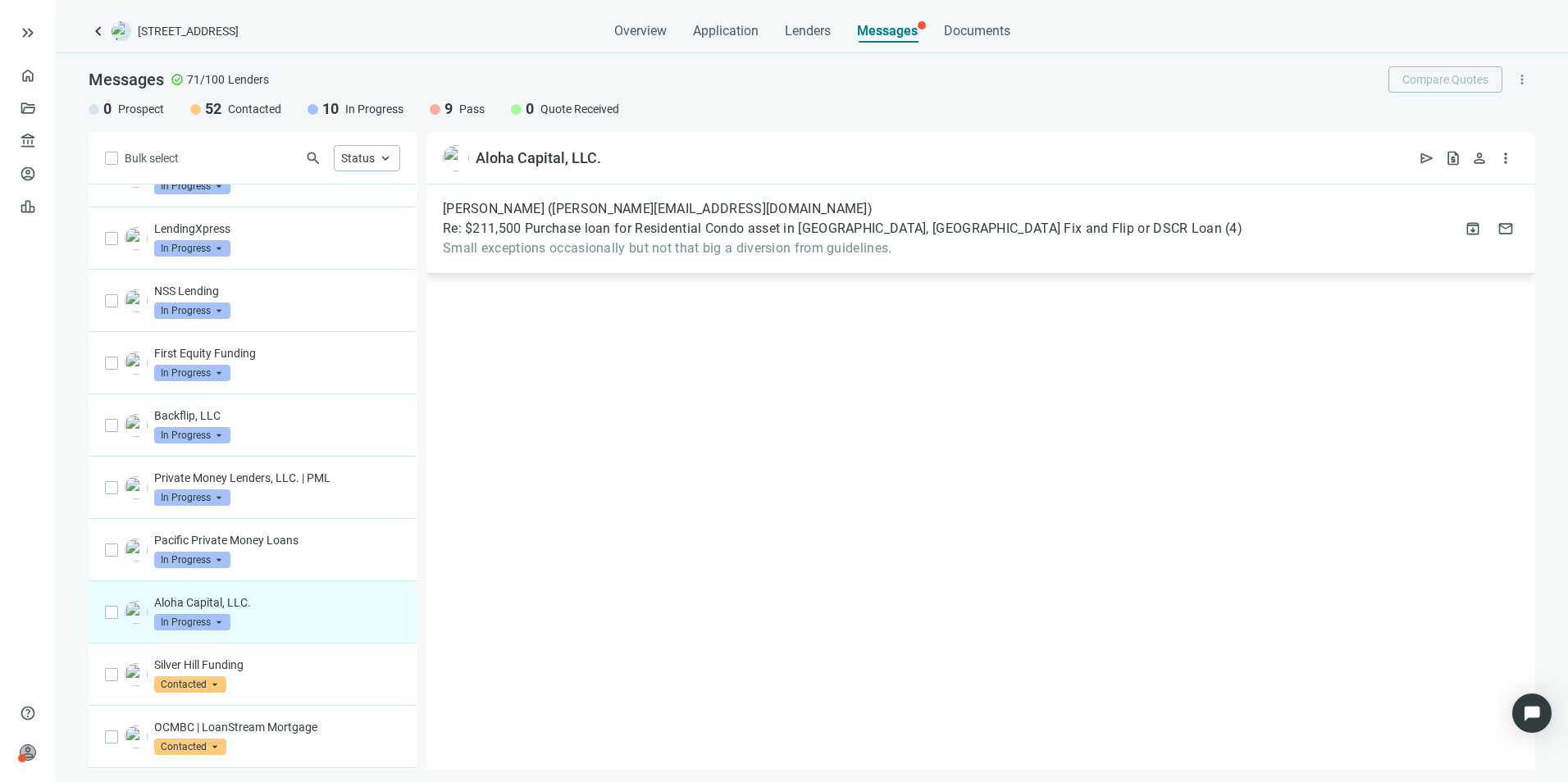
click at [889, 249] on span "Small exceptions occasionally but not that big a diversion from guidelines." at bounding box center [843, 248] width 800 height 16
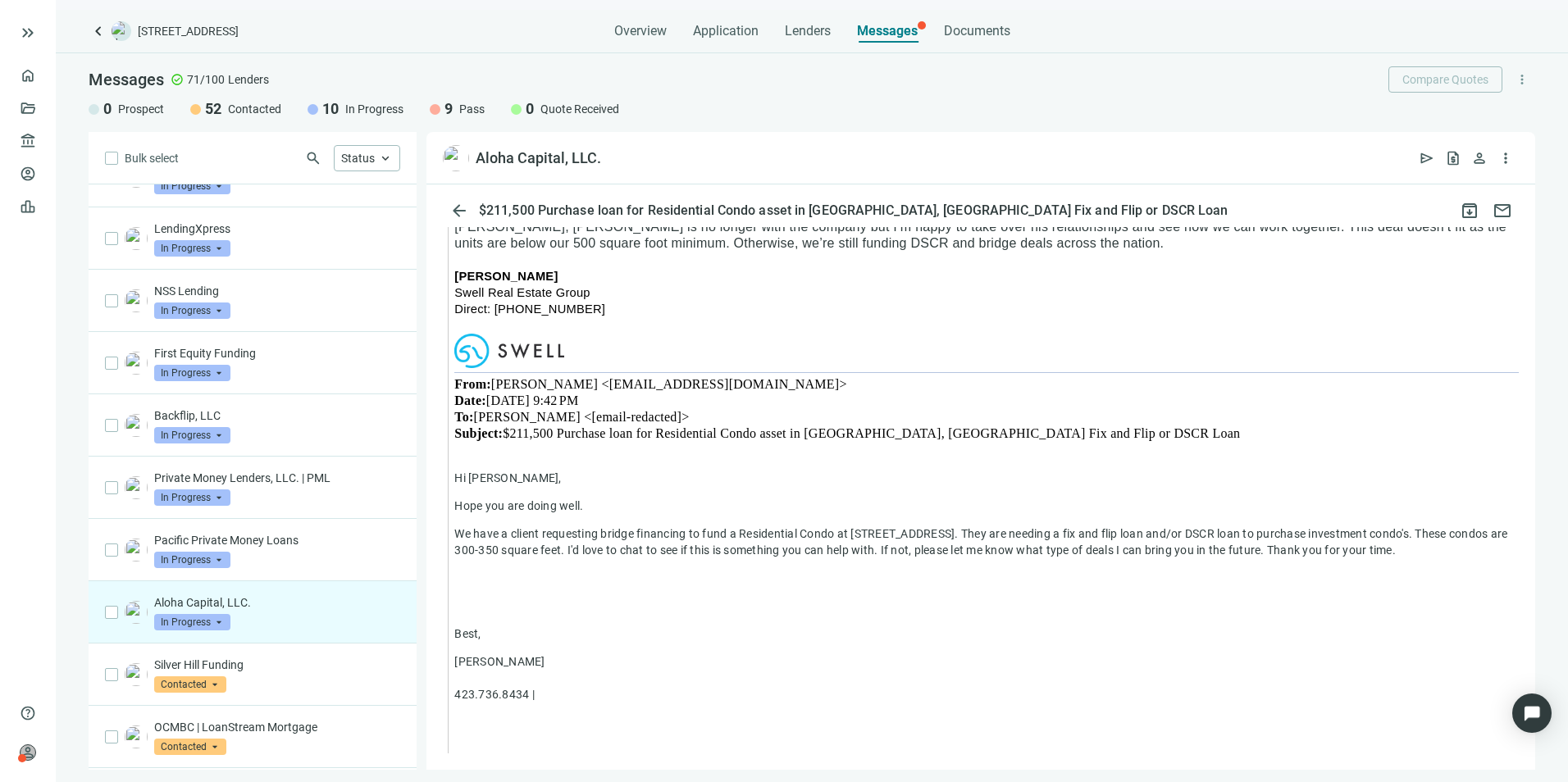
scroll to position [900, 0]
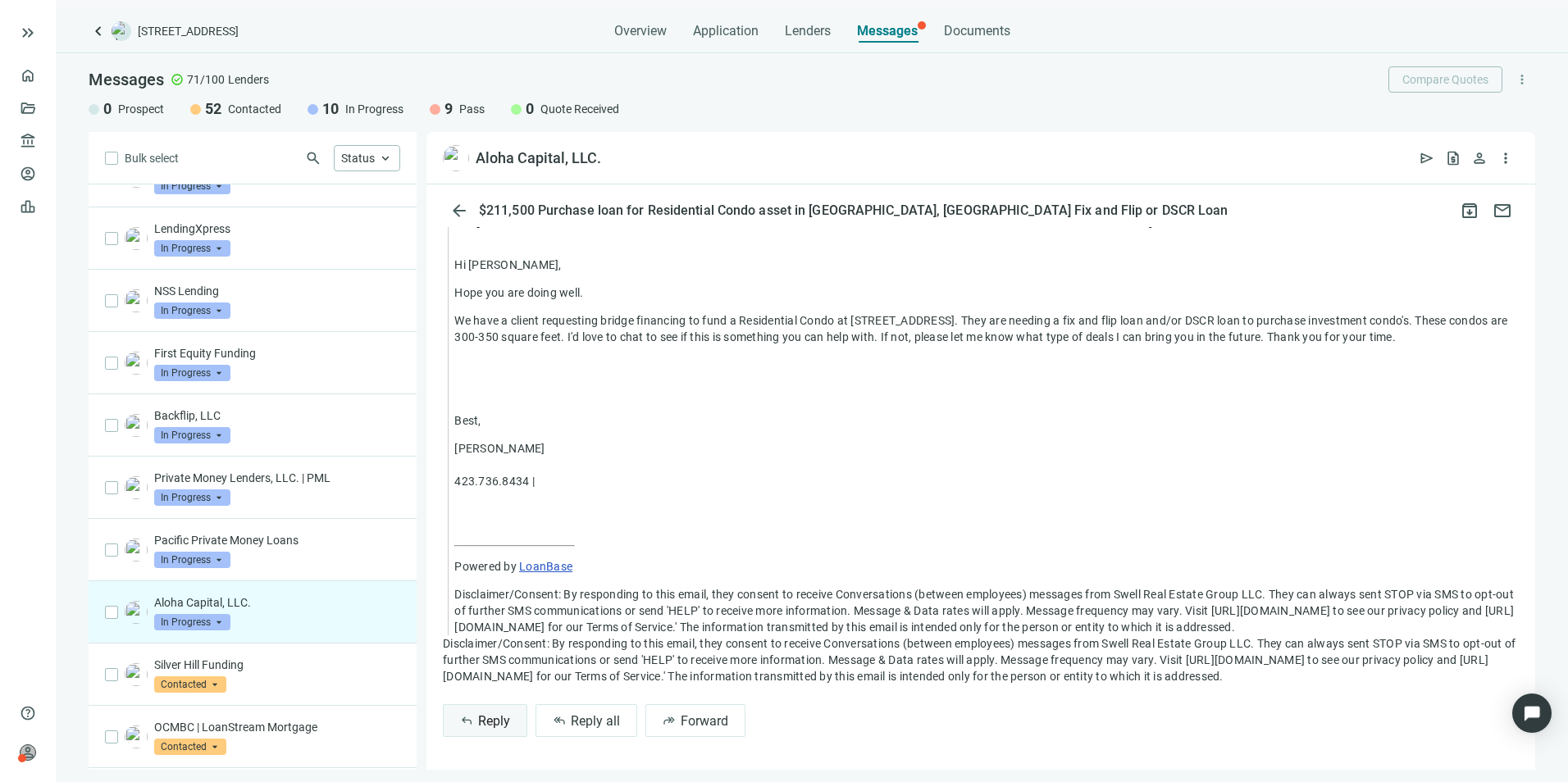
click at [474, 720] on button "reply Reply" at bounding box center [484, 720] width 85 height 32
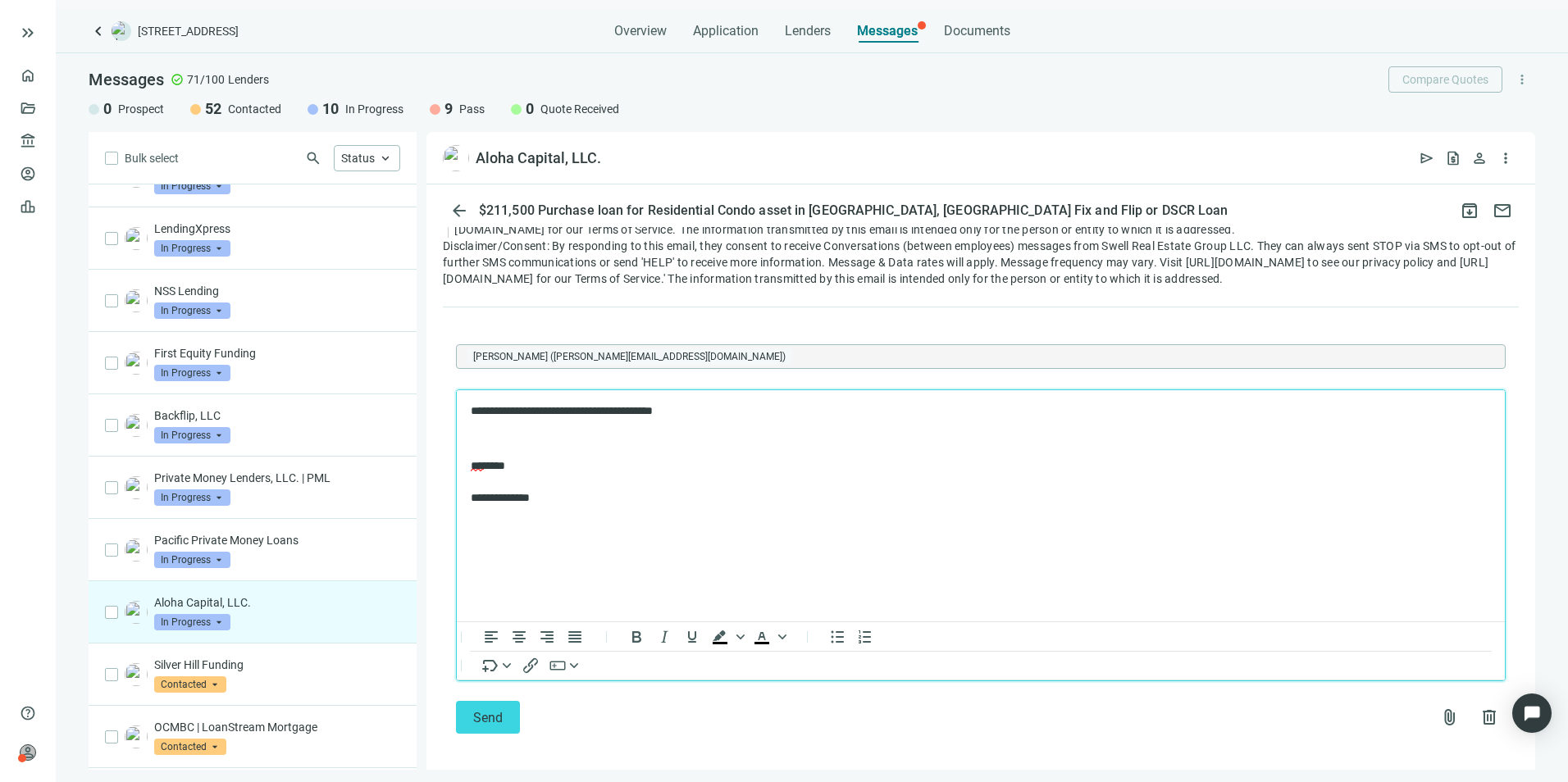
scroll to position [1308, 0]
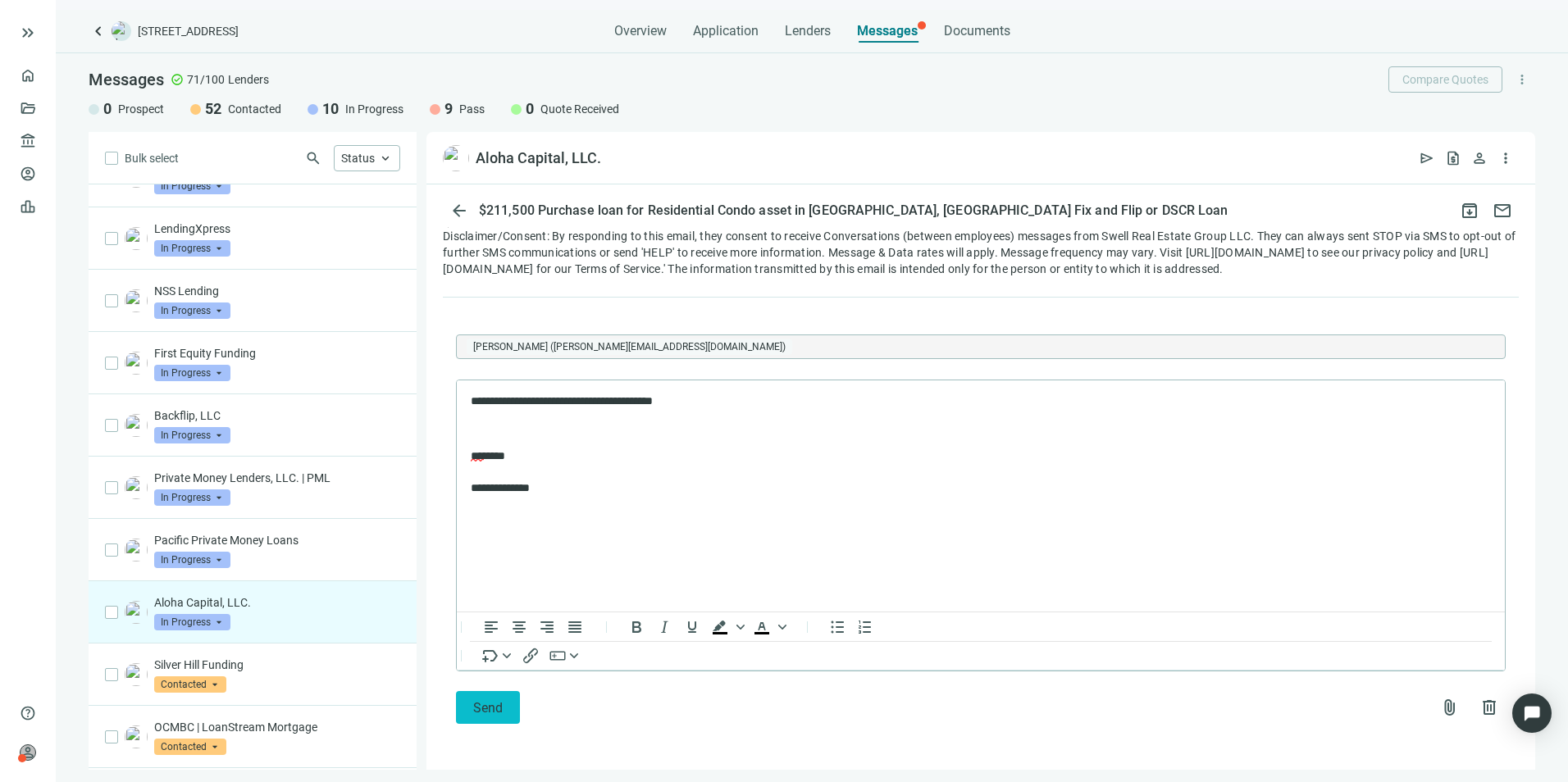
click at [494, 707] on span "Send" at bounding box center [488, 708] width 30 height 15
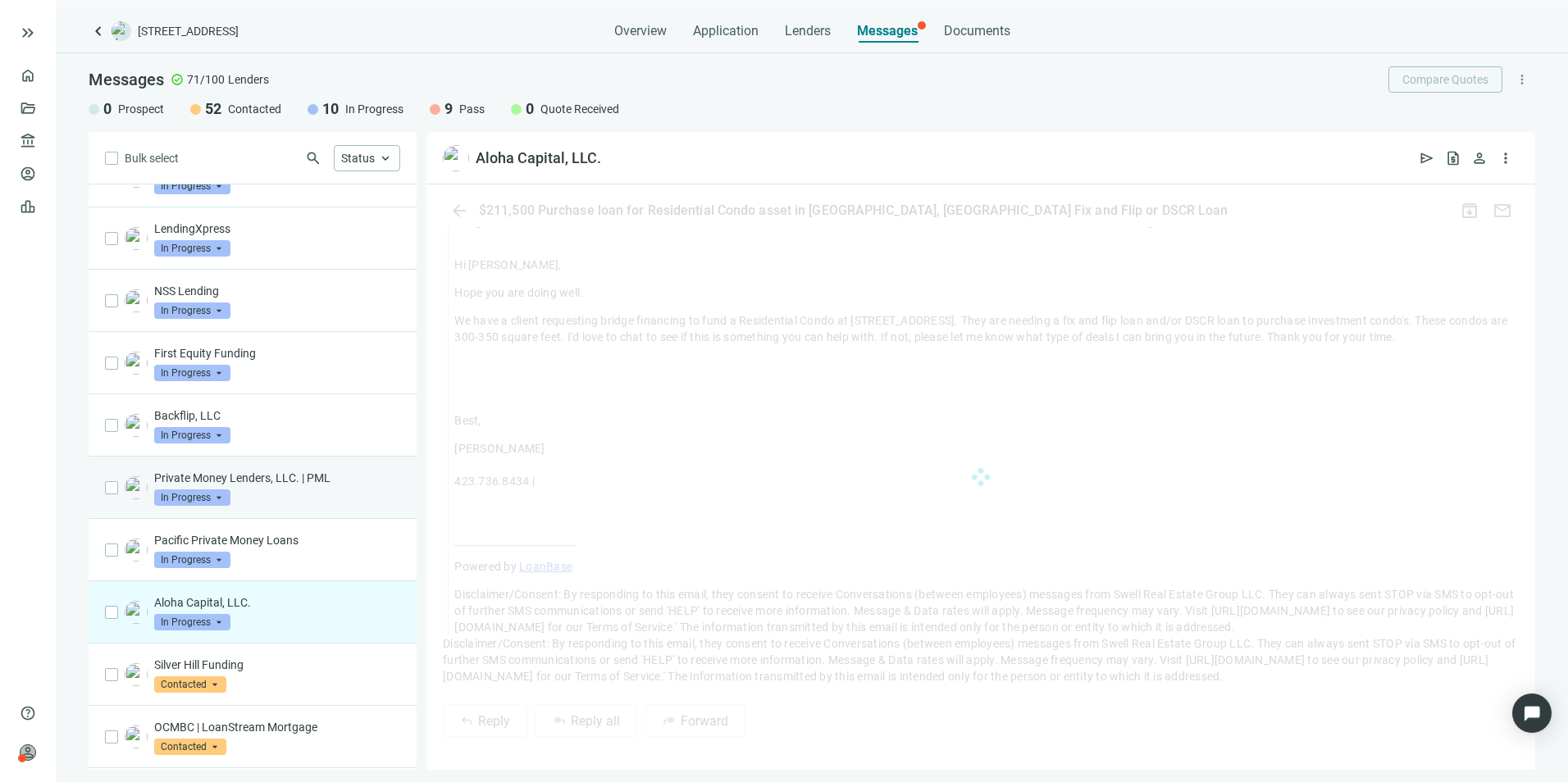
scroll to position [1217, 0]
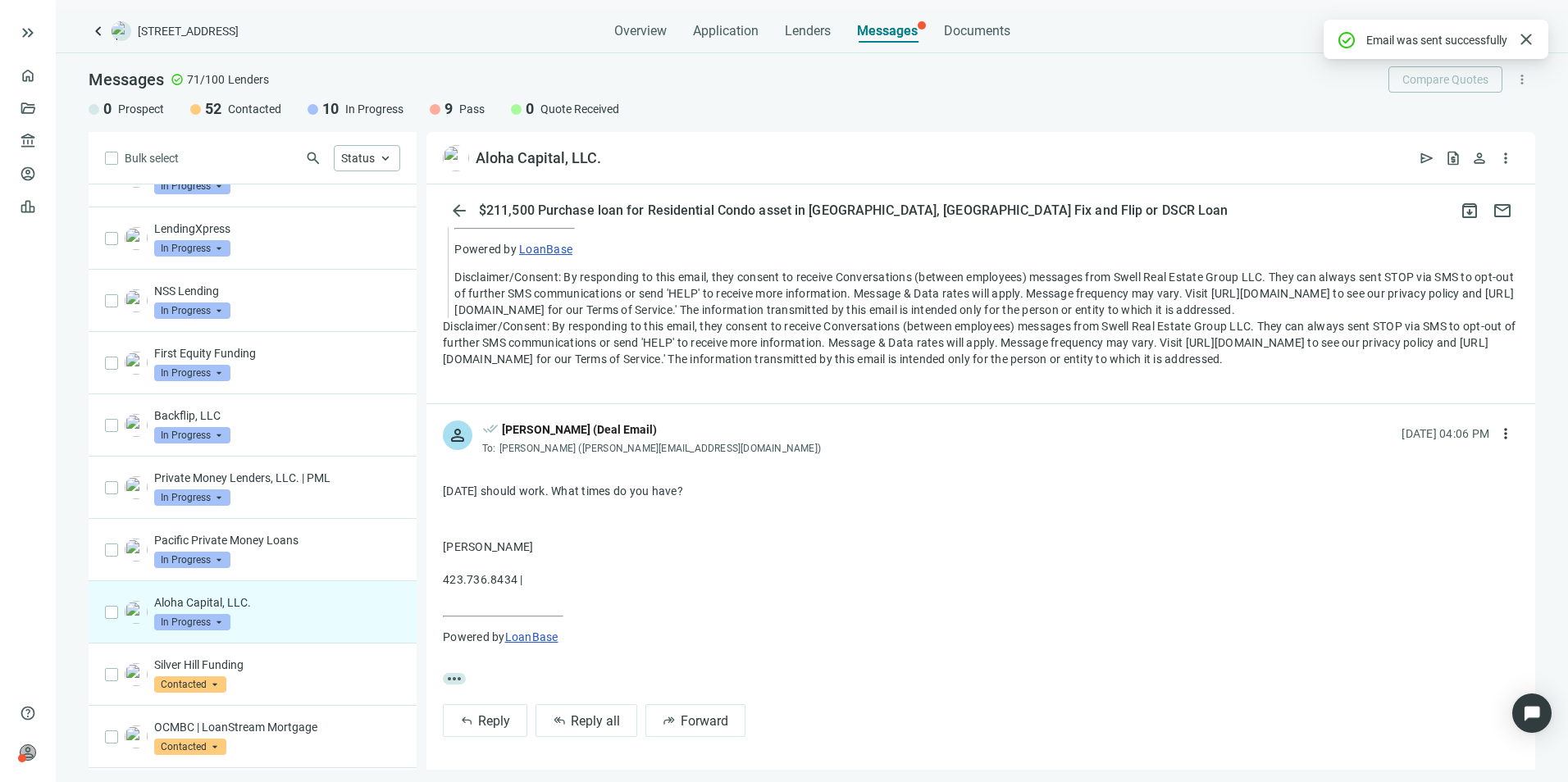
click at [219, 631] on span "In Progress" at bounding box center [191, 622] width 76 height 16
click at [187, 600] on span "Pass" at bounding box center [188, 606] width 35 height 16
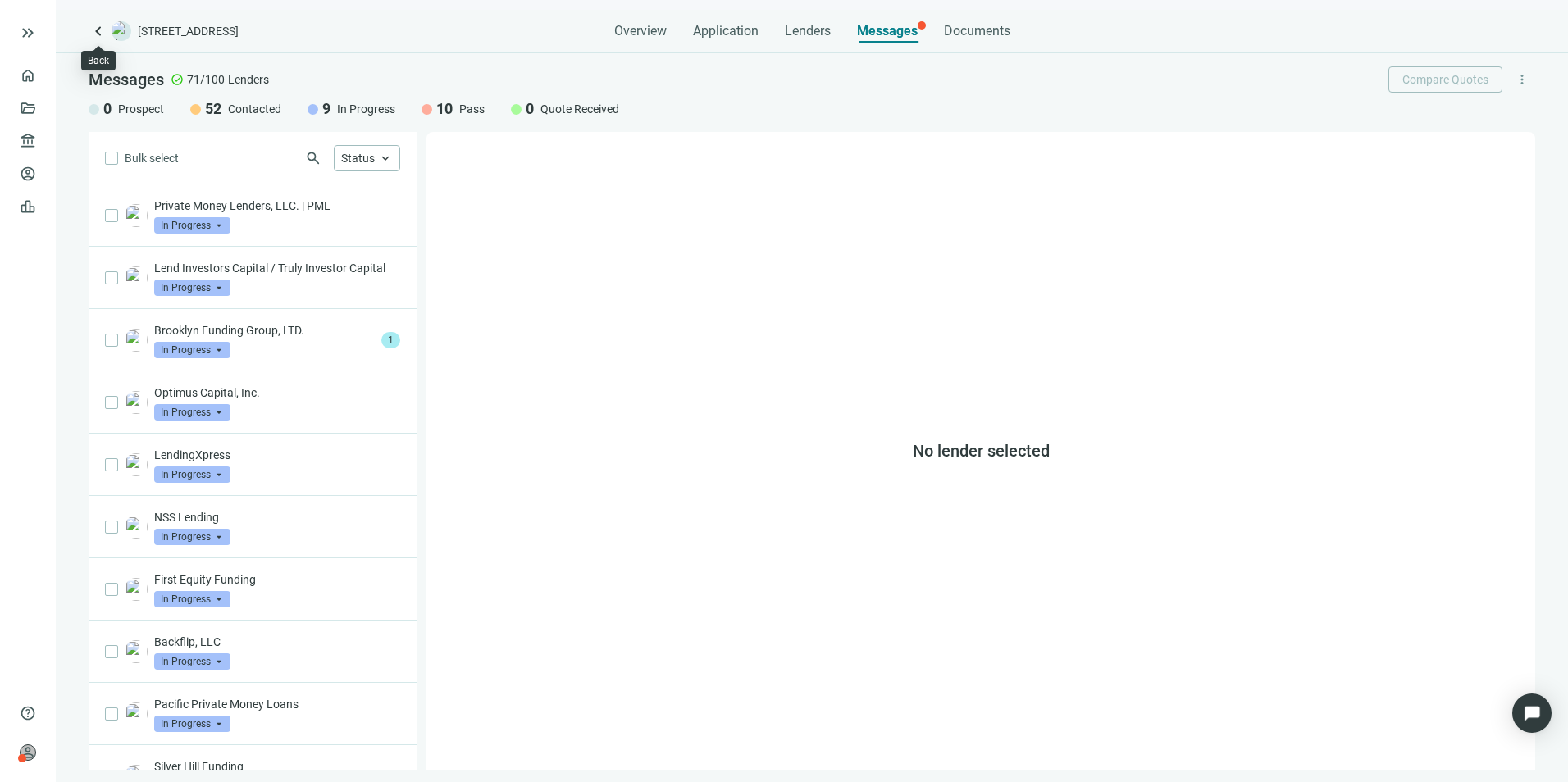
click at [103, 31] on span "keyboard_arrow_left" at bounding box center [98, 31] width 20 height 20
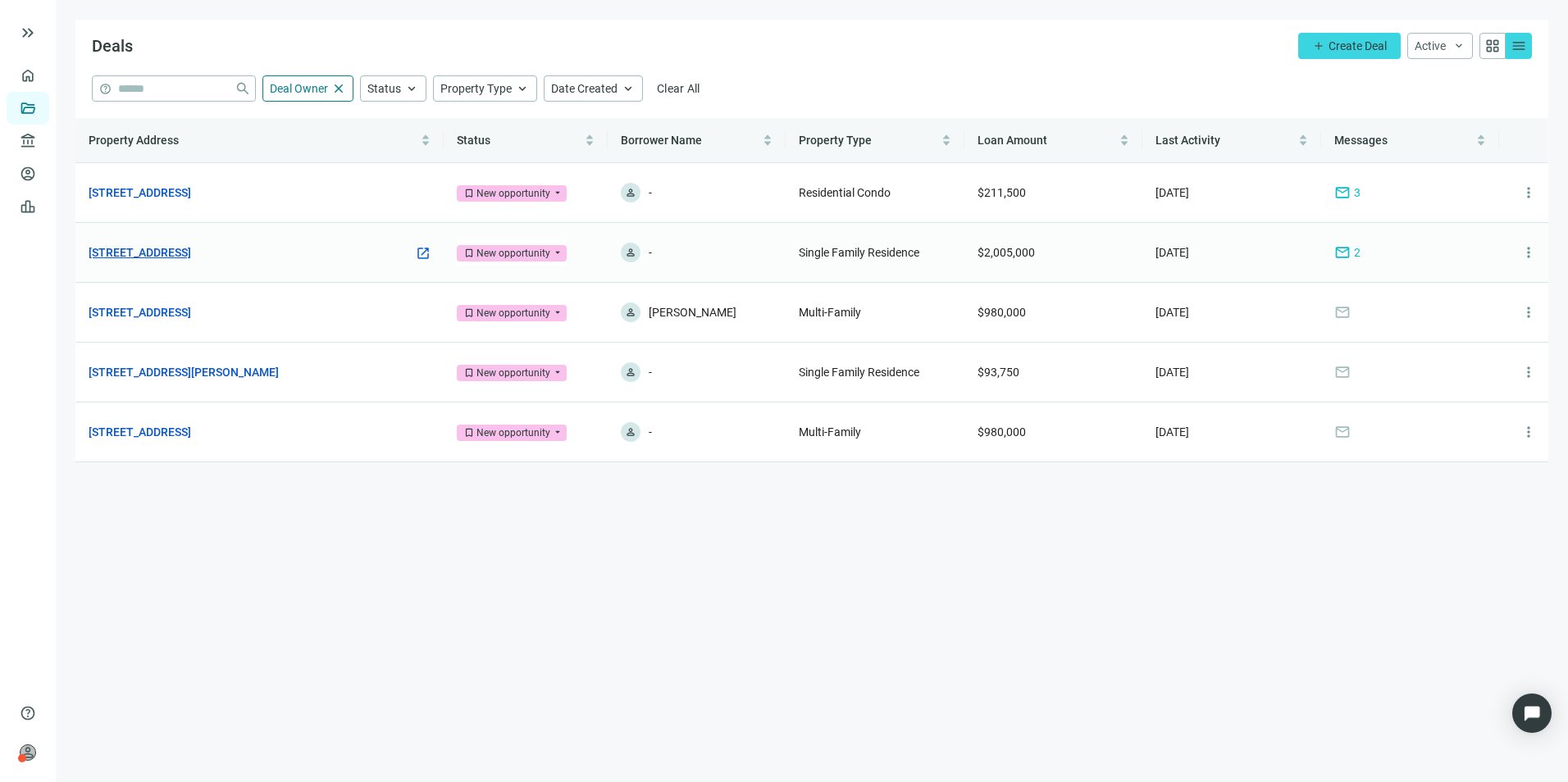
click at [191, 249] on link "[STREET_ADDRESS]" at bounding box center [140, 252] width 103 height 18
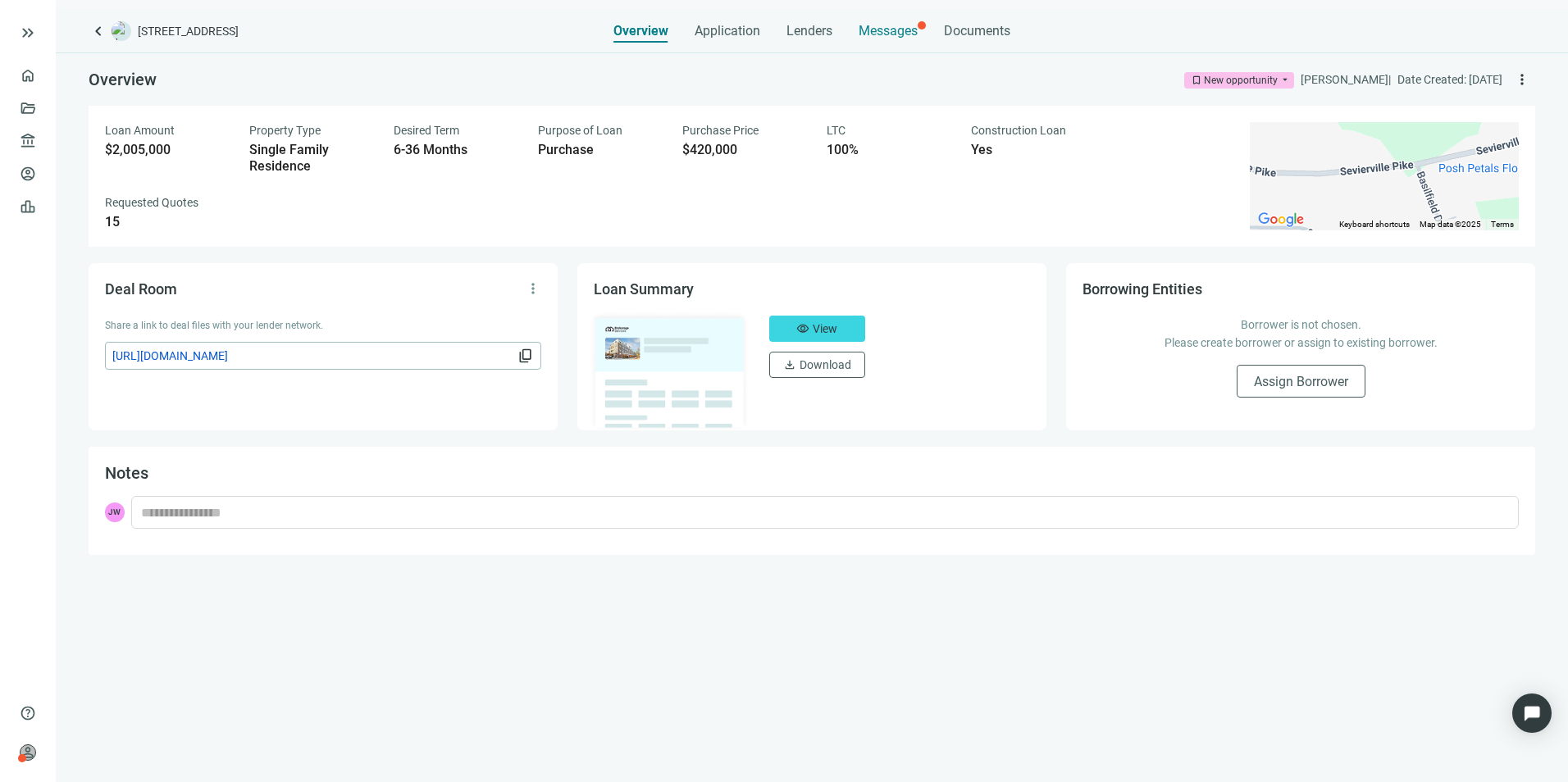
click at [903, 34] on span "Messages" at bounding box center [888, 31] width 59 height 15
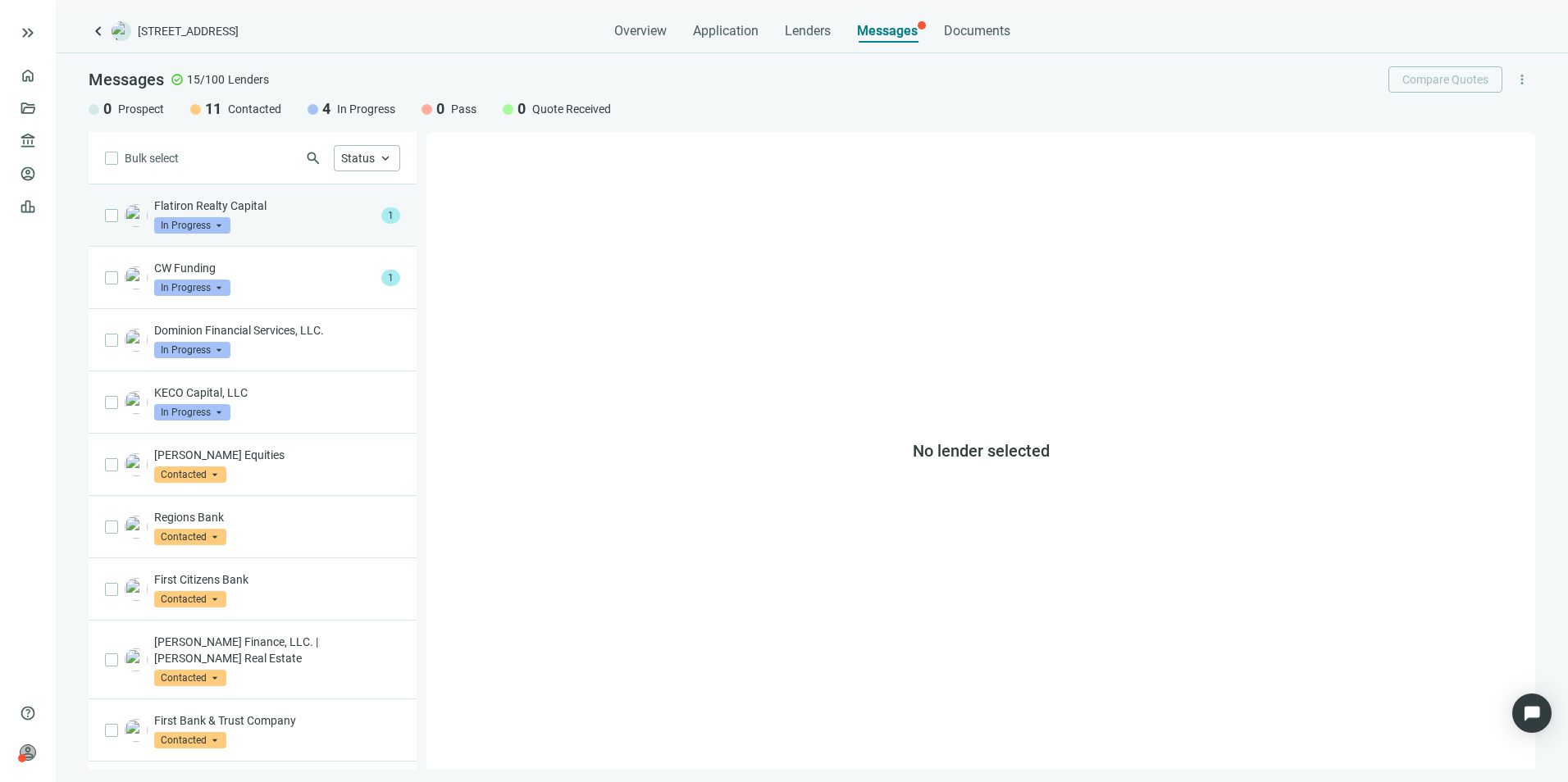
click at [225, 201] on p "Flatiron Realty Capital" at bounding box center [264, 205] width 220 height 16
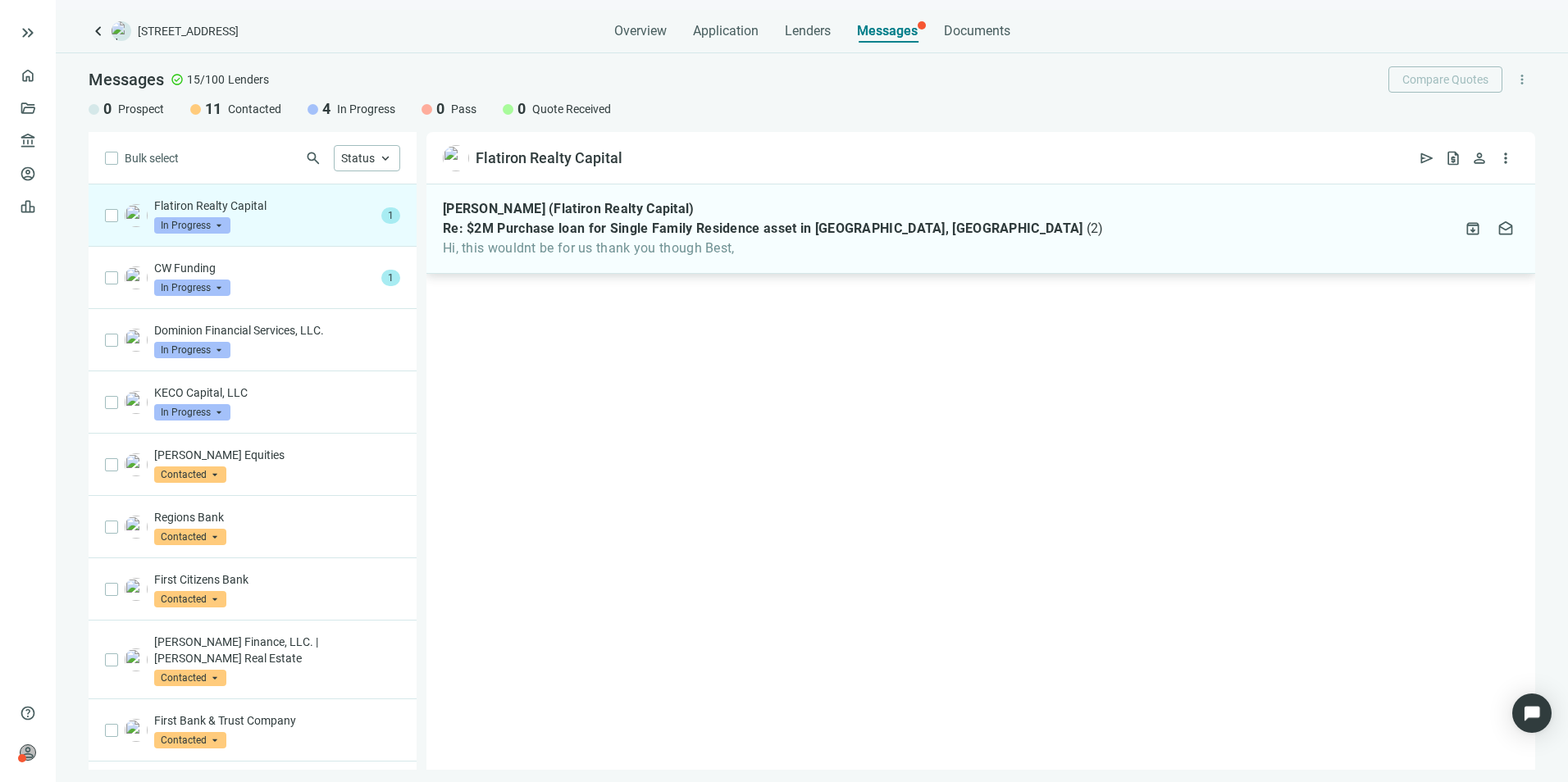
click at [724, 255] on span "Hi, this wouldnt be for us thank you though Best," at bounding box center [772, 248] width 660 height 16
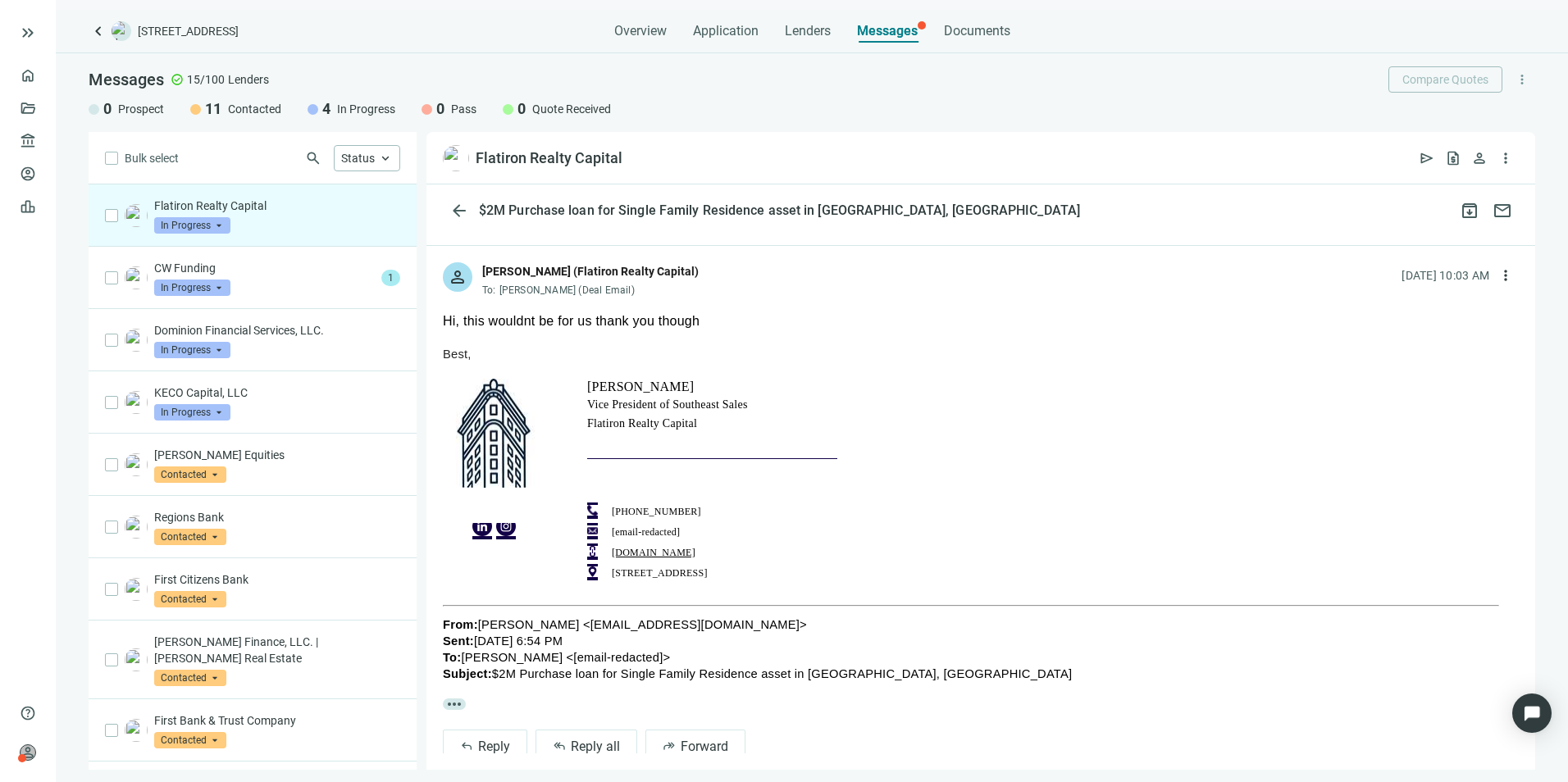
scroll to position [82, 0]
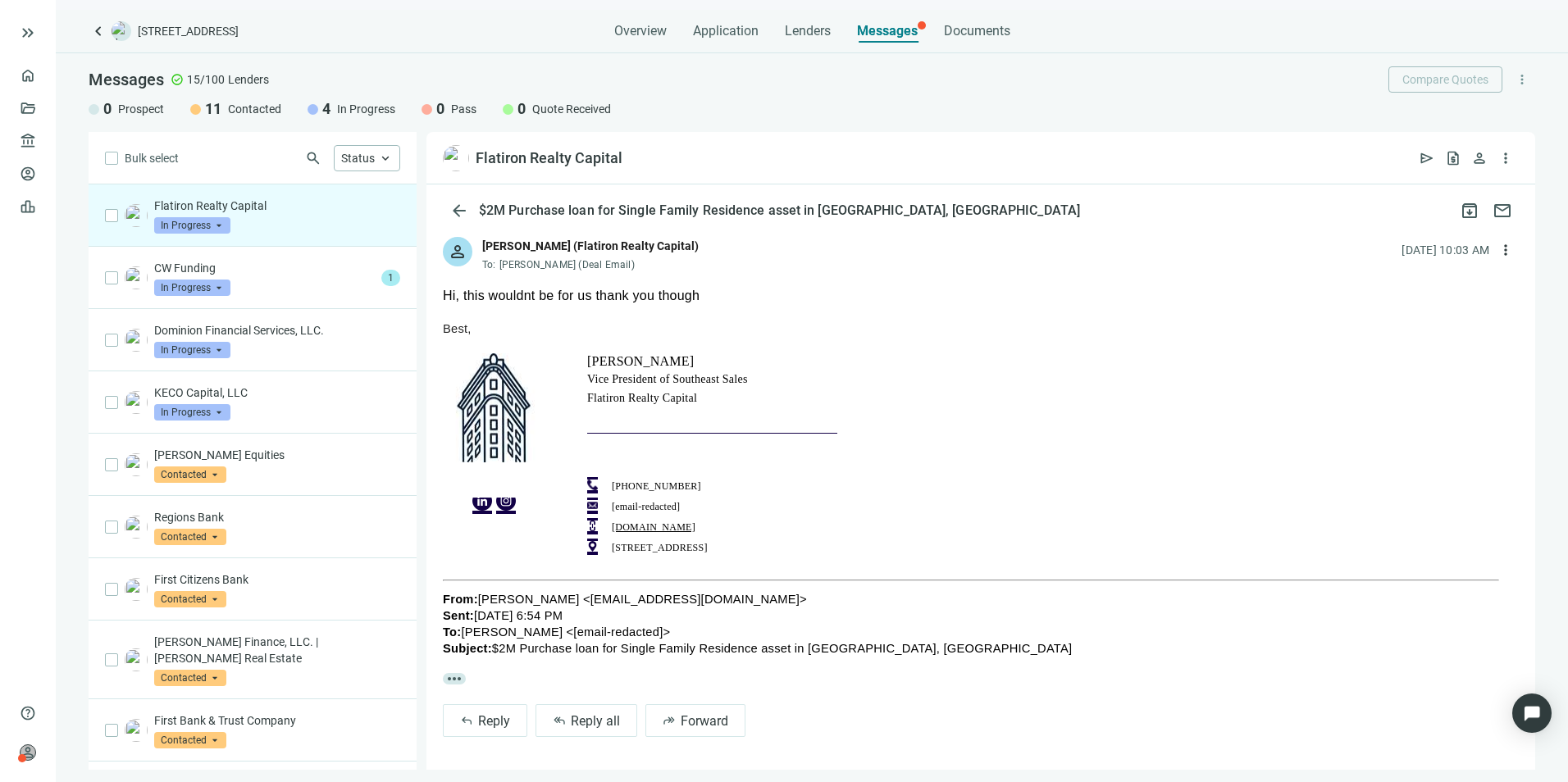
click at [457, 673] on span "more_horiz" at bounding box center [454, 679] width 23 height 11
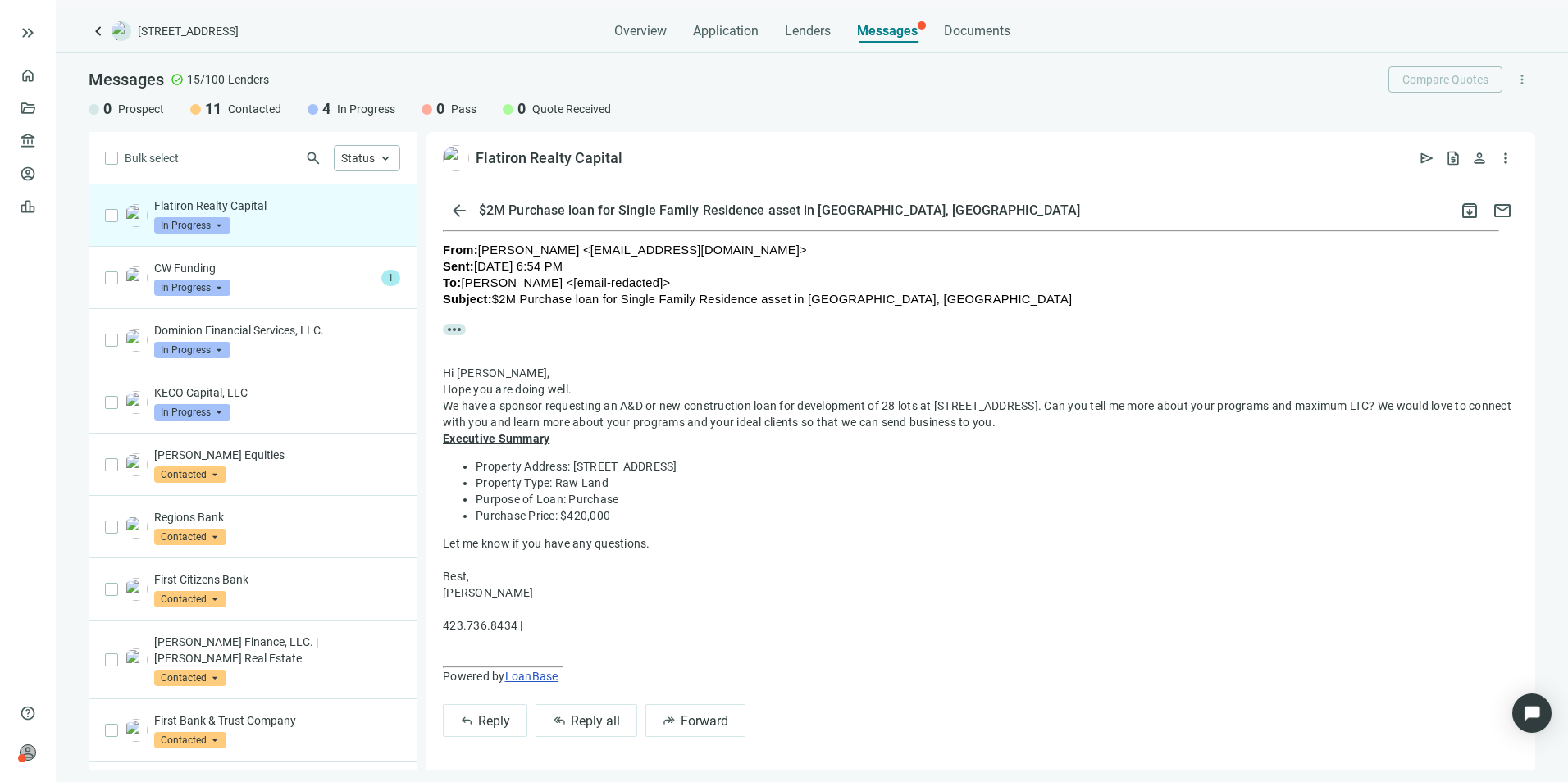
scroll to position [432, 0]
click at [478, 706] on button "reply Reply" at bounding box center [484, 720] width 85 height 32
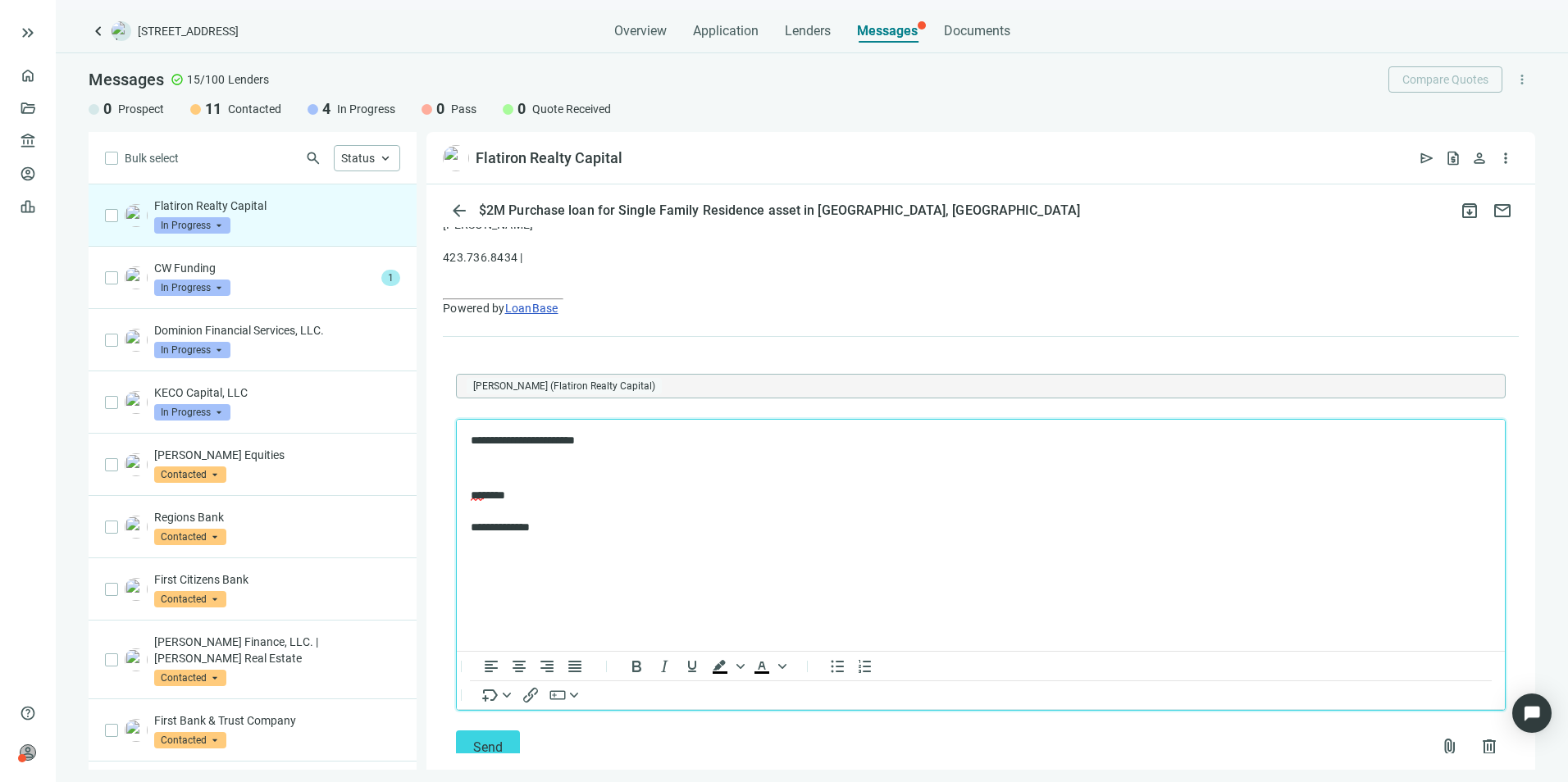
scroll to position [839, 0]
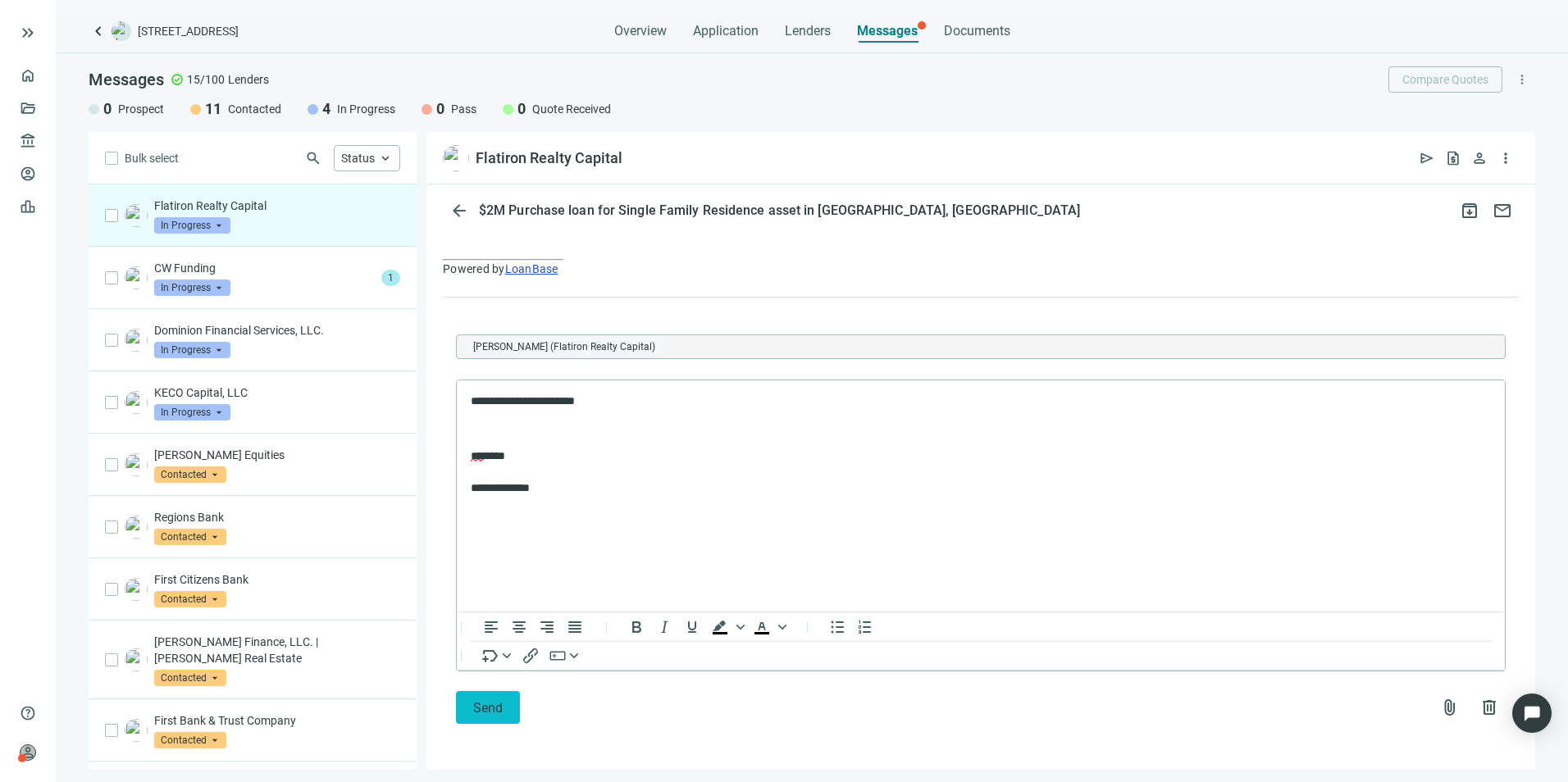
click at [478, 716] on button "Send" at bounding box center [488, 708] width 64 height 32
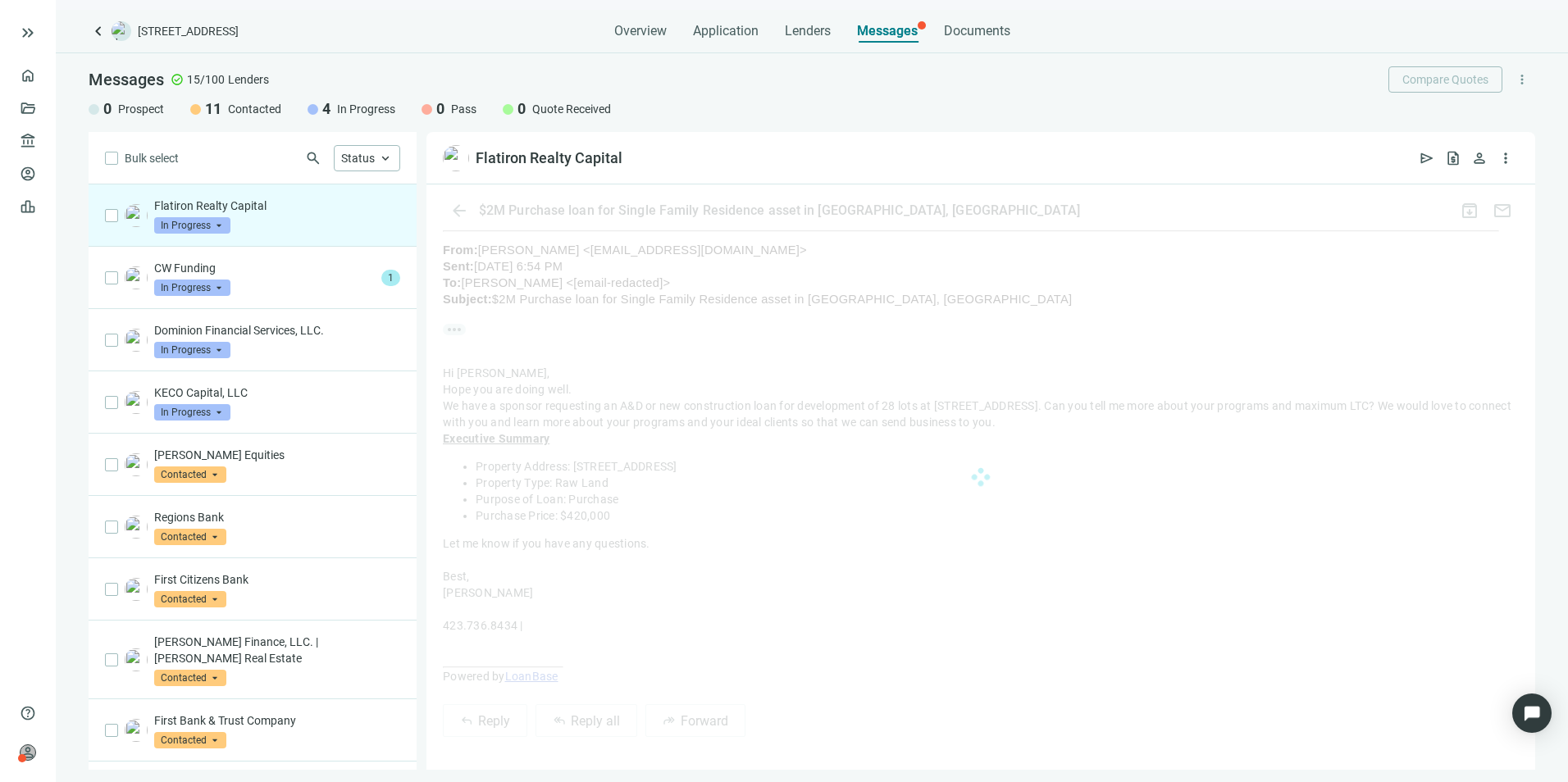
scroll to position [749, 0]
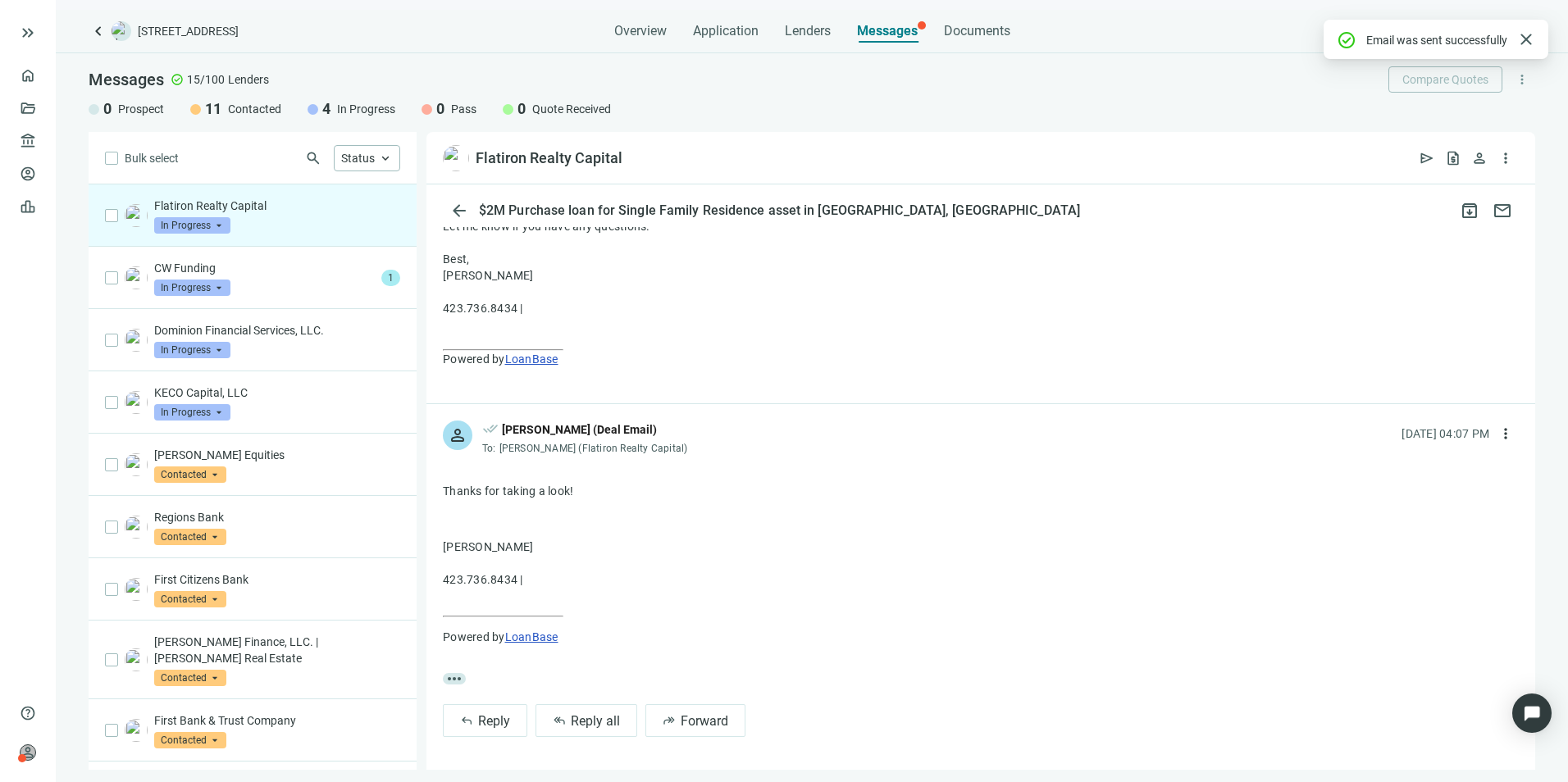
click at [218, 223] on span "In Progress" at bounding box center [191, 225] width 76 height 16
click at [194, 400] on span "Pass" at bounding box center [188, 403] width 35 height 16
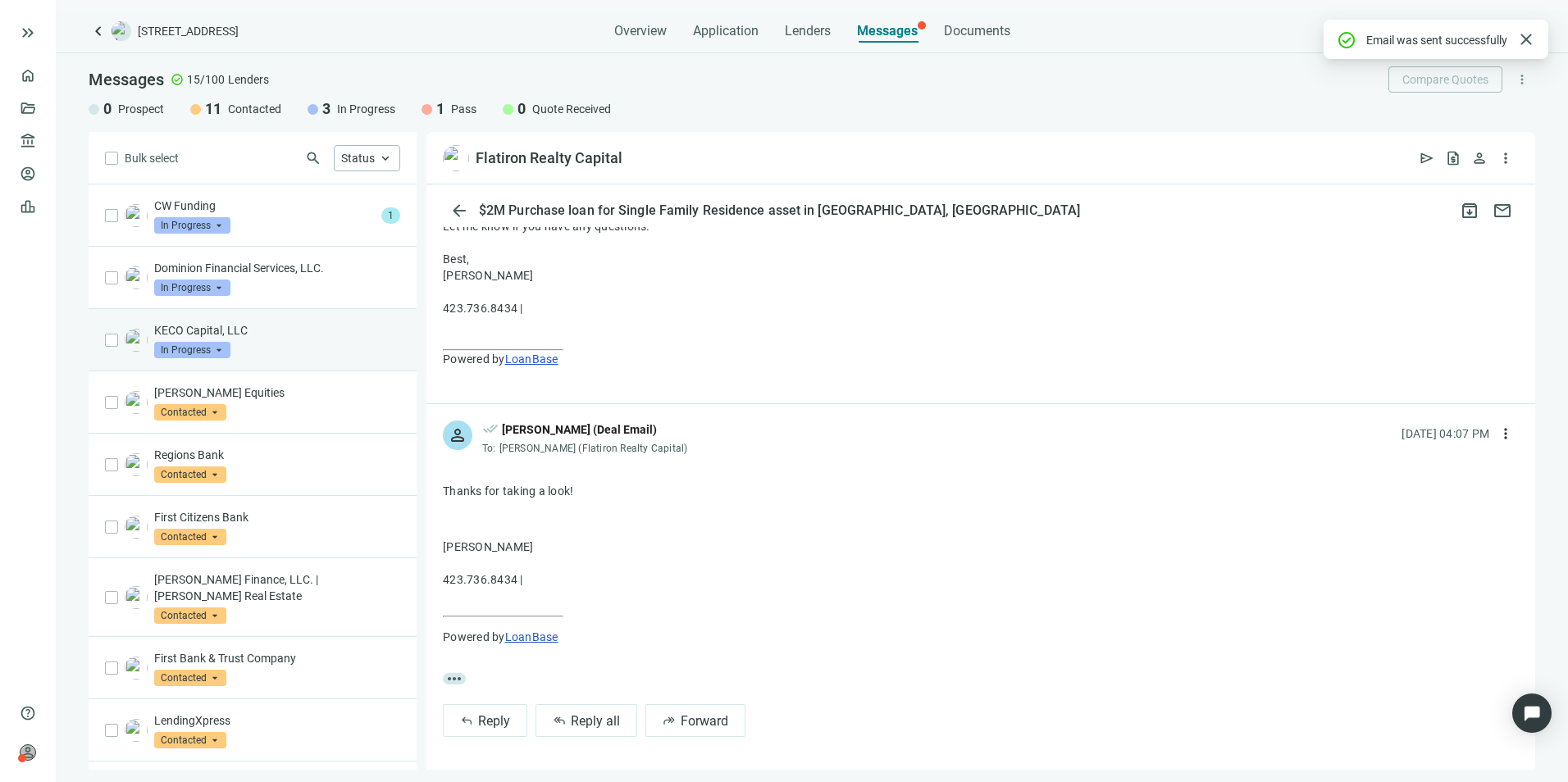
scroll to position [0, 0]
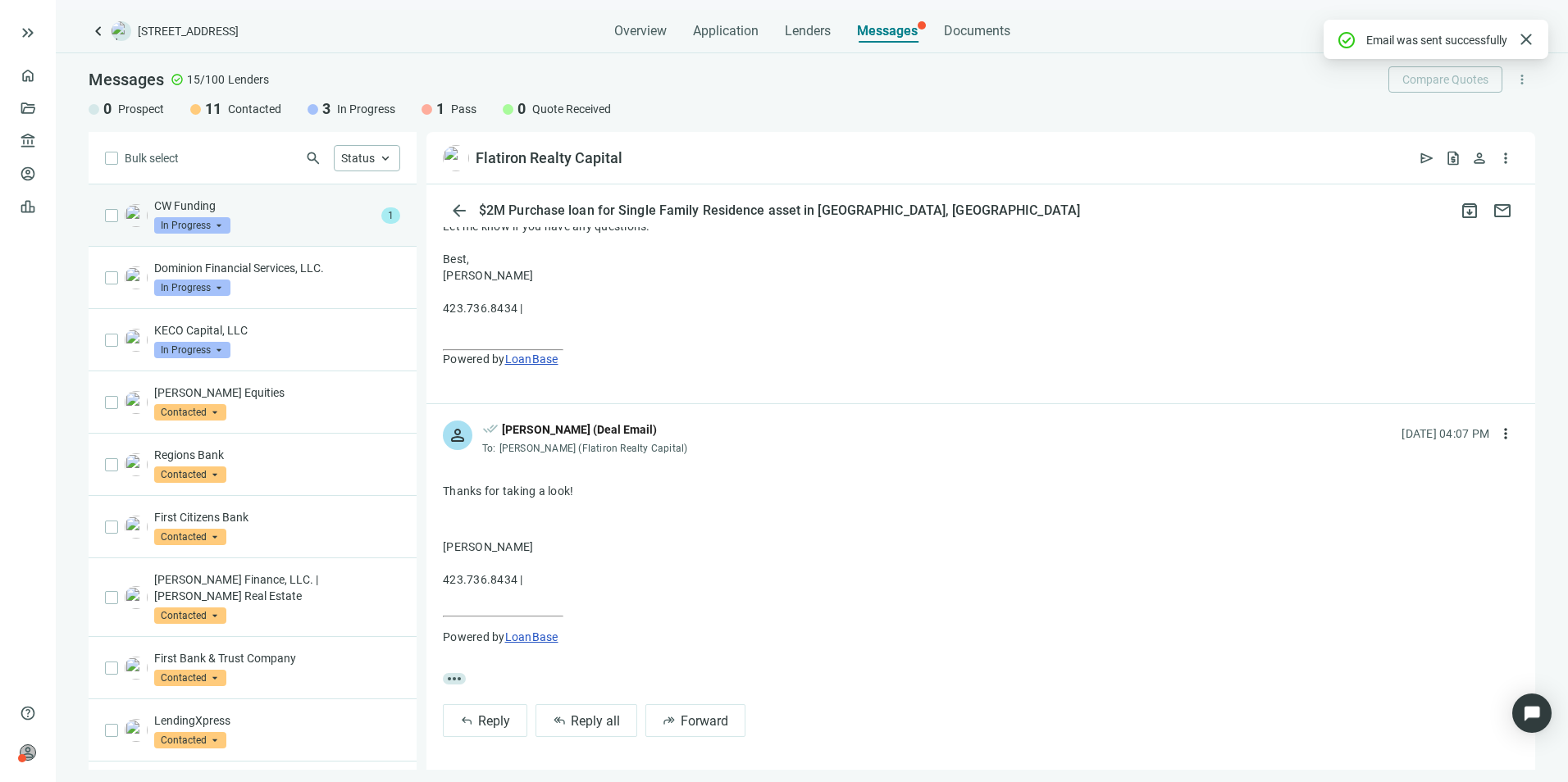
click at [274, 212] on p "CW Funding" at bounding box center [264, 205] width 220 height 16
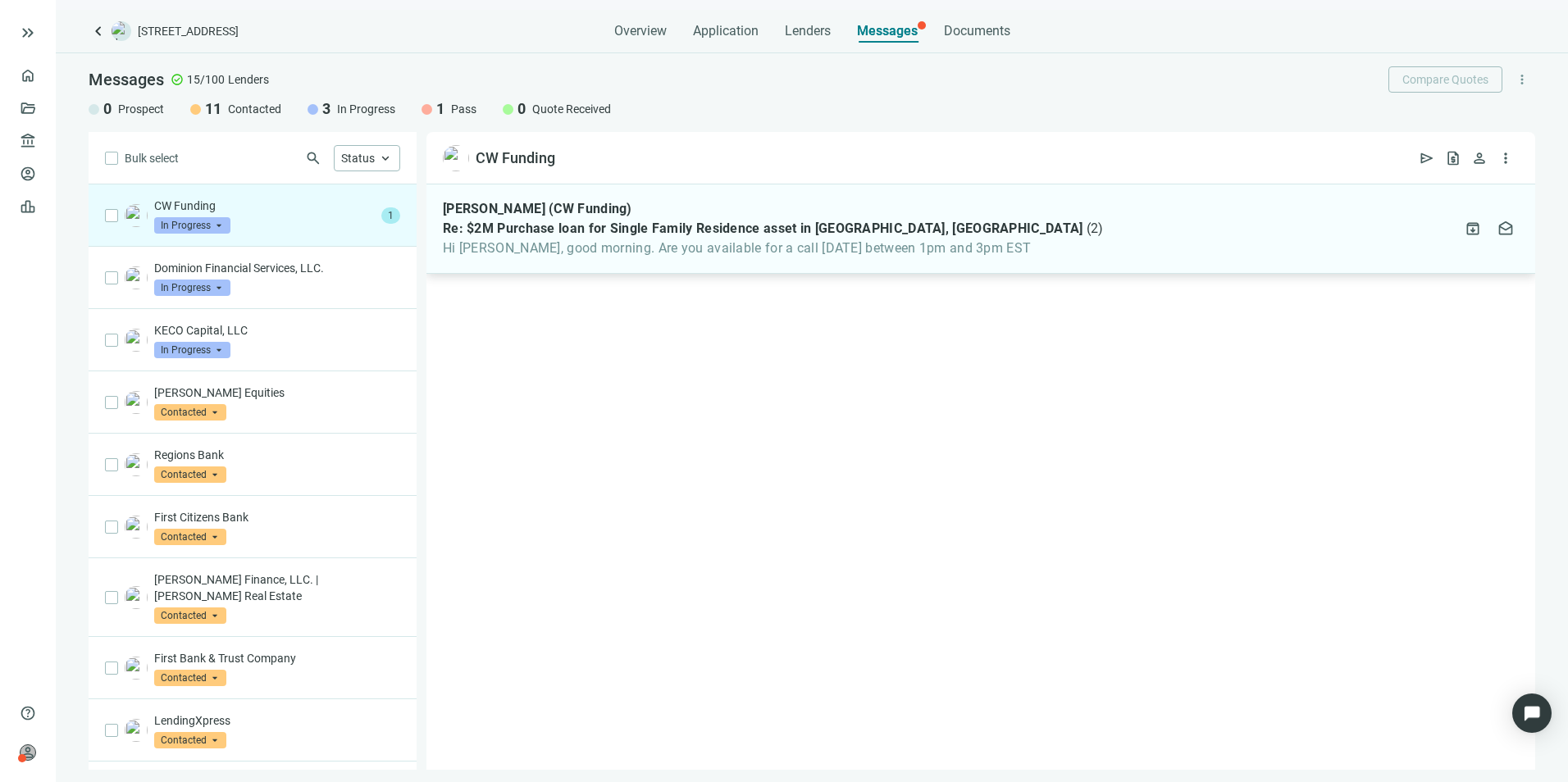
click at [722, 245] on span "Hi [PERSON_NAME], good morning. Are you available for a call [DATE] between 1pm…" at bounding box center [772, 248] width 660 height 16
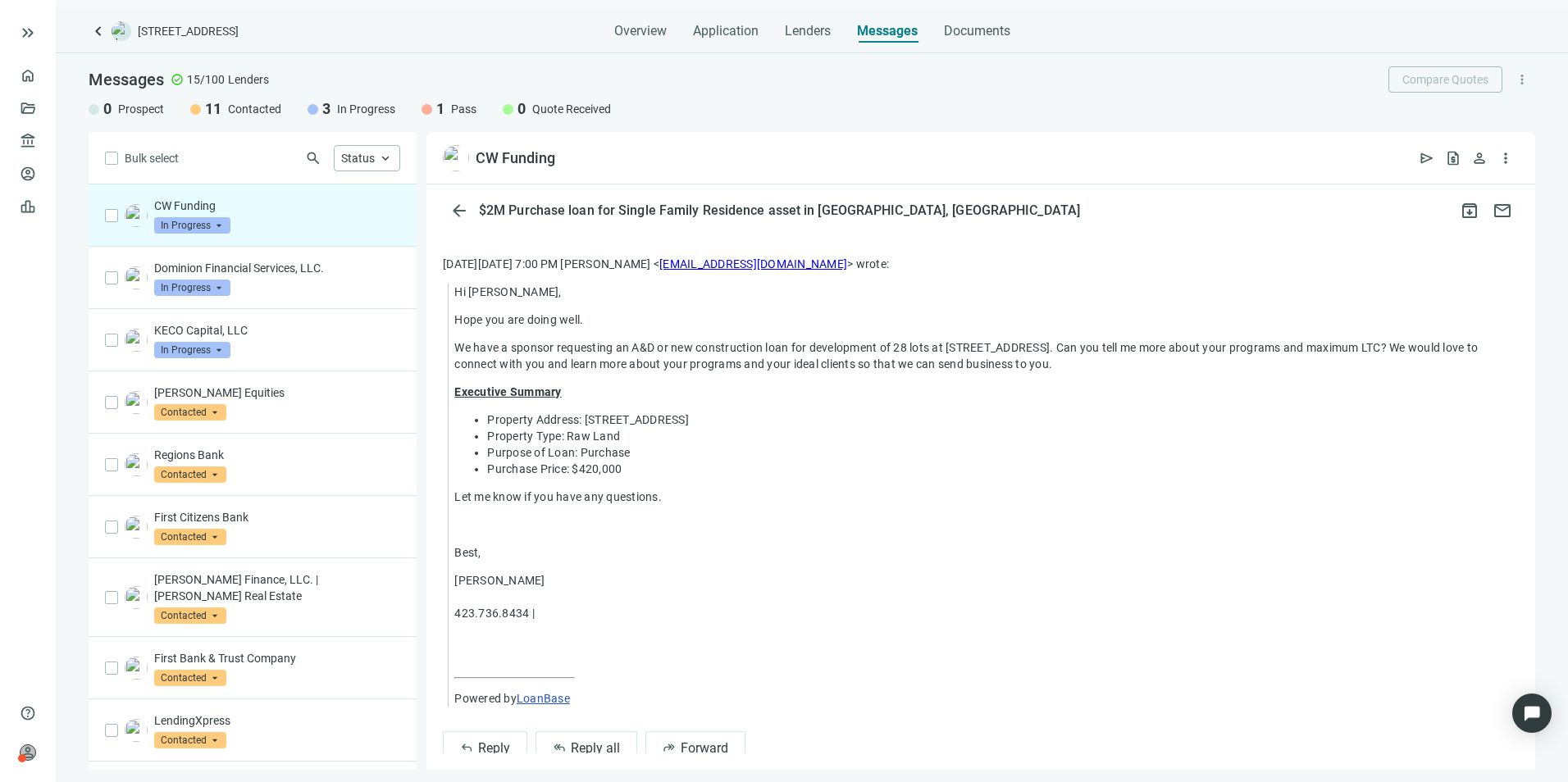
scroll to position [438, 0]
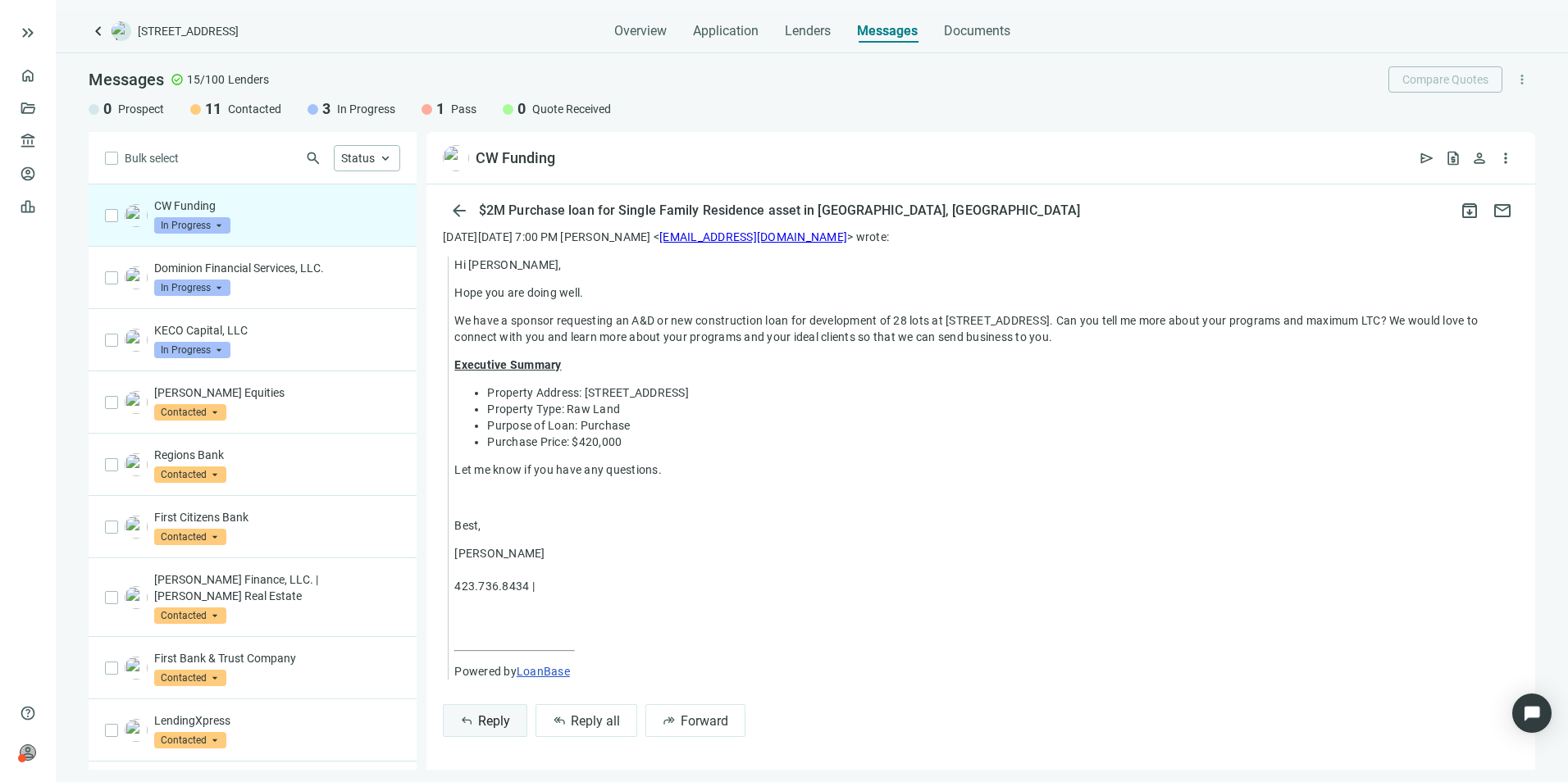
click at [475, 725] on button "reply Reply" at bounding box center [484, 720] width 85 height 32
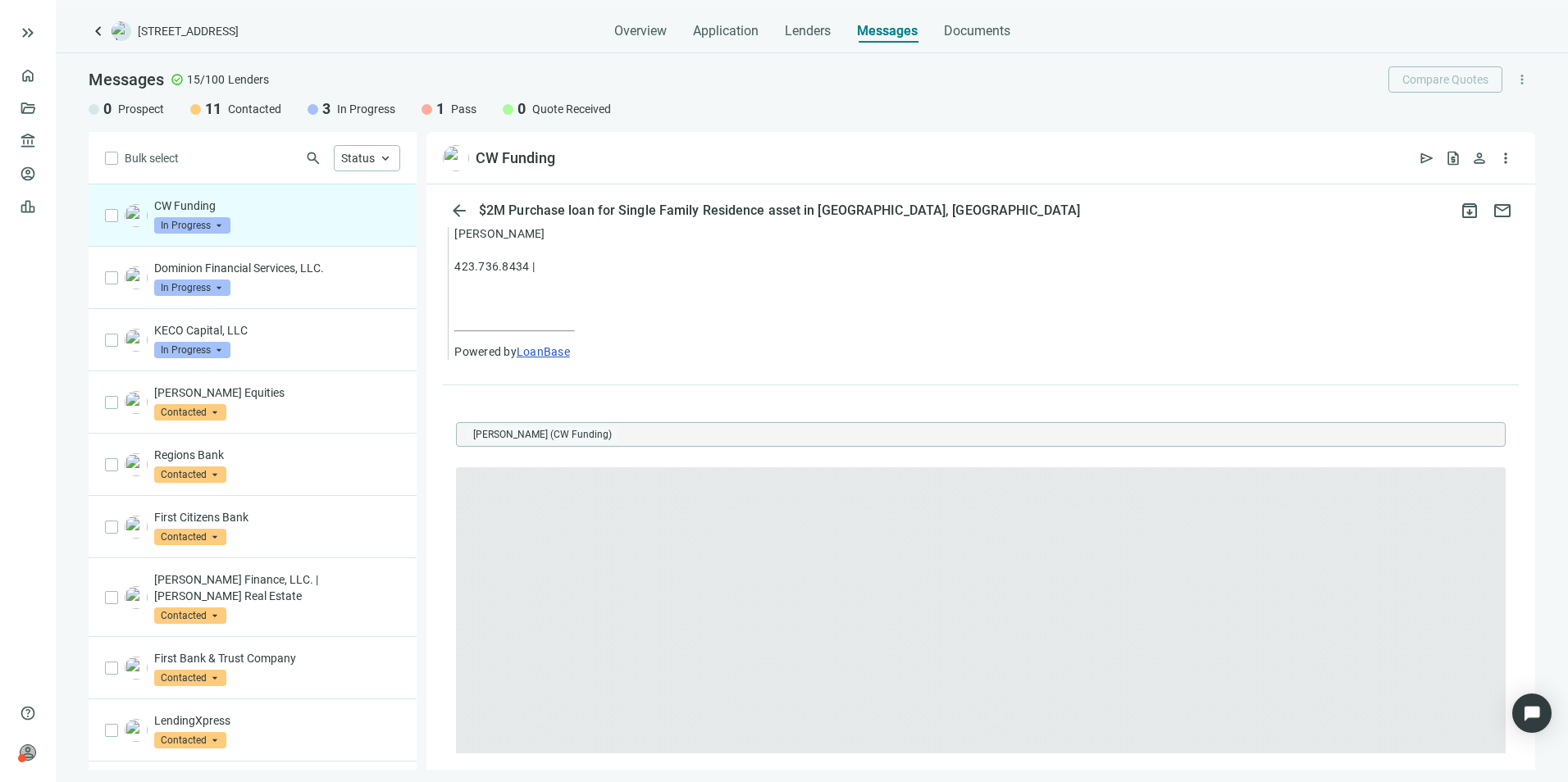
scroll to position [0, 0]
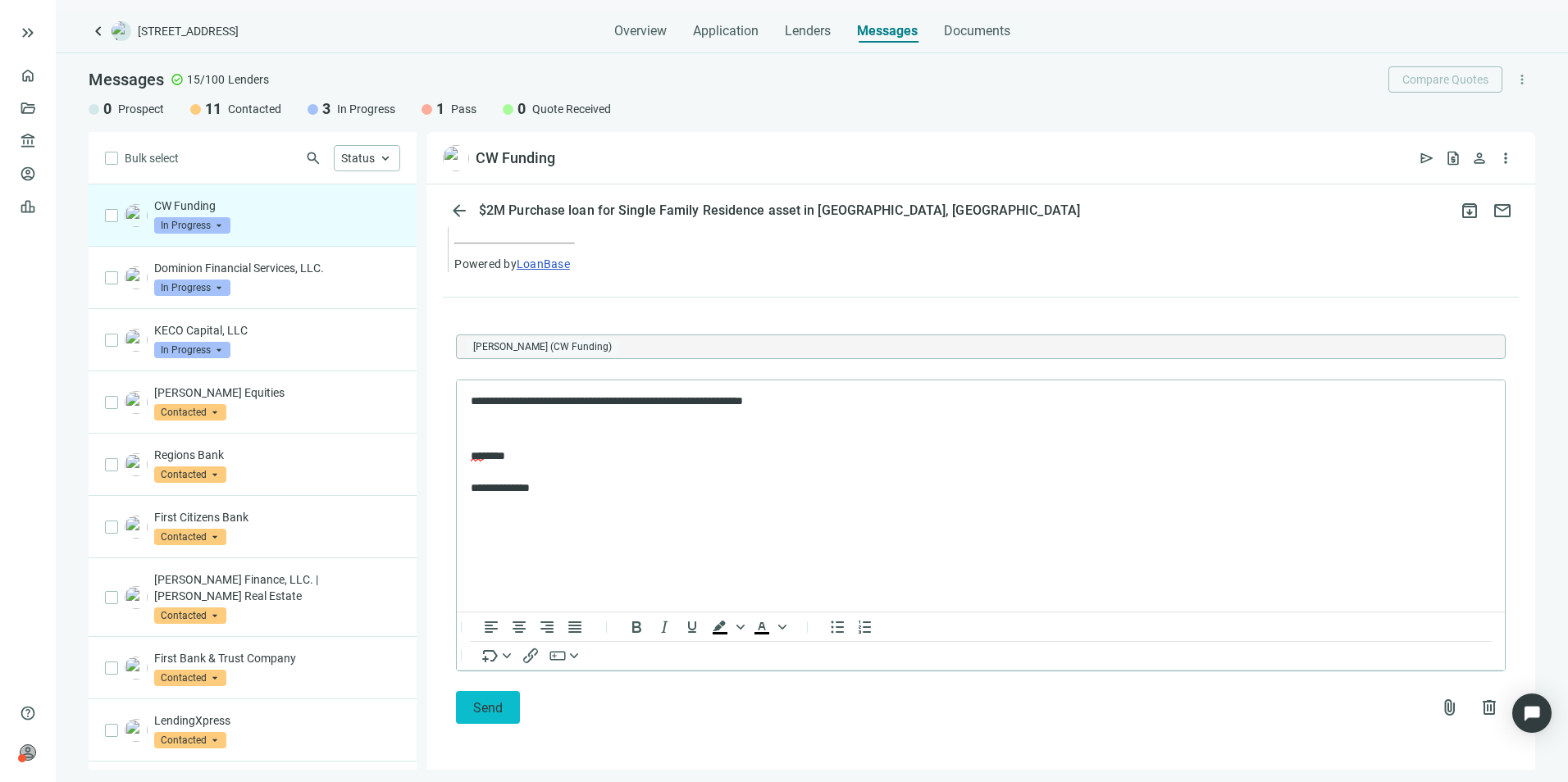
click at [479, 712] on span "Send" at bounding box center [488, 708] width 30 height 15
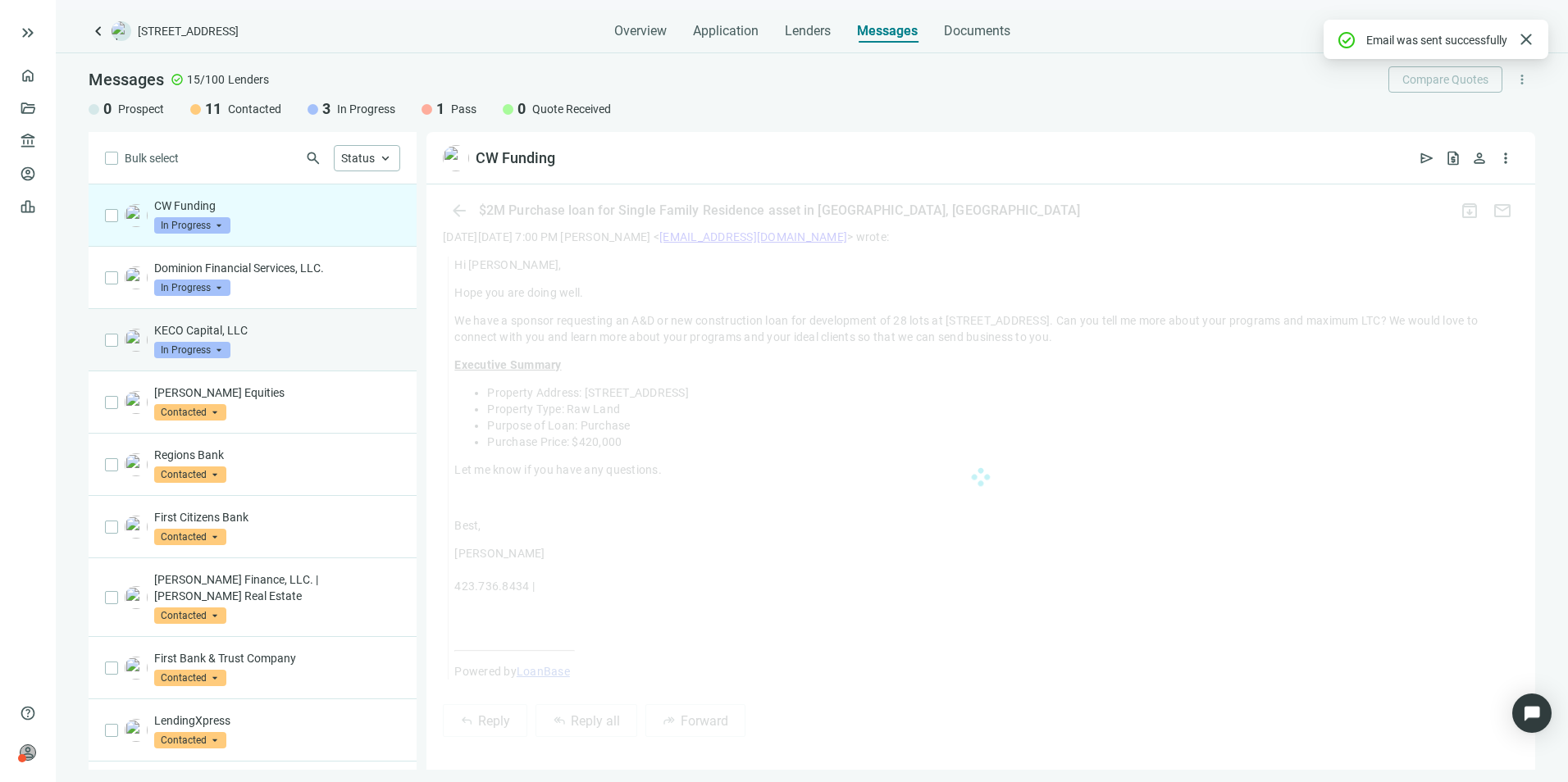
scroll to position [756, 0]
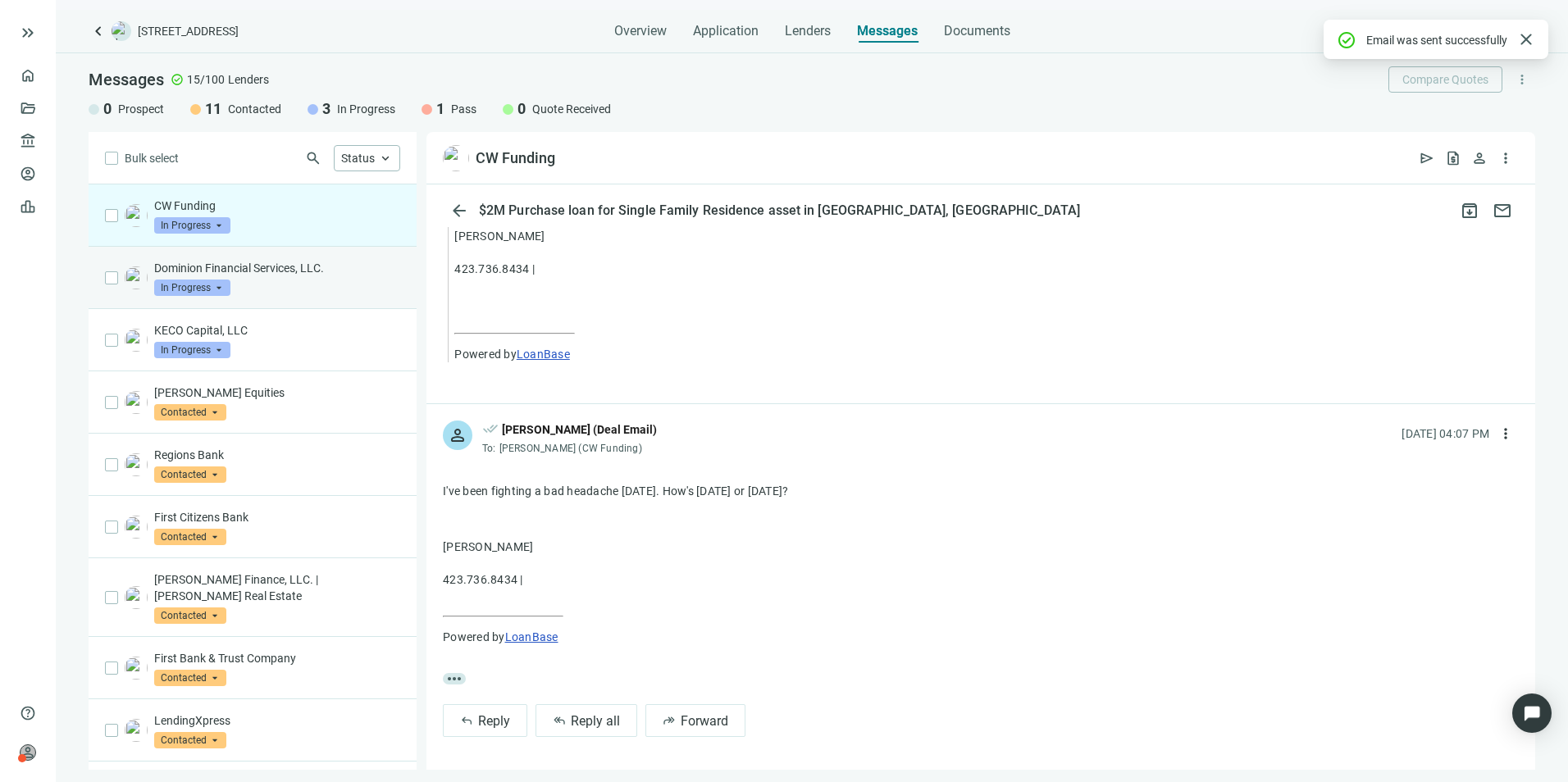
click at [308, 283] on div "Dominion Financial Services, LLC. In Progress arrow_drop_down" at bounding box center [277, 278] width 246 height 36
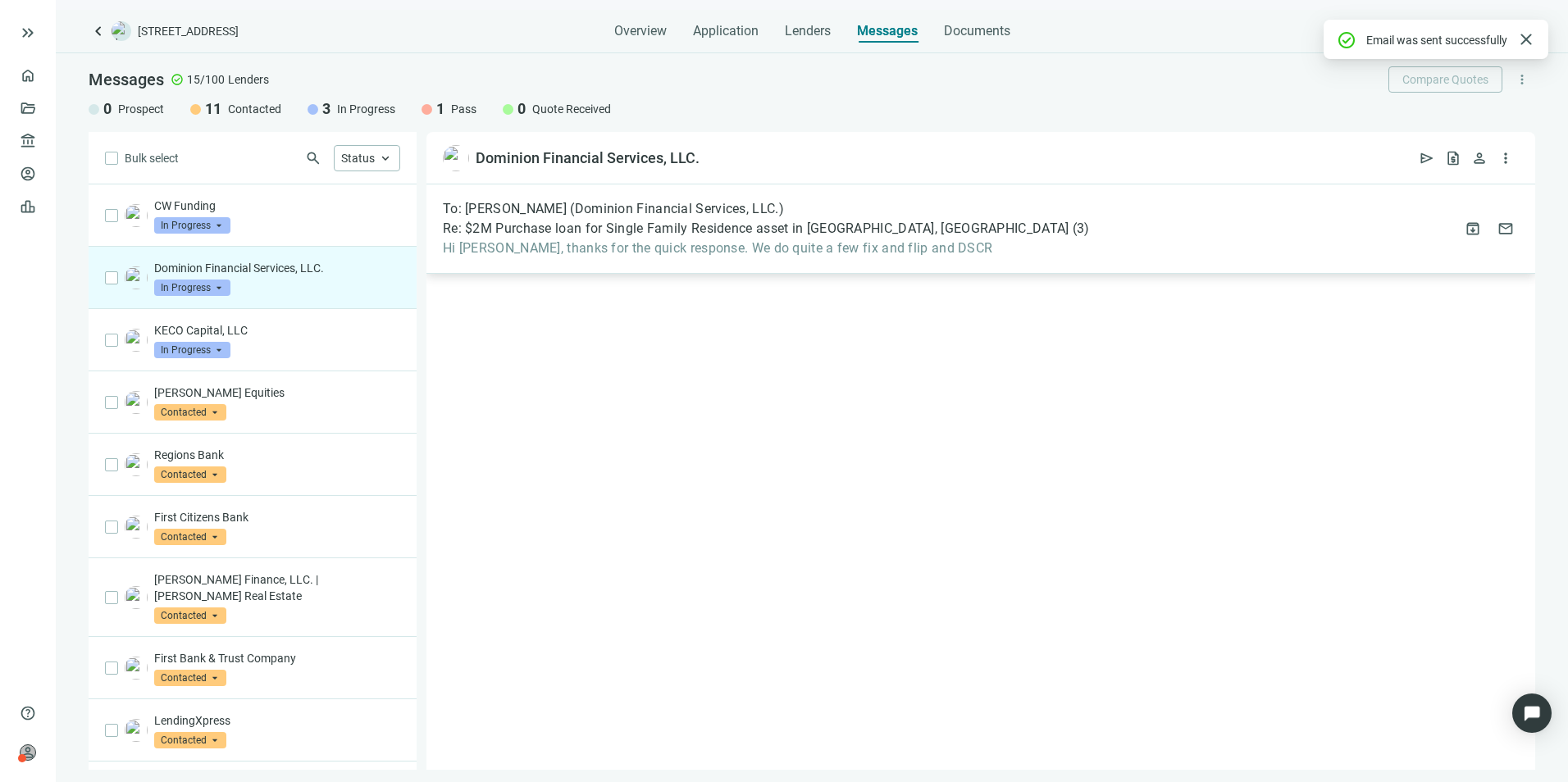
click at [654, 245] on span "Hi [PERSON_NAME], thanks for the quick response. We do quite a few fix and flip…" at bounding box center [766, 248] width 646 height 16
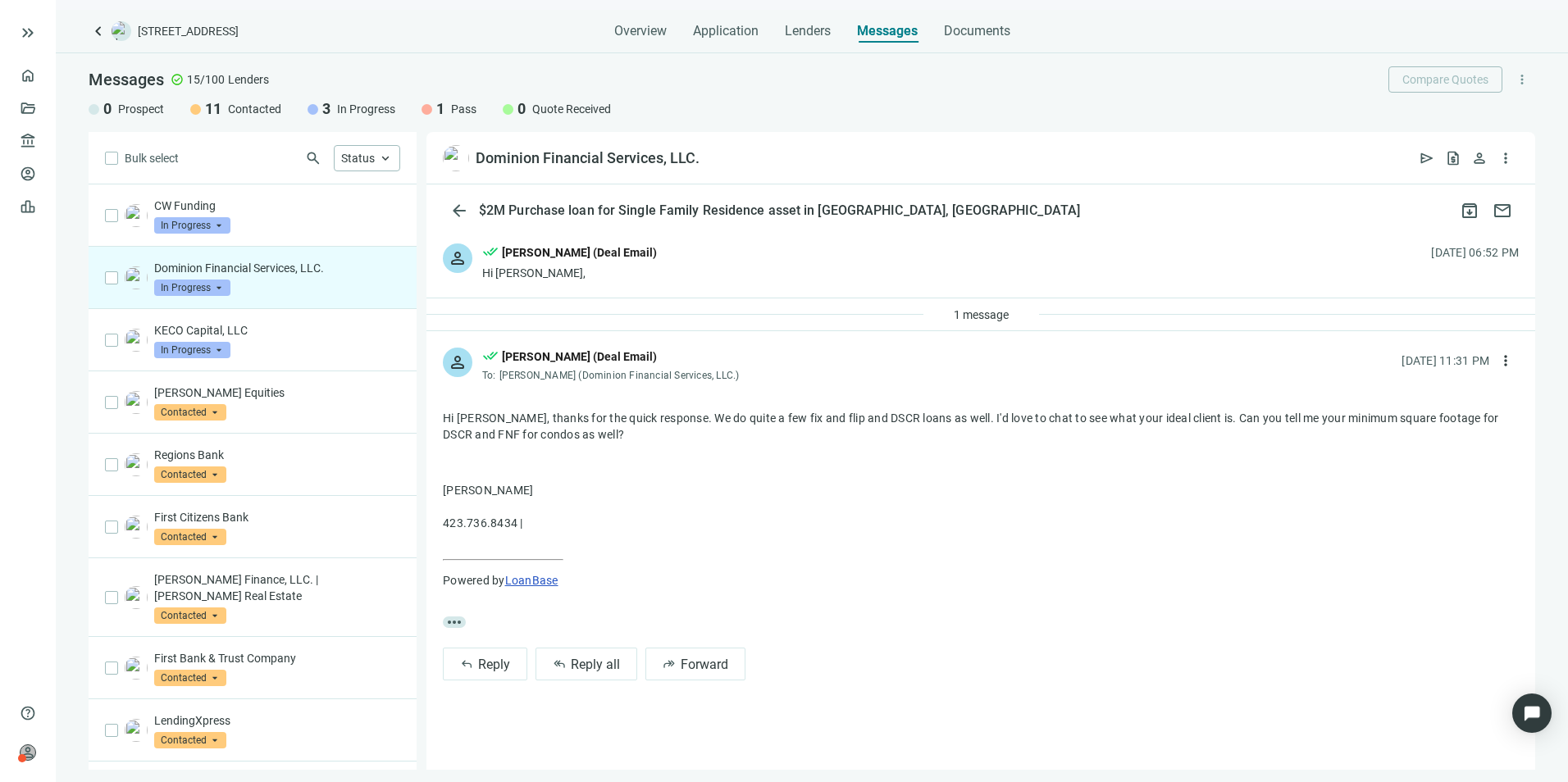
click at [738, 269] on div "person done_all [PERSON_NAME] (Deal Email) Hi [PERSON_NAME], [DATE] 06:52 PM" at bounding box center [980, 262] width 1108 height 71
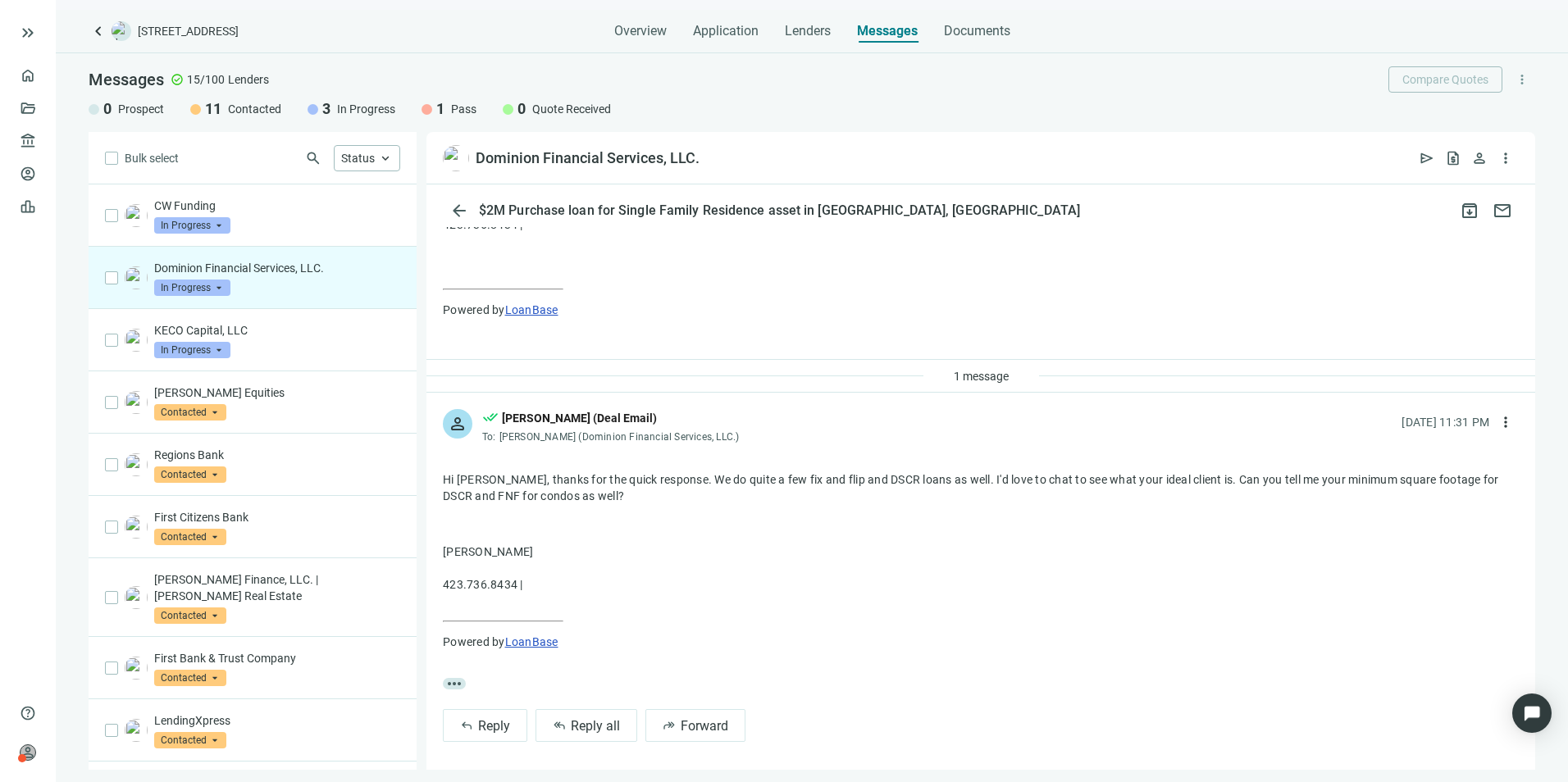
scroll to position [416, 0]
click at [456, 677] on span "more_horiz" at bounding box center [454, 679] width 23 height 11
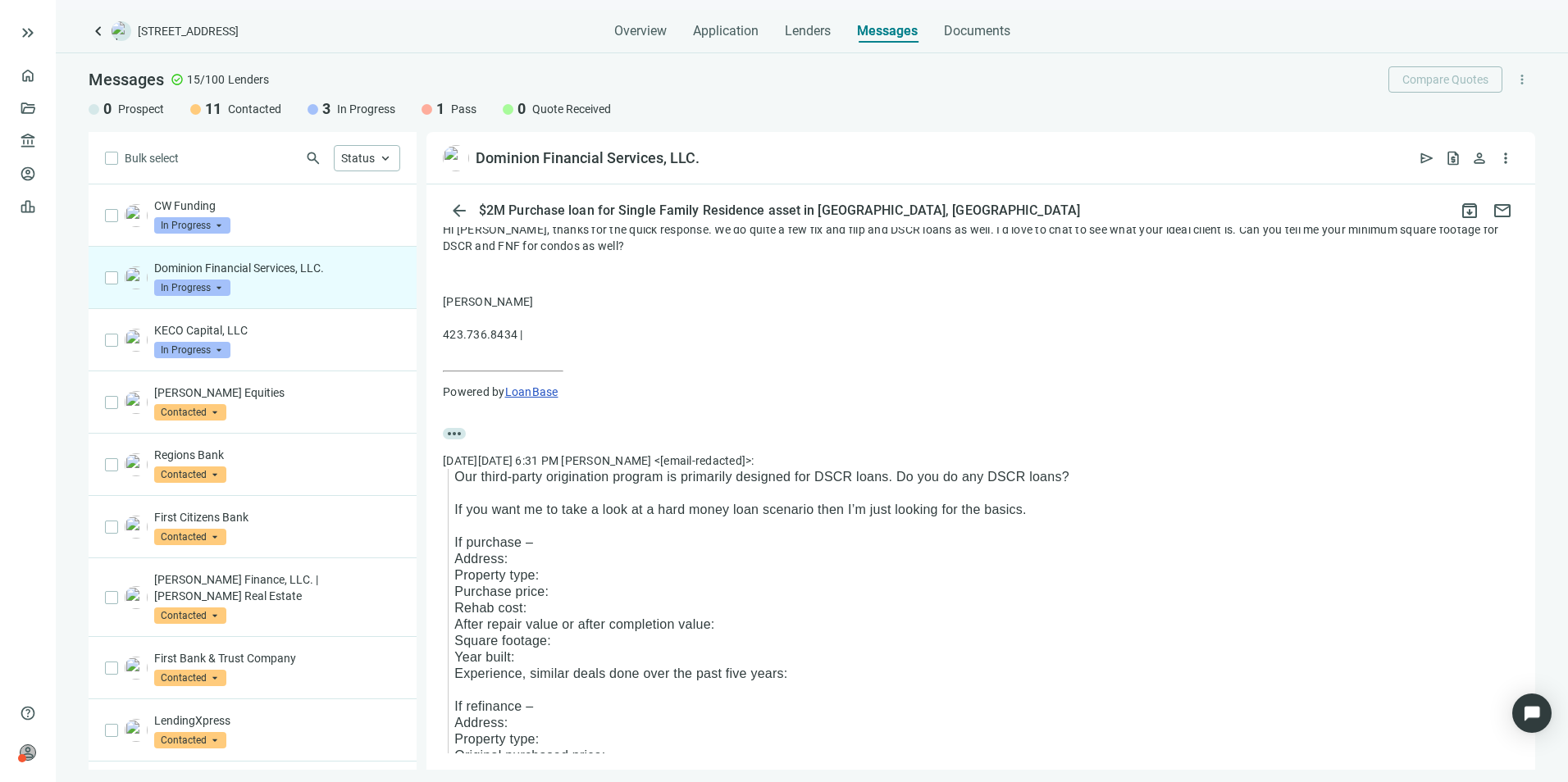
scroll to position [661, 0]
click at [220, 290] on span "In Progress" at bounding box center [191, 287] width 76 height 16
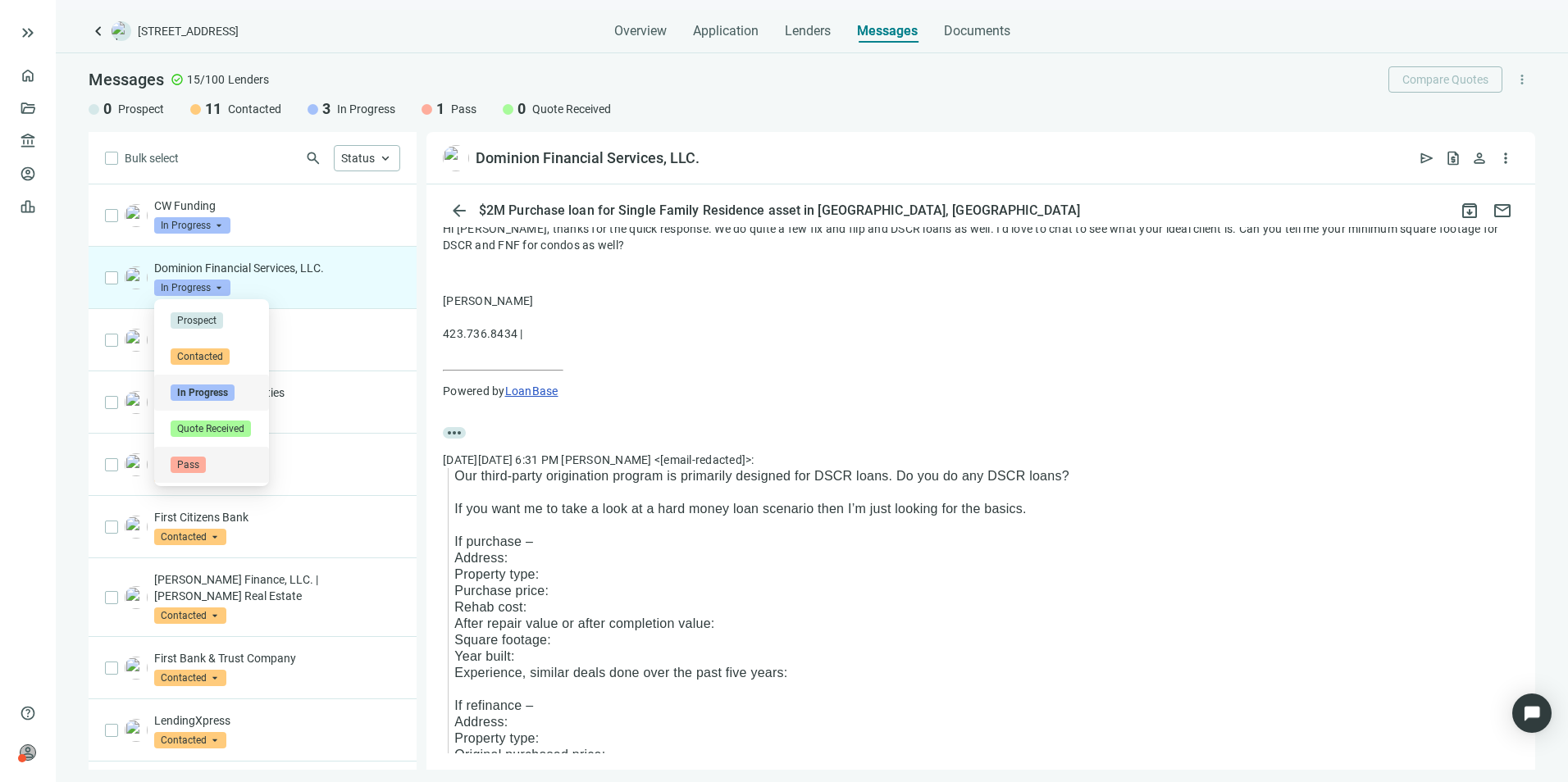
click at [189, 458] on span "Pass" at bounding box center [188, 464] width 35 height 16
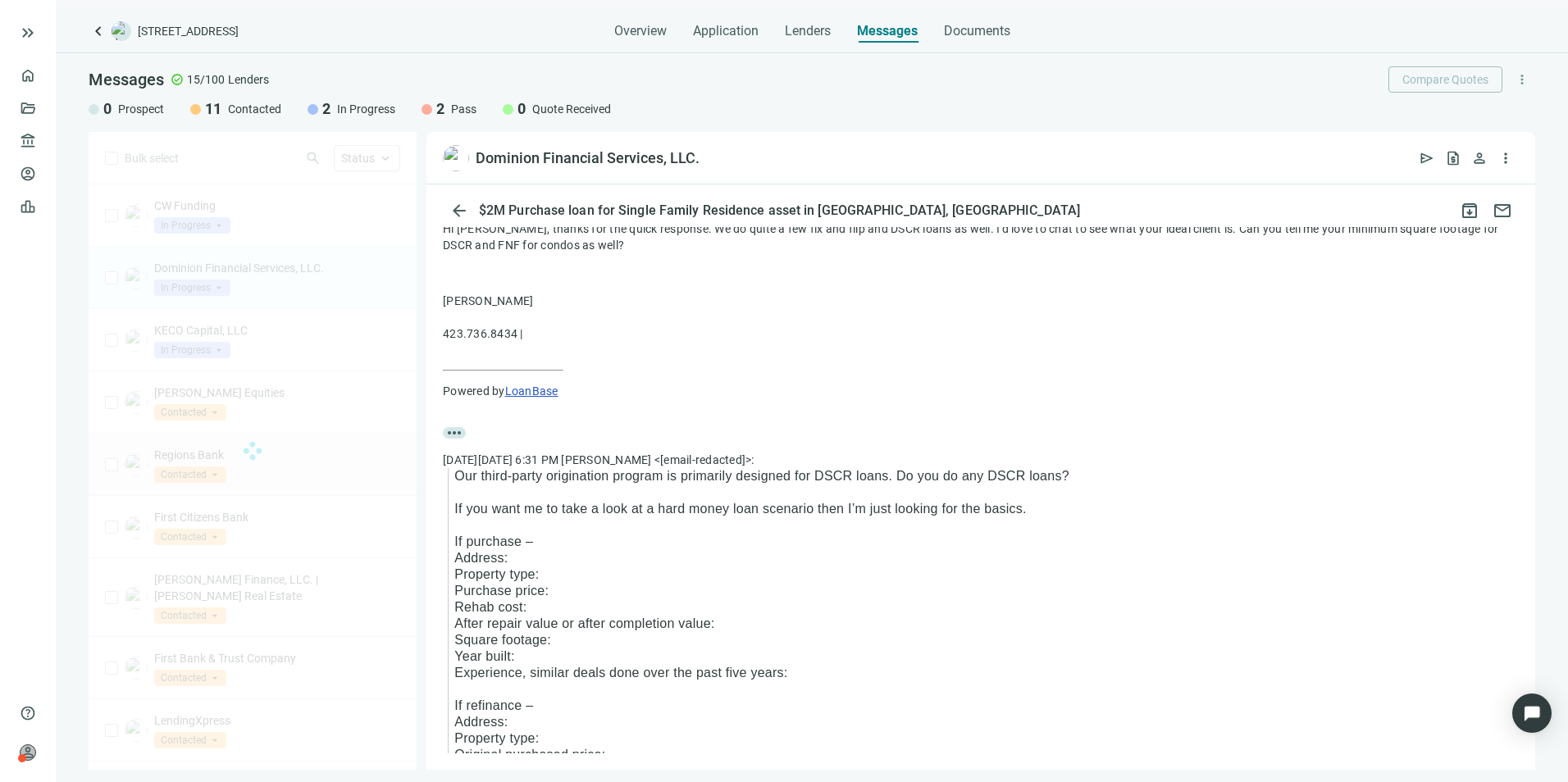
scroll to position [0, 0]
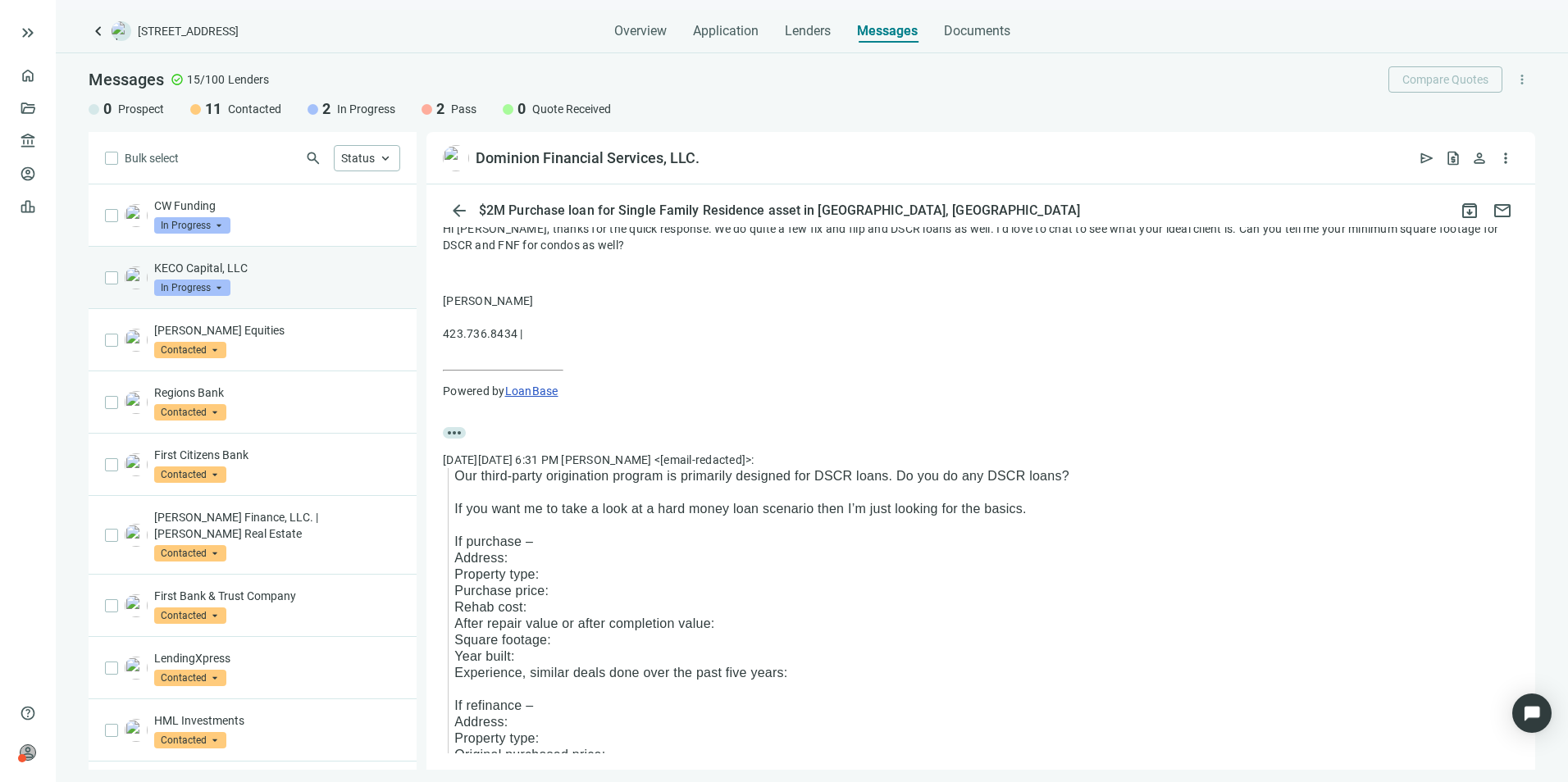
click at [265, 283] on div "KECO Capital, LLC In Progress arrow_drop_down" at bounding box center [277, 278] width 246 height 36
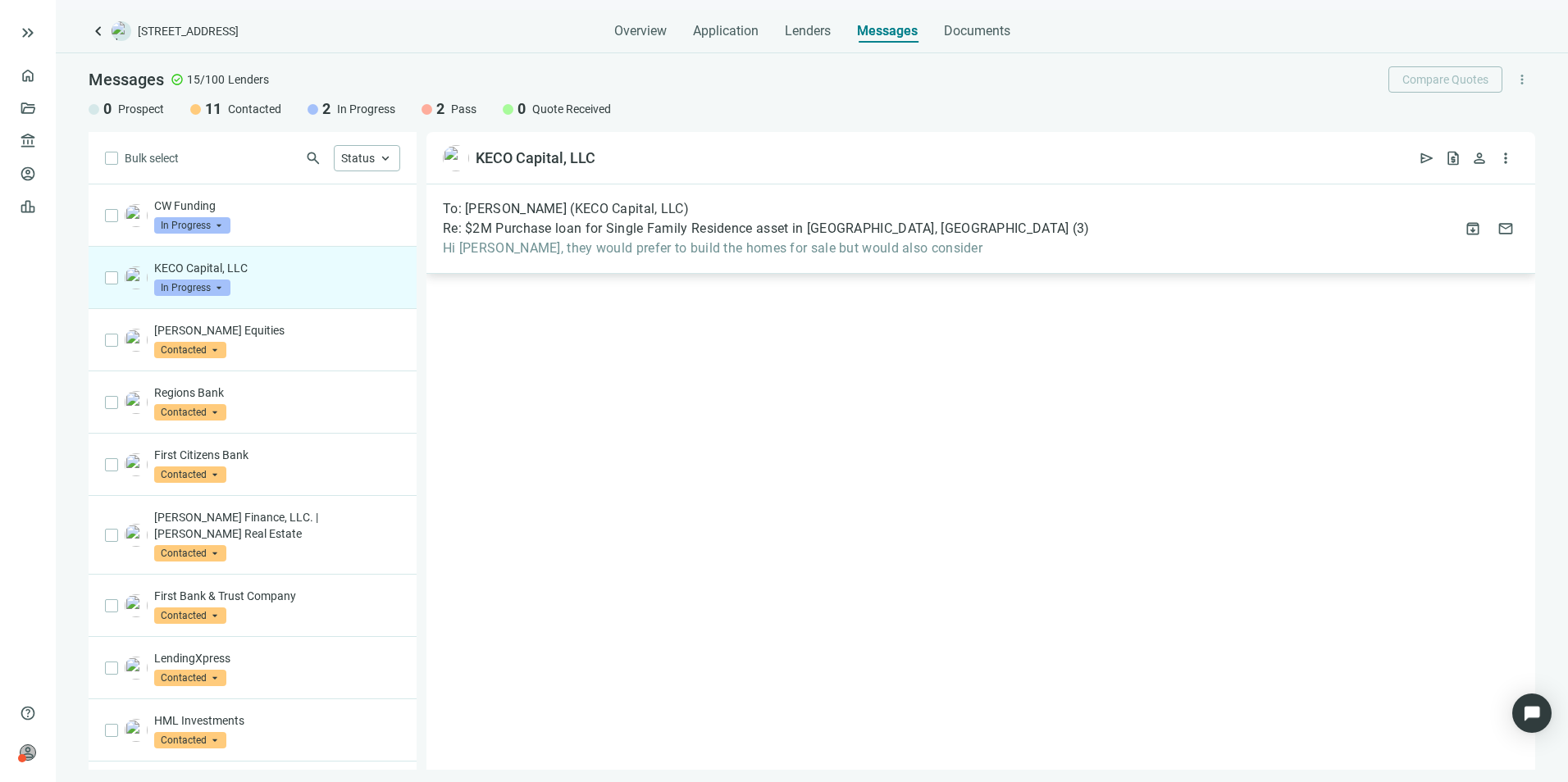
click at [631, 254] on span "Hi [PERSON_NAME], they would prefer to build the homes for sale but would also …" at bounding box center [766, 248] width 646 height 16
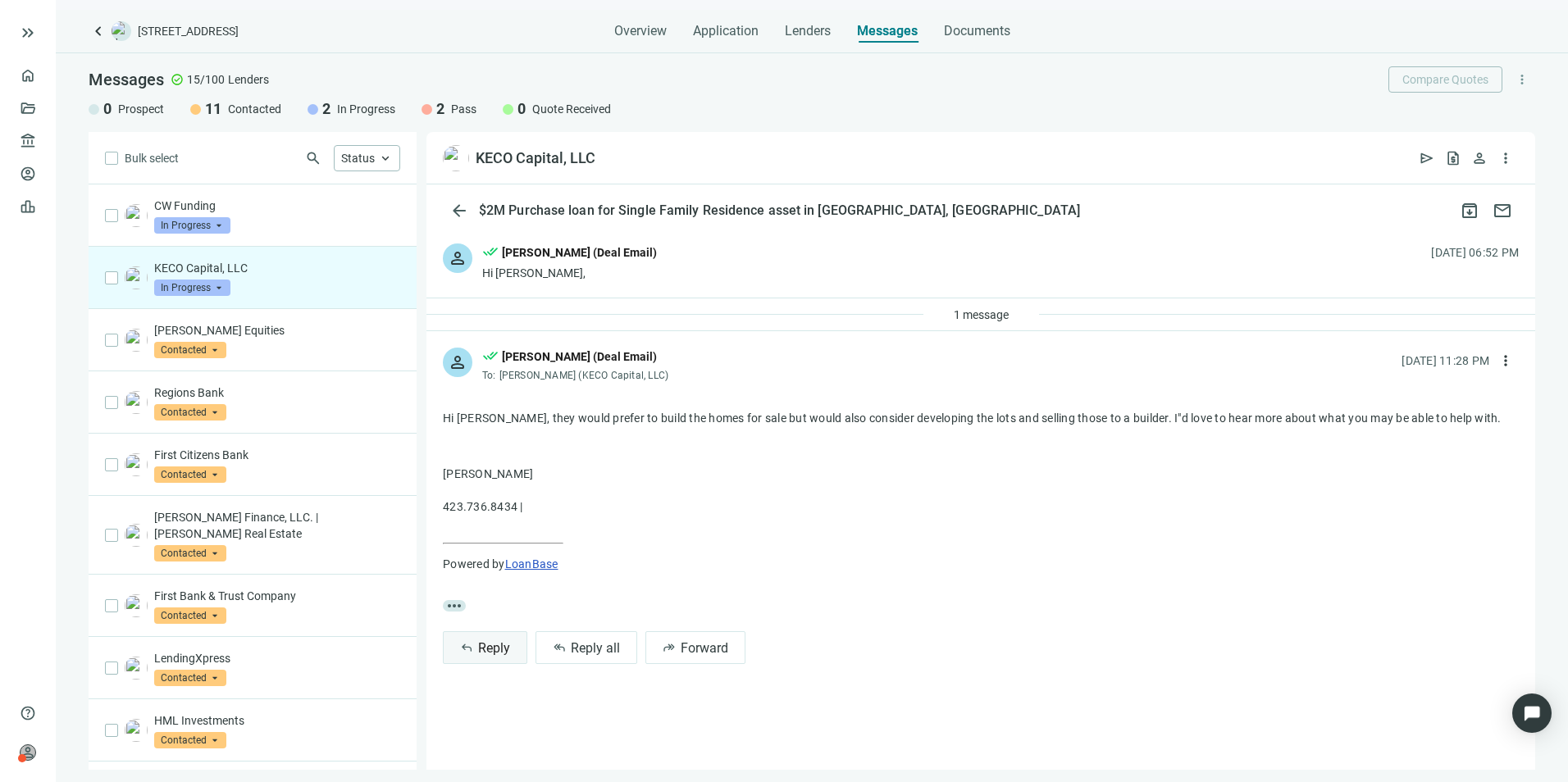
click at [496, 652] on span "Reply" at bounding box center [493, 648] width 32 height 15
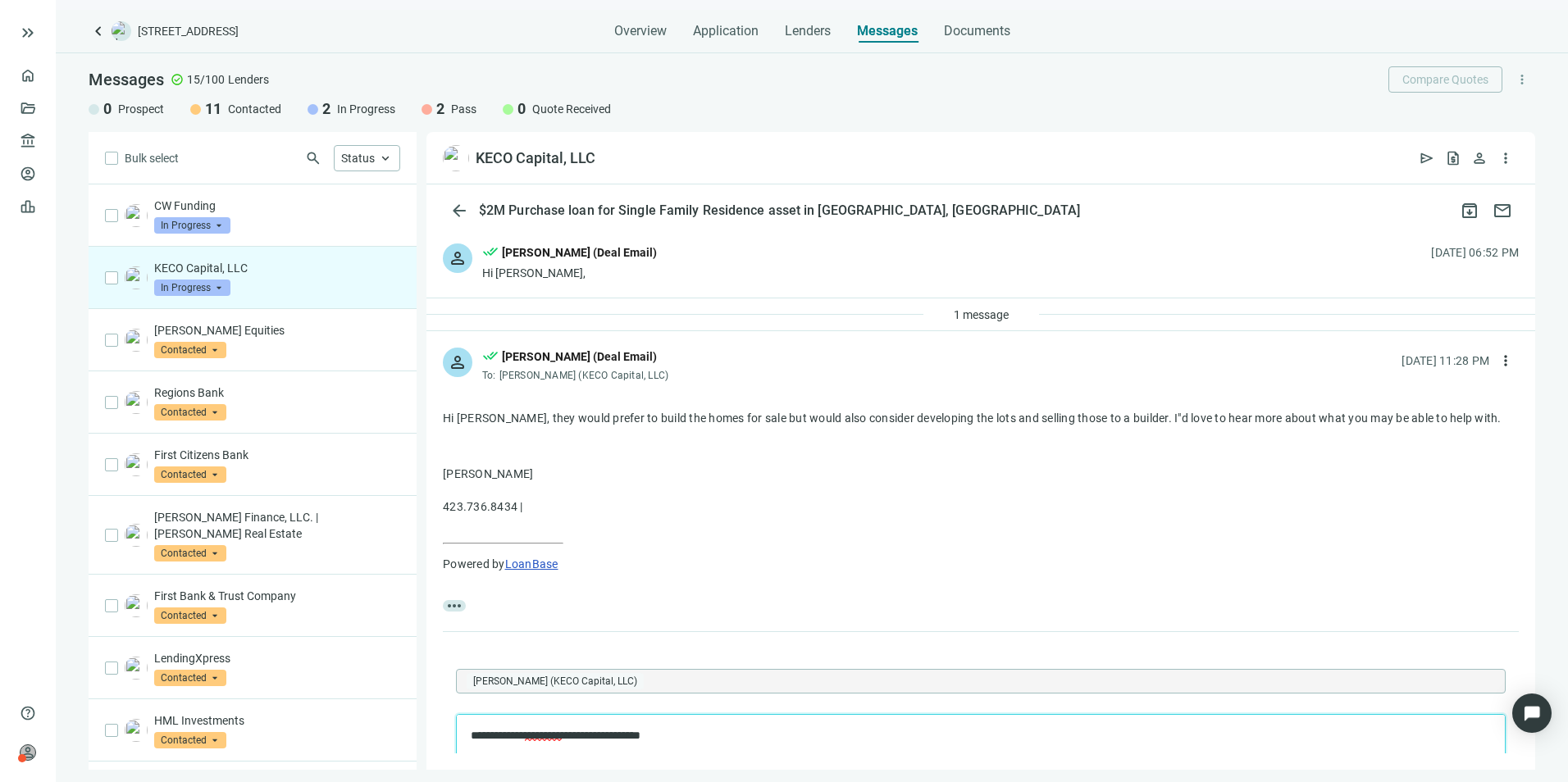
click at [561, 738] on span "*********" at bounding box center [543, 735] width 37 height 11
click at [561, 743] on p "**********" at bounding box center [972, 736] width 1004 height 16
click at [644, 633] on div "[DATE]" at bounding box center [645, 630] width 88 height 20
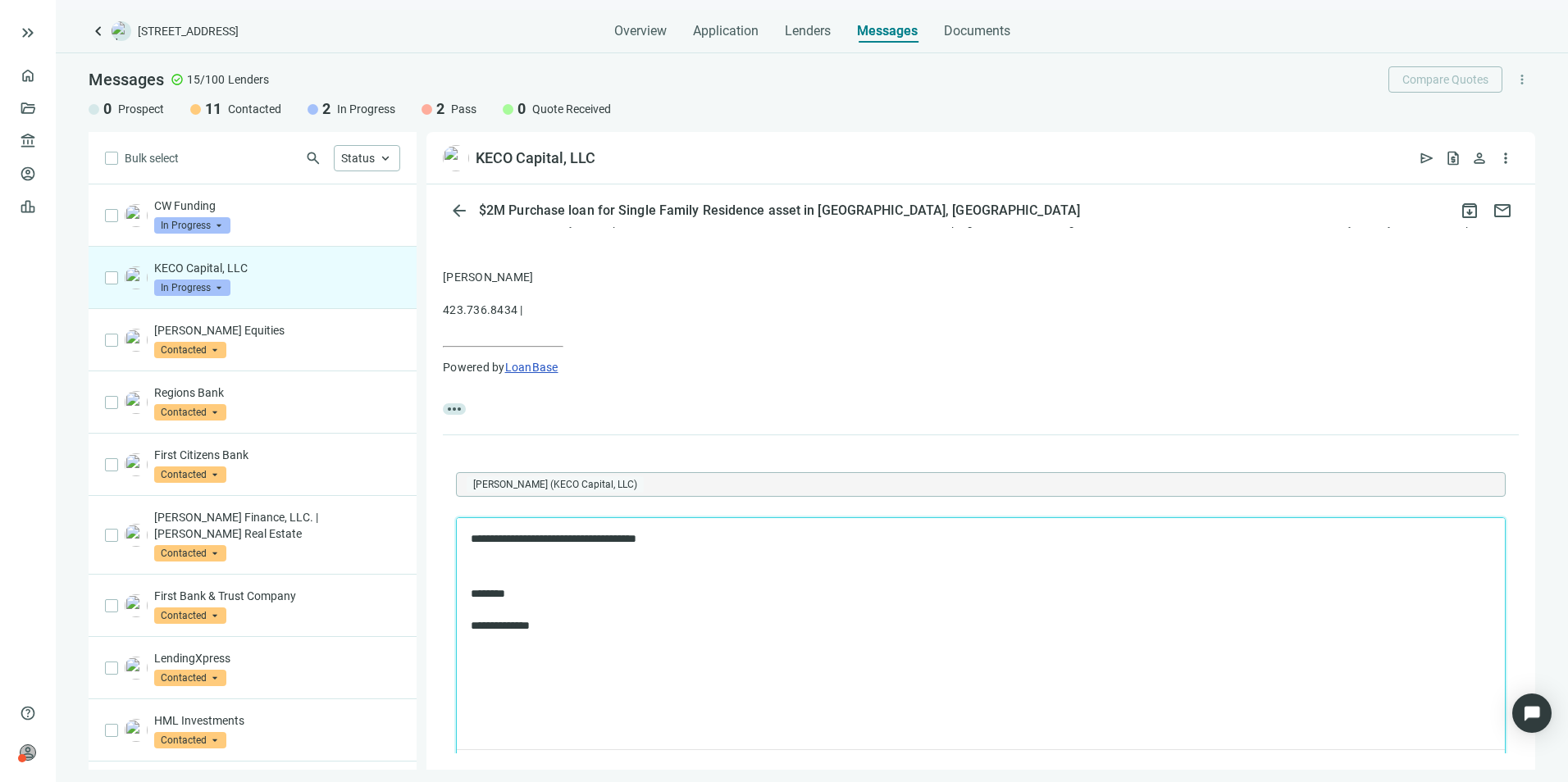
scroll to position [335, 0]
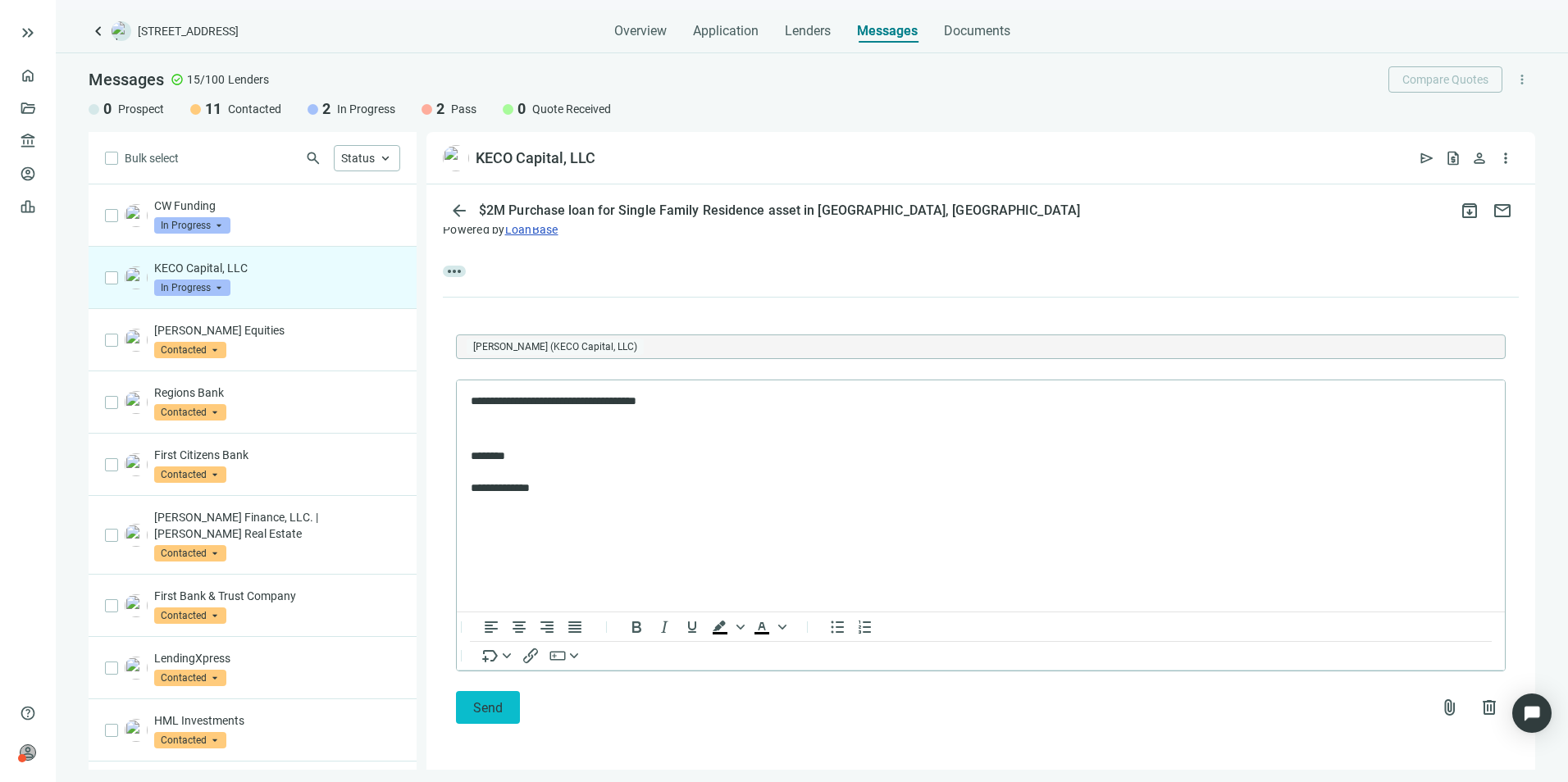
click at [477, 703] on span "Send" at bounding box center [488, 708] width 30 height 15
